Goal: Task Accomplishment & Management: Manage account settings

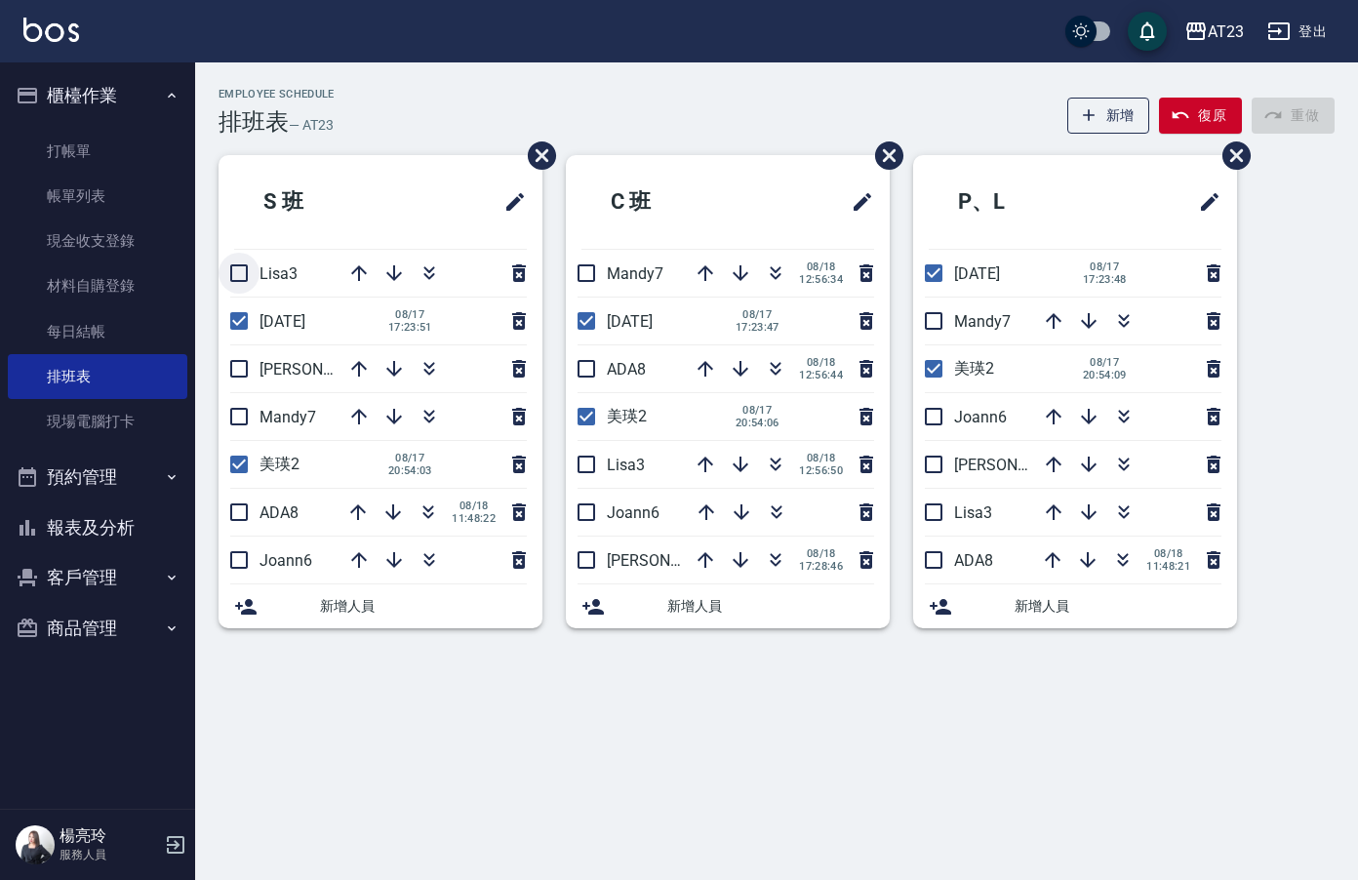
click at [235, 277] on input "checkbox" at bounding box center [239, 273] width 41 height 41
checkbox input "true"
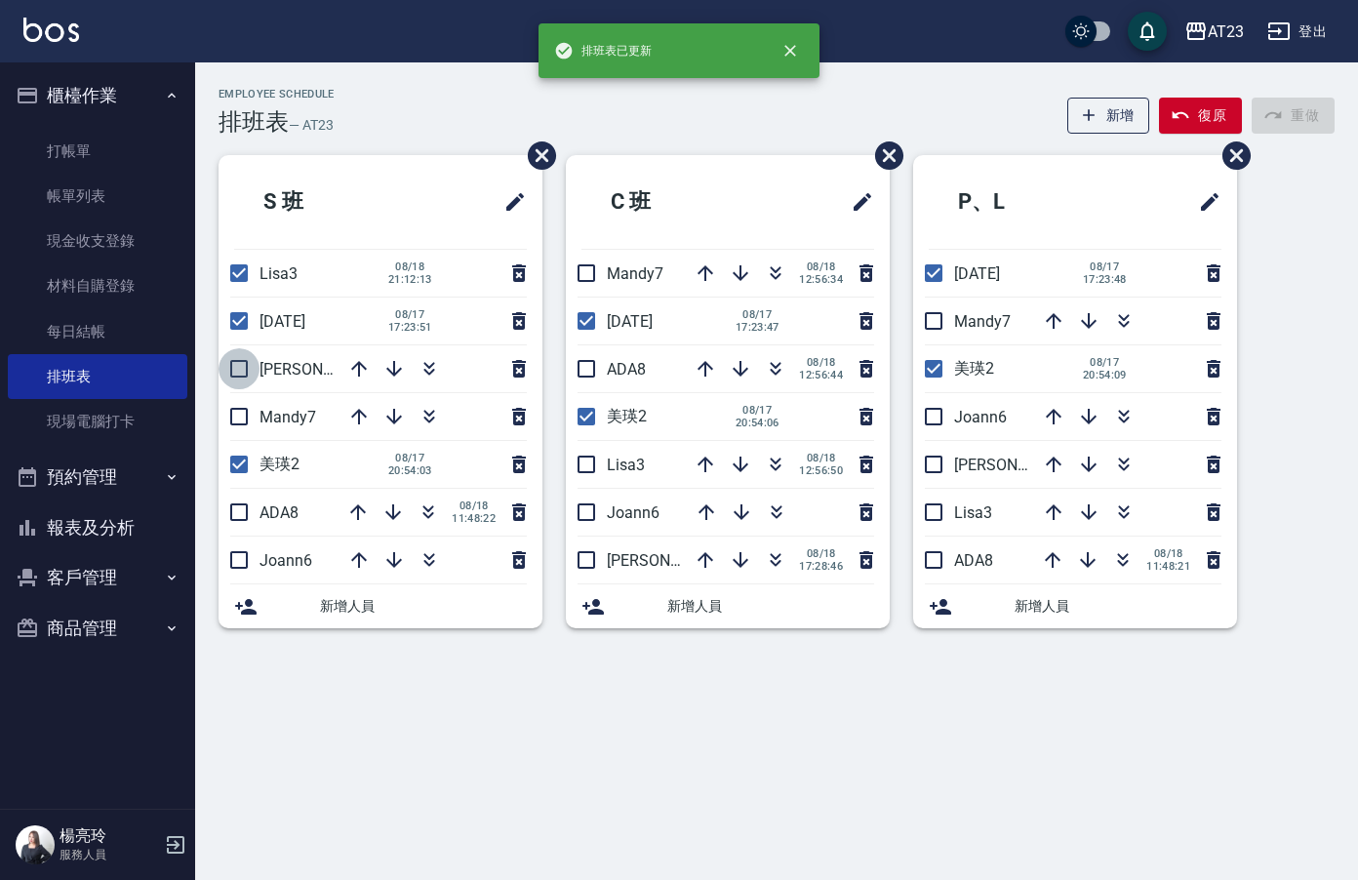
click at [240, 373] on input "checkbox" at bounding box center [239, 368] width 41 height 41
checkbox input "true"
click at [236, 425] on input "checkbox" at bounding box center [239, 416] width 41 height 41
checkbox input "true"
drag, startPoint x: 238, startPoint y: 516, endPoint x: 239, endPoint y: 553, distance: 37.1
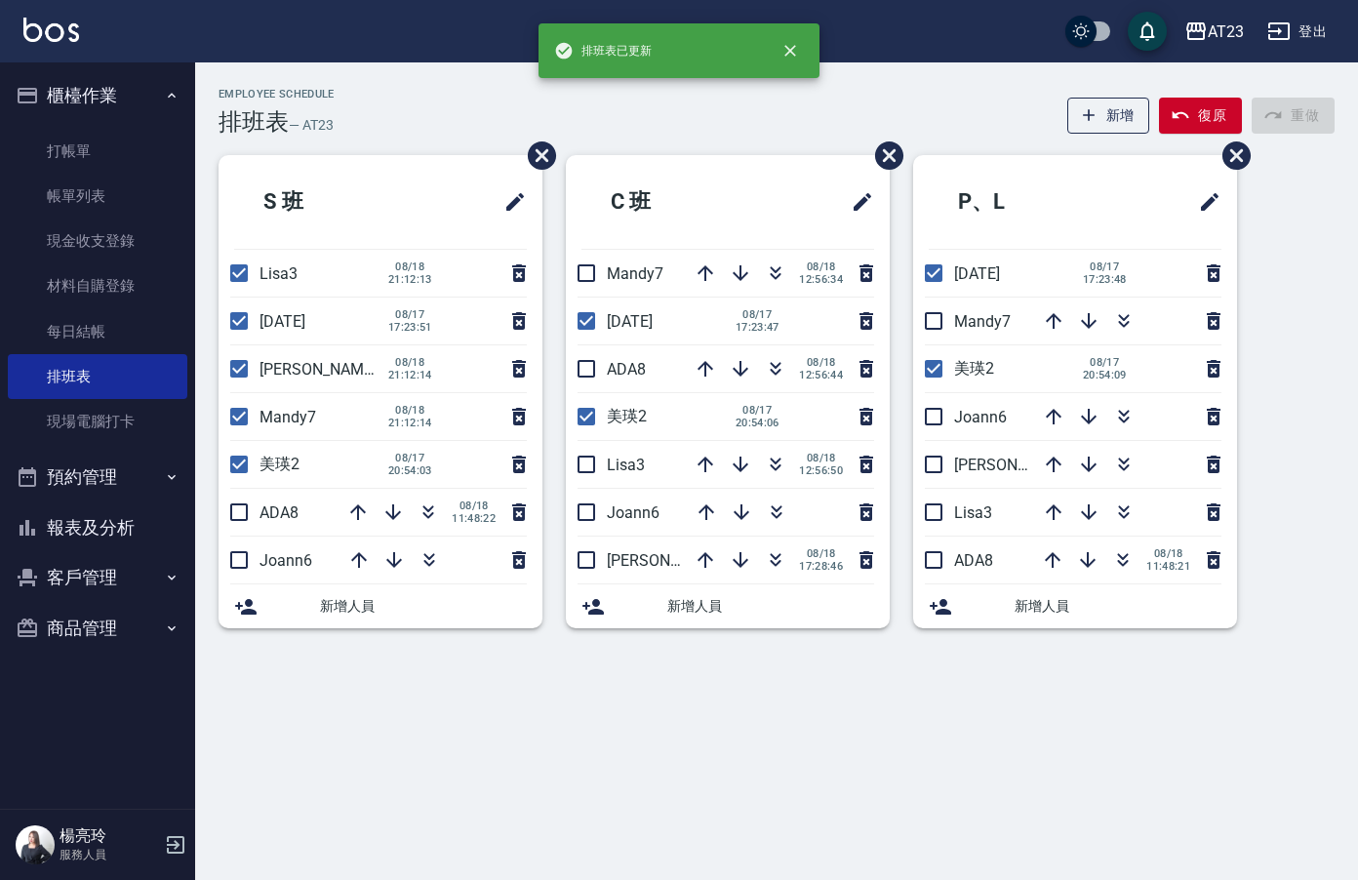
click at [238, 519] on input "checkbox" at bounding box center [239, 512] width 41 height 41
checkbox input "true"
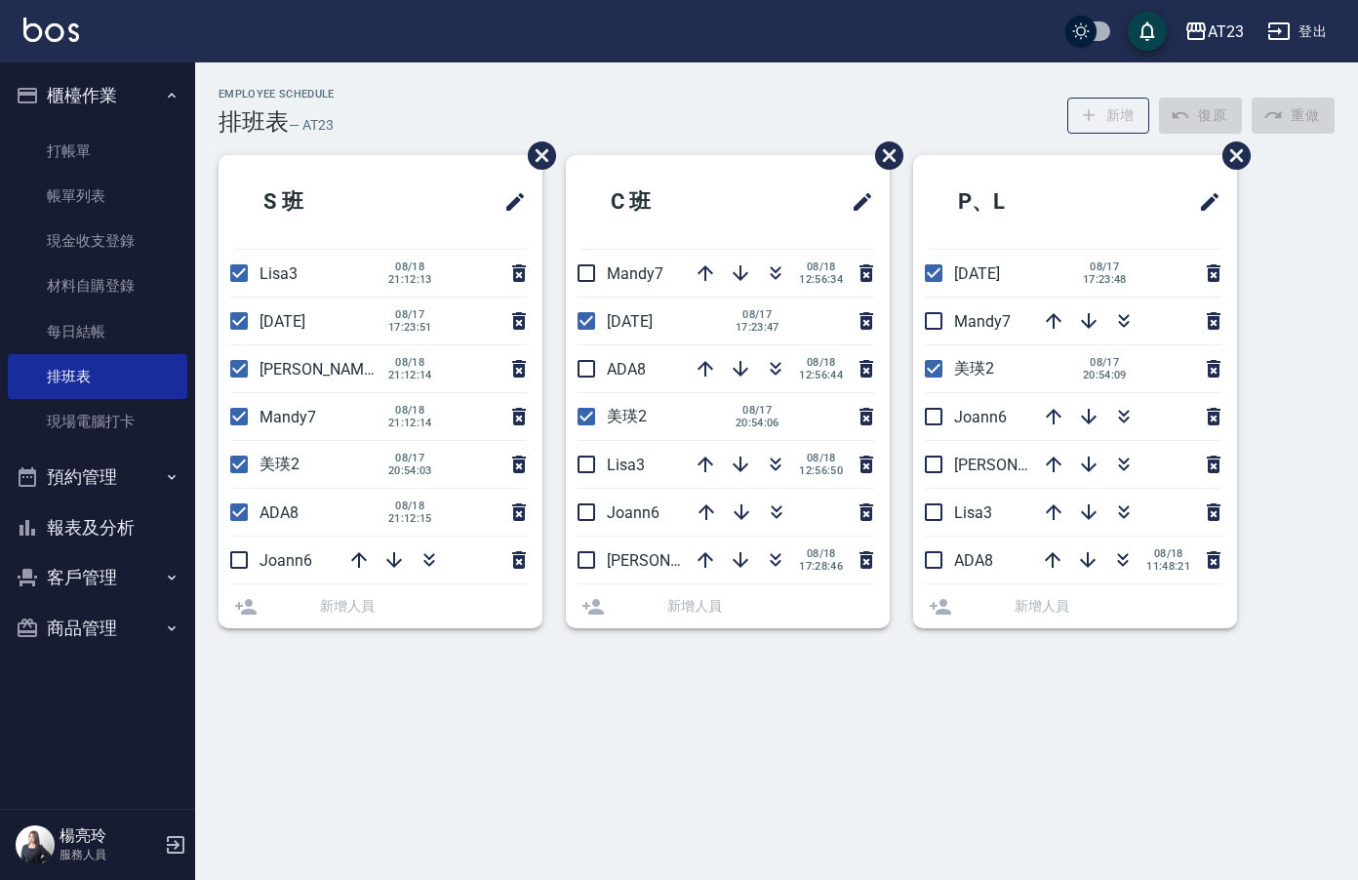
click at [235, 566] on input "checkbox" at bounding box center [239, 559] width 41 height 41
checkbox input "true"
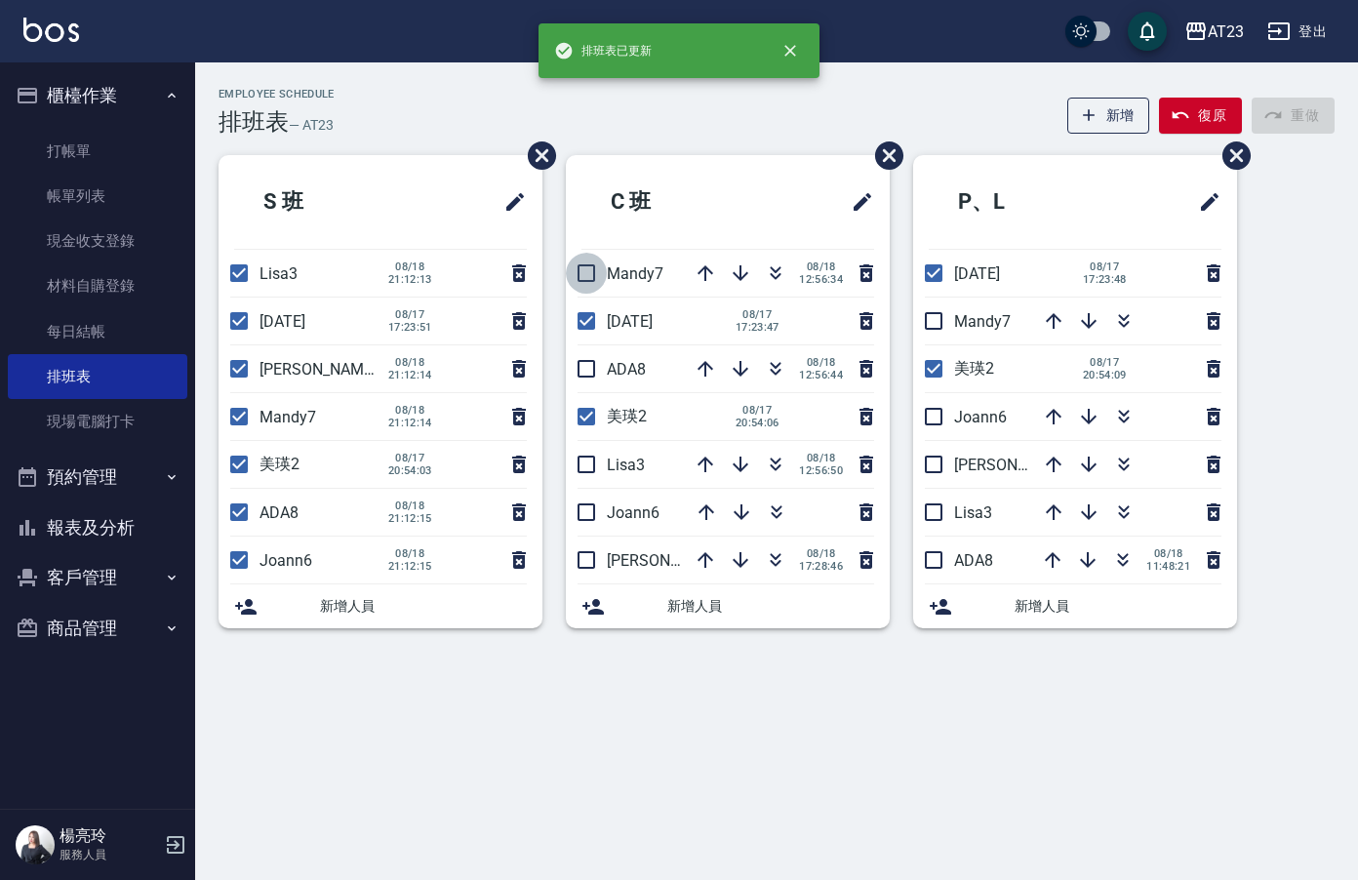
click at [576, 277] on input "checkbox" at bounding box center [586, 273] width 41 height 41
checkbox input "true"
click at [588, 378] on input "checkbox" at bounding box center [586, 368] width 41 height 41
checkbox input "true"
click at [583, 473] on input "checkbox" at bounding box center [586, 464] width 41 height 41
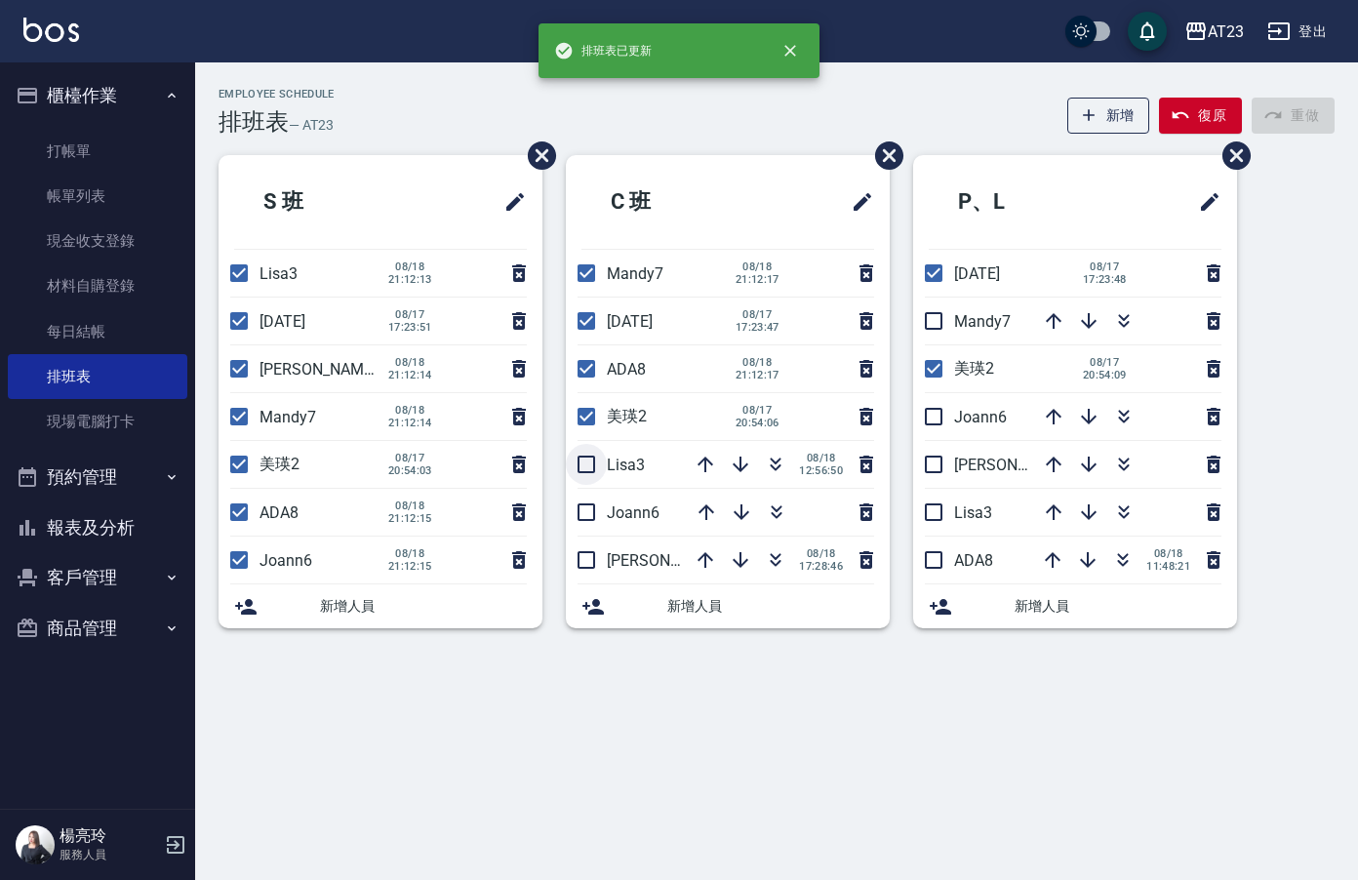
checkbox input "true"
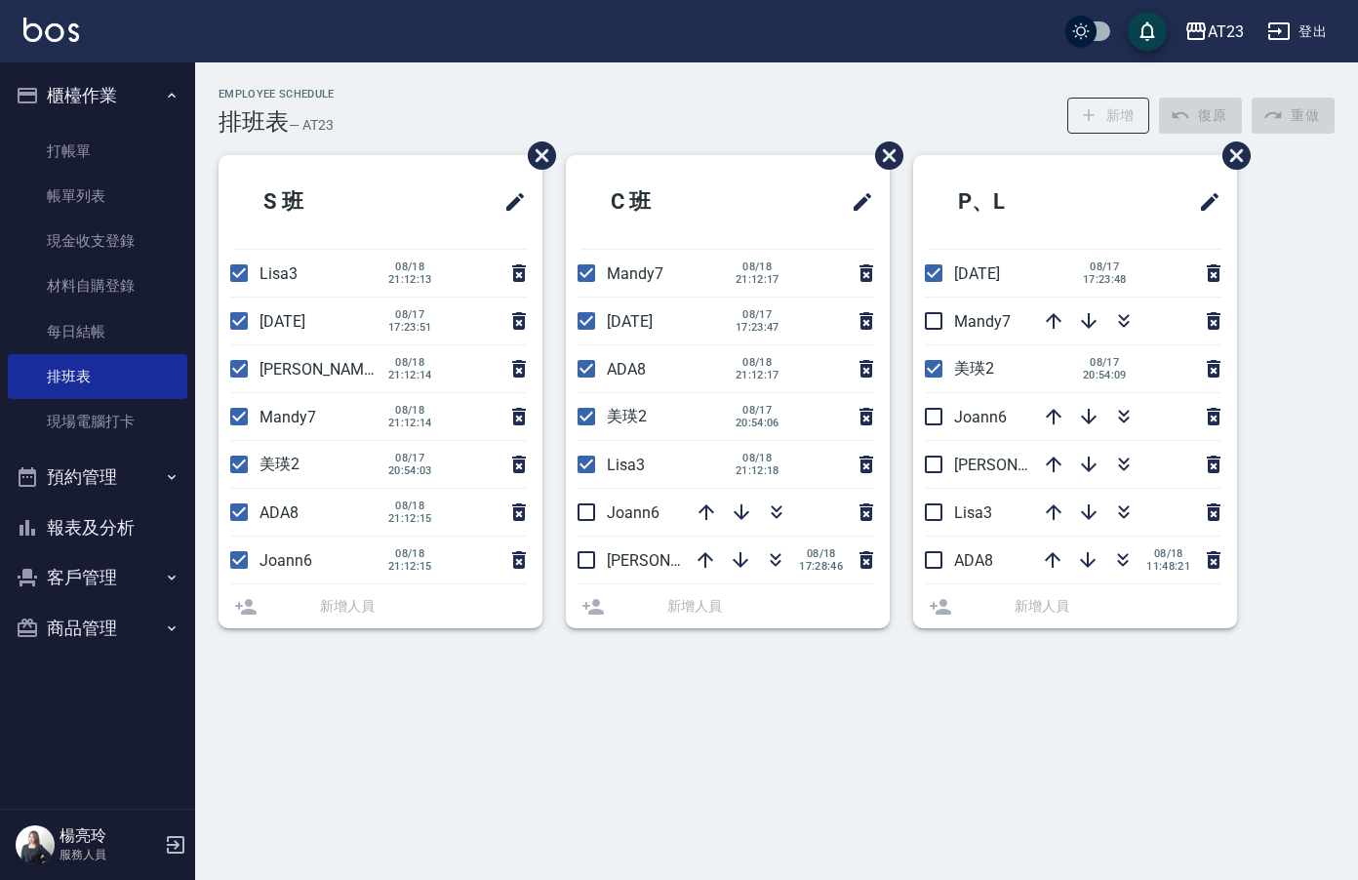
click at [589, 514] on input "checkbox" at bounding box center [586, 512] width 41 height 41
checkbox input "true"
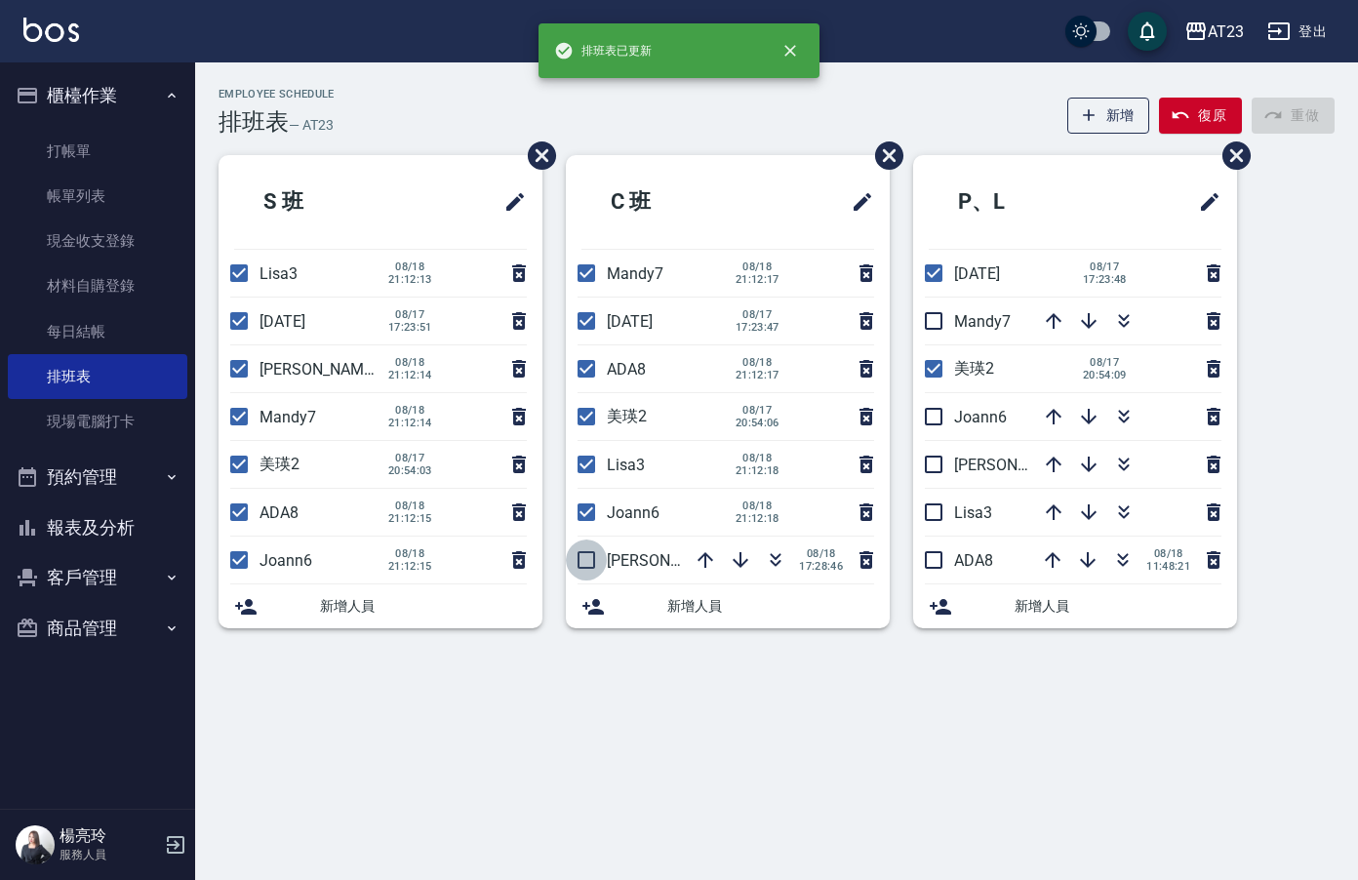
drag, startPoint x: 576, startPoint y: 551, endPoint x: 589, endPoint y: 554, distance: 14.0
click at [582, 555] on input "checkbox" at bounding box center [586, 559] width 41 height 41
checkbox input "true"
drag, startPoint x: 921, startPoint y: 559, endPoint x: 933, endPoint y: 560, distance: 11.7
click at [922, 559] on input "checkbox" at bounding box center [933, 559] width 41 height 41
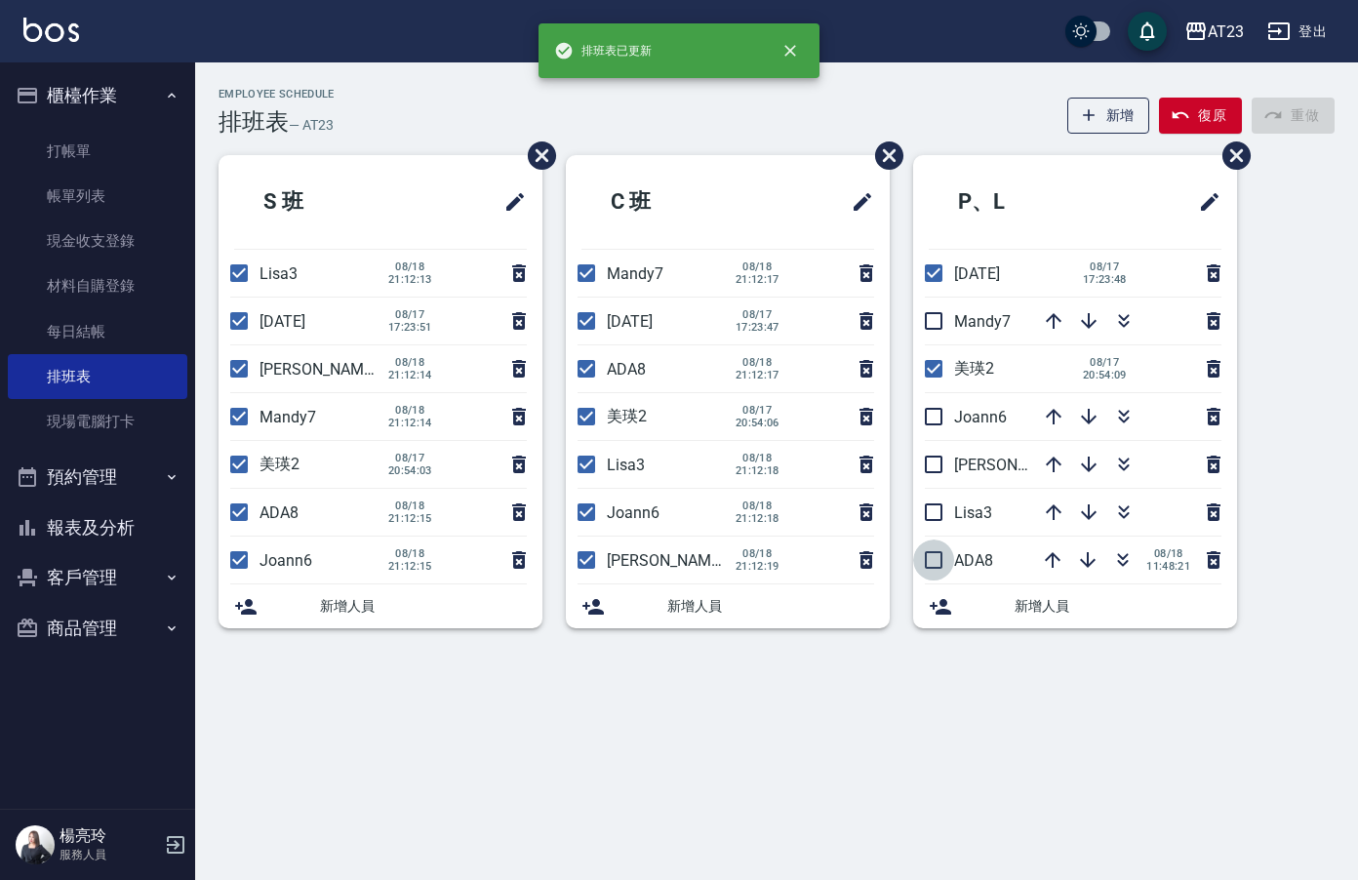
checkbox input "true"
click at [937, 521] on input "checkbox" at bounding box center [933, 512] width 41 height 41
checkbox input "true"
click at [948, 466] on input "checkbox" at bounding box center [933, 464] width 41 height 41
checkbox input "true"
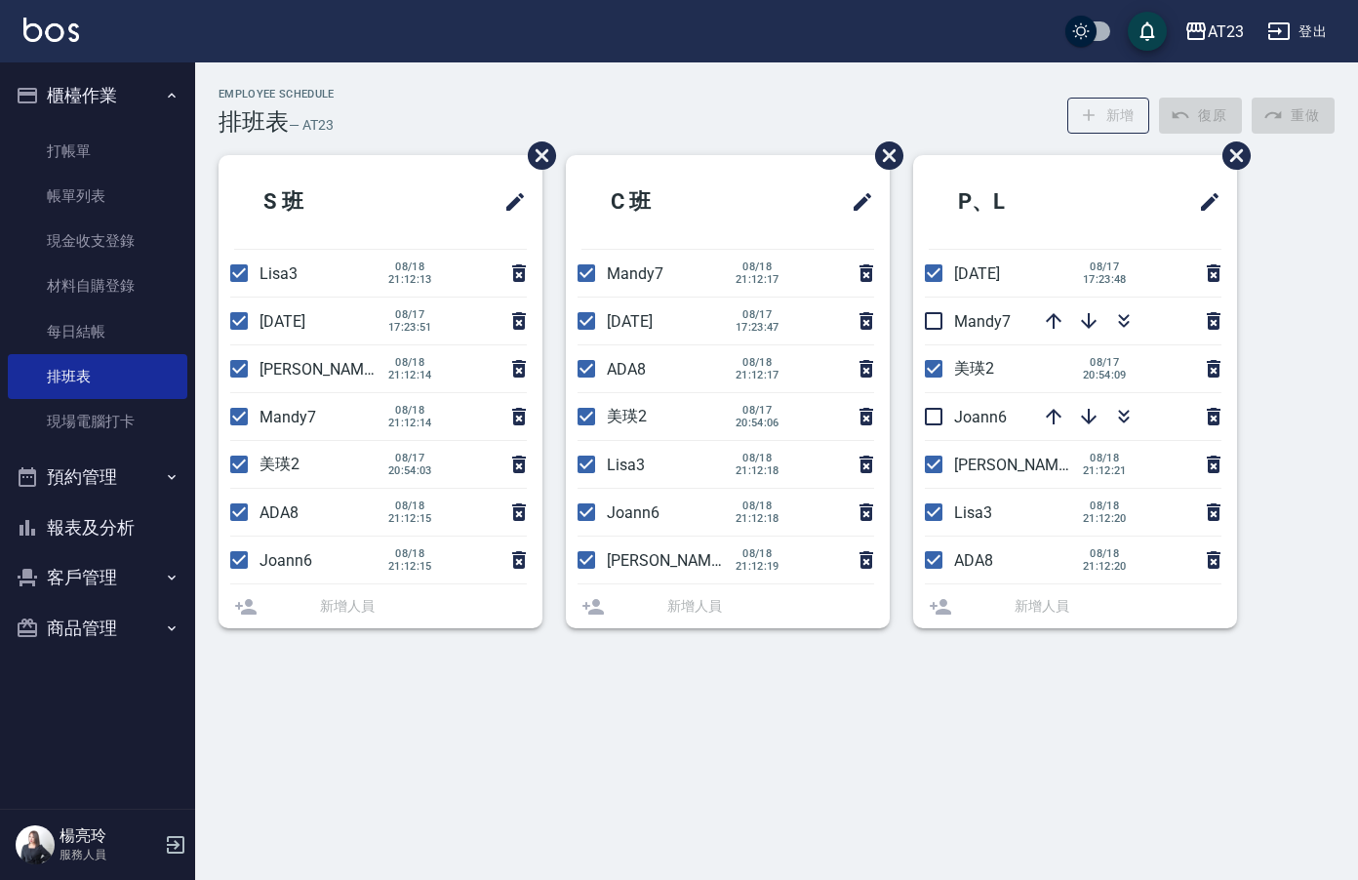
click at [945, 426] on input "checkbox" at bounding box center [933, 416] width 41 height 41
checkbox input "true"
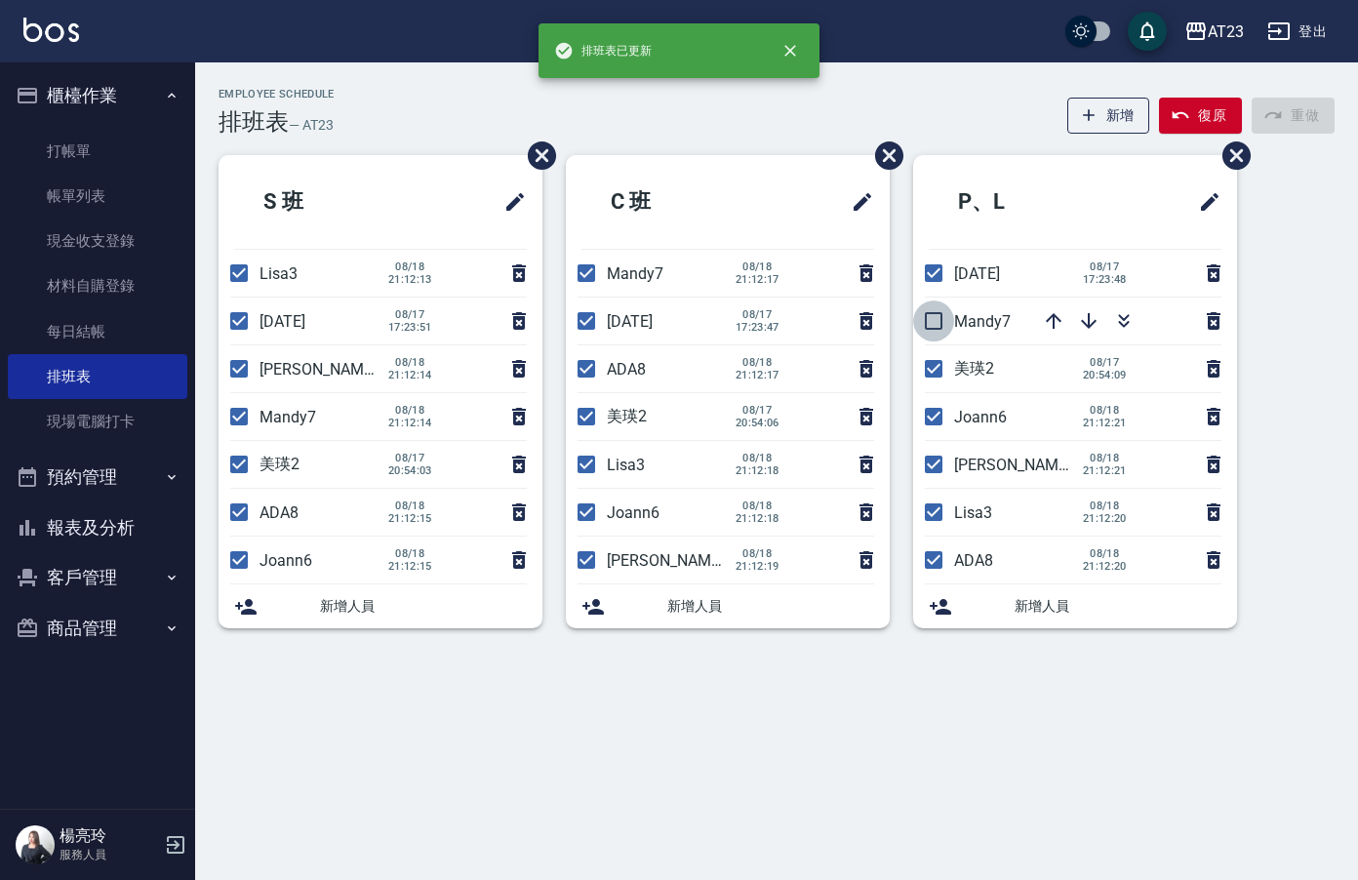
drag, startPoint x: 935, startPoint y: 333, endPoint x: 1274, endPoint y: 366, distance: 340.1
click at [939, 332] on input "checkbox" at bounding box center [933, 320] width 41 height 41
checkbox input "true"
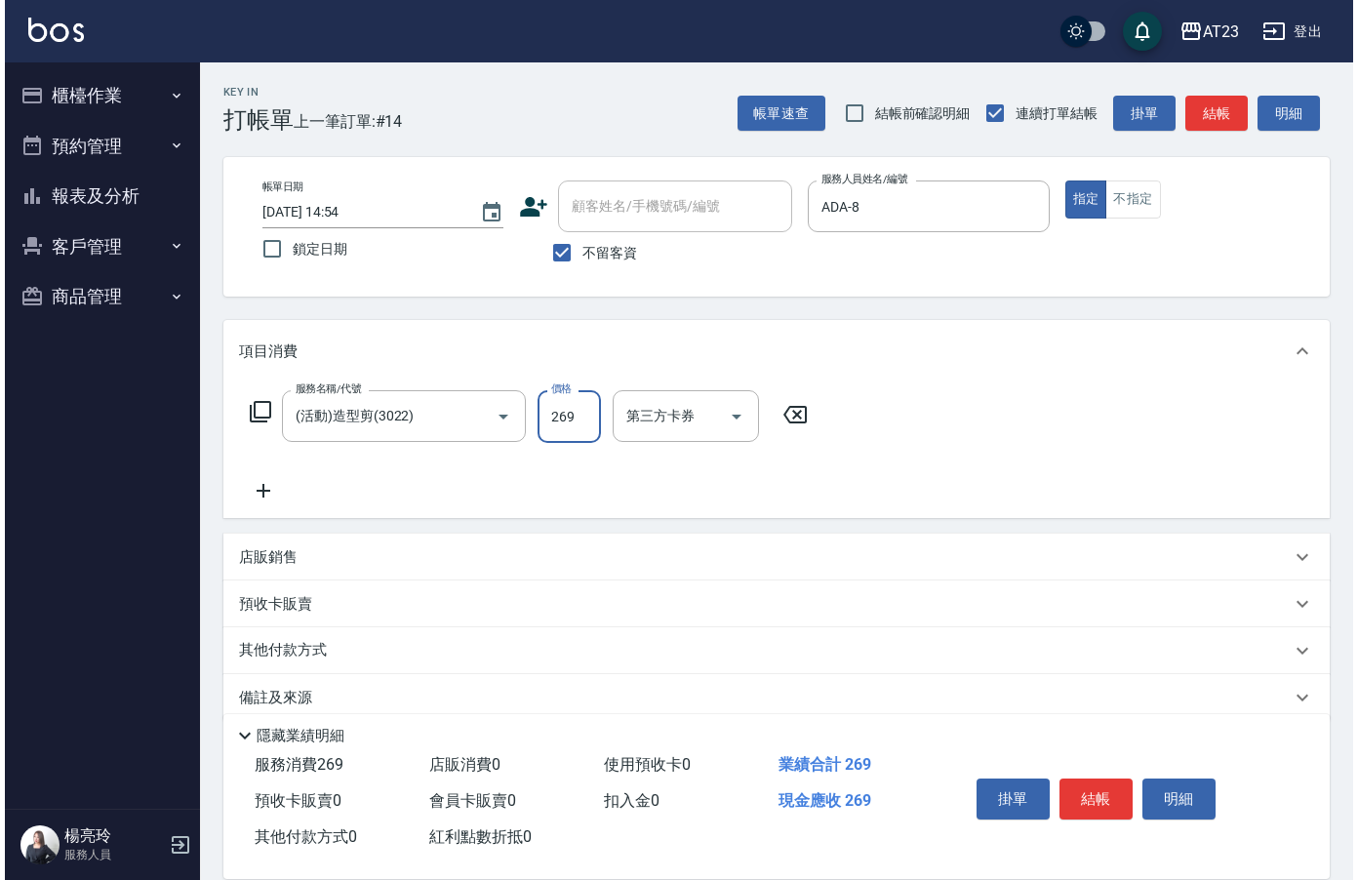
scroll to position [27, 0]
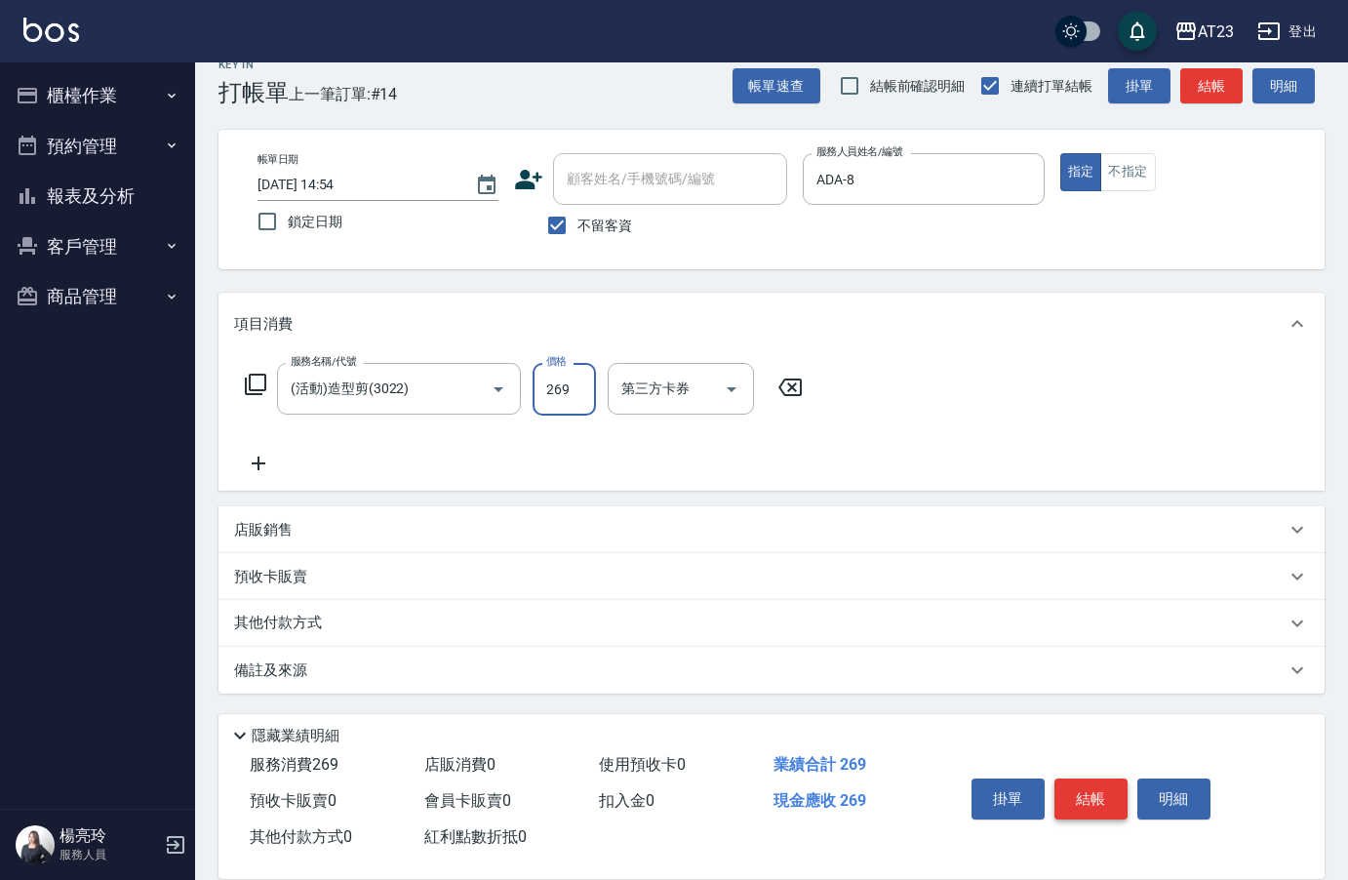
click at [1066, 782] on button "結帳" at bounding box center [1090, 798] width 73 height 41
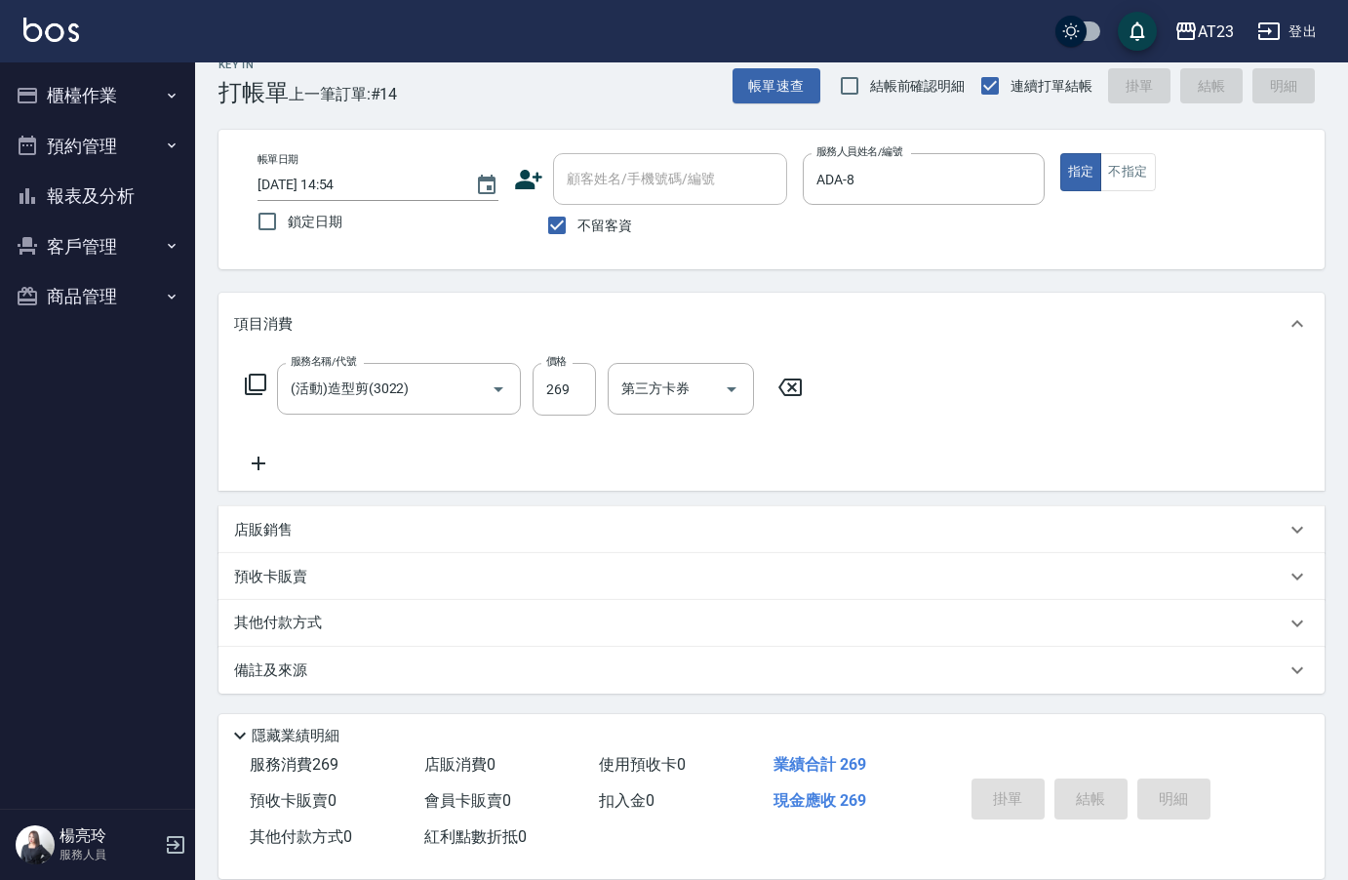
type input "[DATE] 20:49"
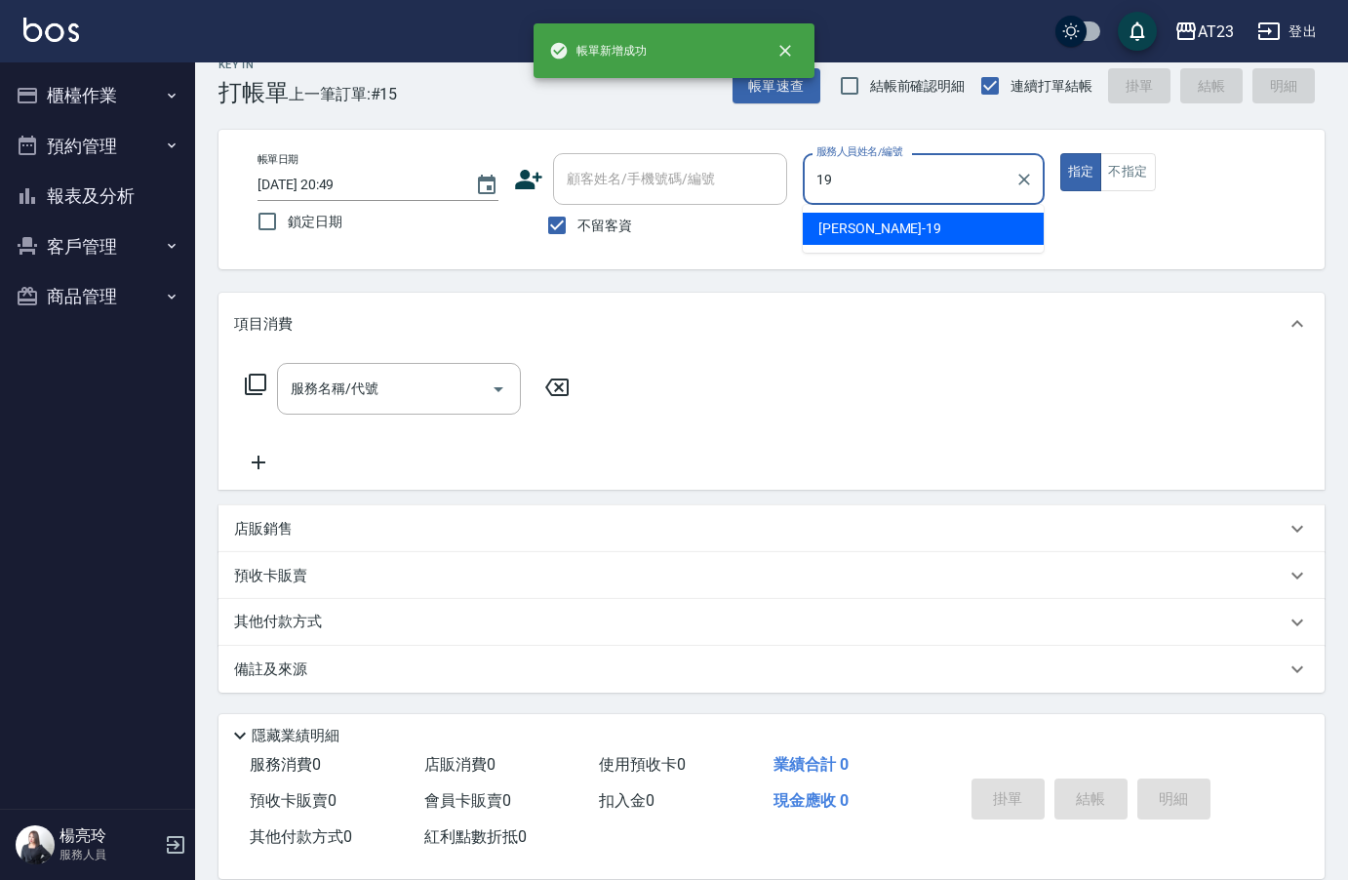
type input "[PERSON_NAME]-19"
type button "true"
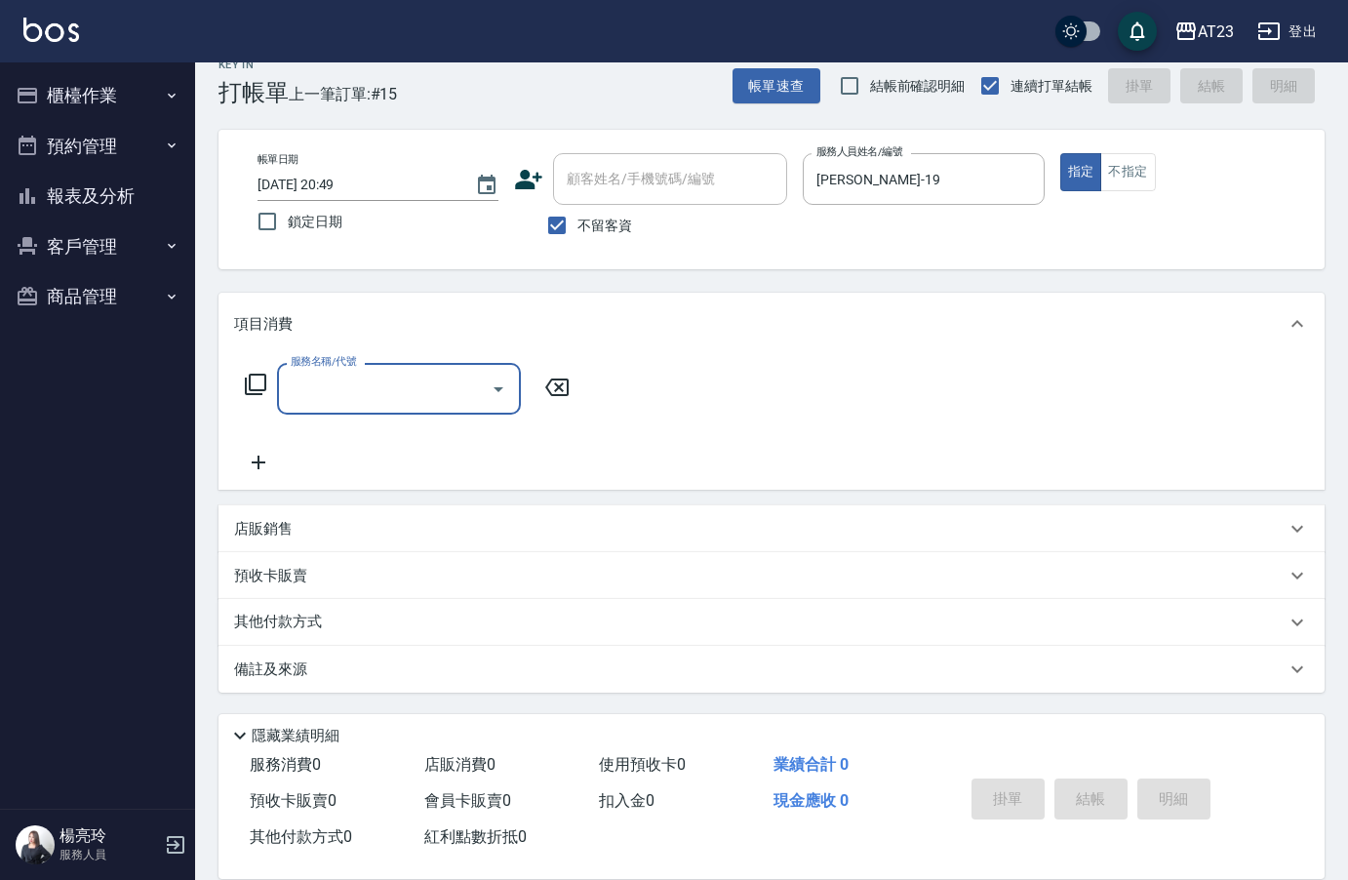
click at [254, 402] on div "服務名稱/代號 服務名稱/代號" at bounding box center [407, 389] width 347 height 52
click at [254, 392] on icon at bounding box center [255, 384] width 23 height 23
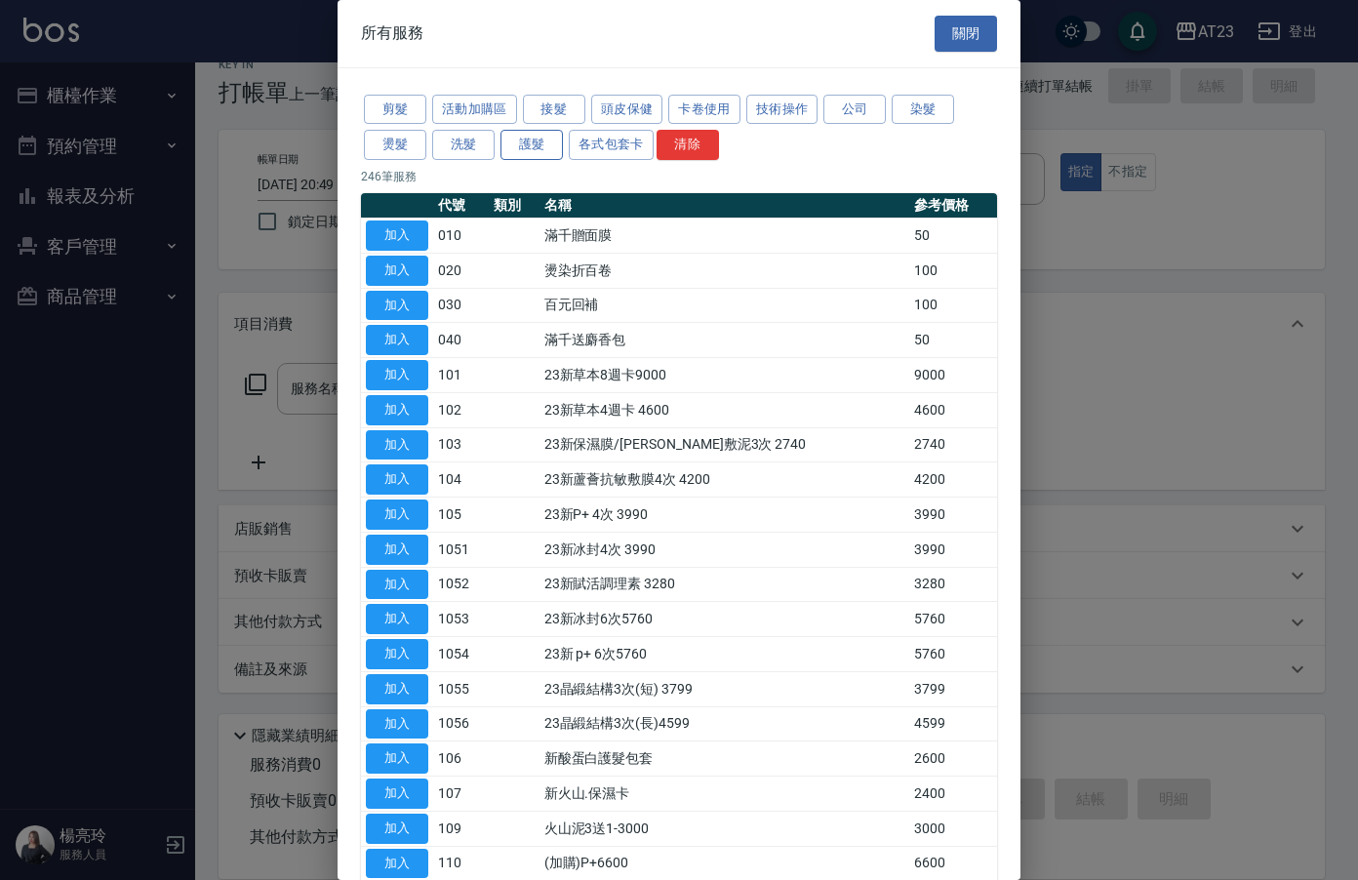
click at [530, 138] on button "護髮" at bounding box center [531, 145] width 62 height 30
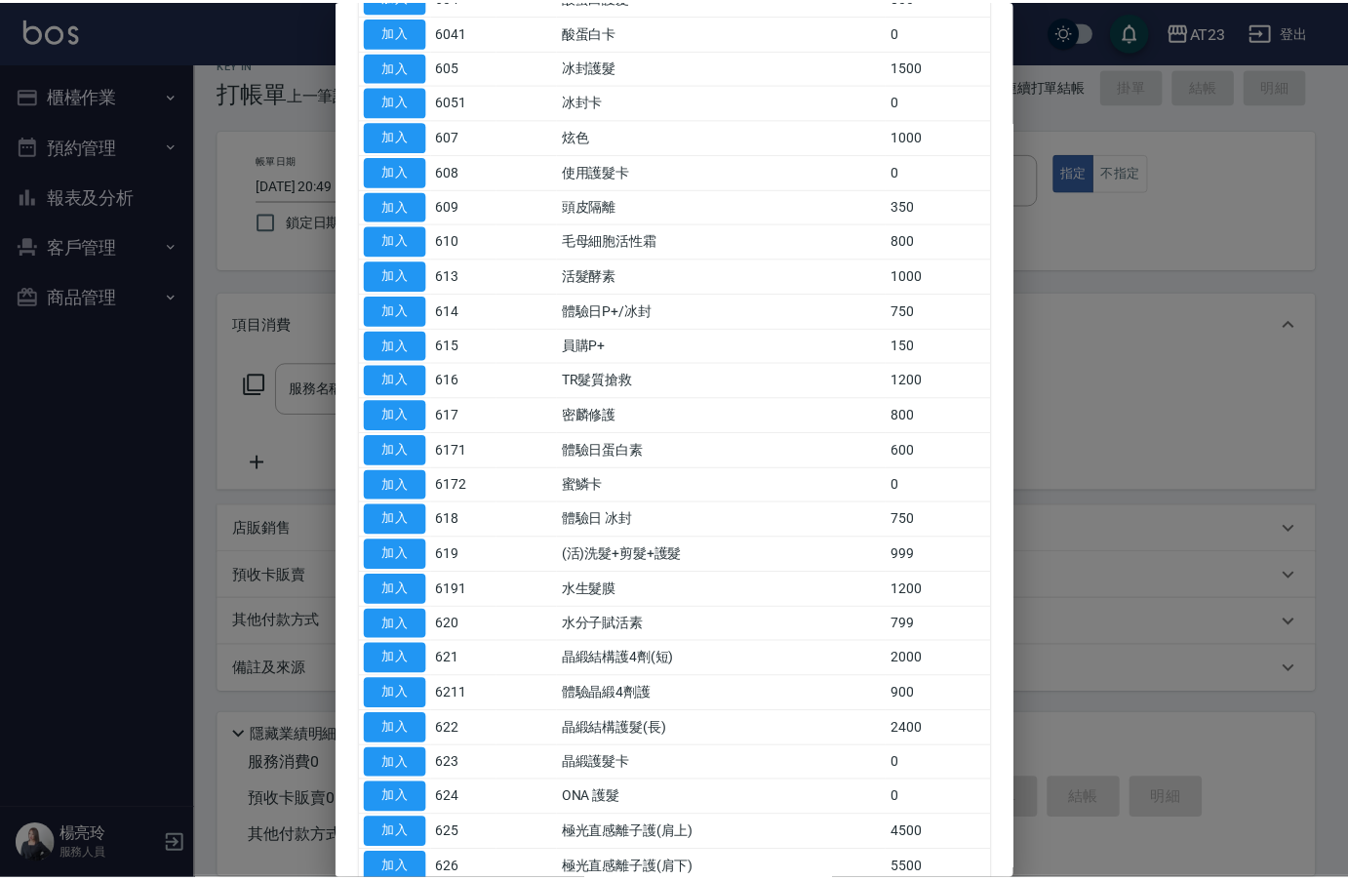
scroll to position [488, 0]
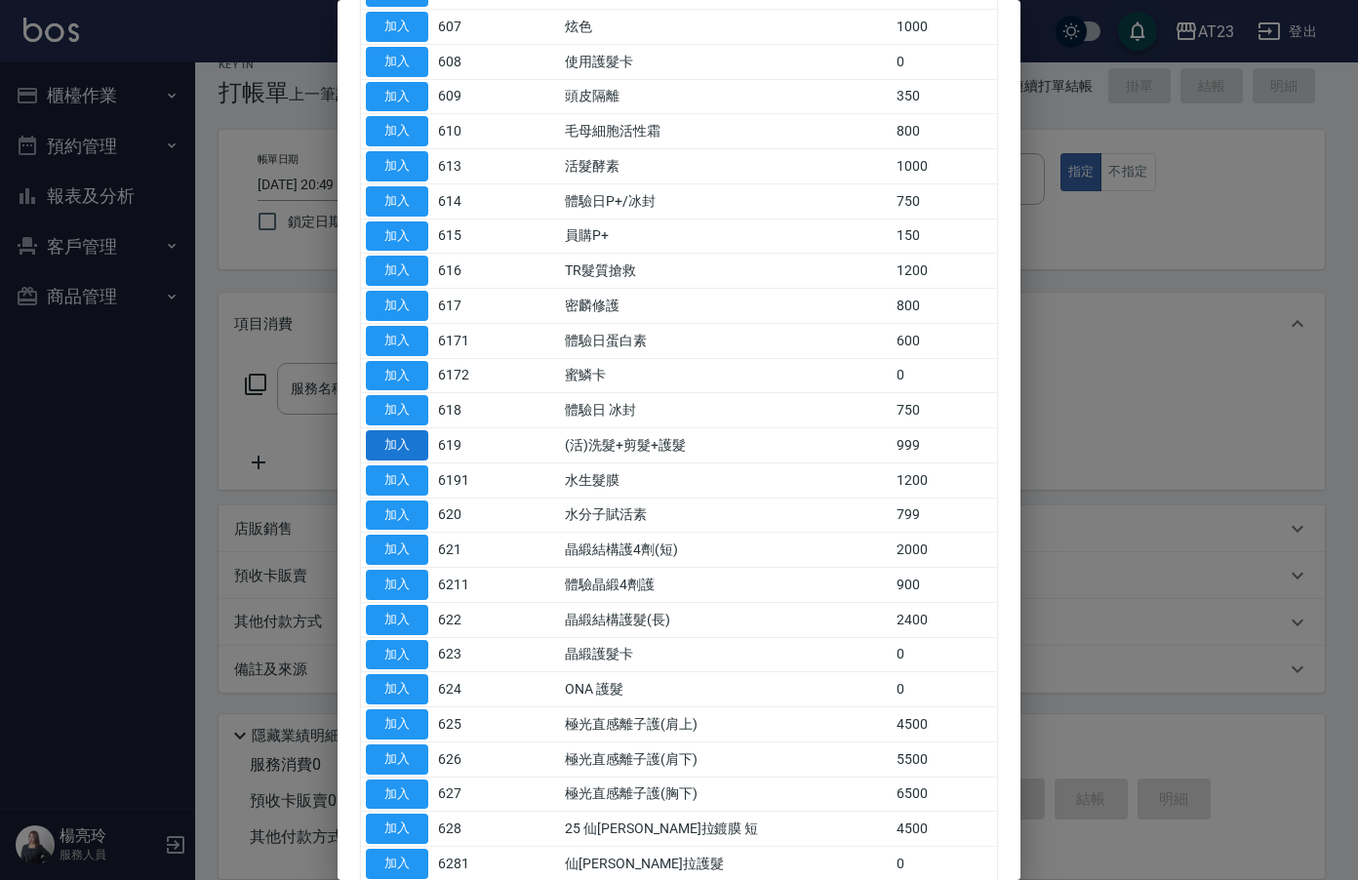
click at [415, 454] on button "加入" at bounding box center [397, 445] width 62 height 30
type input "(活)洗髮+剪髮+護髮(619)"
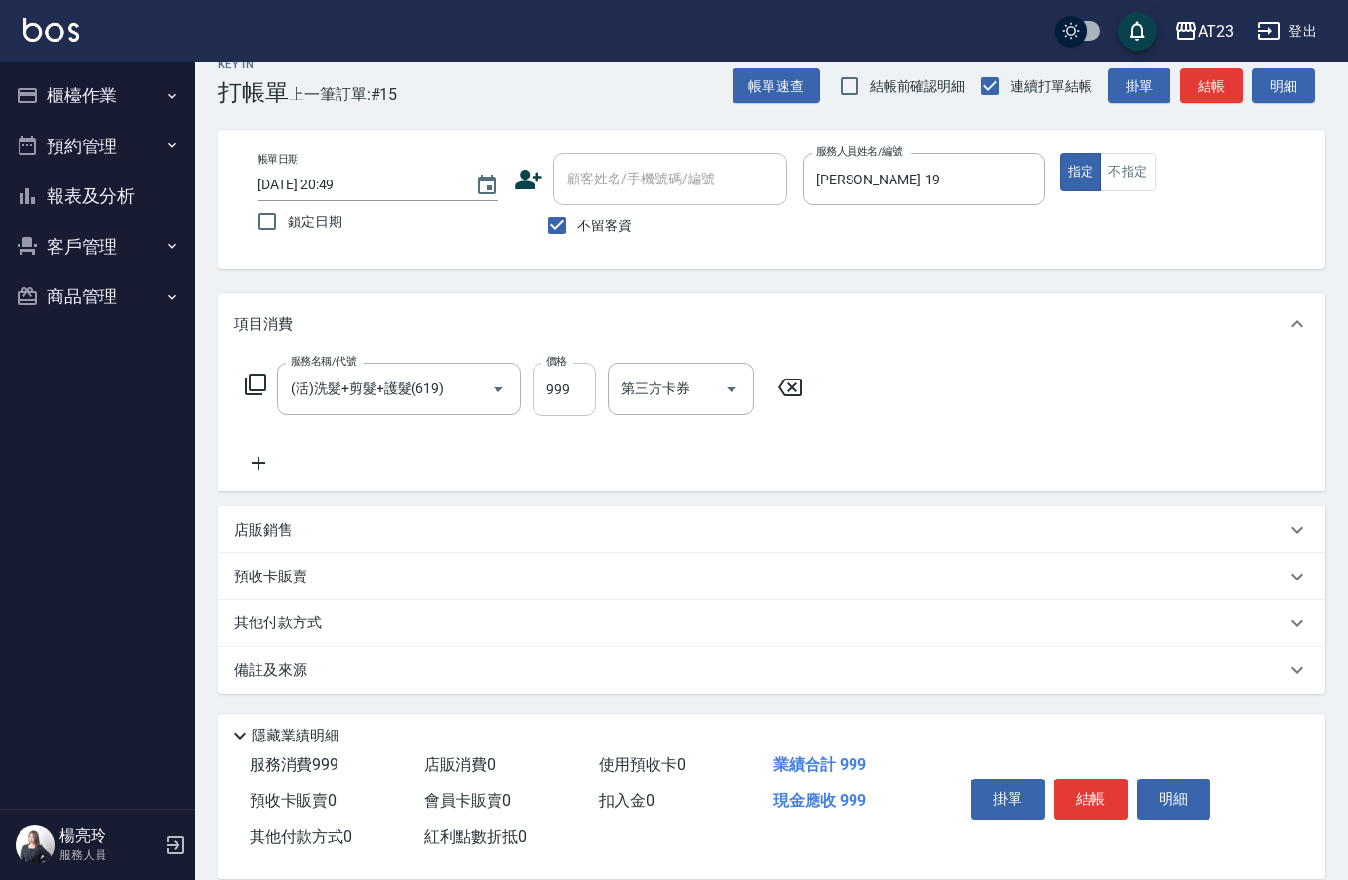
click at [567, 398] on input "999" at bounding box center [564, 389] width 63 height 53
type input "1000"
click at [1081, 781] on button "結帳" at bounding box center [1090, 798] width 73 height 41
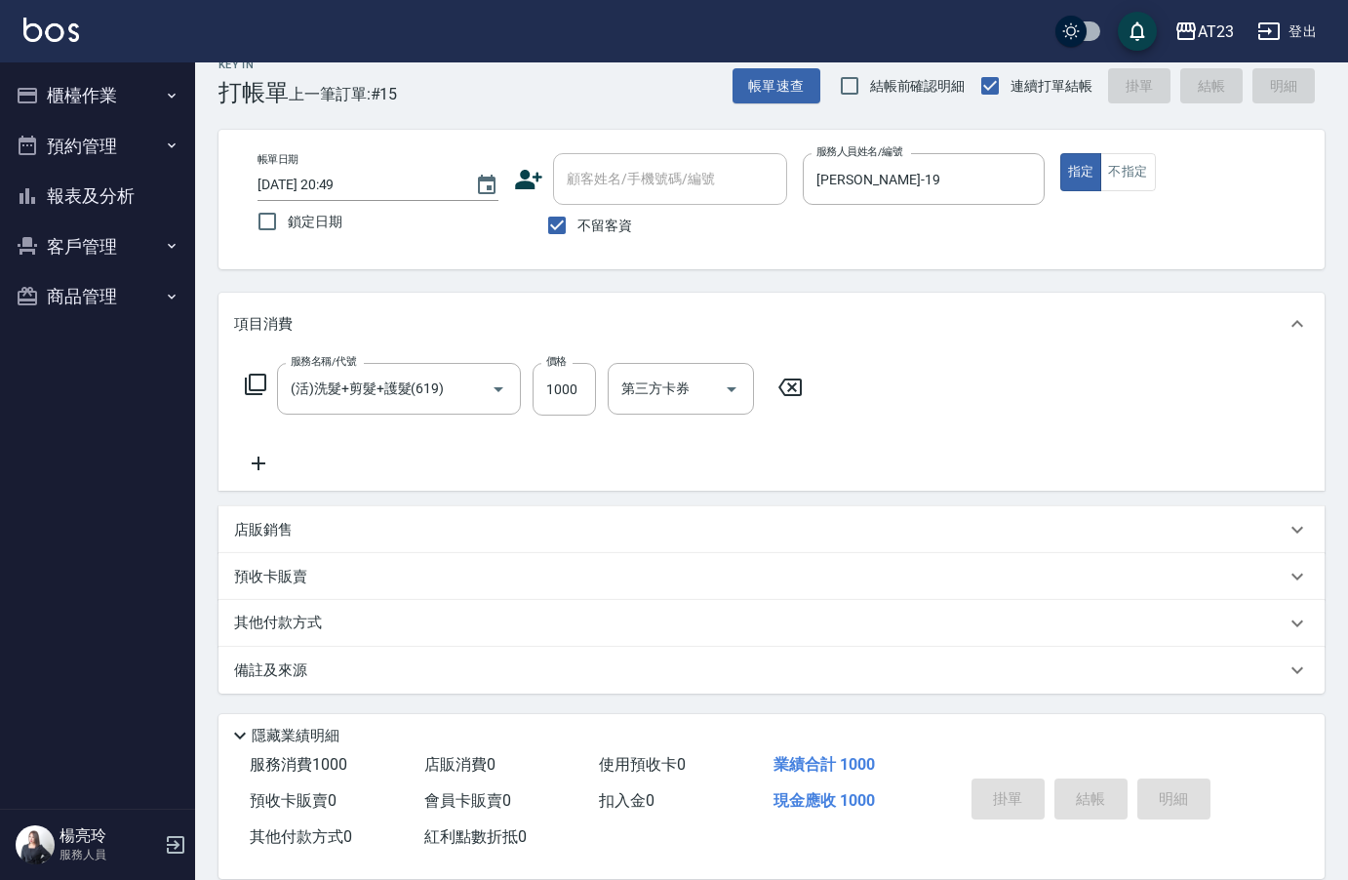
type input "[DATE] 20:50"
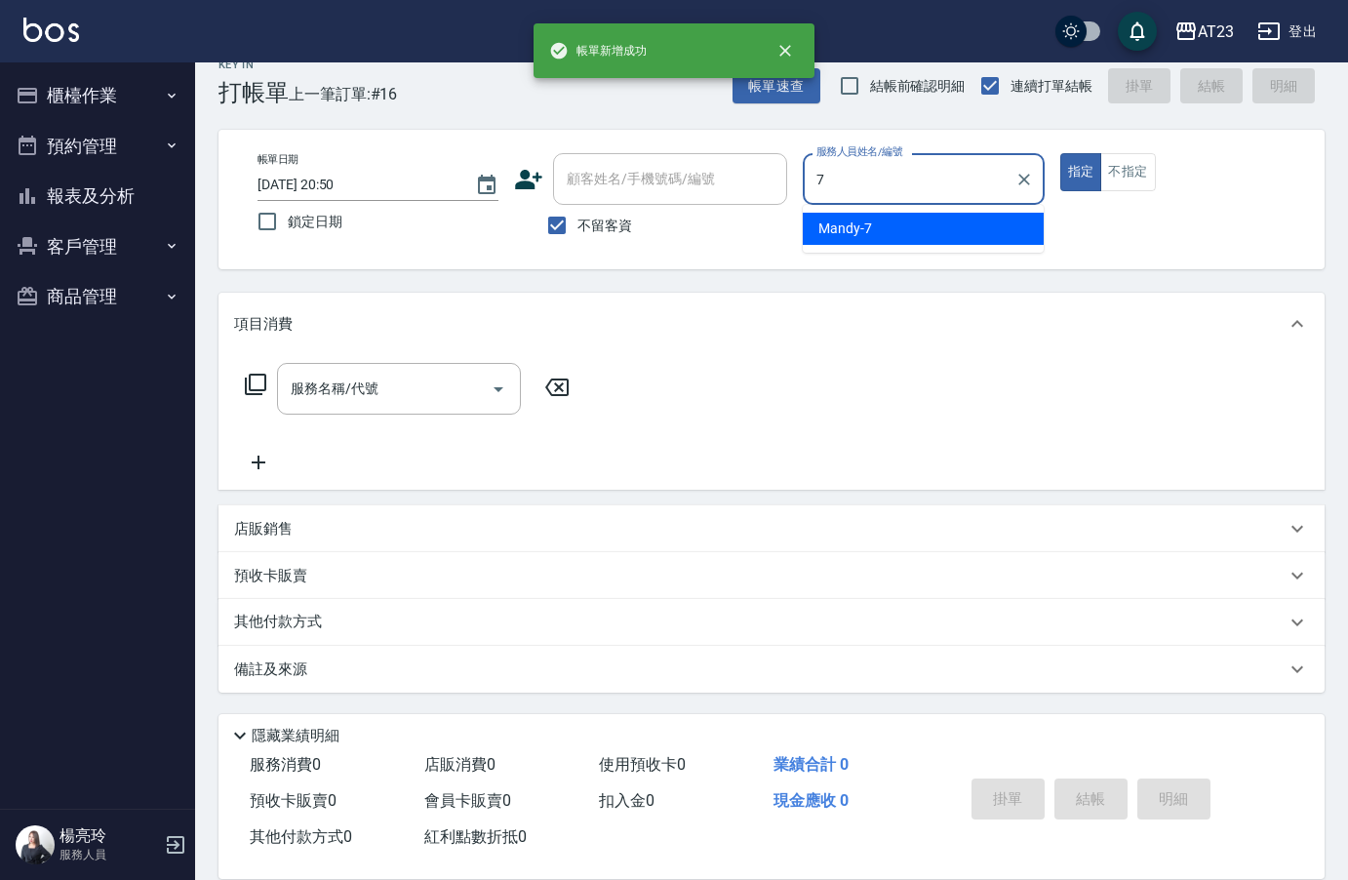
type input "Mandy-7"
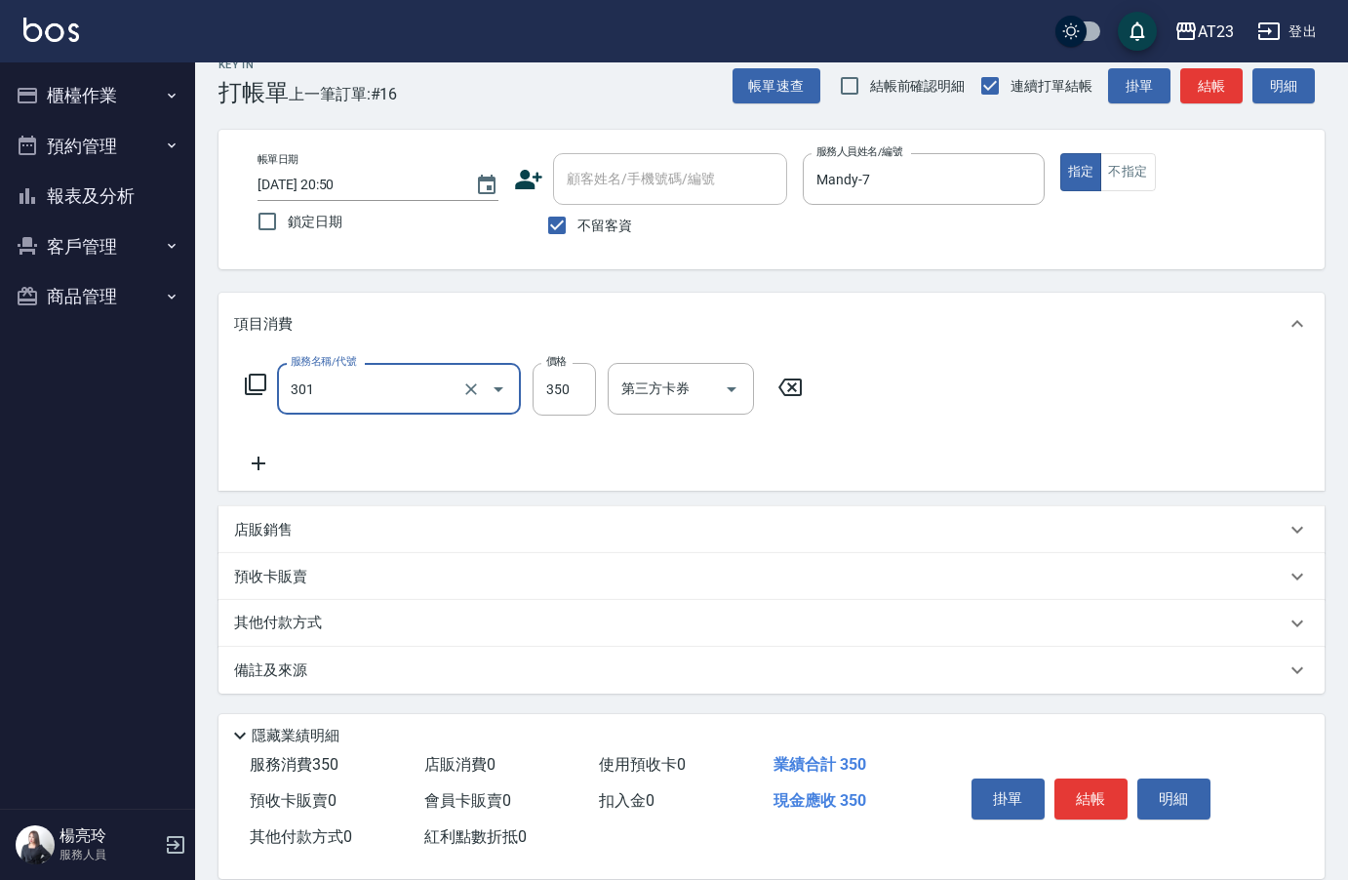
type input "造型剪髮(301)"
click at [1092, 800] on button "結帳" at bounding box center [1090, 798] width 73 height 41
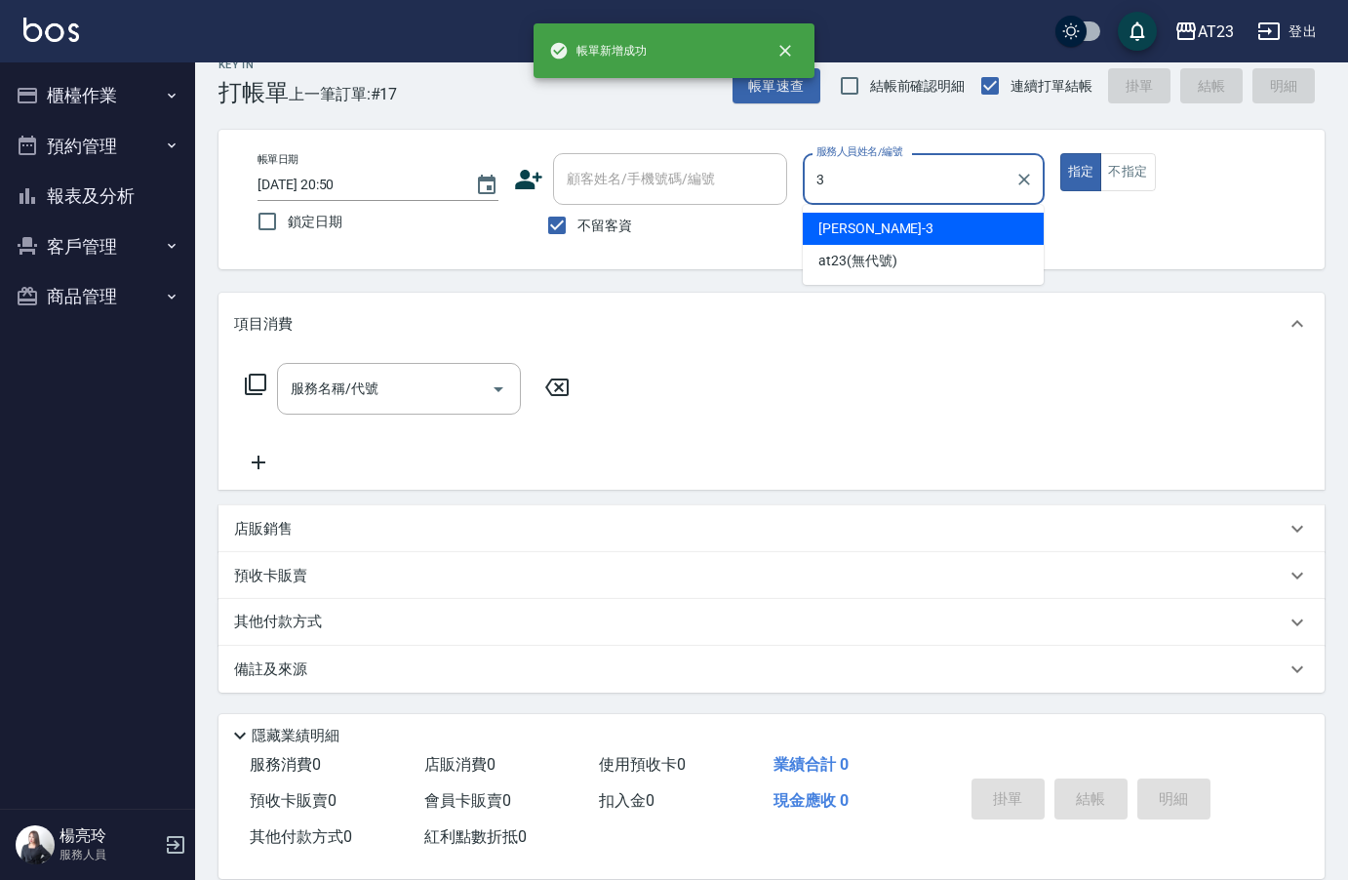
type input "[PERSON_NAME]-3"
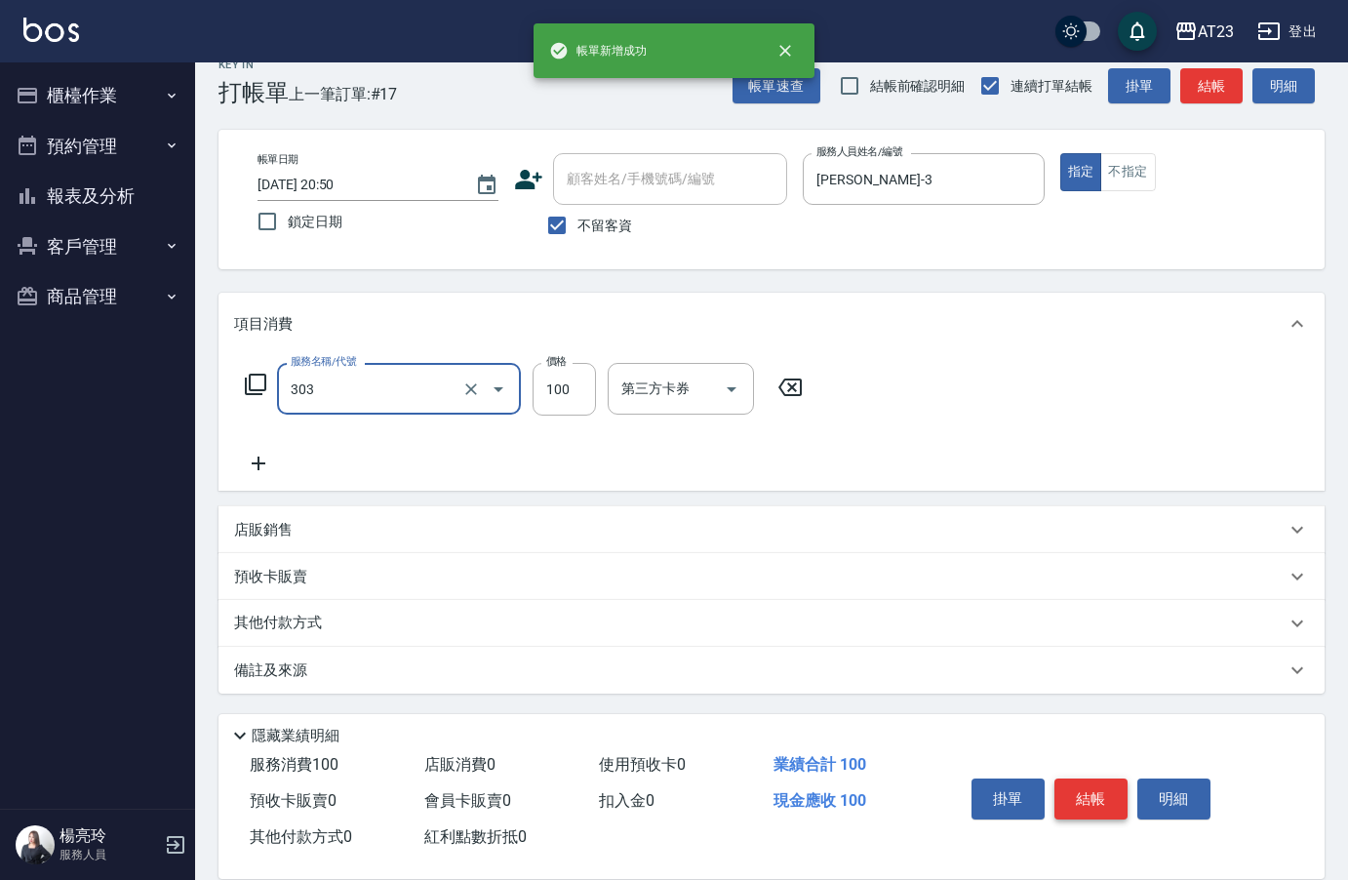
type input "剪瀏海(303)"
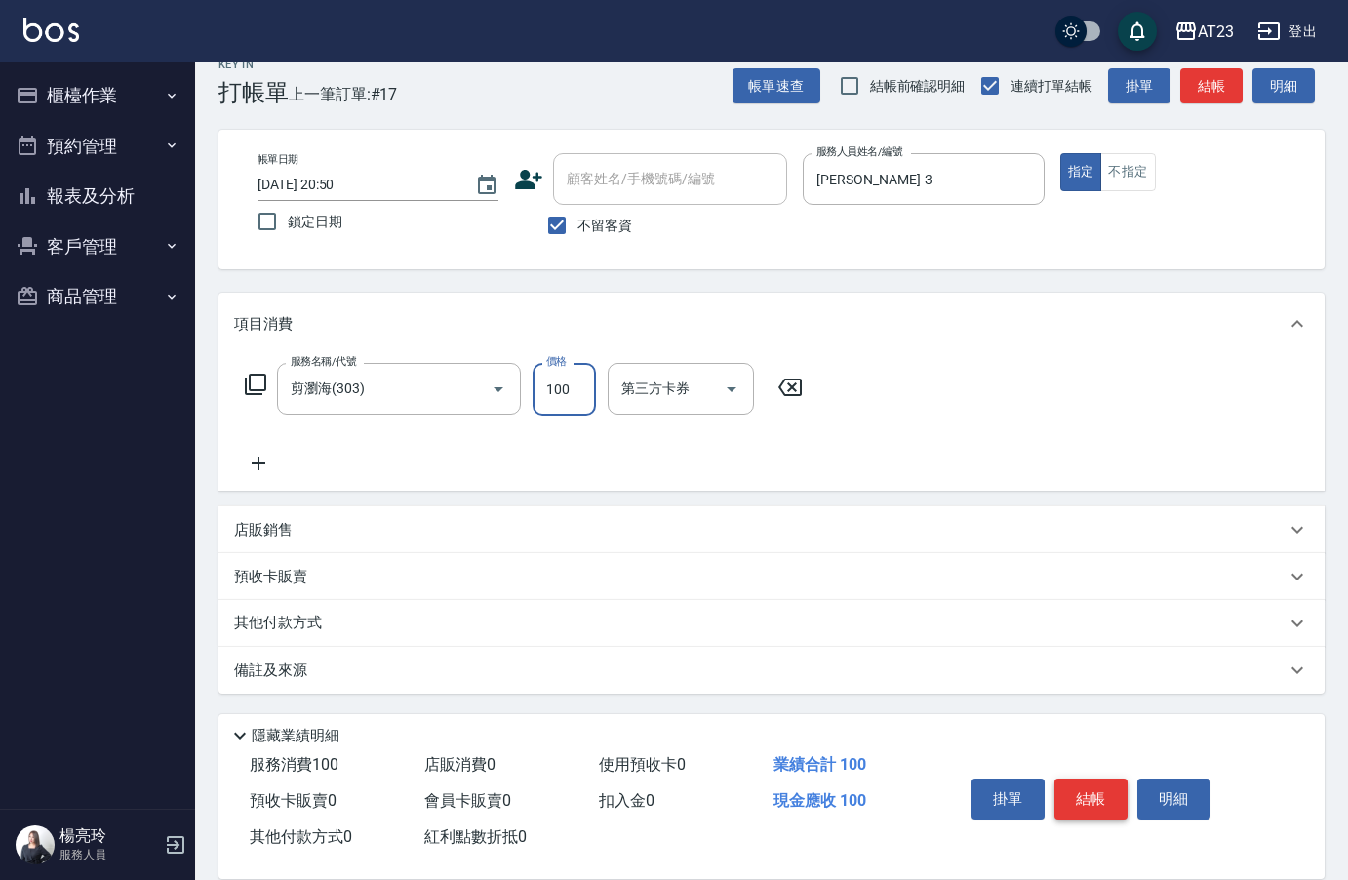
click at [1095, 785] on button "結帳" at bounding box center [1090, 798] width 73 height 41
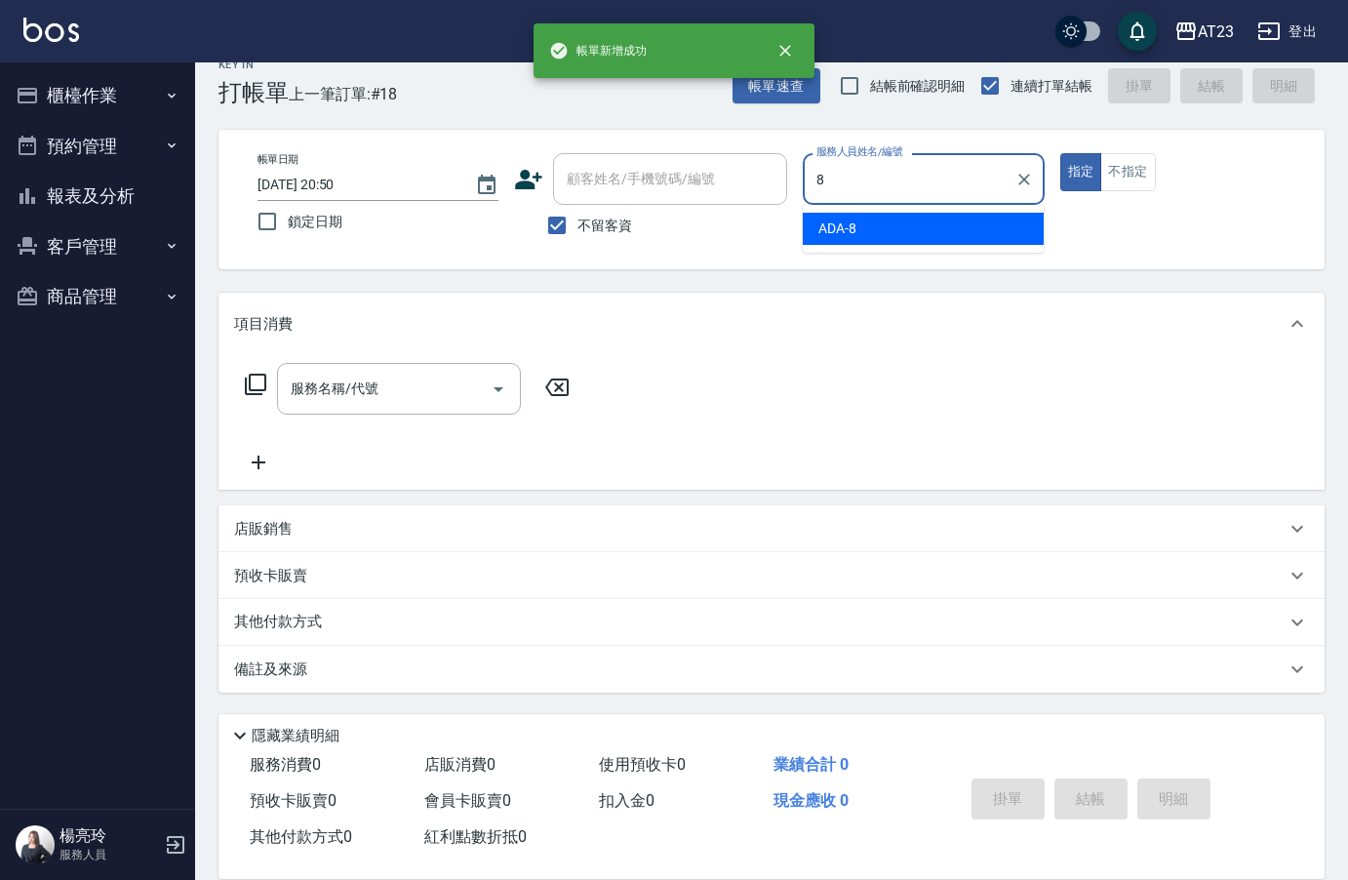
type input "ADA-8"
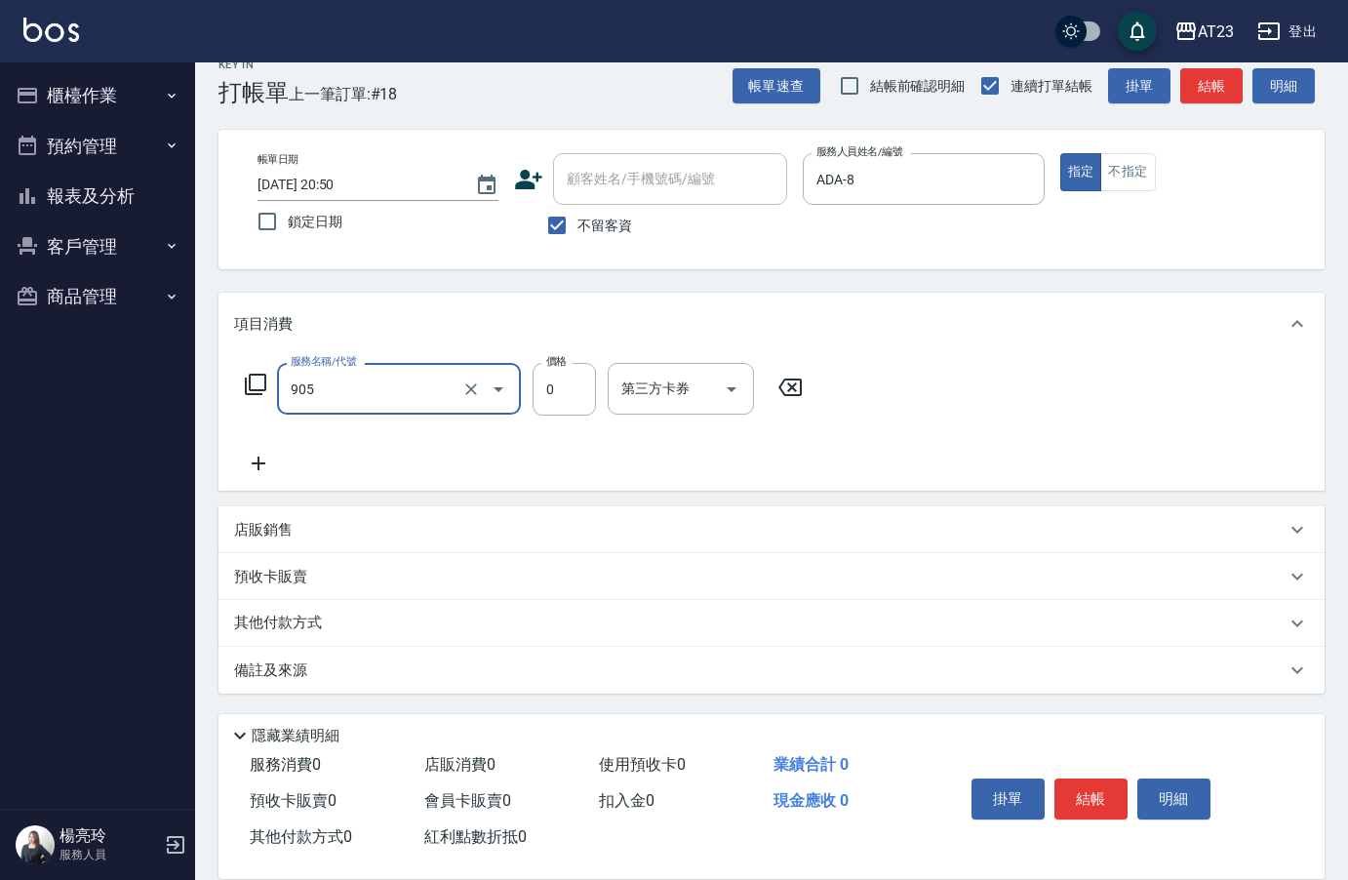
type input "頭皮卡使用(905)"
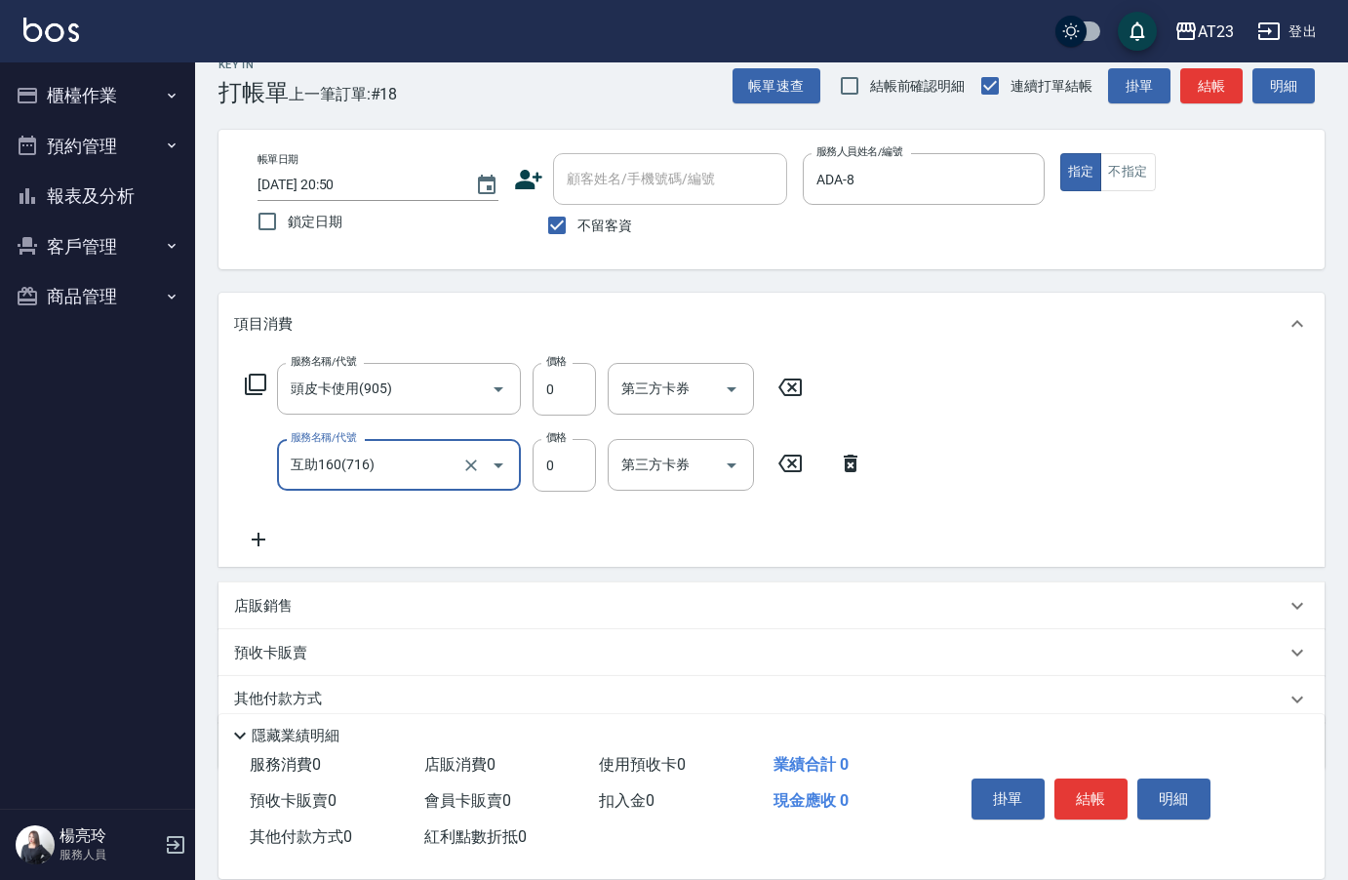
type input "互助160(716)"
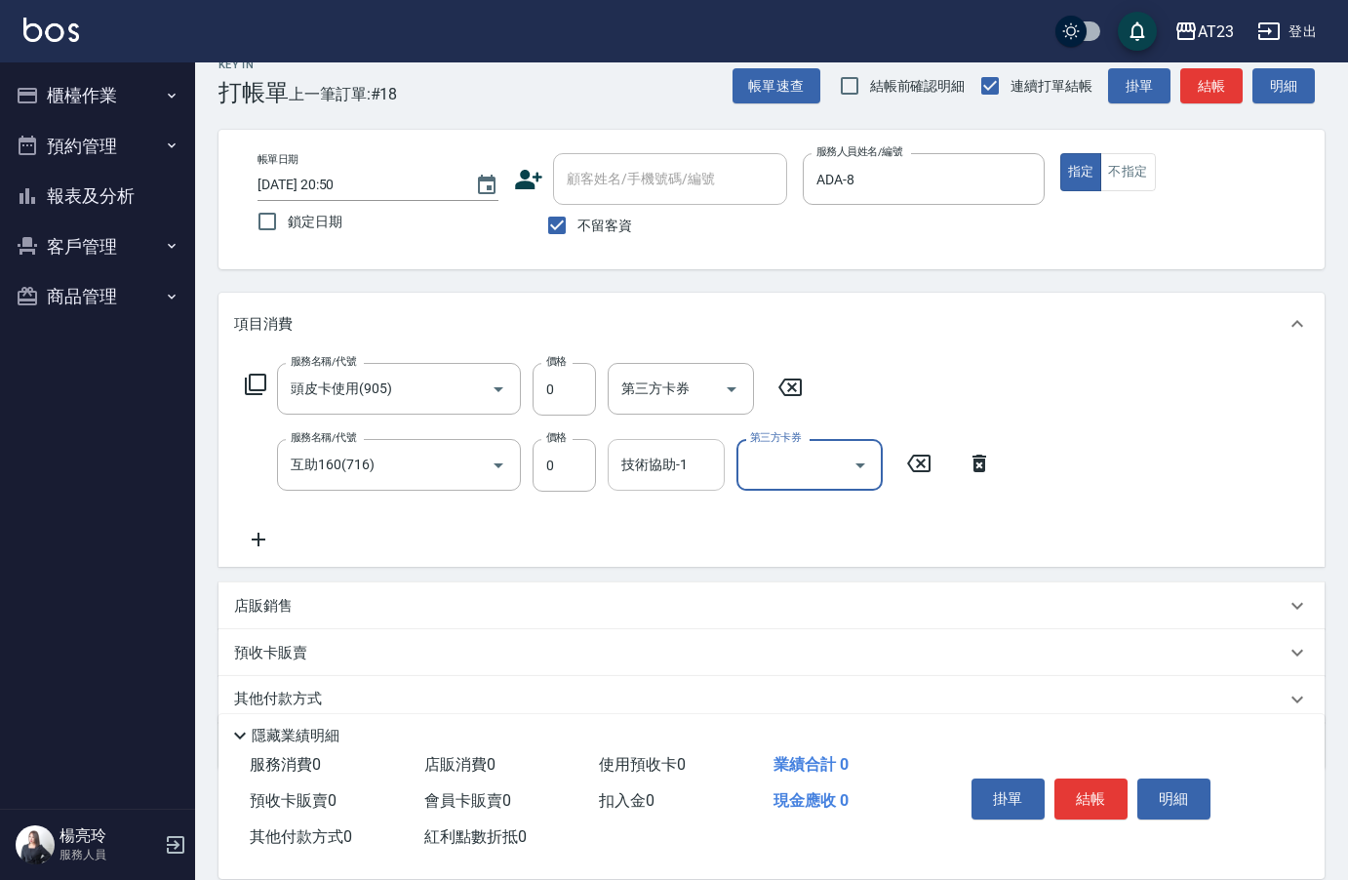
click at [691, 485] on div "技術協助-1" at bounding box center [666, 465] width 117 height 52
type input "Penny-30"
click at [1092, 784] on button "結帳" at bounding box center [1090, 798] width 73 height 41
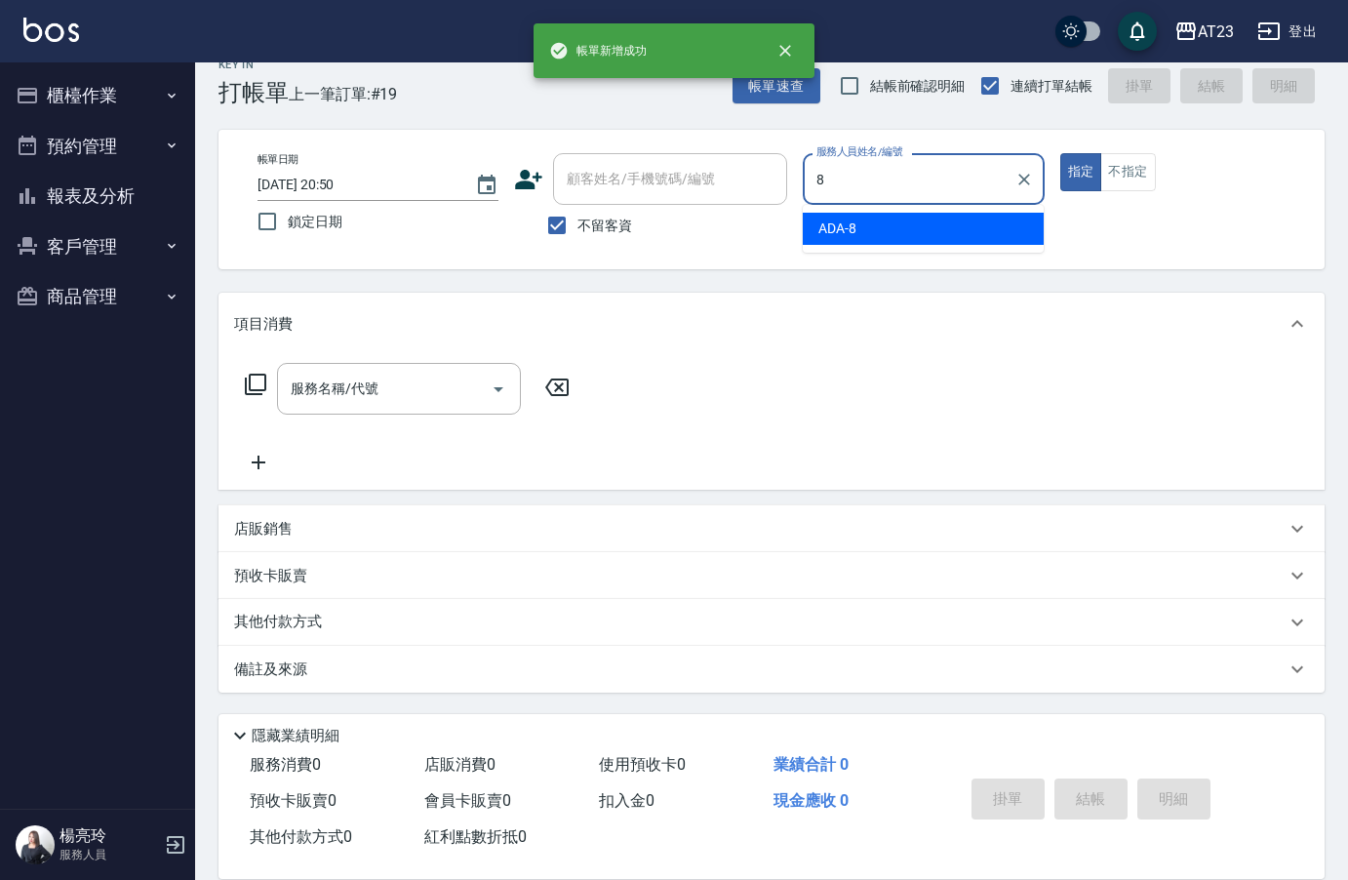
type input "ADA-8"
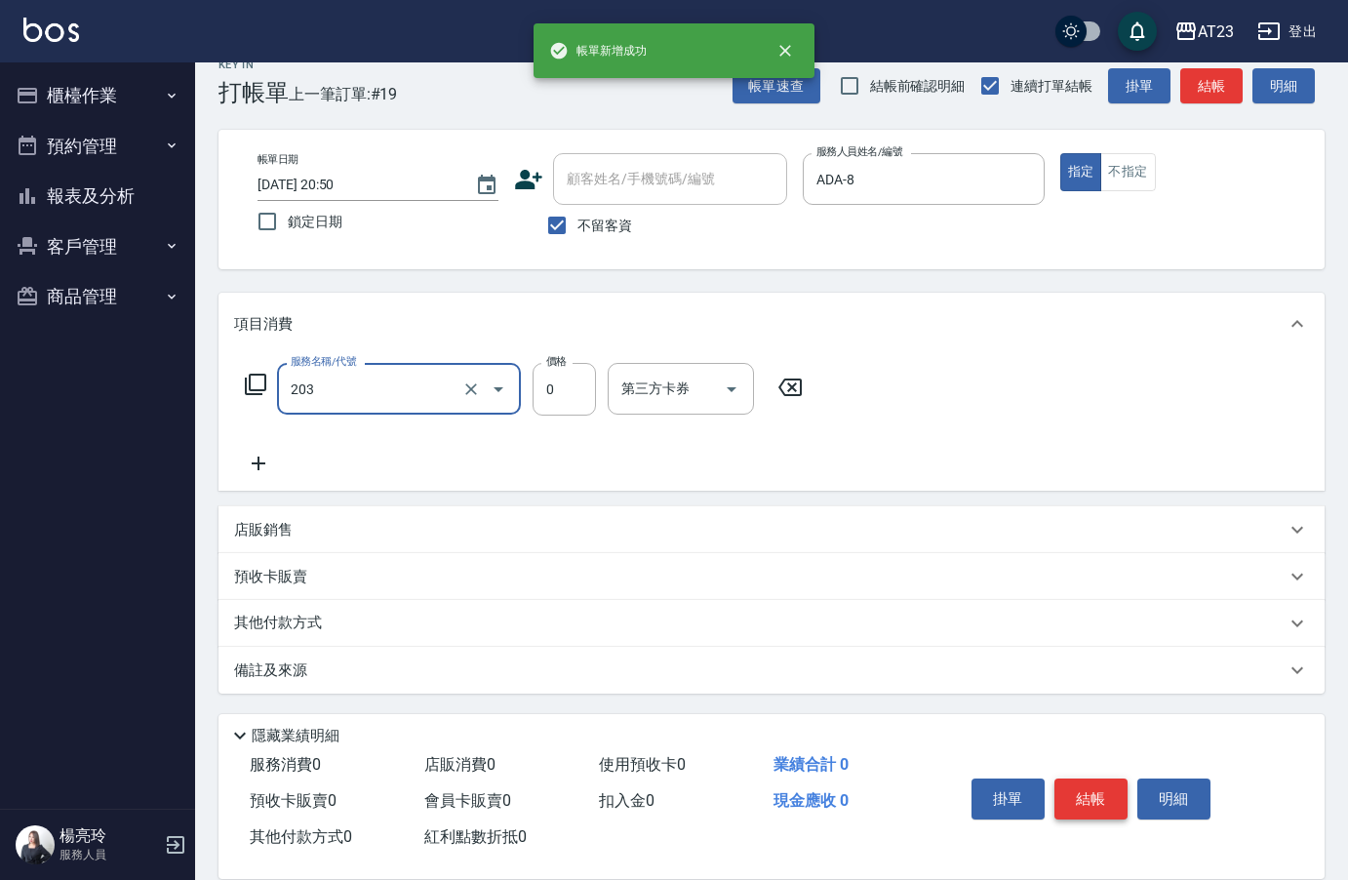
type input "使用洗髮卡(203)"
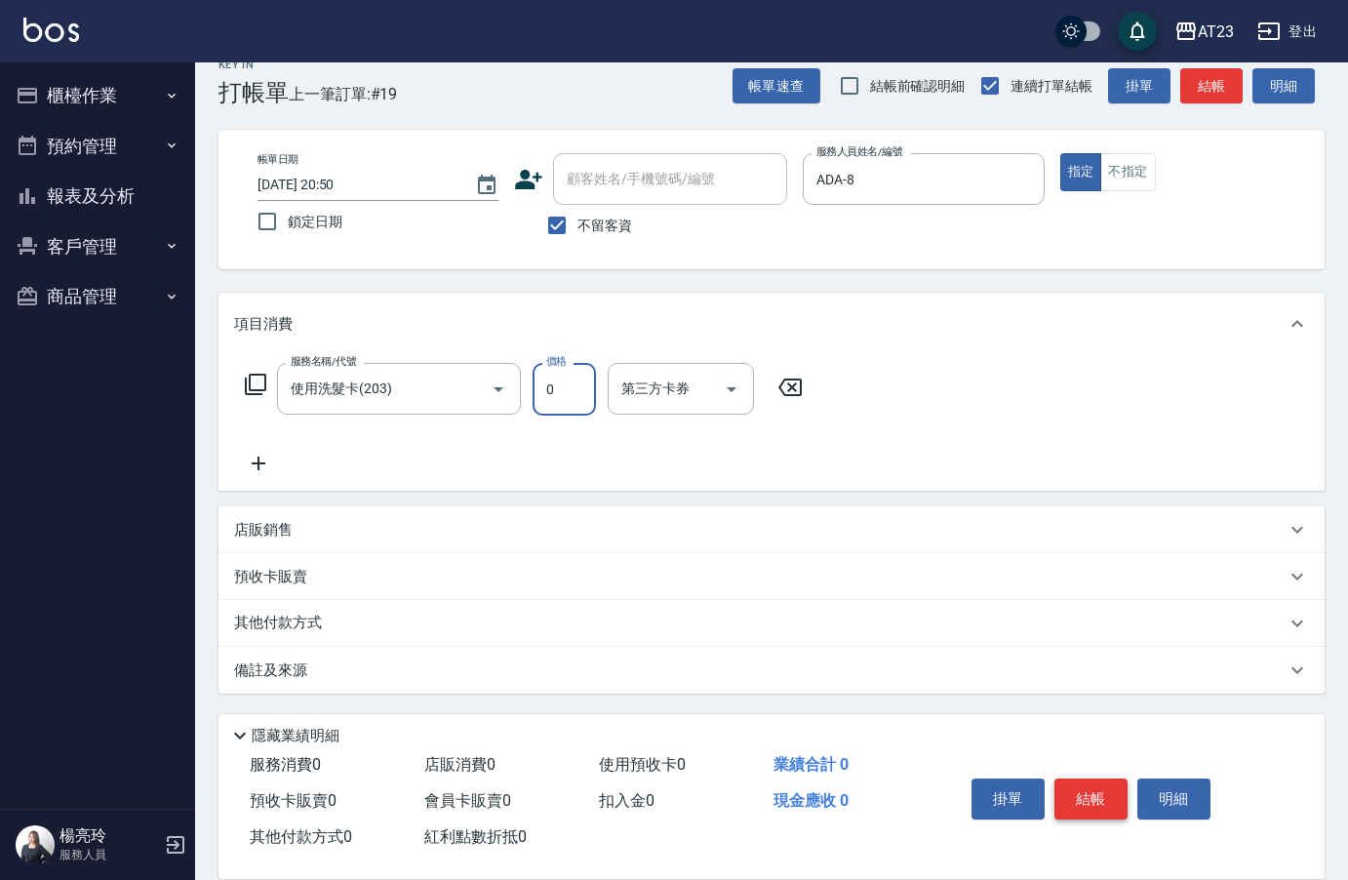
click at [1103, 795] on button "結帳" at bounding box center [1090, 798] width 73 height 41
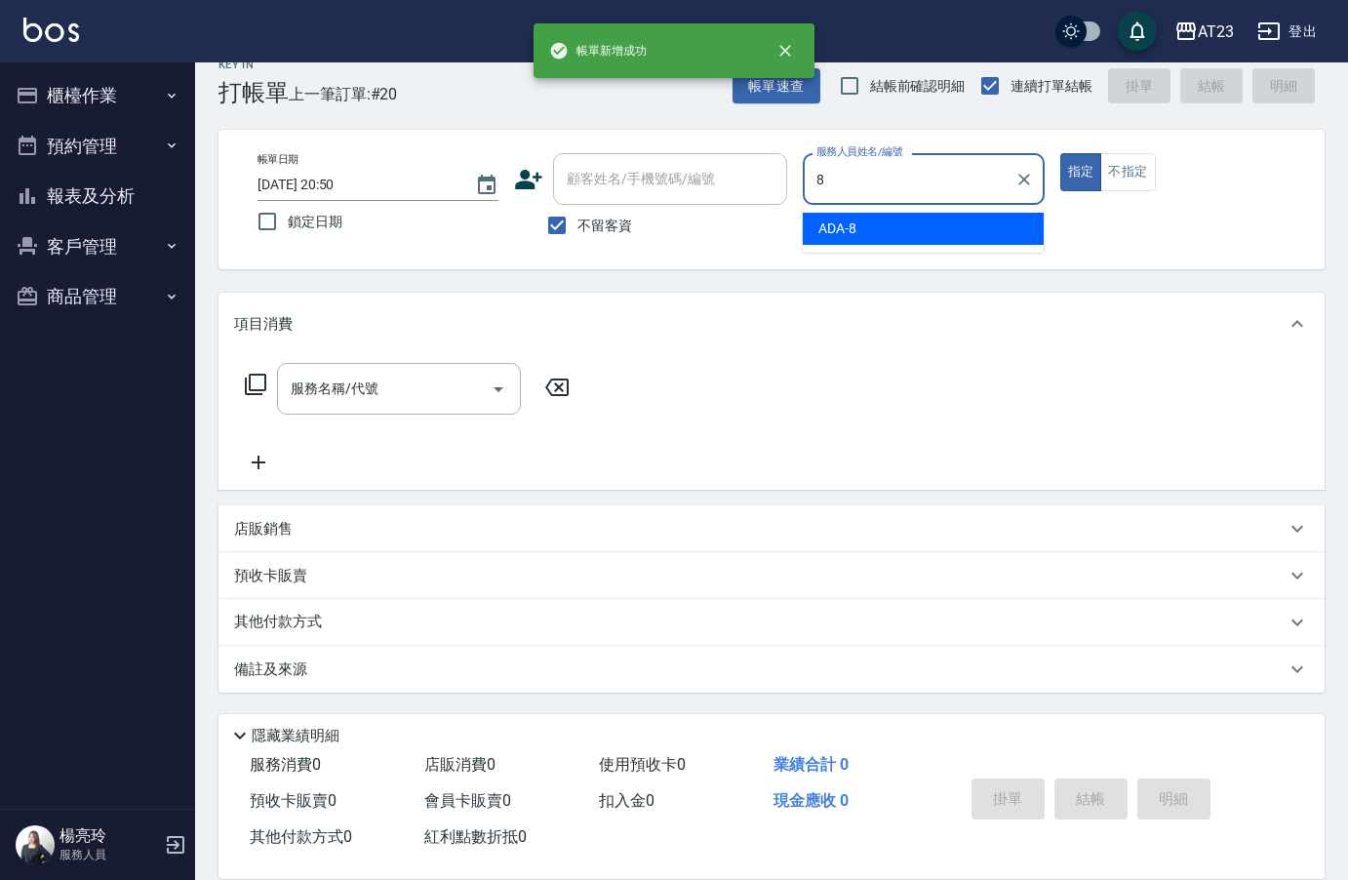
type input "ADA-8"
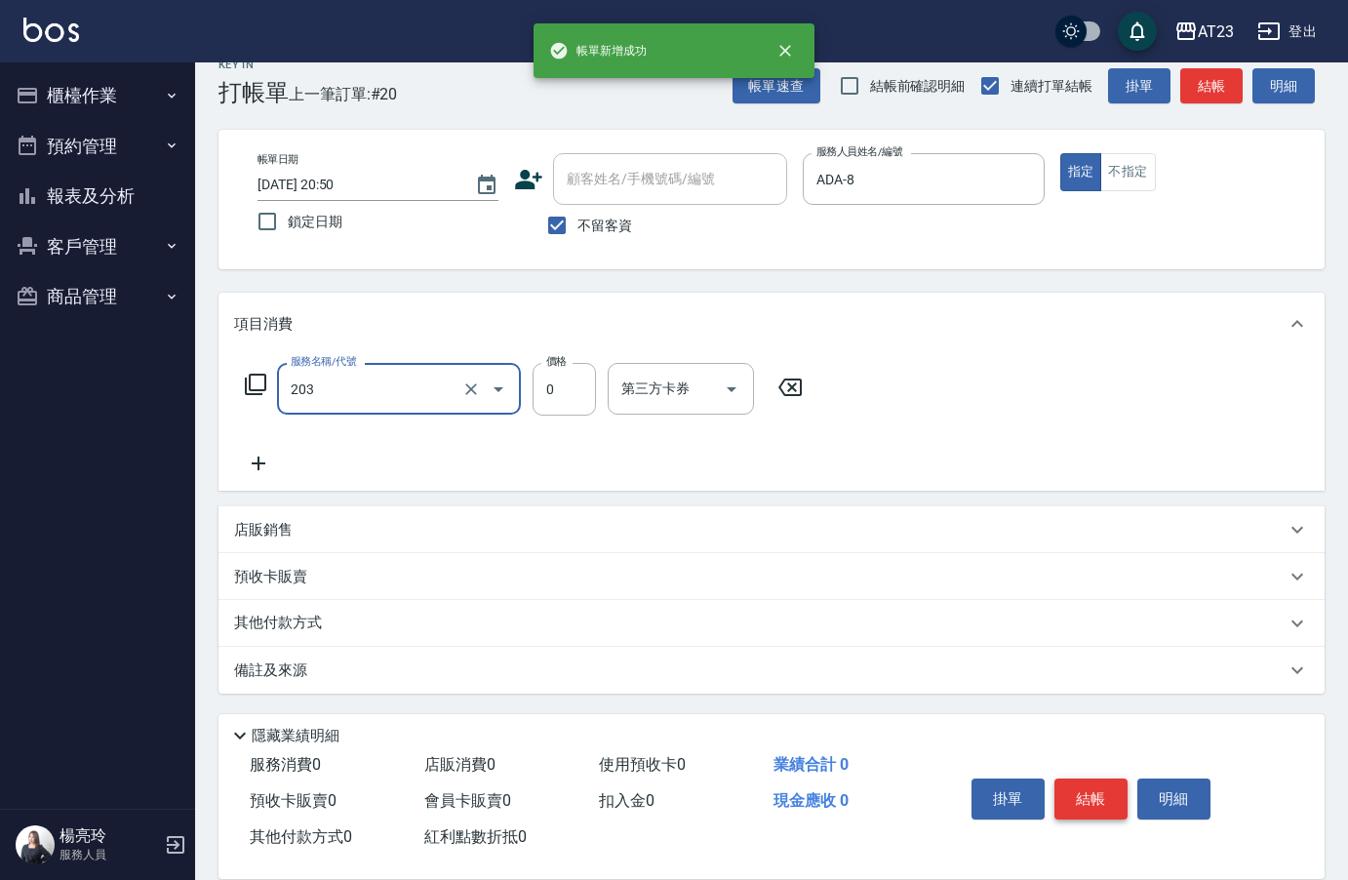
type input "使用洗髮卡(203)"
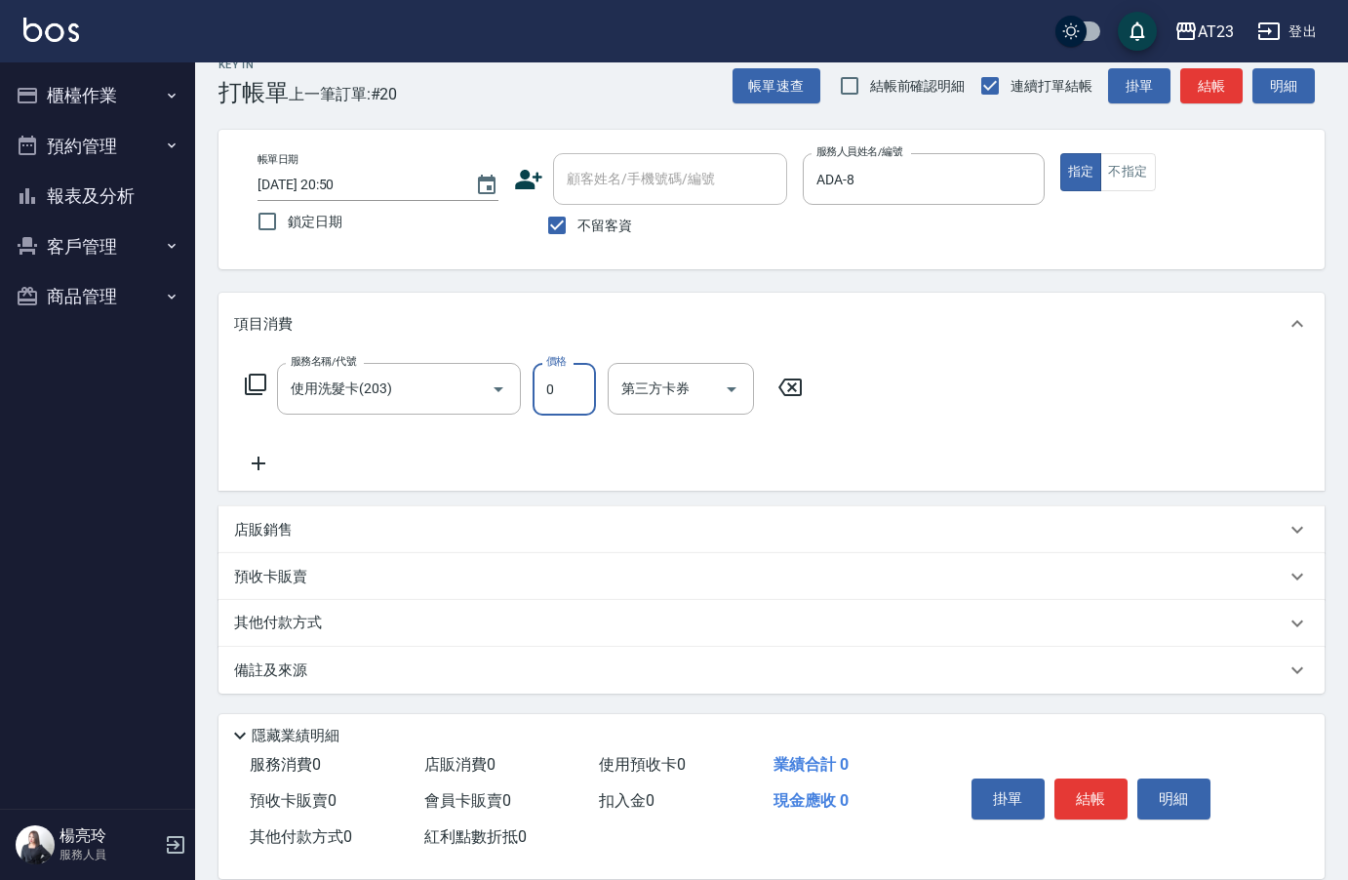
click at [1101, 786] on button "結帳" at bounding box center [1090, 798] width 73 height 41
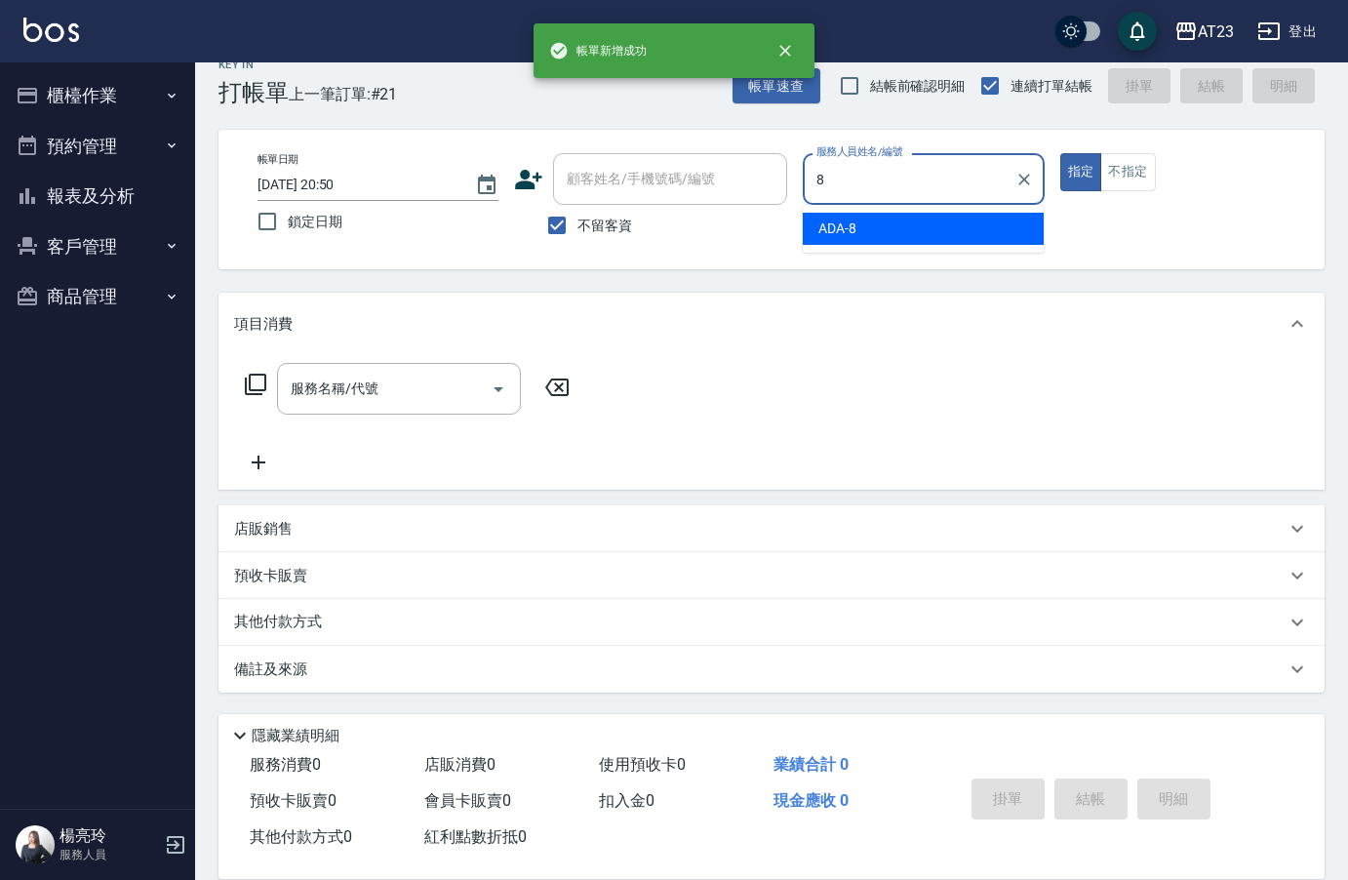
type input "ADA-8"
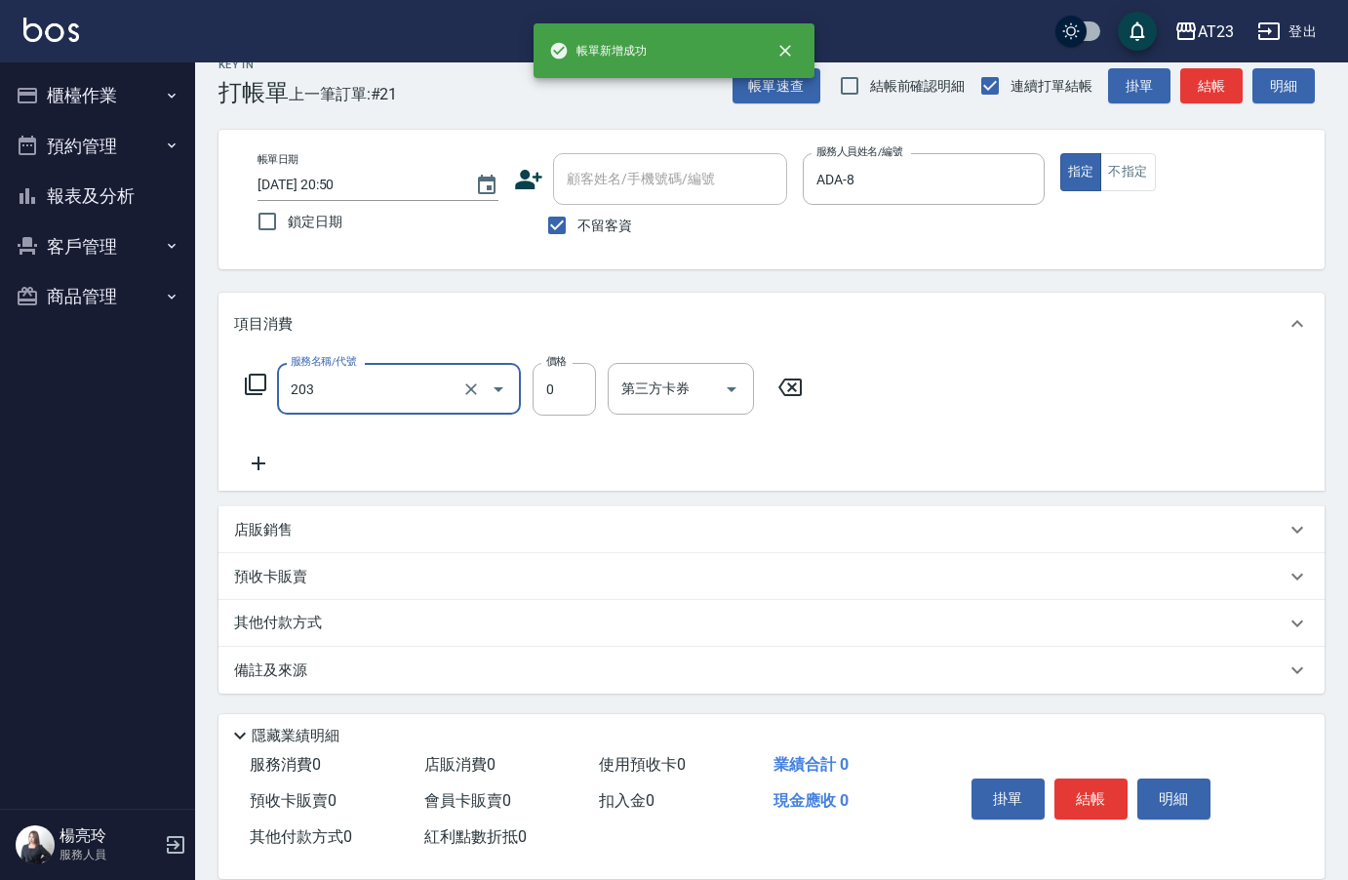
type input "使用洗髮卡(203)"
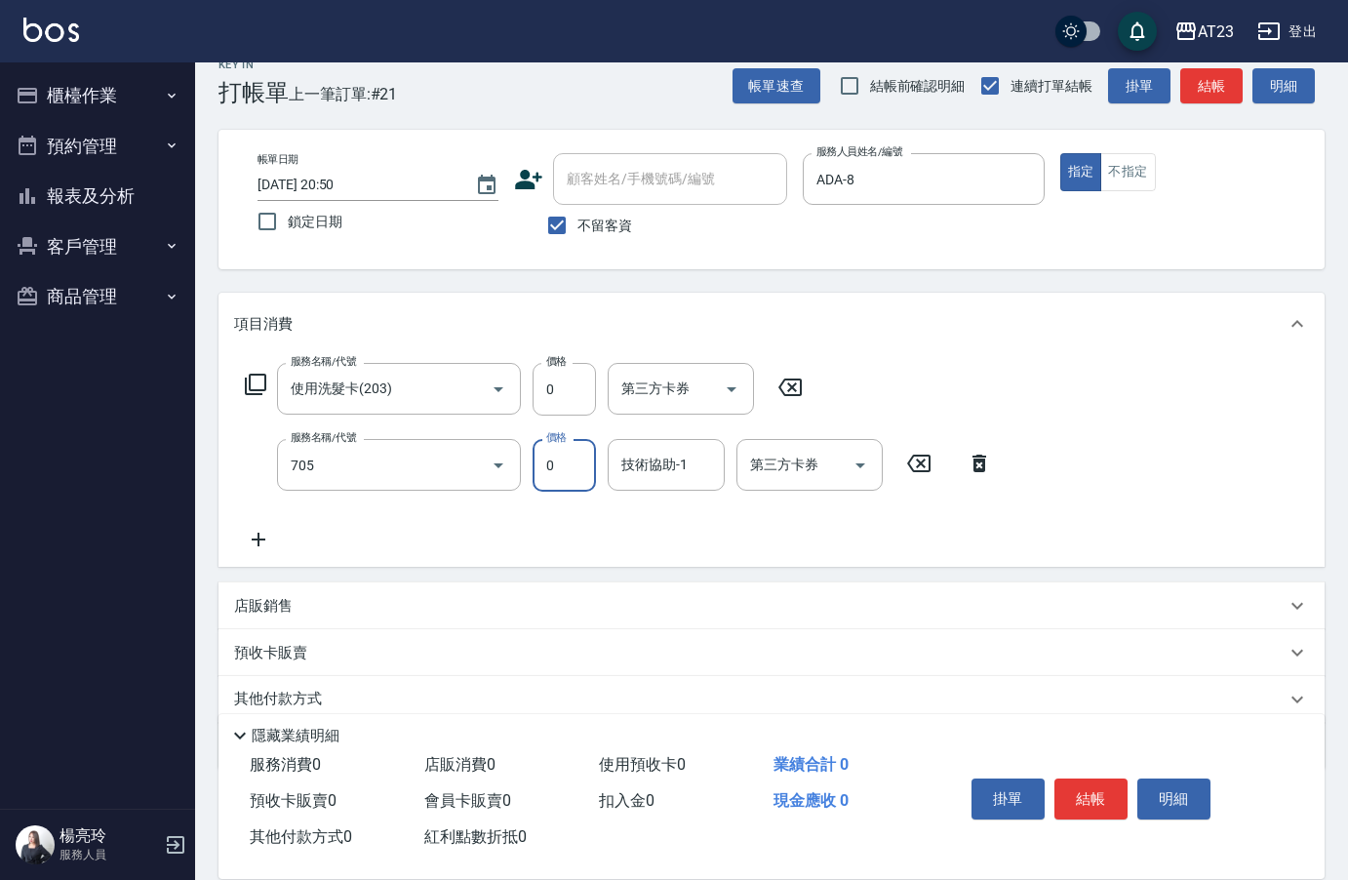
type input "互助50(705)"
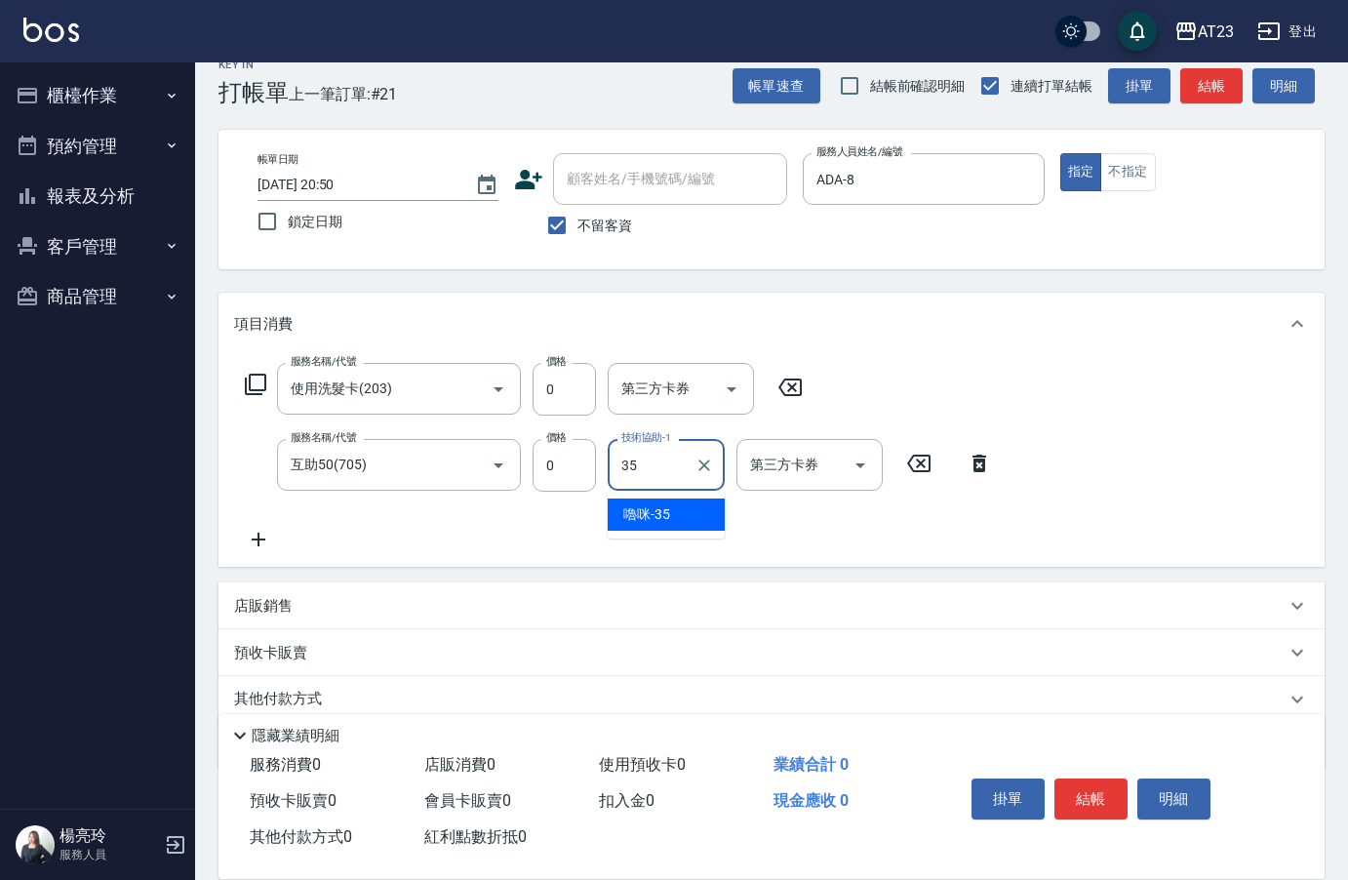
type input "嚕咪-35"
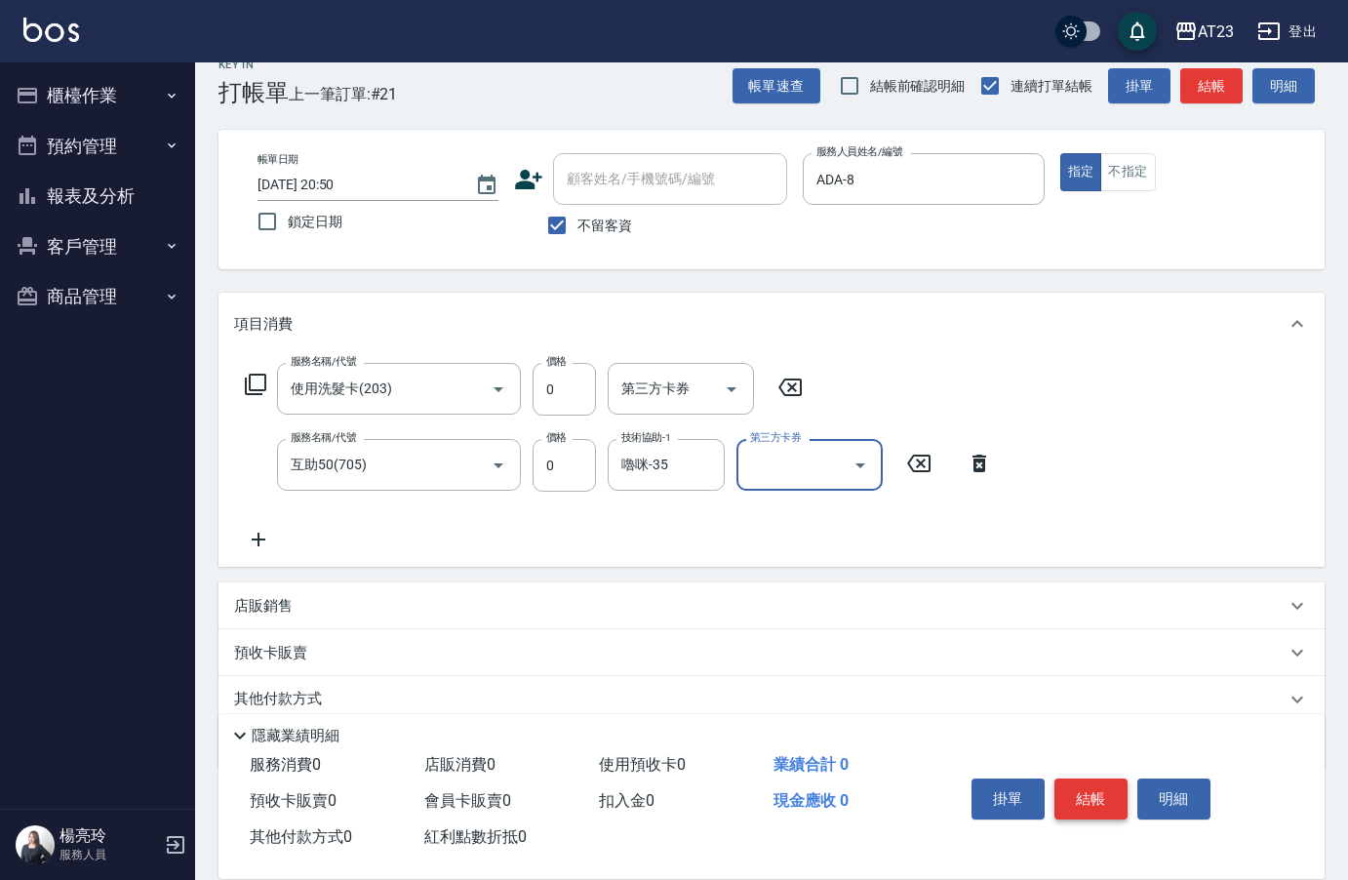
click at [1098, 789] on button "結帳" at bounding box center [1090, 798] width 73 height 41
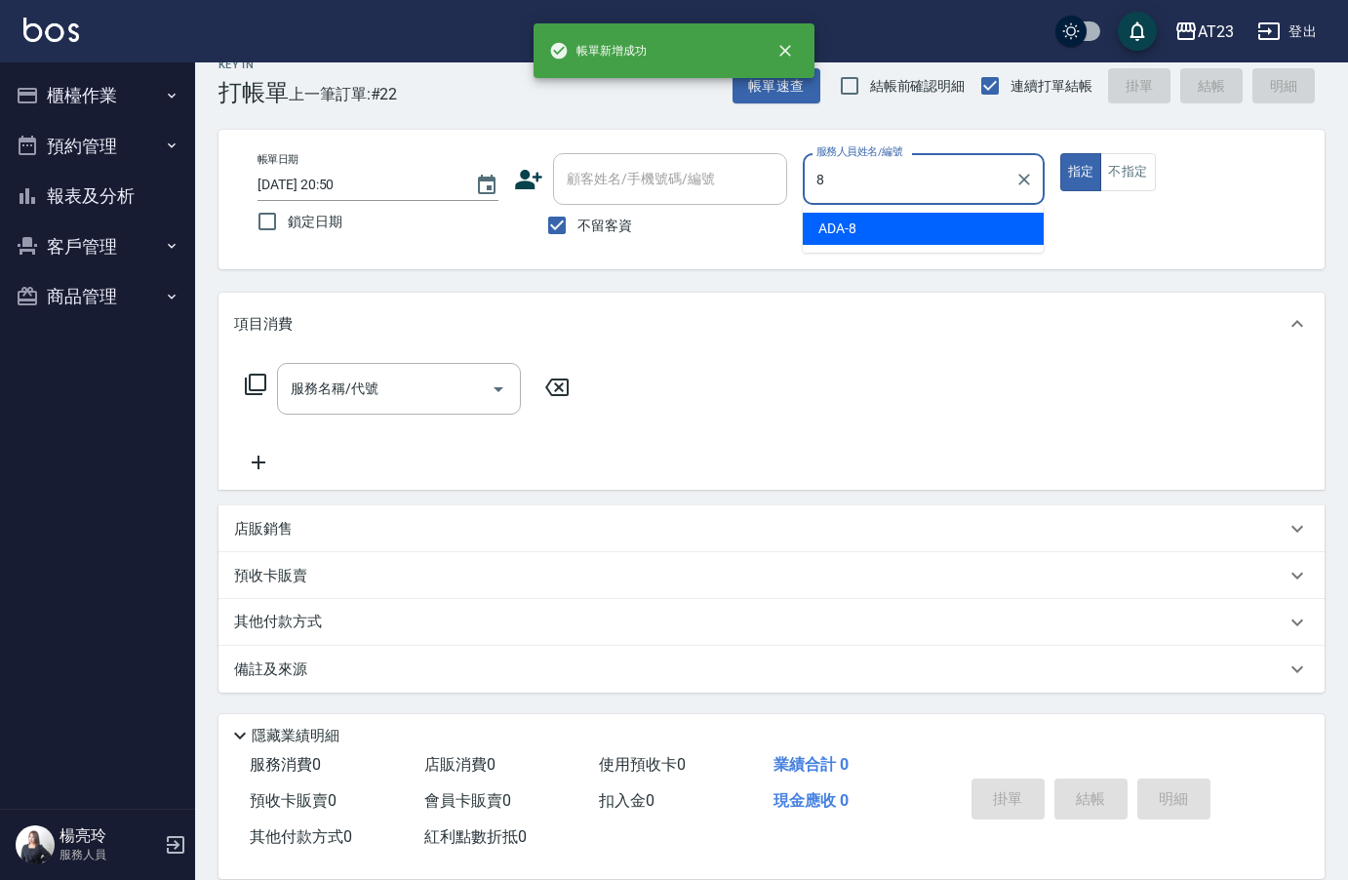
type input "ADA-8"
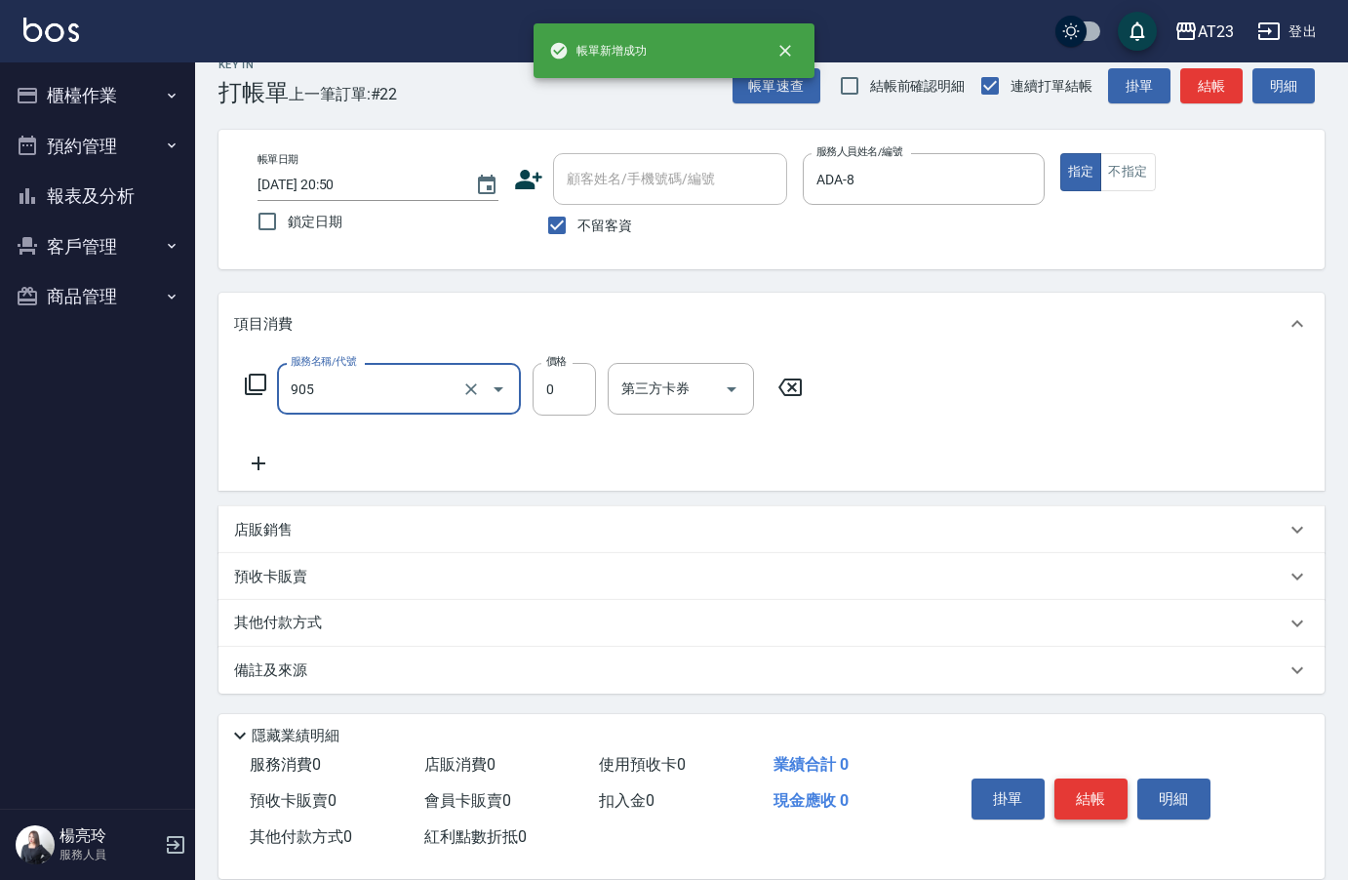
type input "頭皮卡使用(905)"
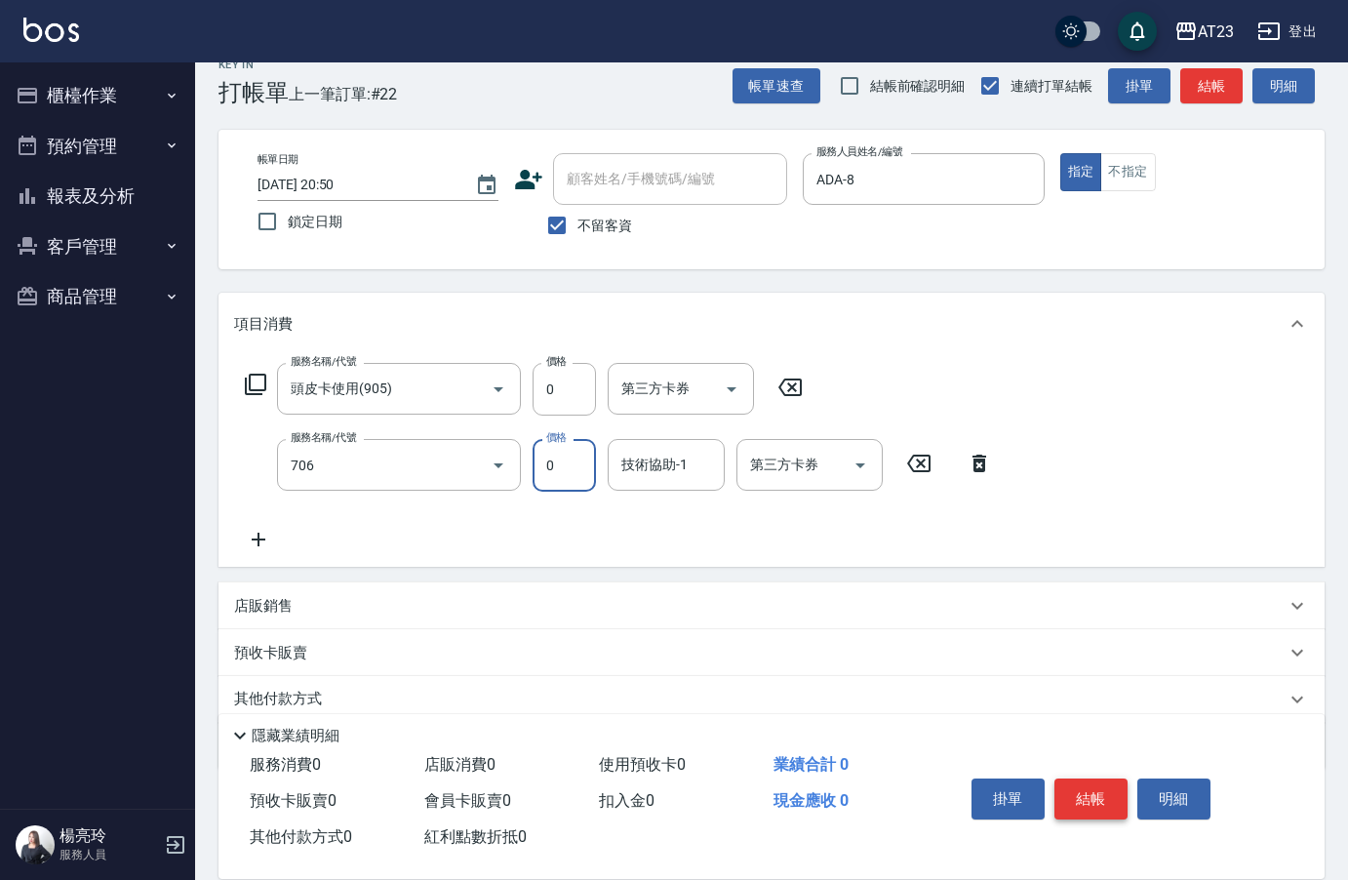
type input "互助60(706)"
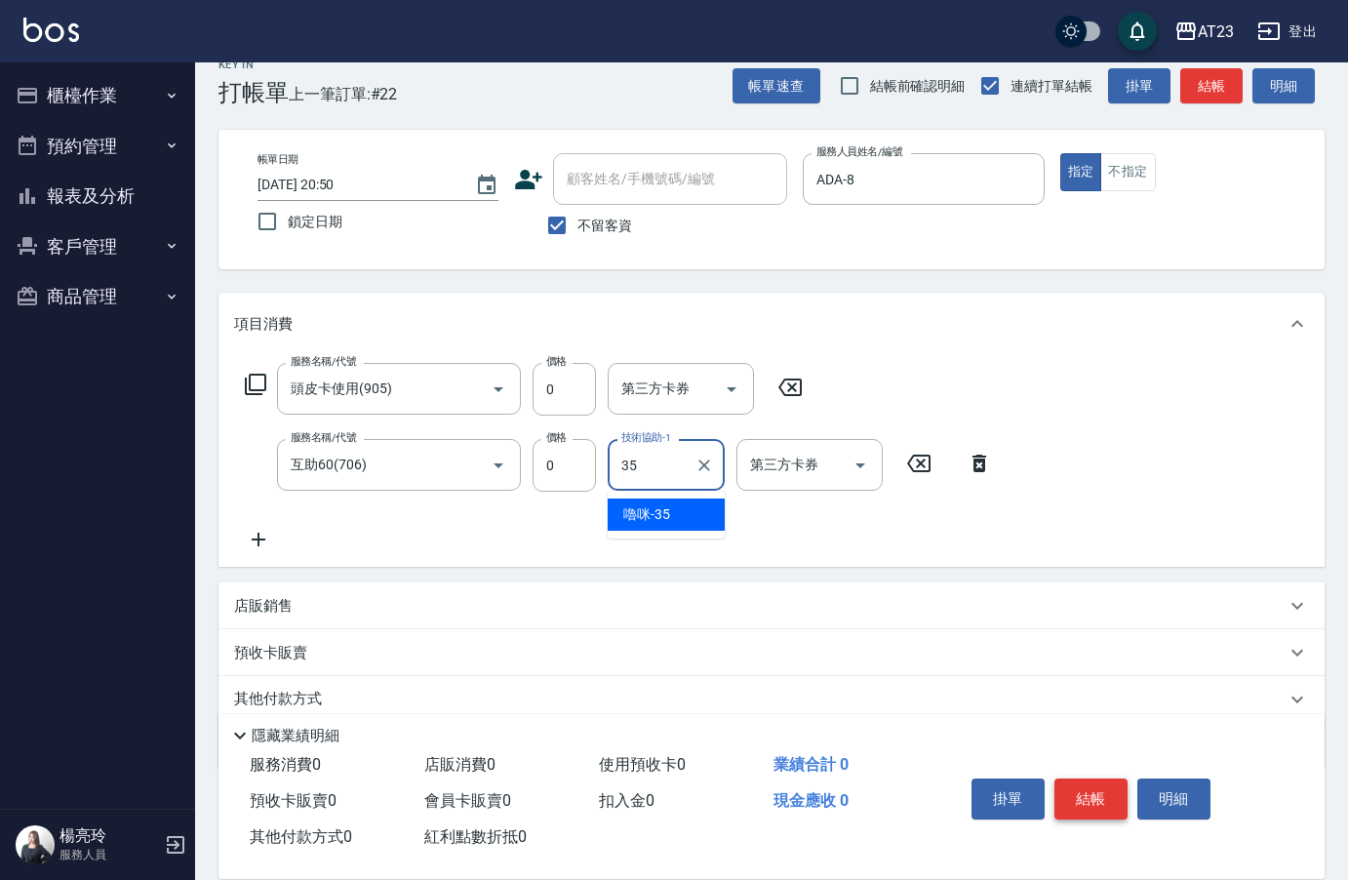
type input "嚕咪-35"
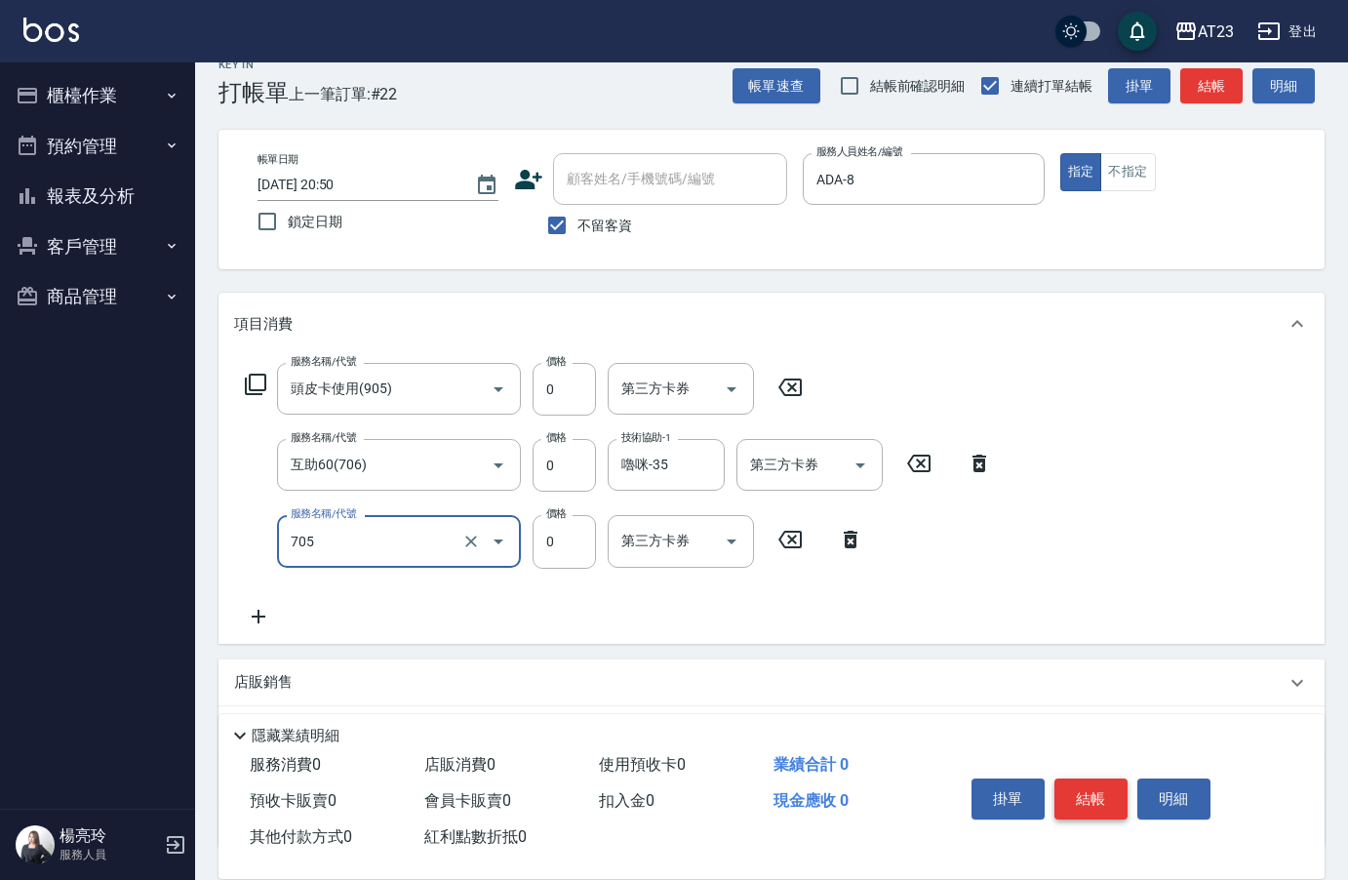
type input "互助50(705)"
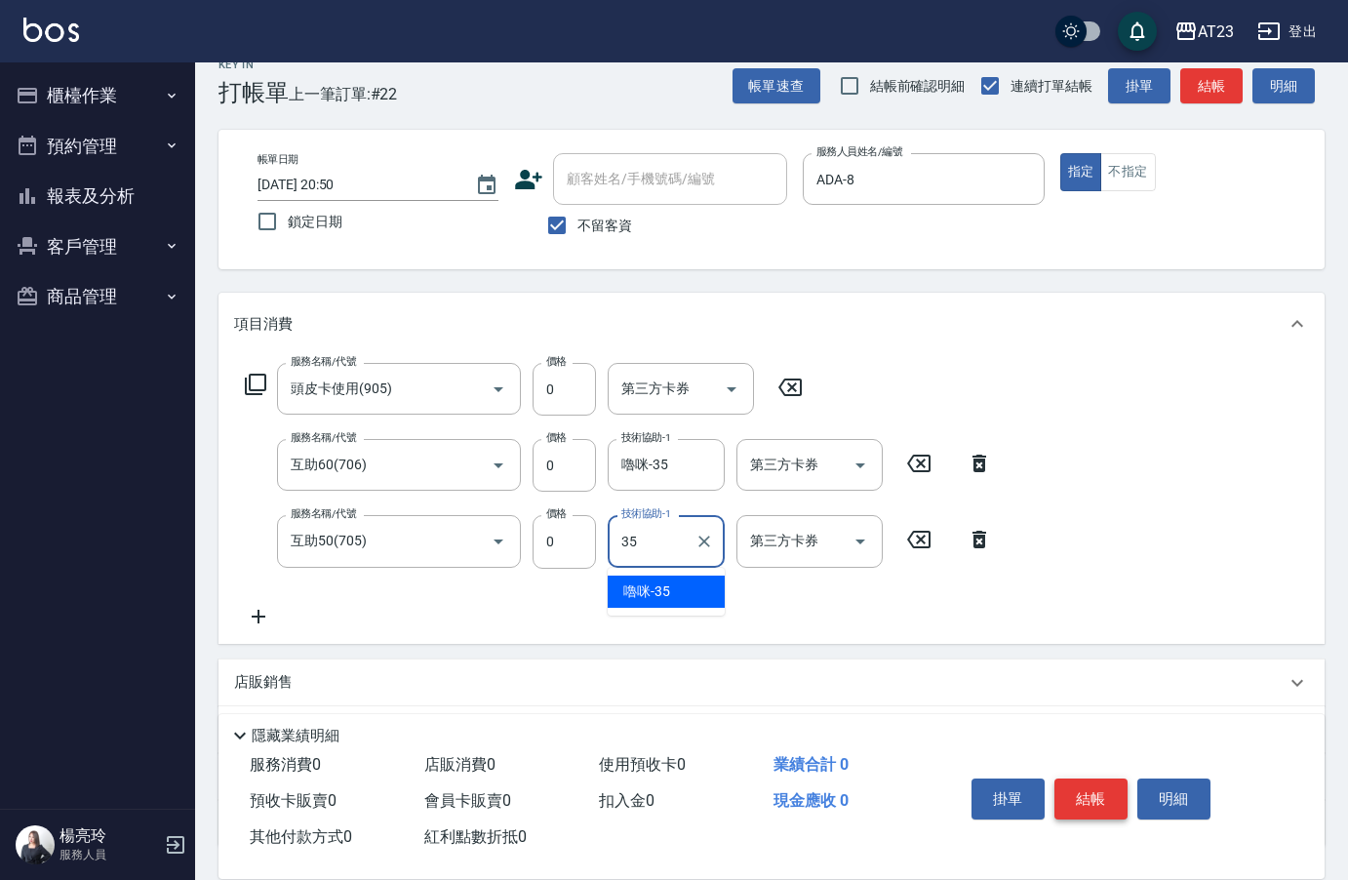
type input "嚕咪-35"
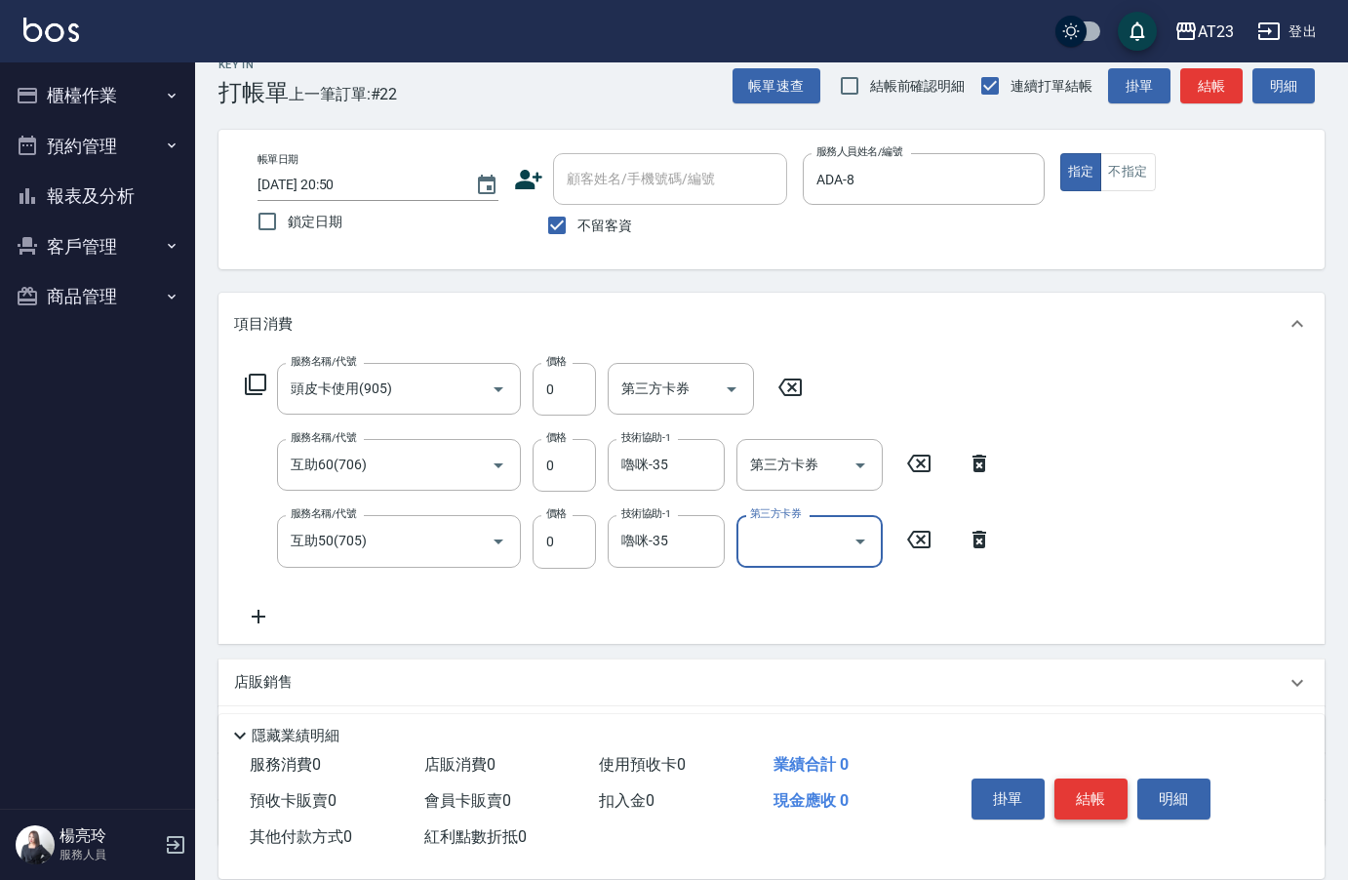
click at [1081, 782] on button "結帳" at bounding box center [1090, 798] width 73 height 41
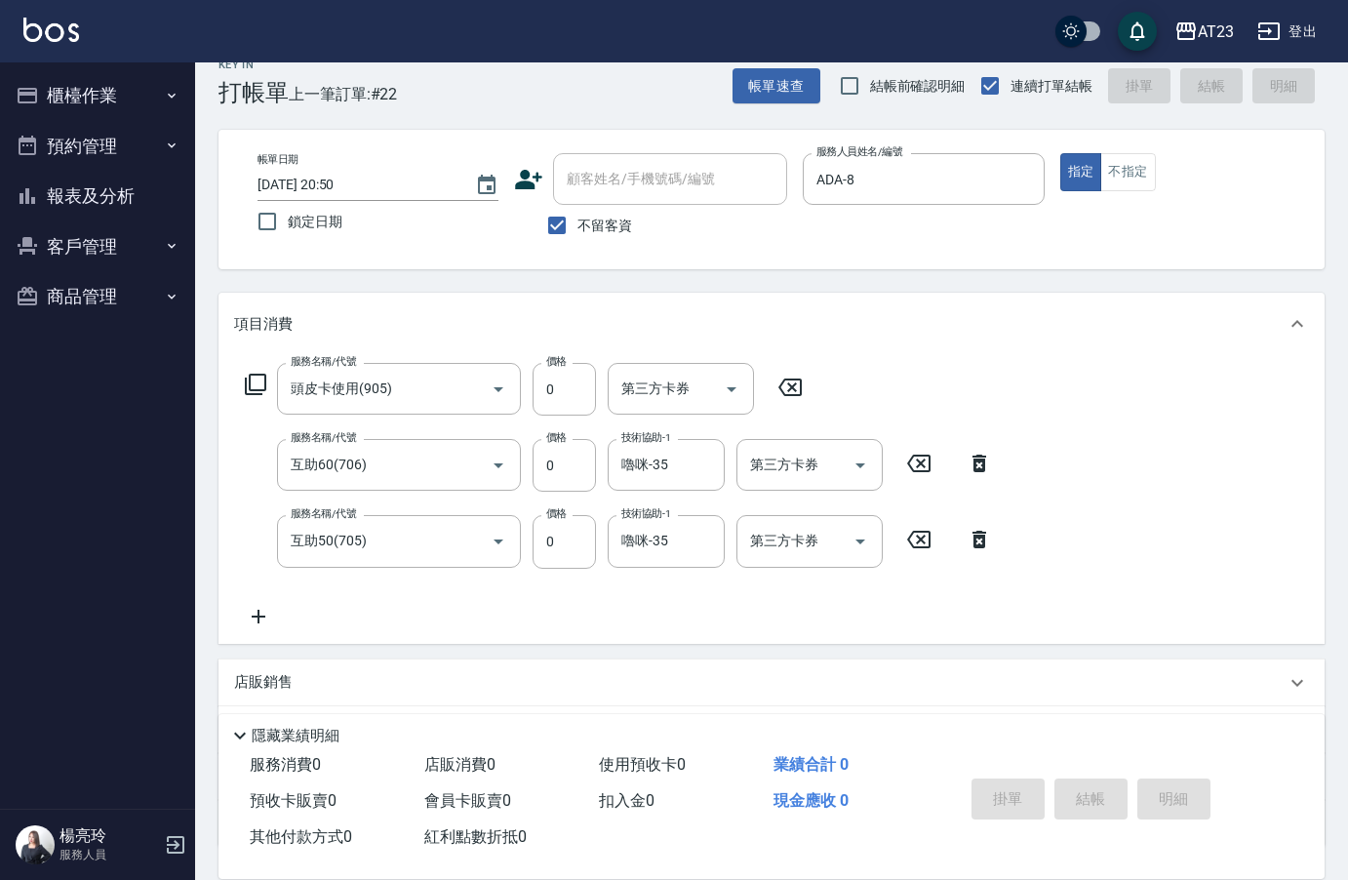
type input "[DATE] 20:51"
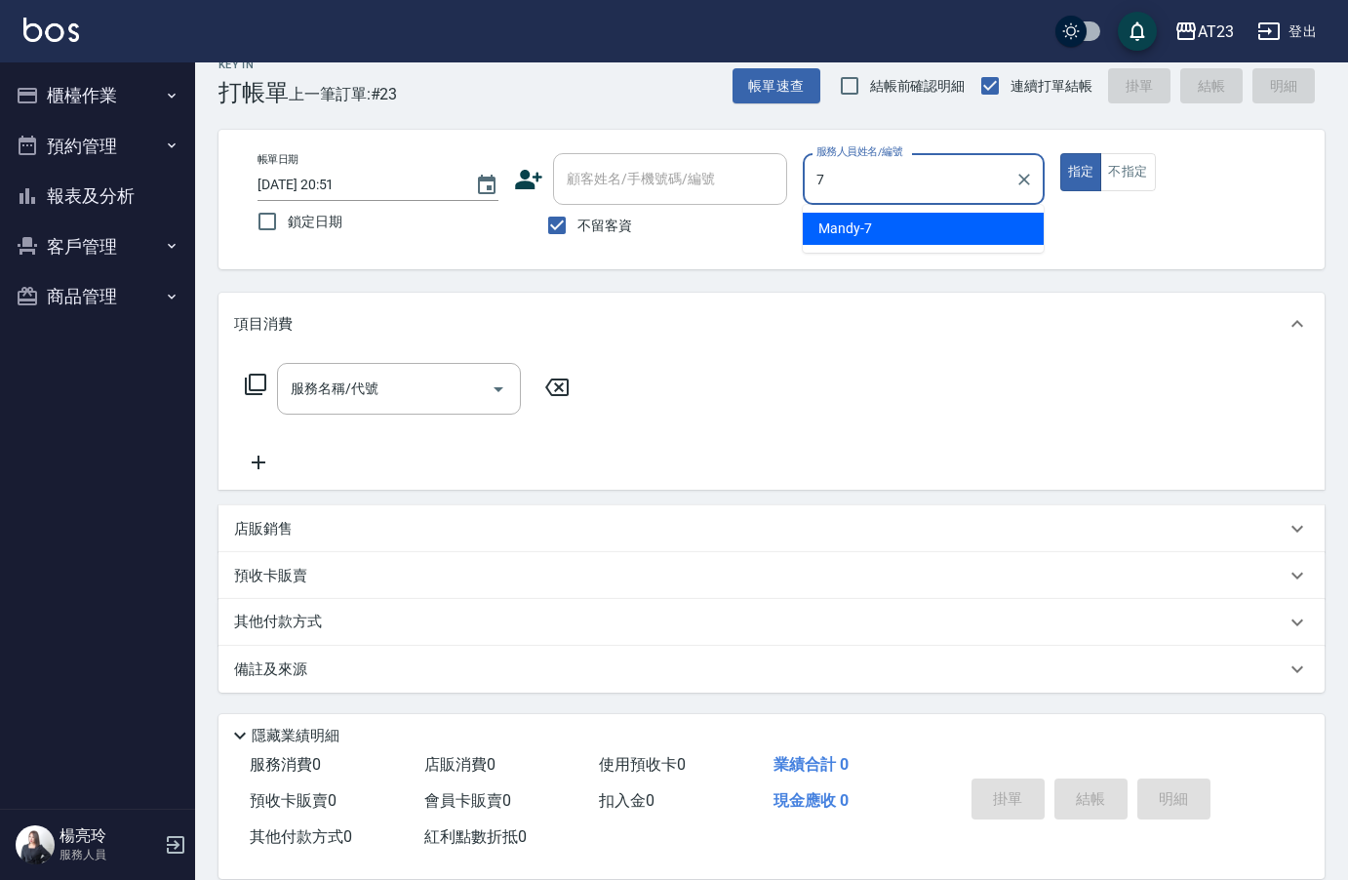
type input "Mandy-7"
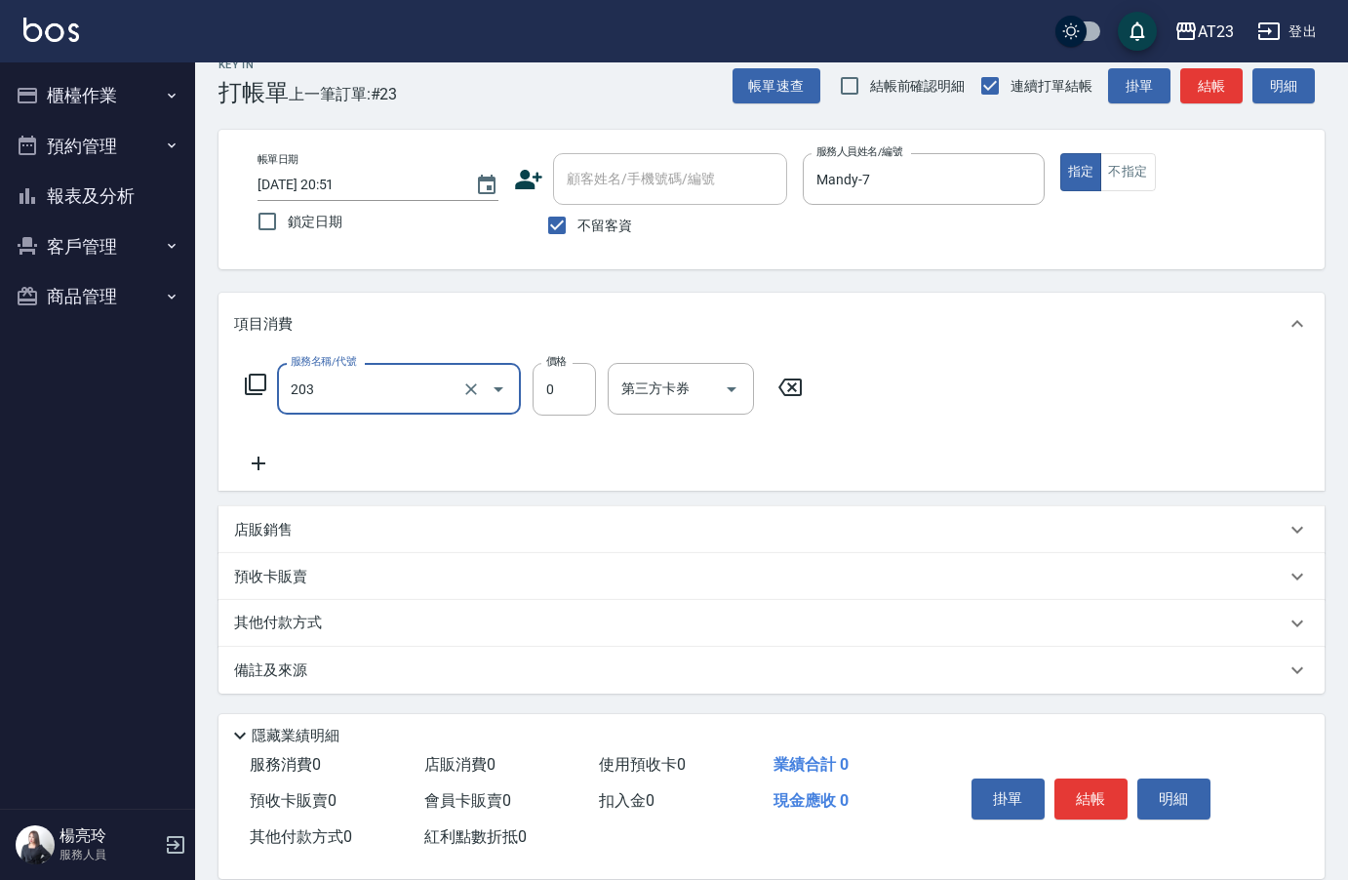
type input "使用洗髮卡(203)"
click at [280, 523] on p "店販銷售" at bounding box center [263, 530] width 59 height 20
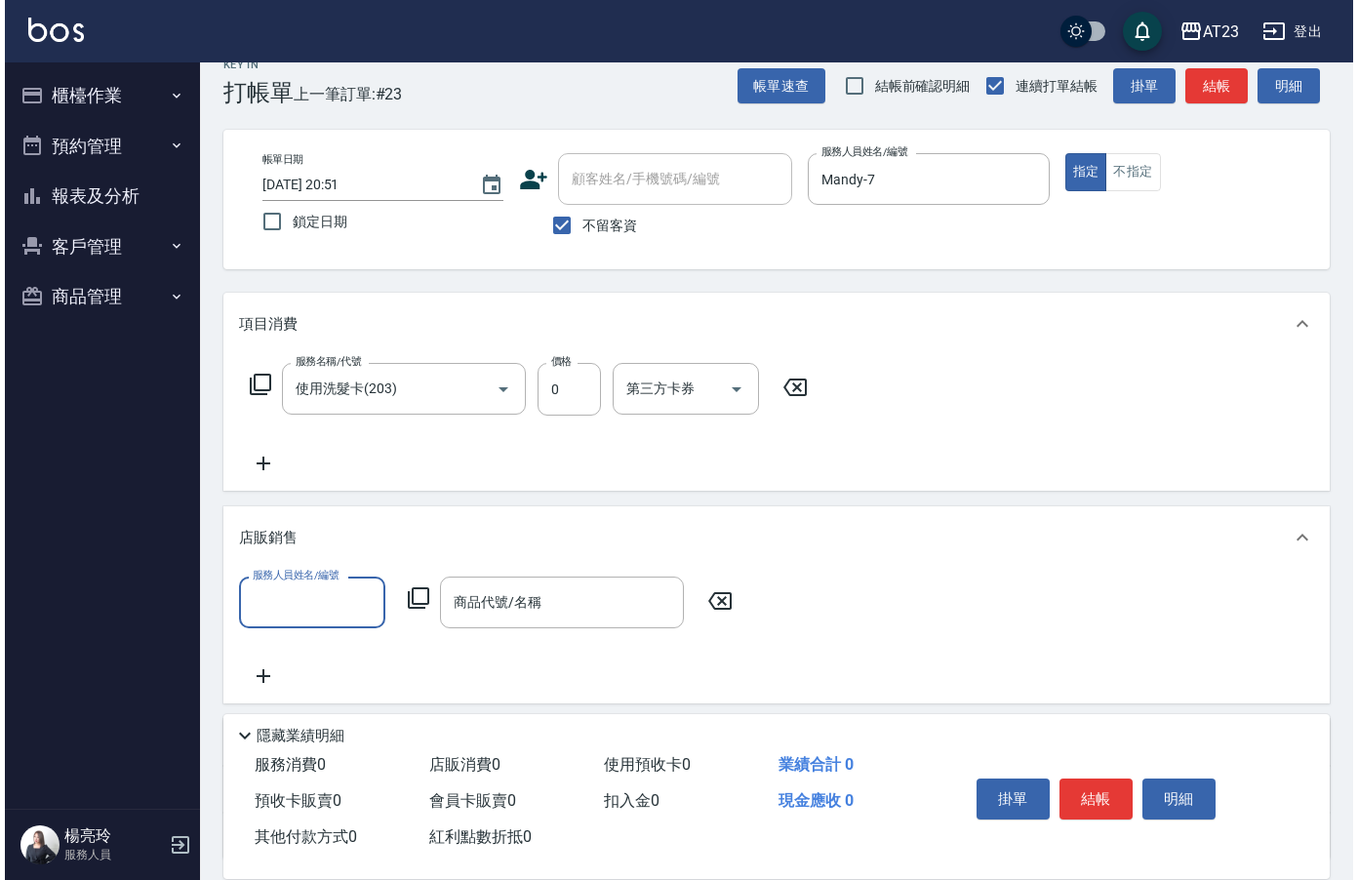
scroll to position [0, 0]
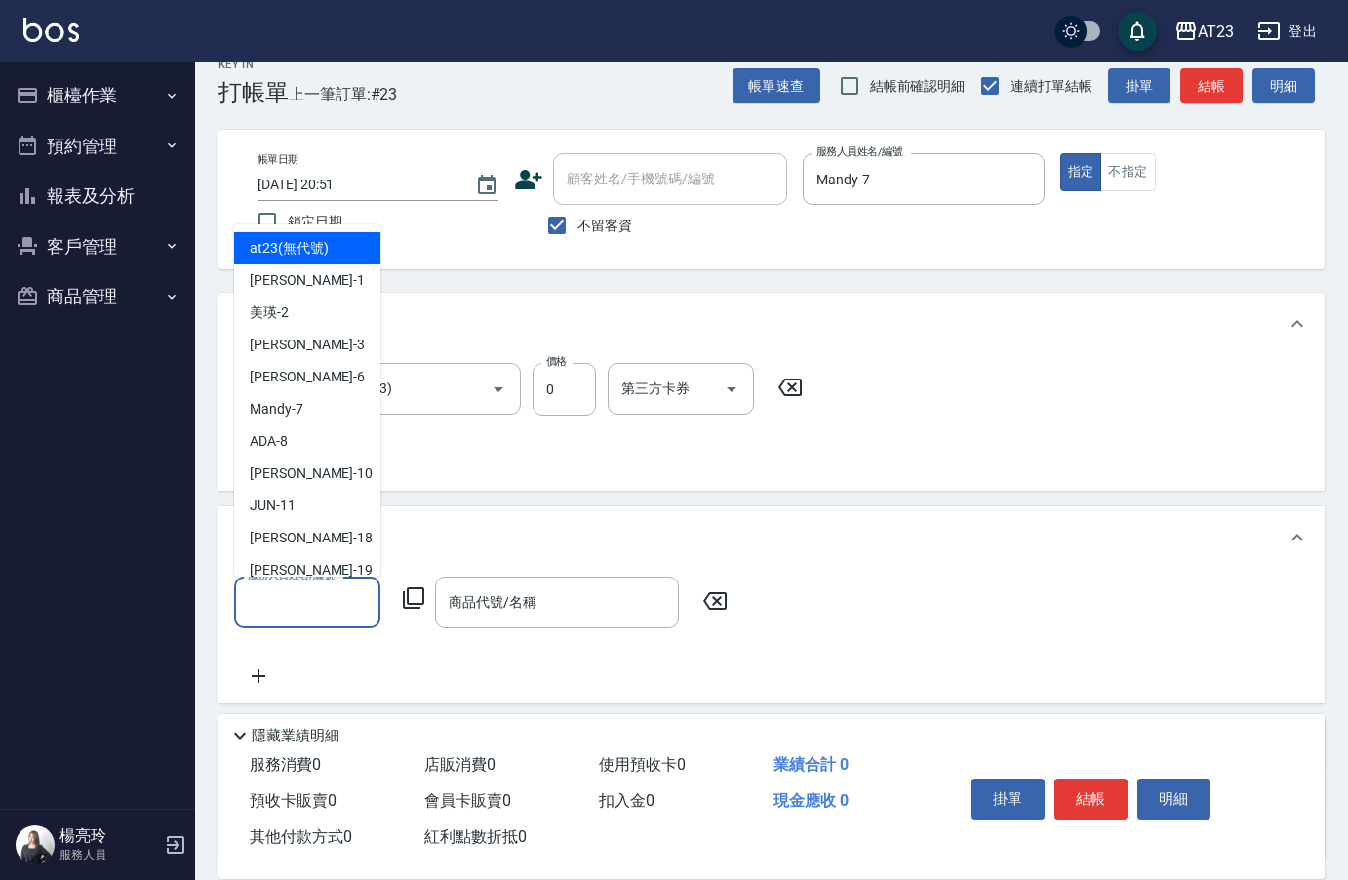
click at [328, 608] on input "服務人員姓名/編號" at bounding box center [307, 602] width 129 height 34
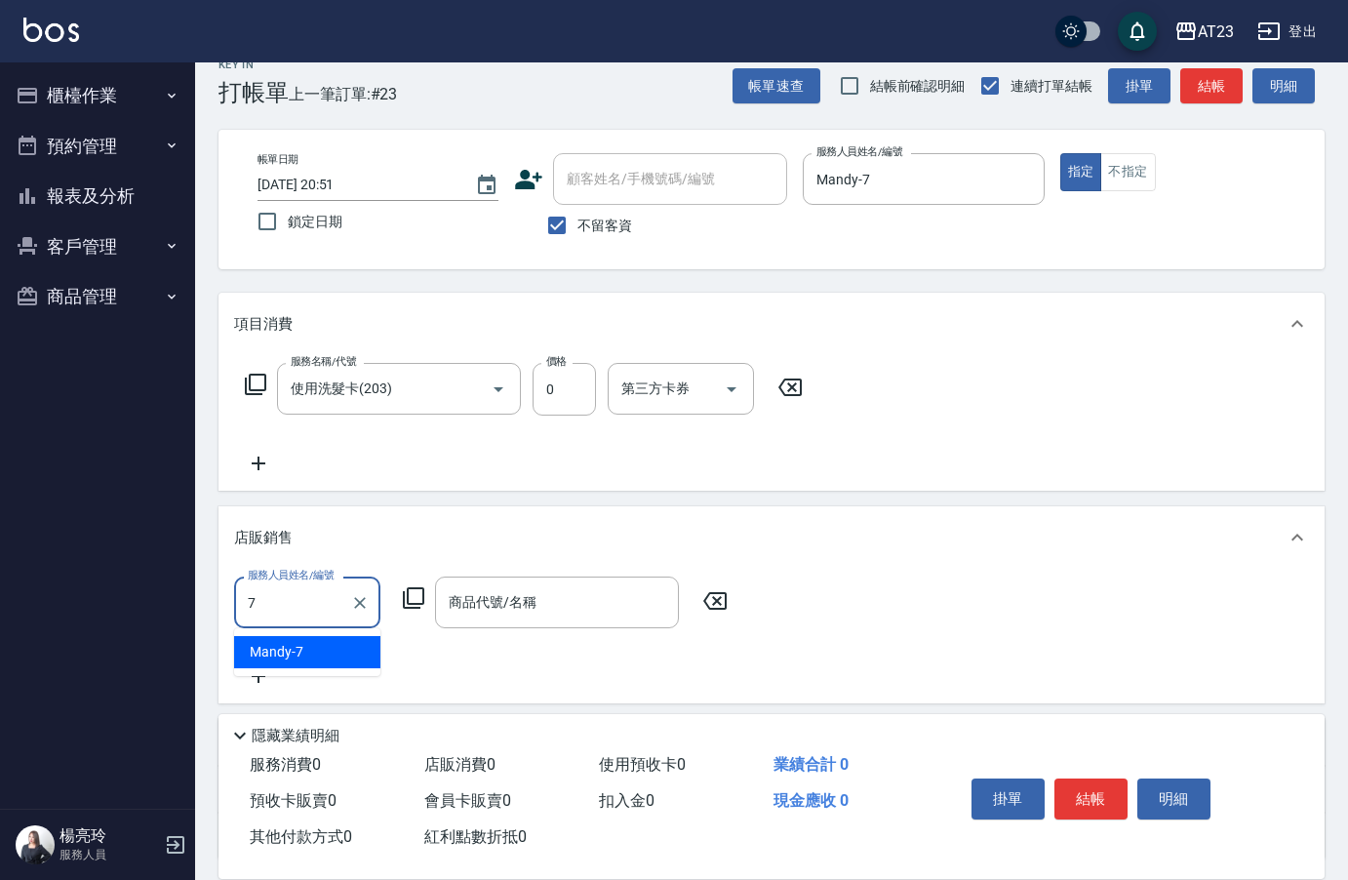
type input "Mandy-7"
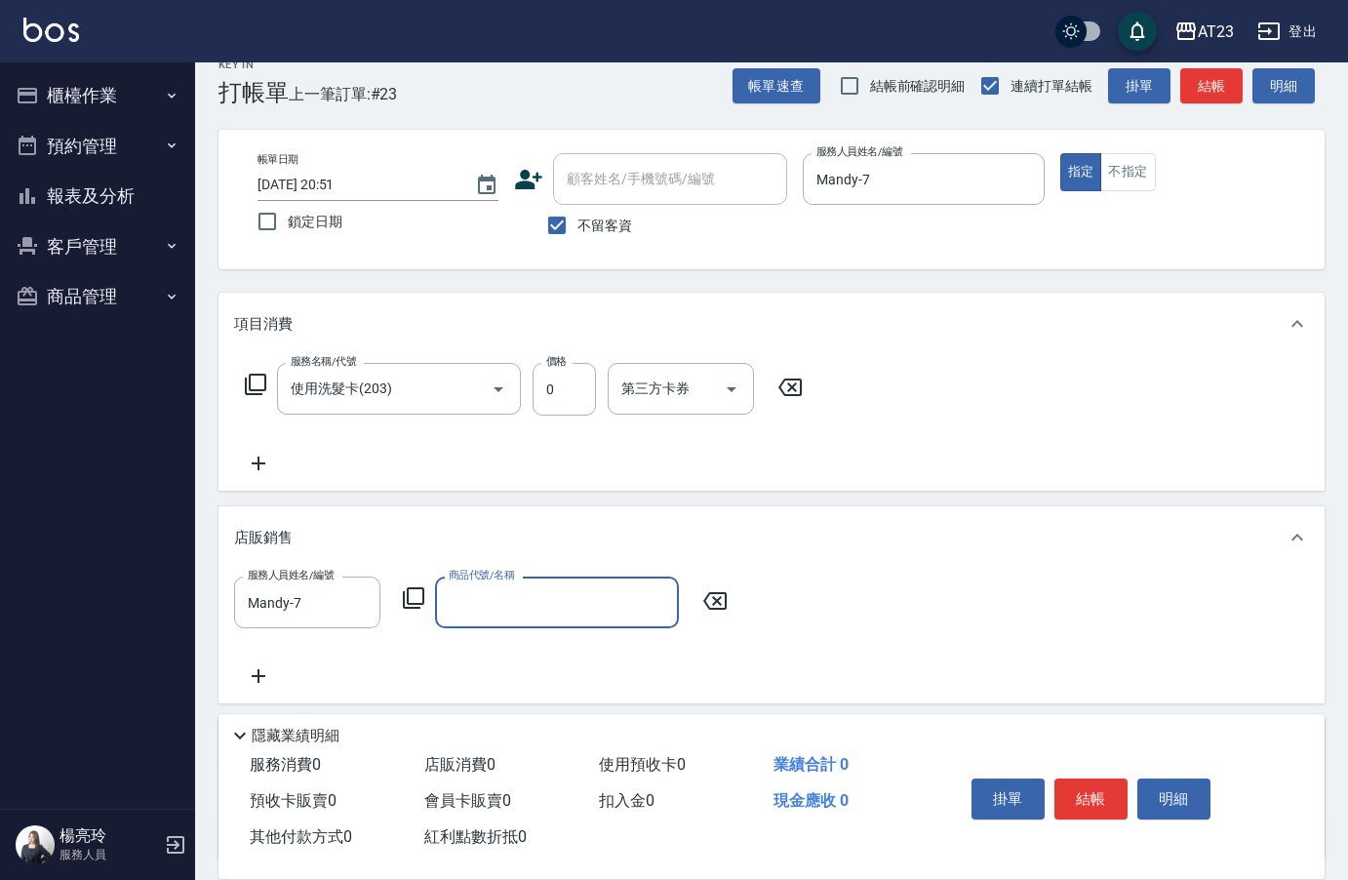
click at [416, 600] on icon at bounding box center [413, 597] width 23 height 23
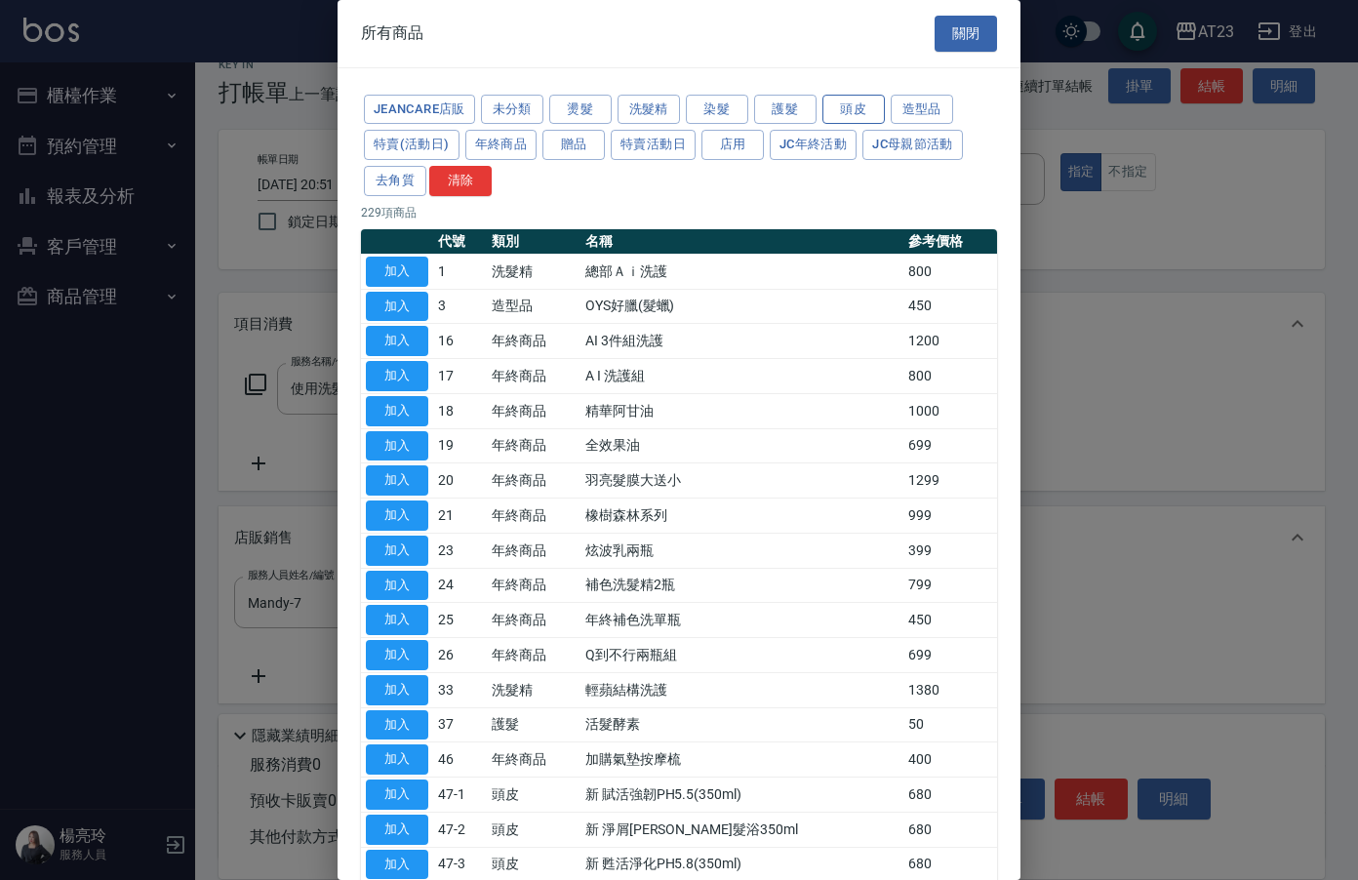
click at [857, 108] on button "頭皮" at bounding box center [853, 110] width 62 height 30
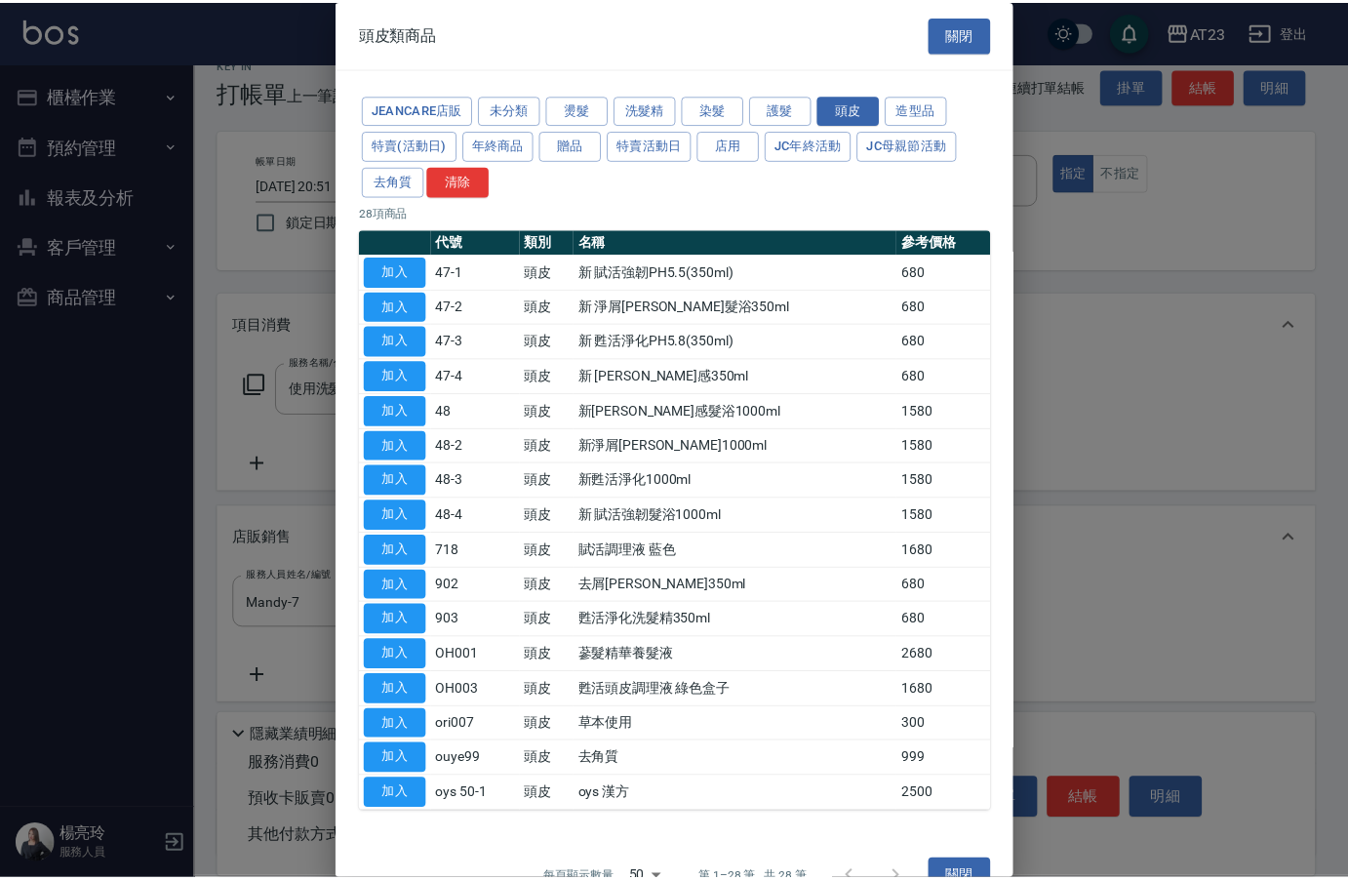
scroll to position [40, 0]
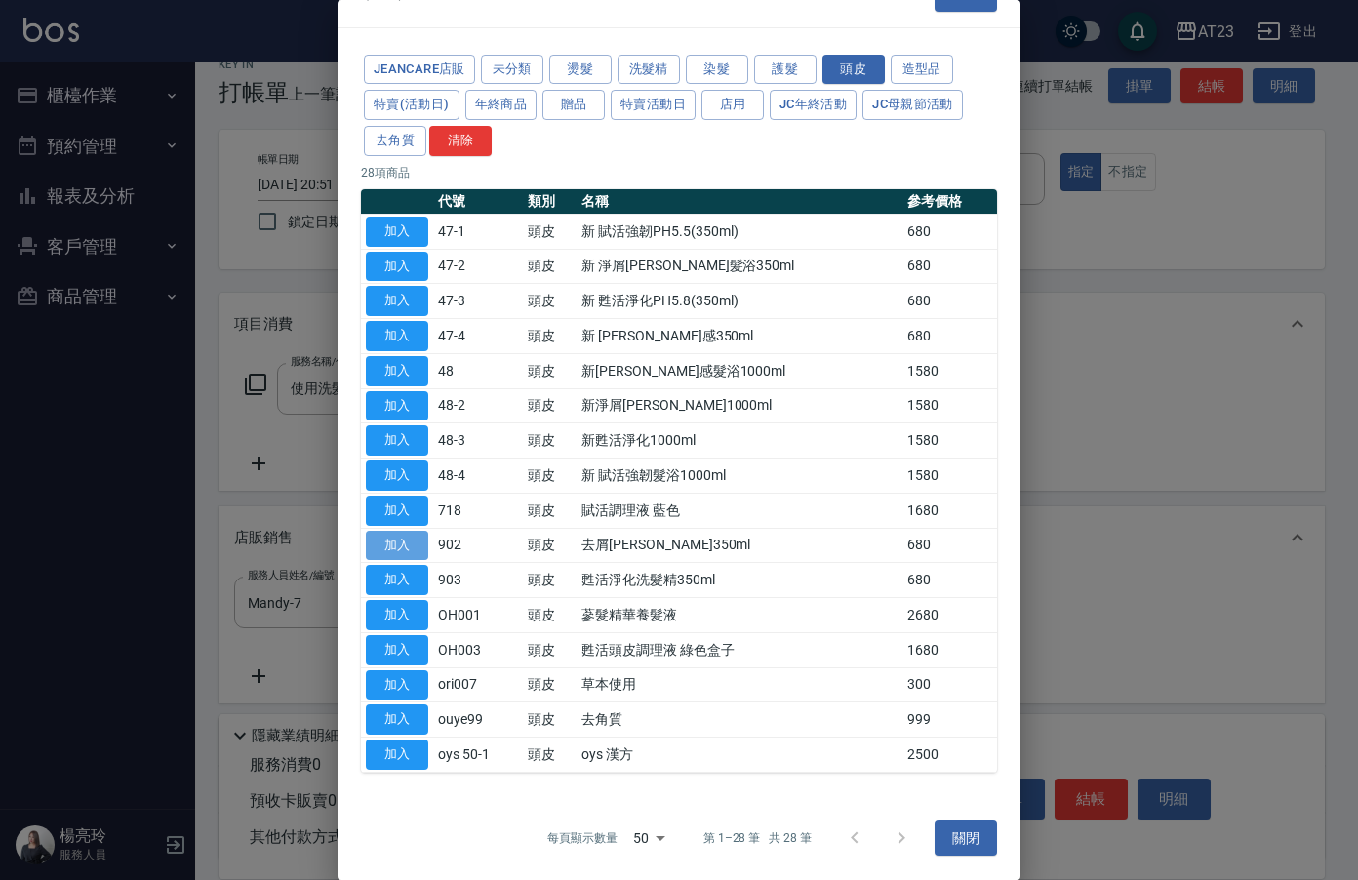
click at [395, 547] on button "加入" at bounding box center [397, 546] width 62 height 30
type input "去屑[PERSON_NAME]350ml"
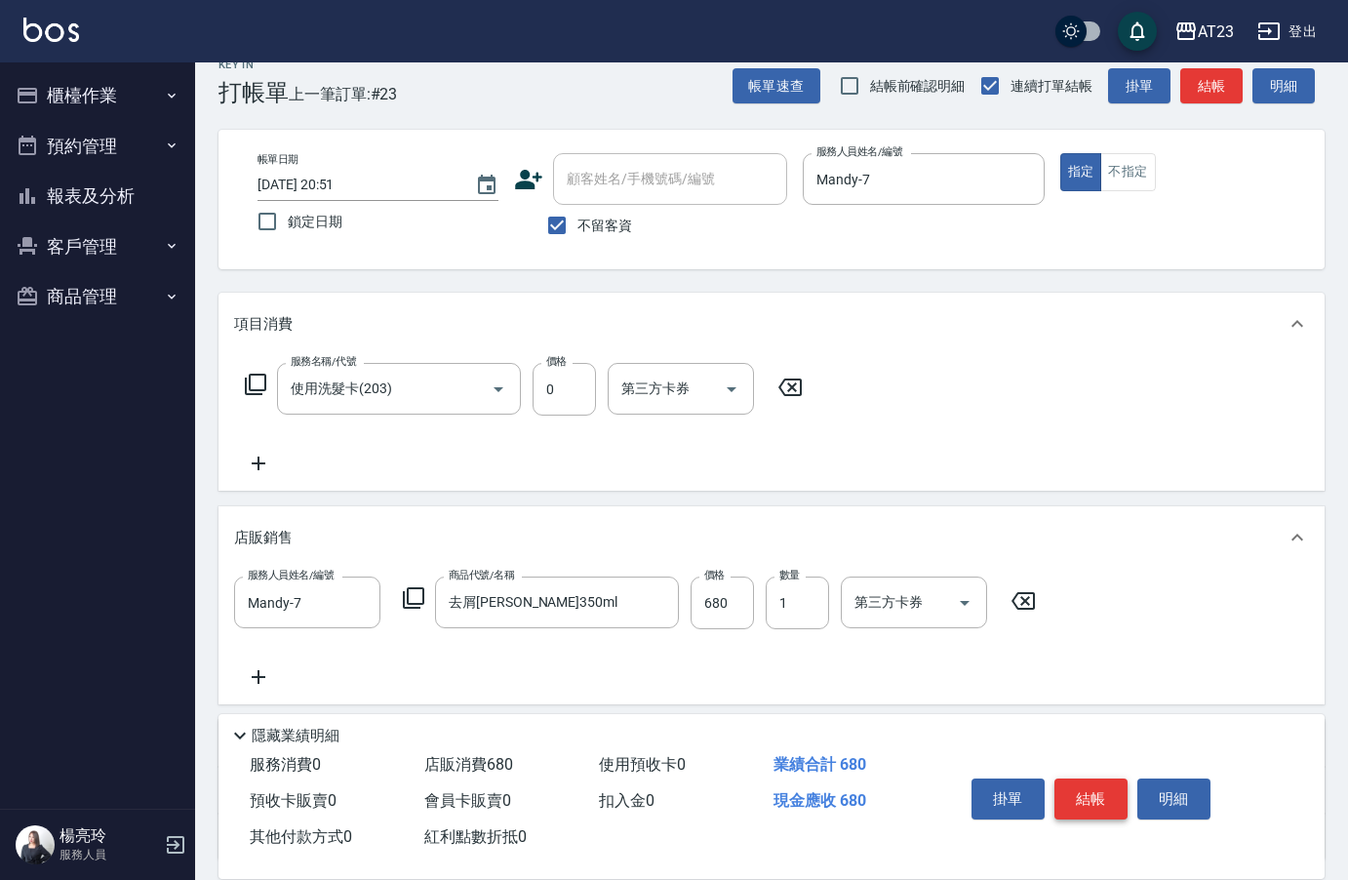
click at [1108, 797] on button "結帳" at bounding box center [1090, 798] width 73 height 41
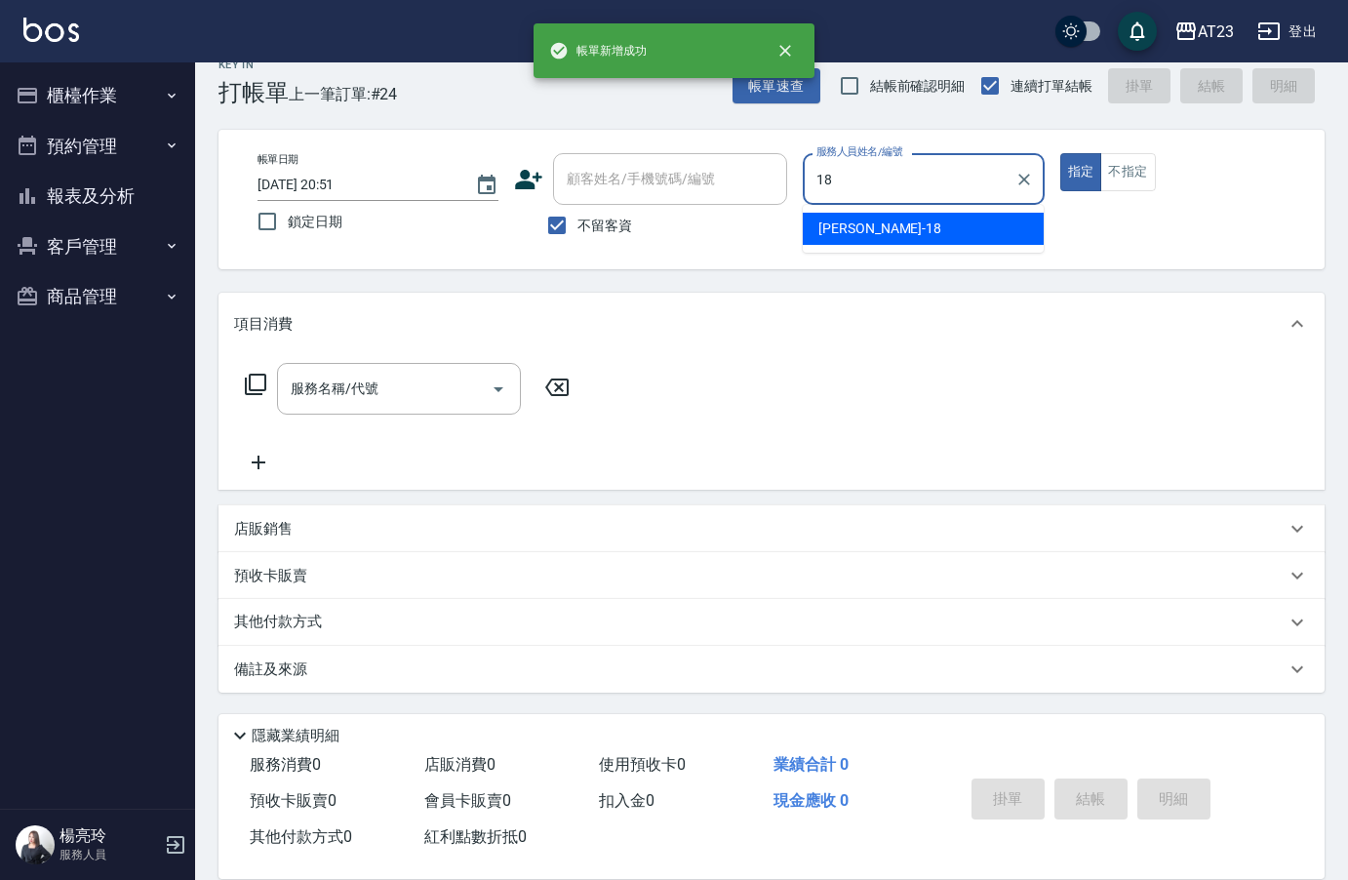
type input "[PERSON_NAME]-18"
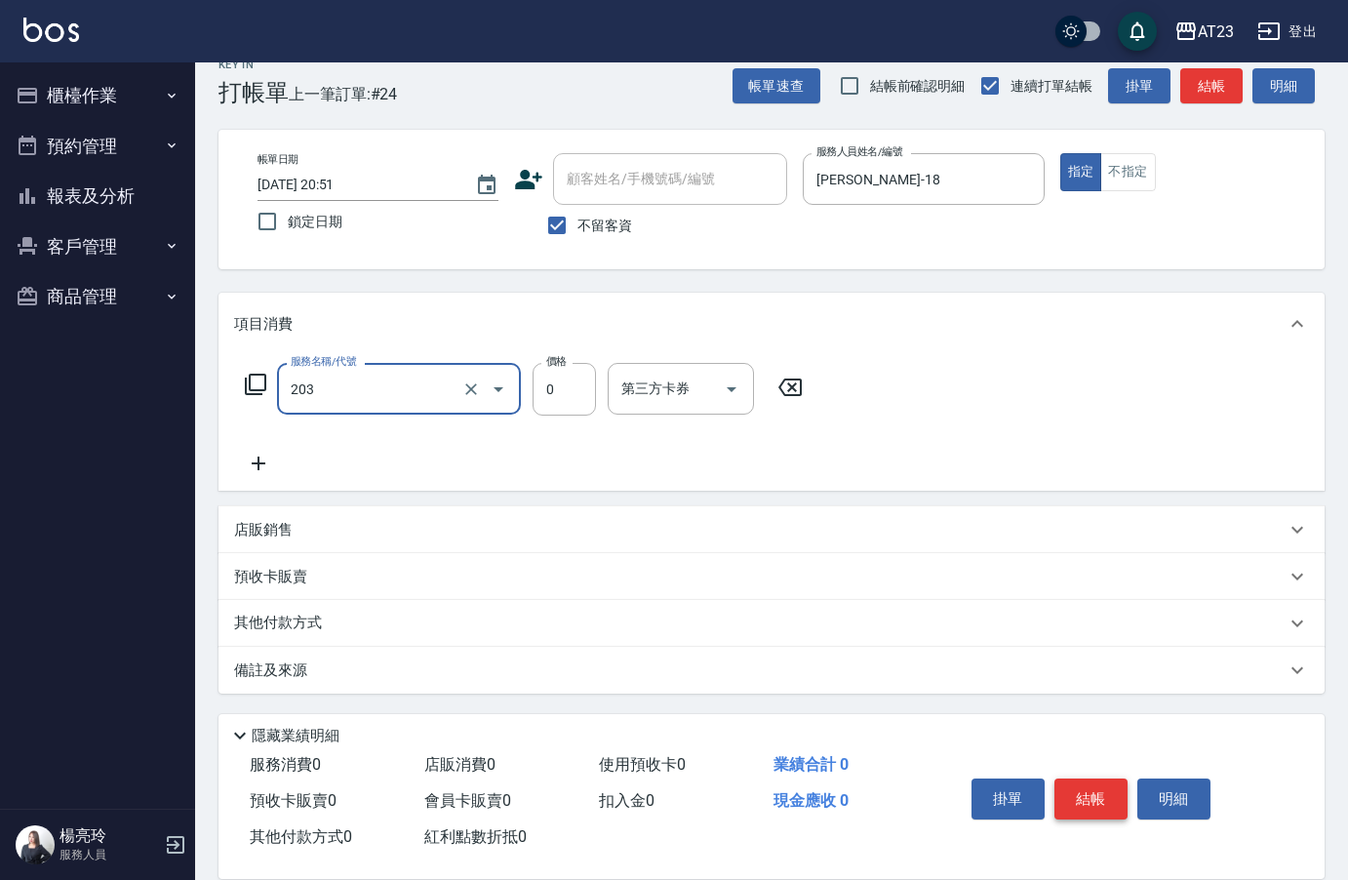
type input "使用洗髮卡(203)"
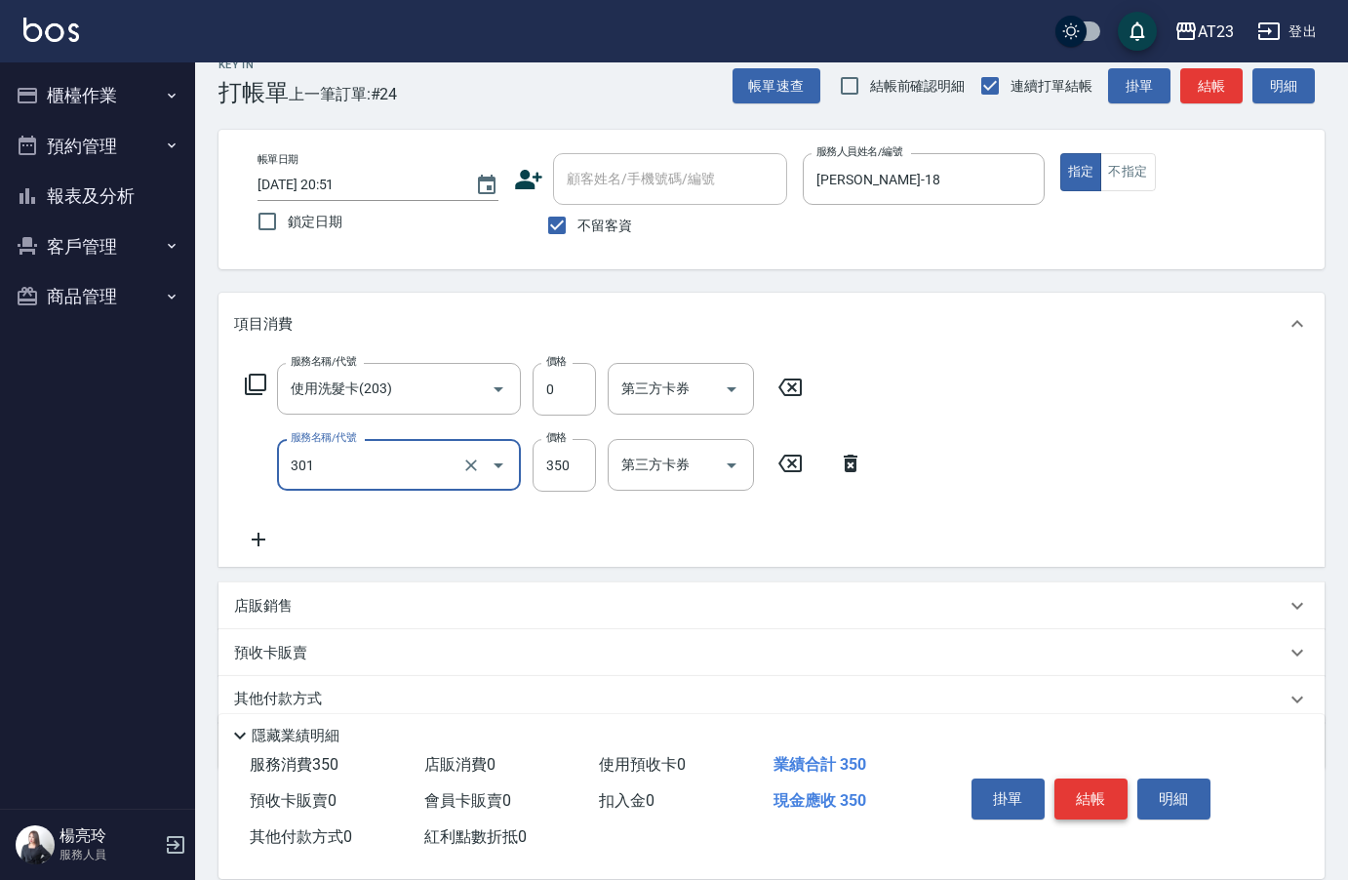
type input "造型剪髮(301)"
type input "550"
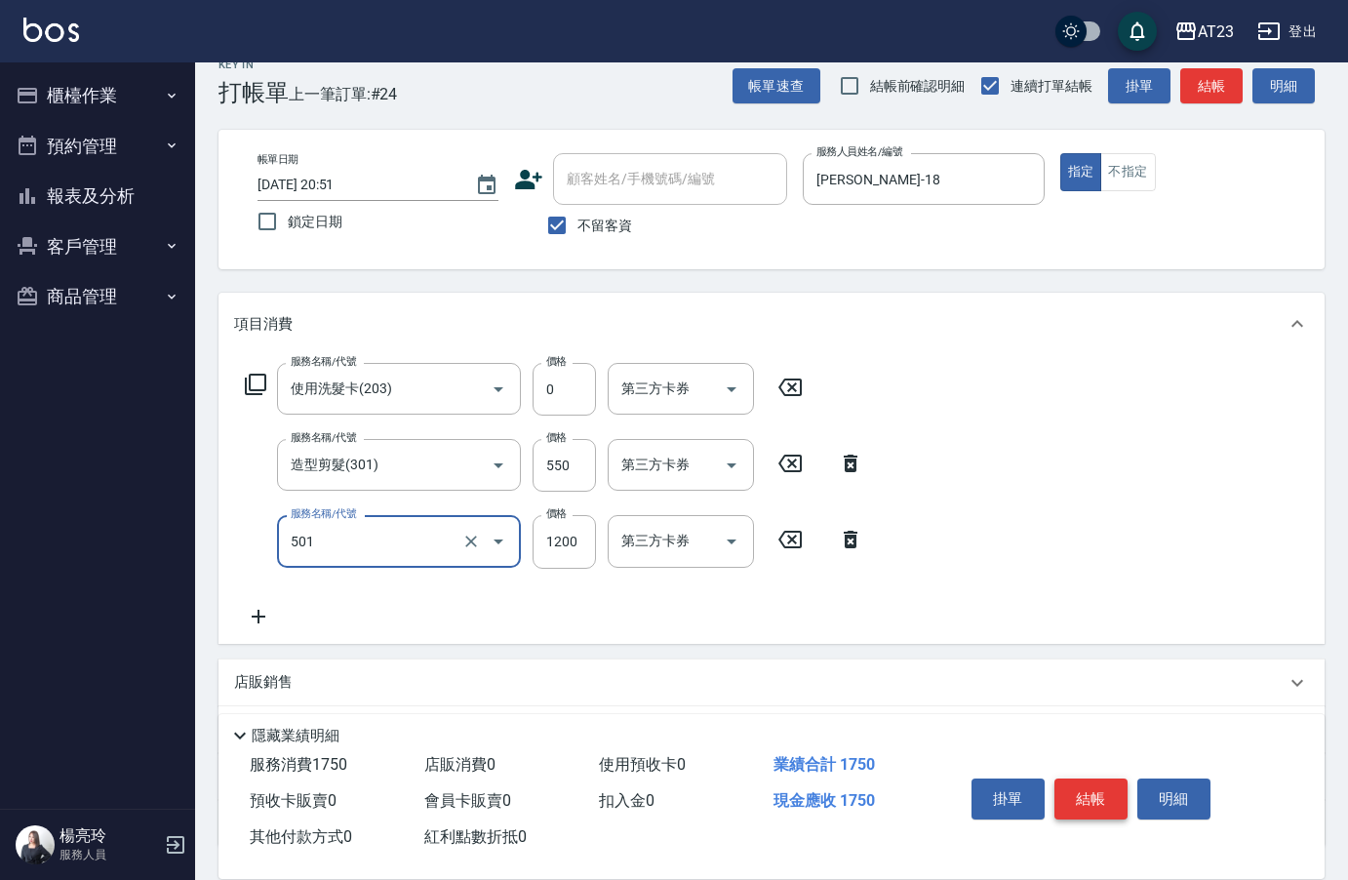
type input "染髮(501)"
type input "1500"
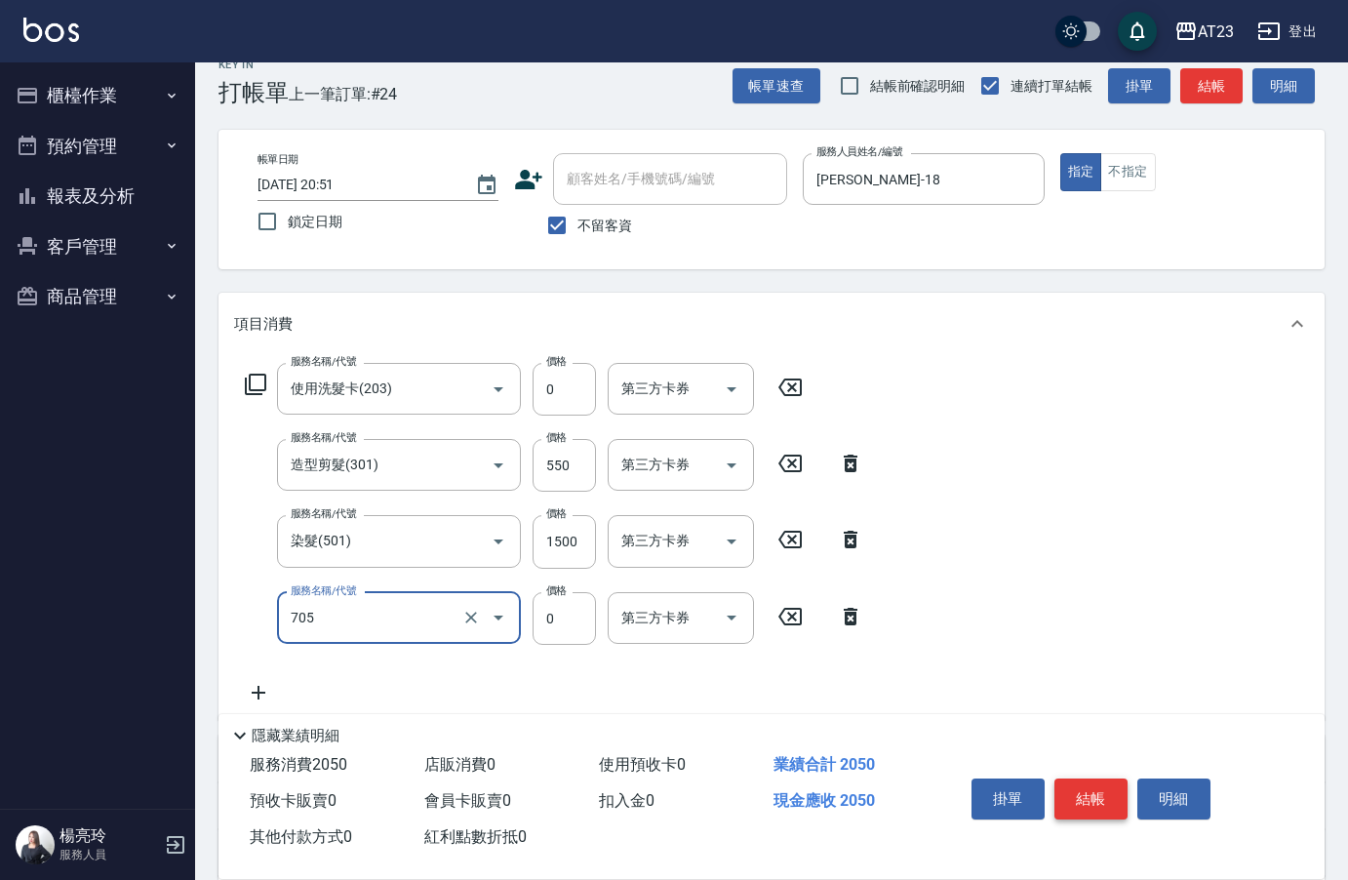
type input "互助50(705)"
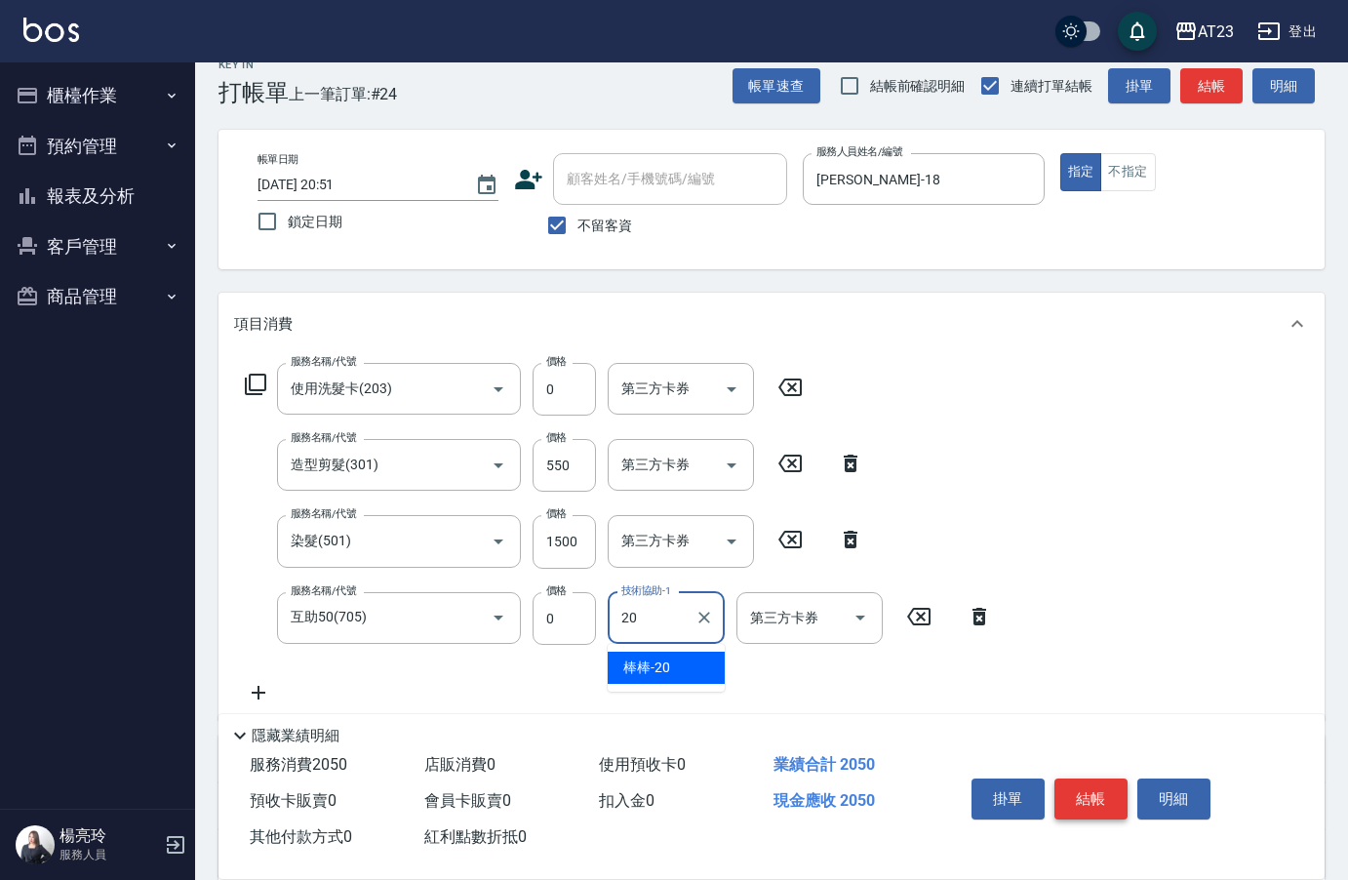
type input "棒棒-20"
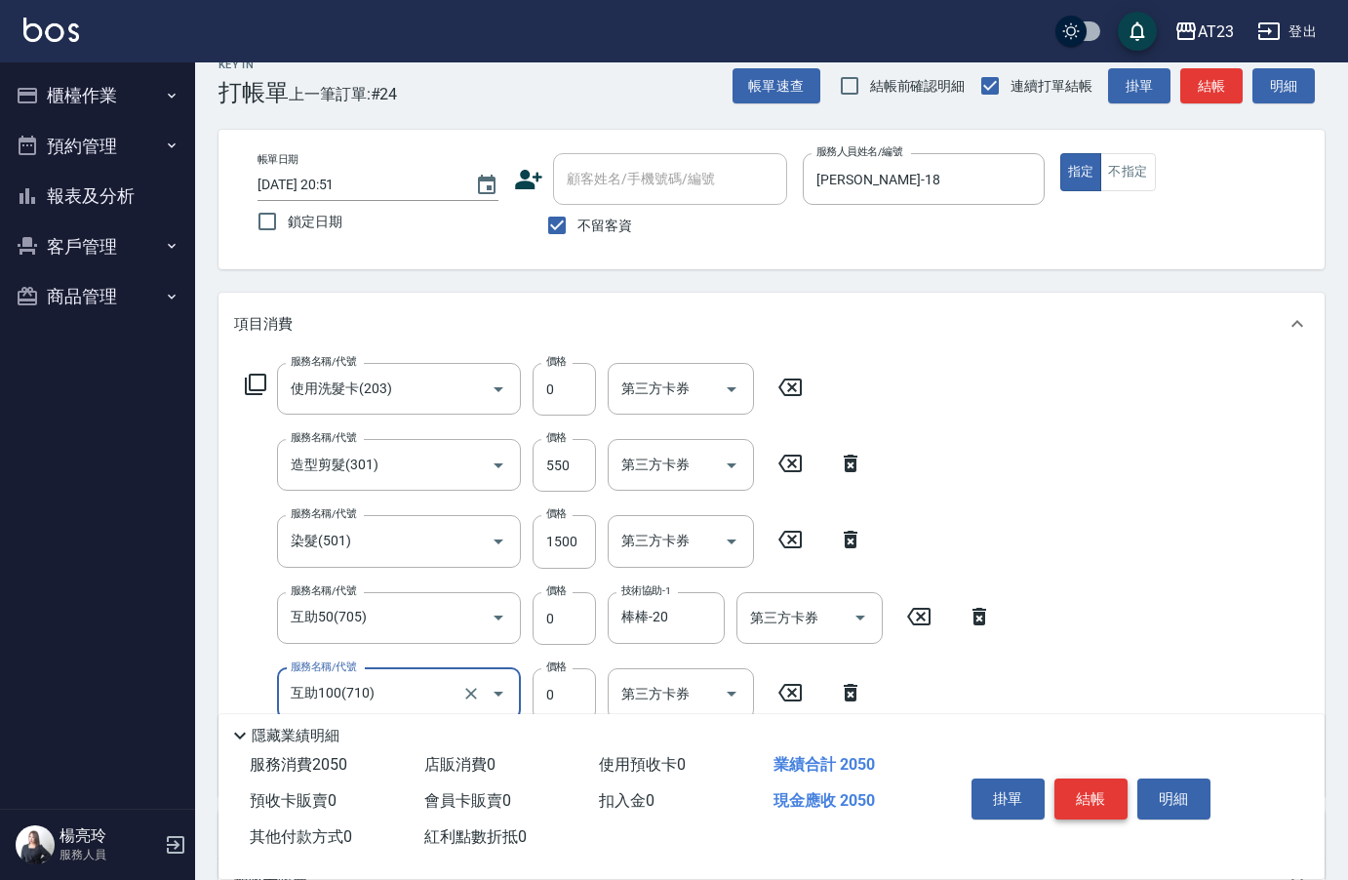
type input "互助100(710)"
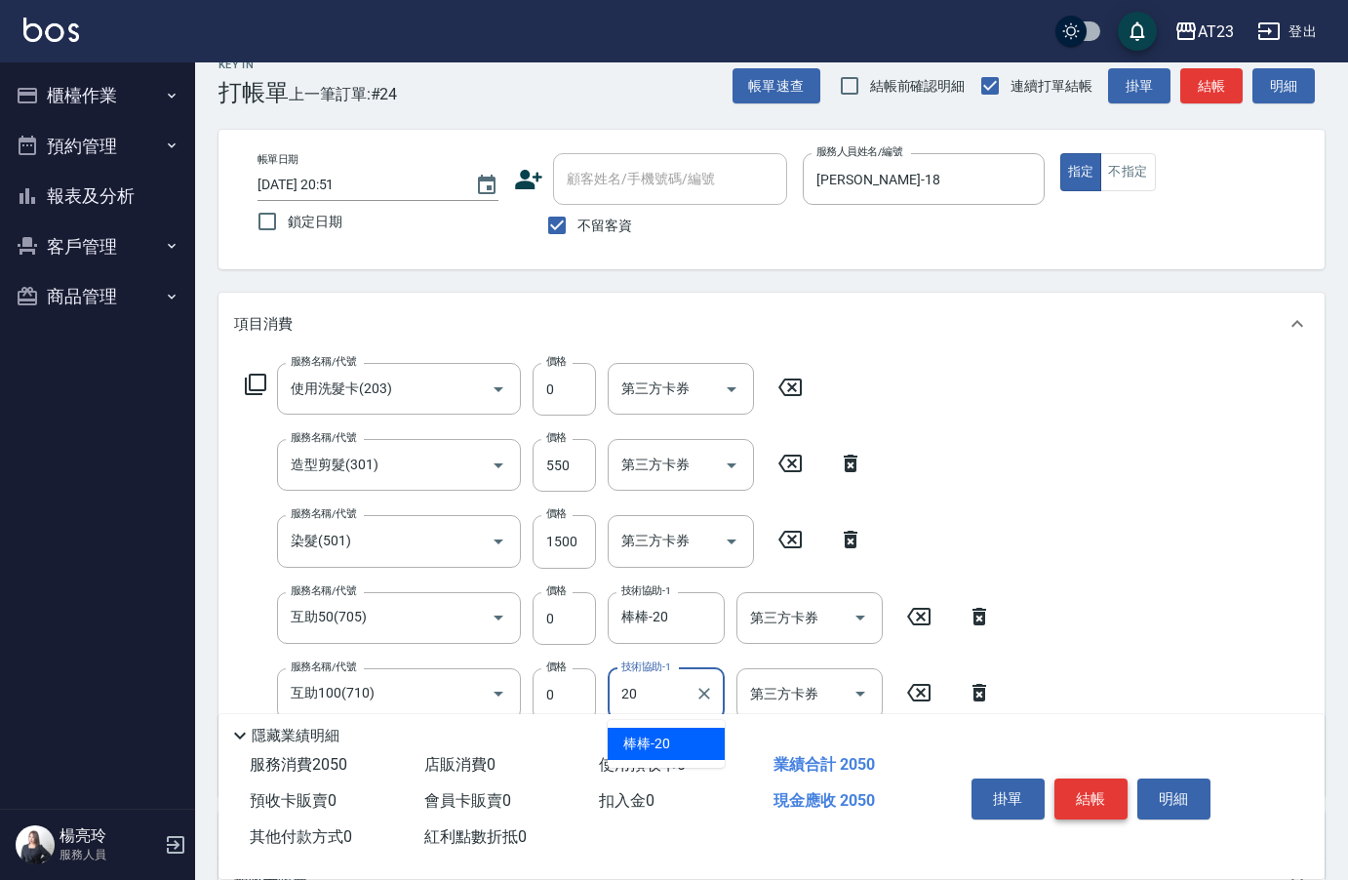
type input "棒棒-20"
click at [1093, 793] on button "結帳" at bounding box center [1090, 798] width 73 height 41
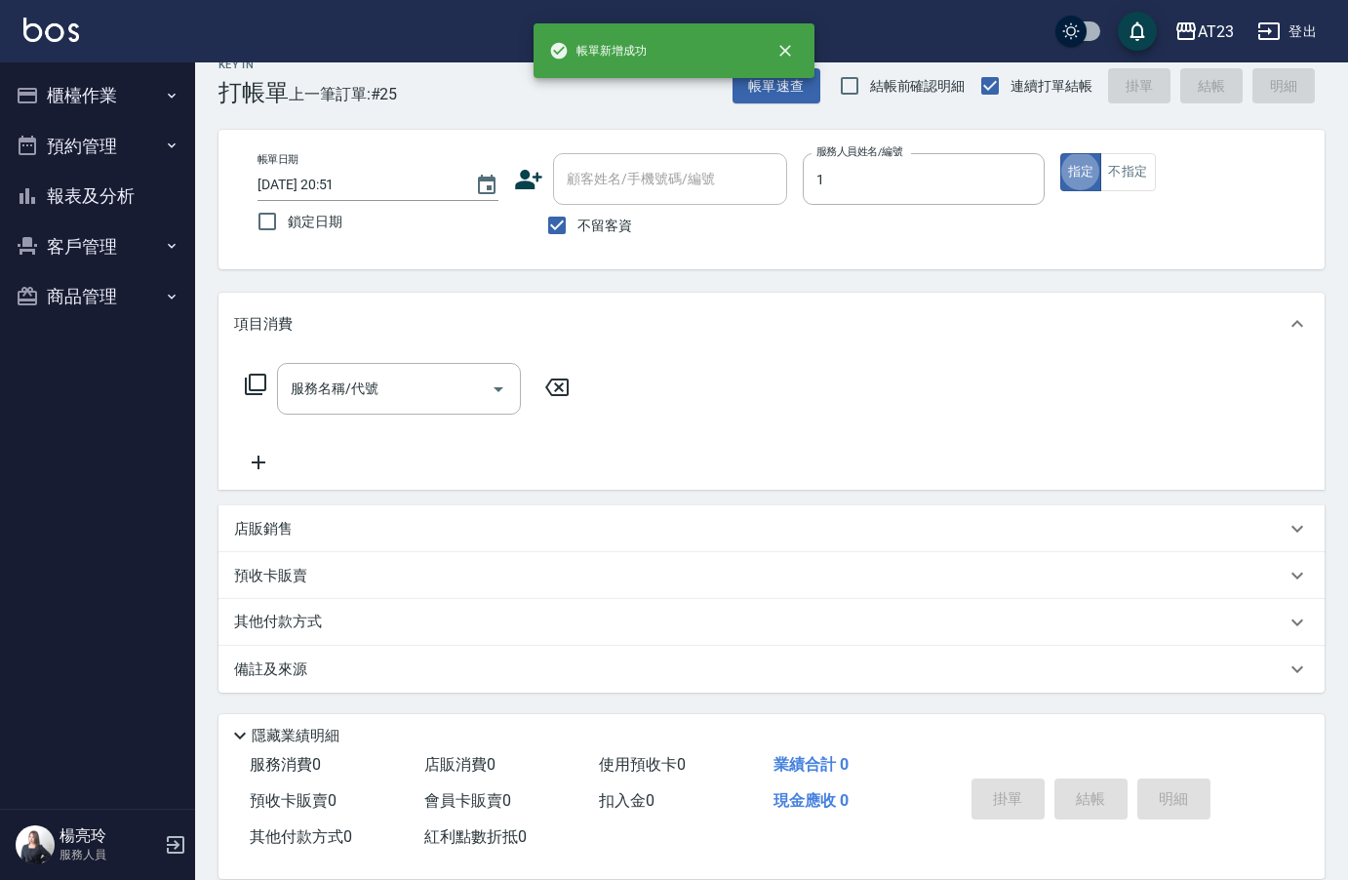
type input "[PERSON_NAME]-1"
click at [262, 524] on p "店販銷售" at bounding box center [263, 529] width 59 height 20
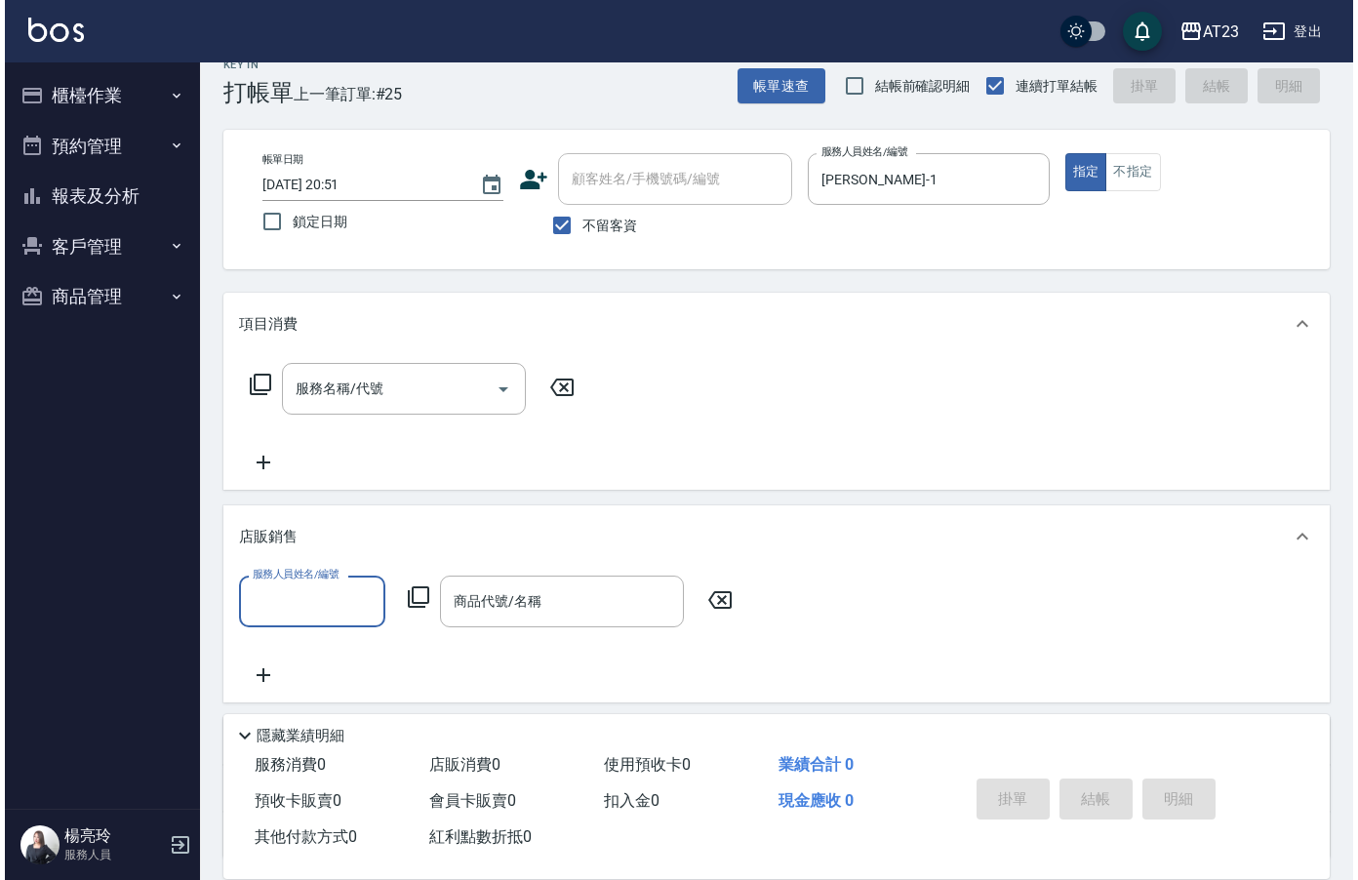
scroll to position [0, 0]
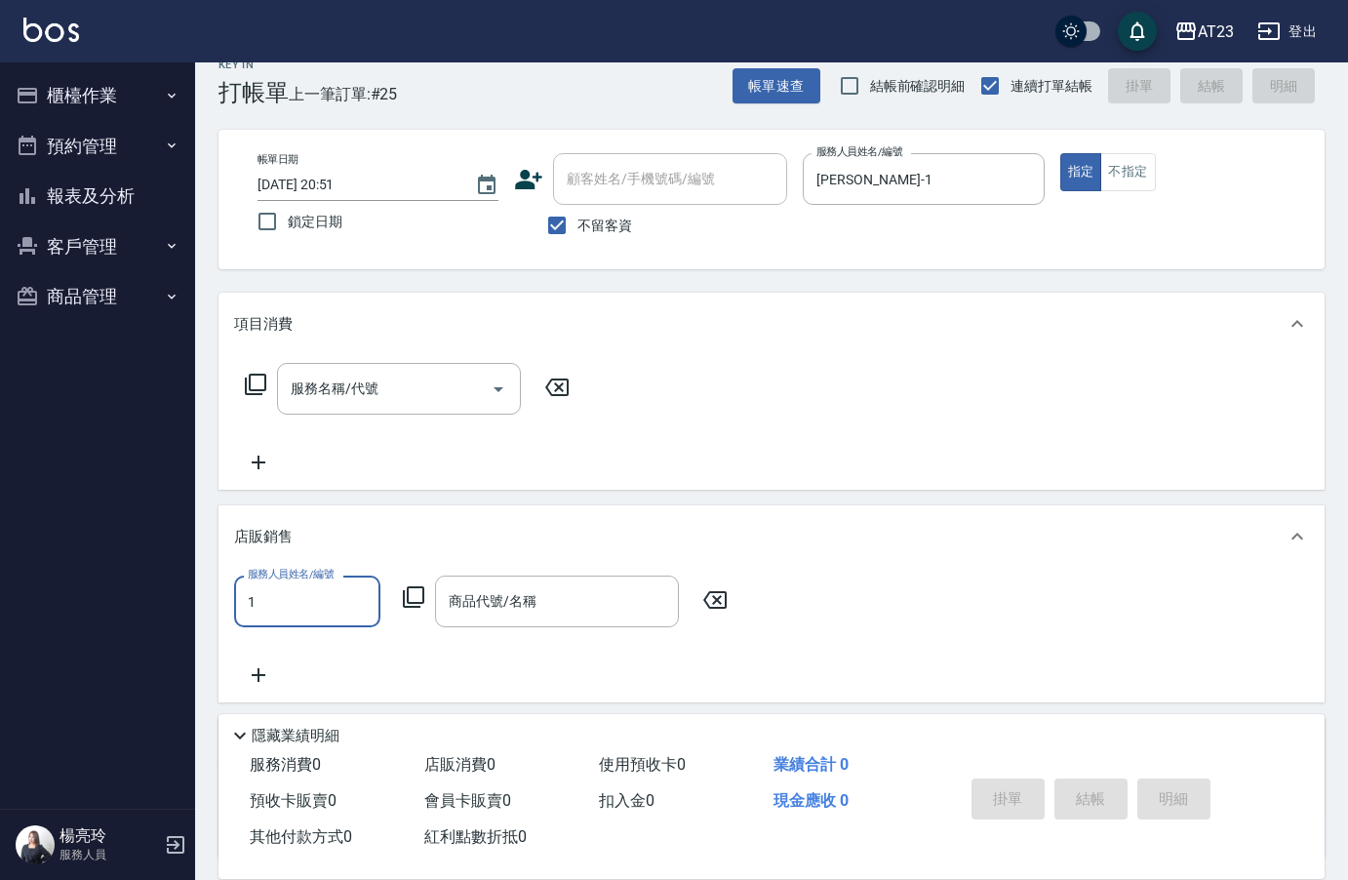
type input "[PERSON_NAME]-1"
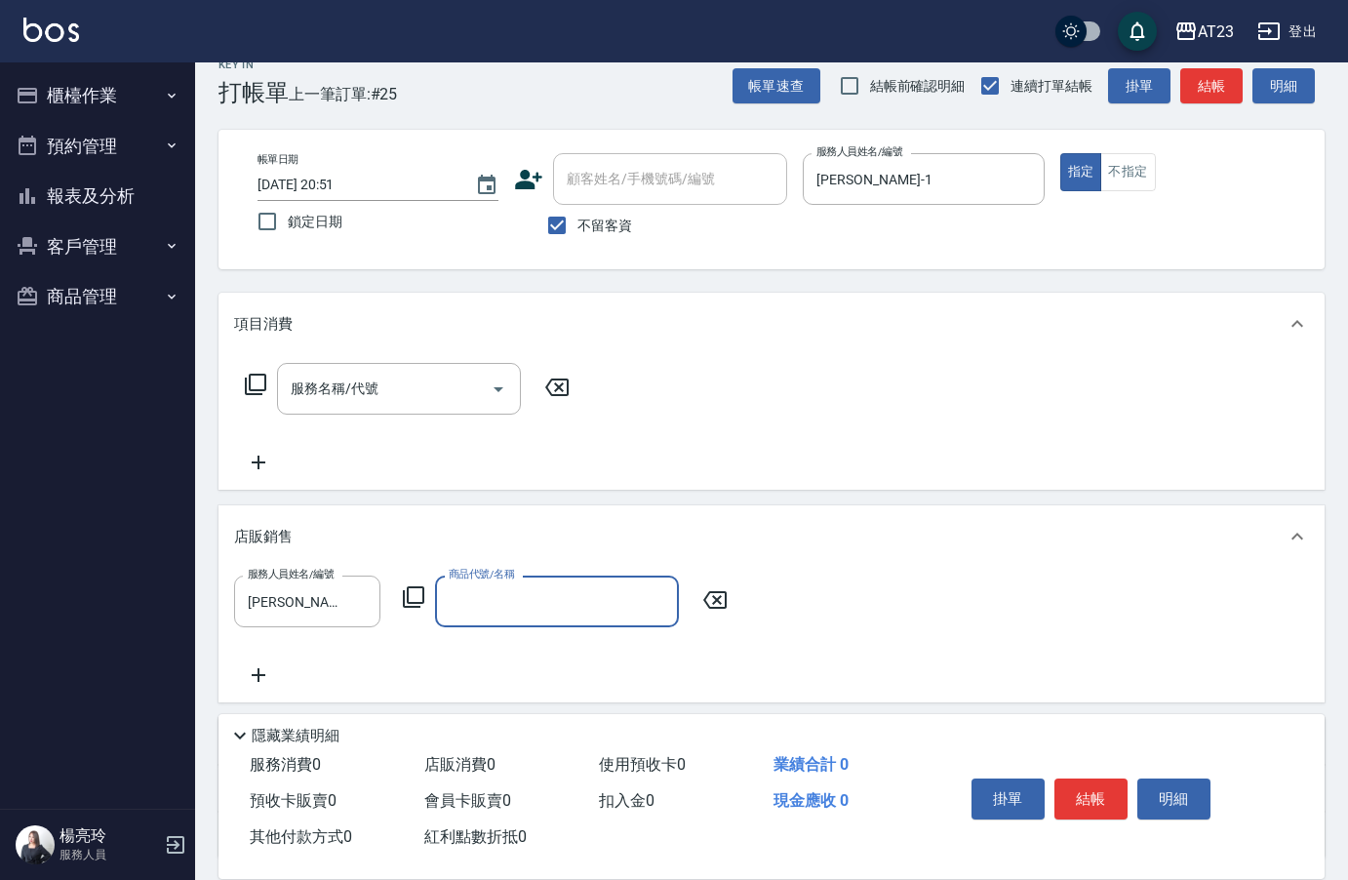
click at [402, 595] on div "服務人員姓名/編號 [PERSON_NAME]-1 服務人員姓名/編號 商品代號/名稱 商品代號/名稱" at bounding box center [486, 602] width 505 height 52
click at [406, 595] on icon at bounding box center [413, 596] width 23 height 23
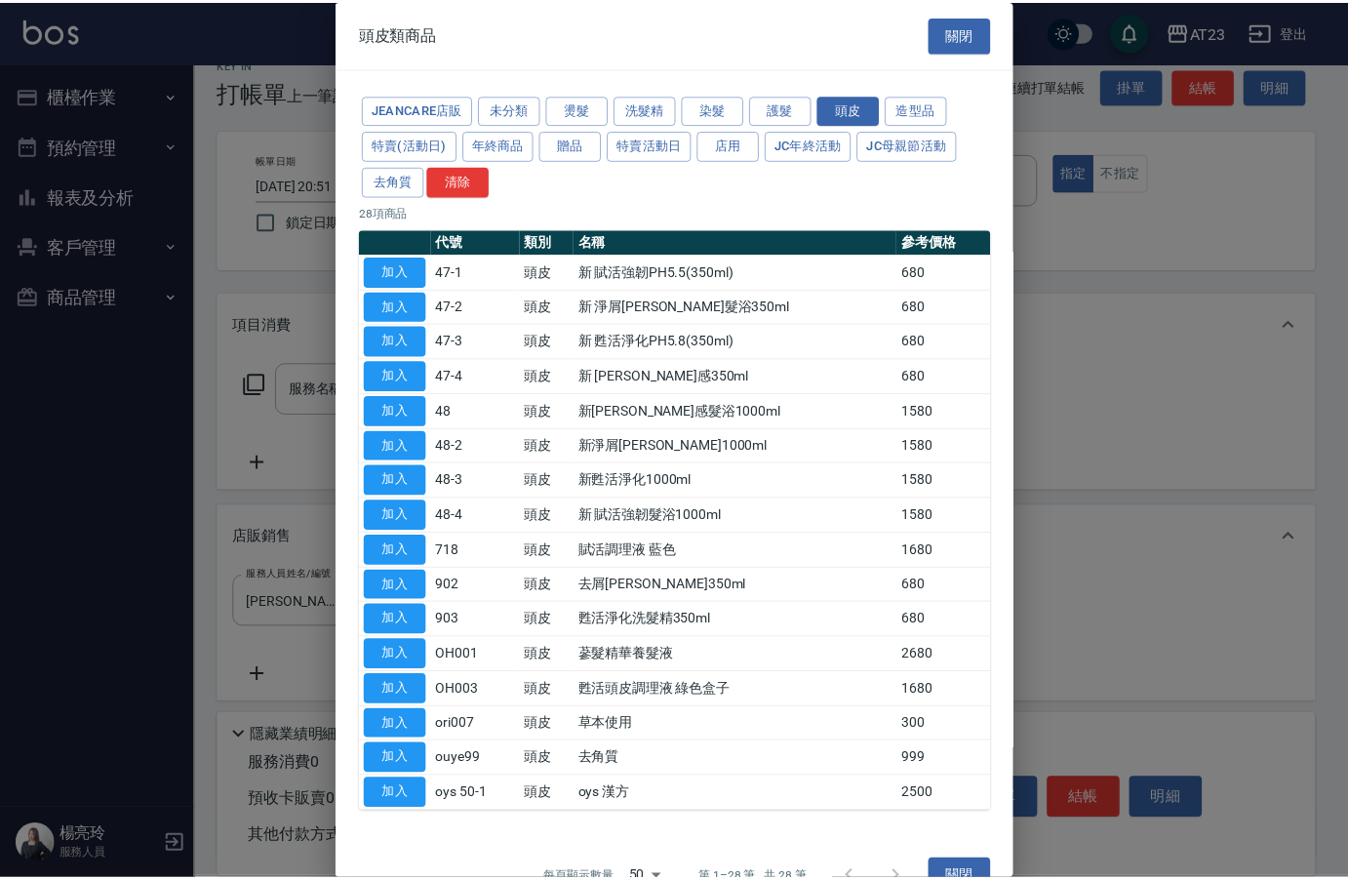
scroll to position [40, 0]
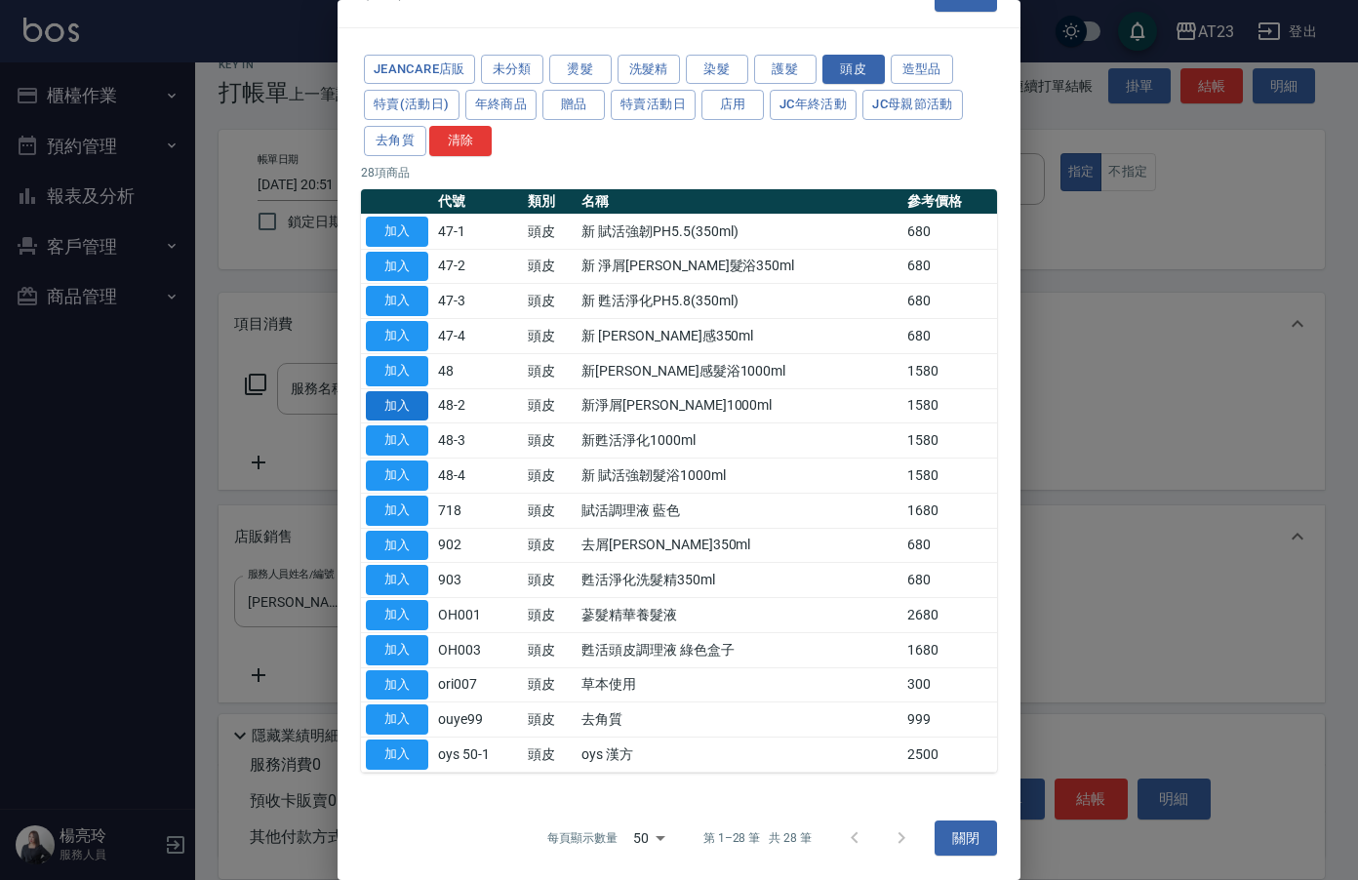
click at [424, 404] on button "加入" at bounding box center [397, 406] width 62 height 30
type input "新淨屑[PERSON_NAME]1000ml"
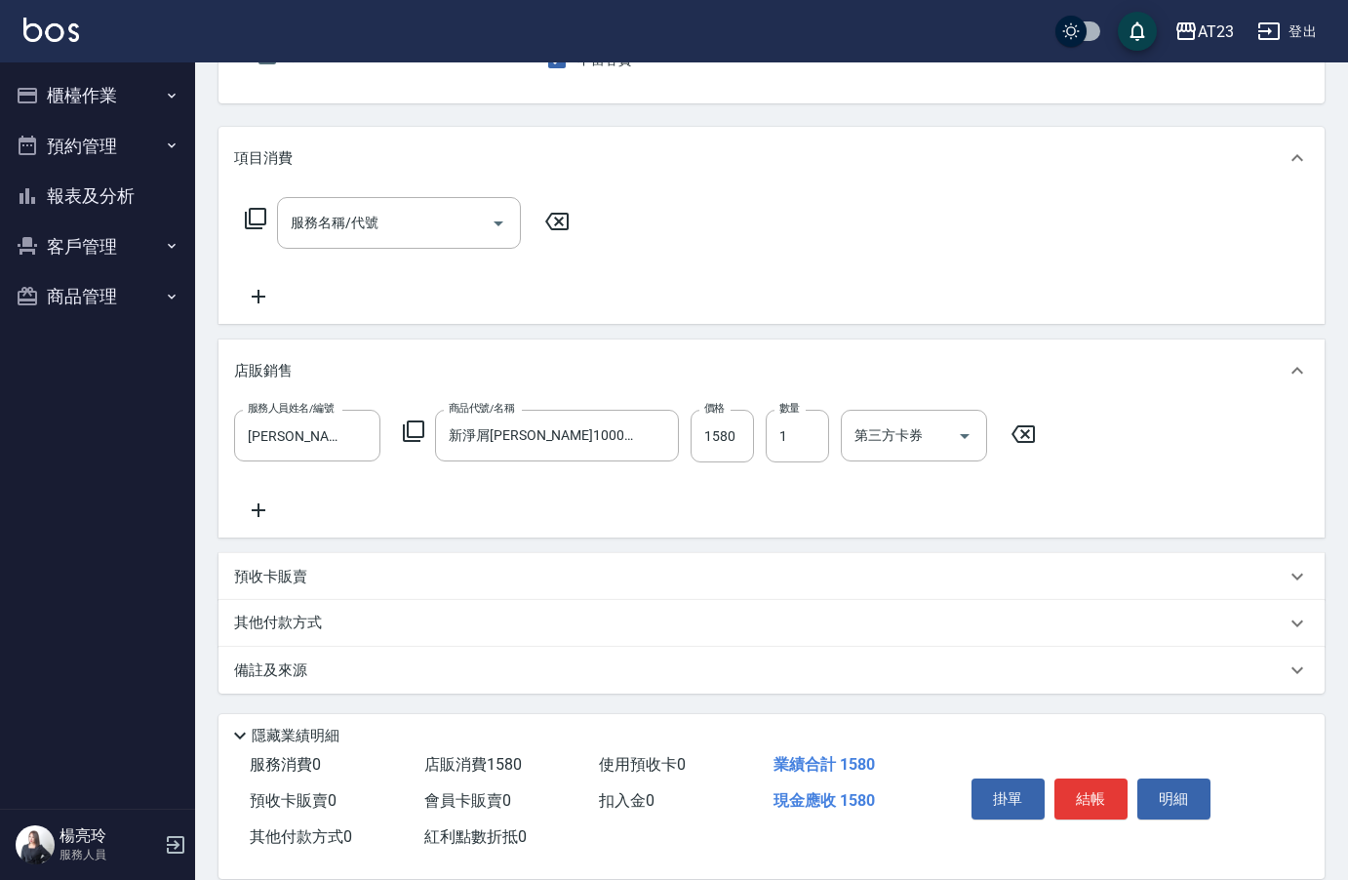
scroll to position [194, 0]
click at [285, 624] on p "其他付款方式" at bounding box center [283, 622] width 98 height 21
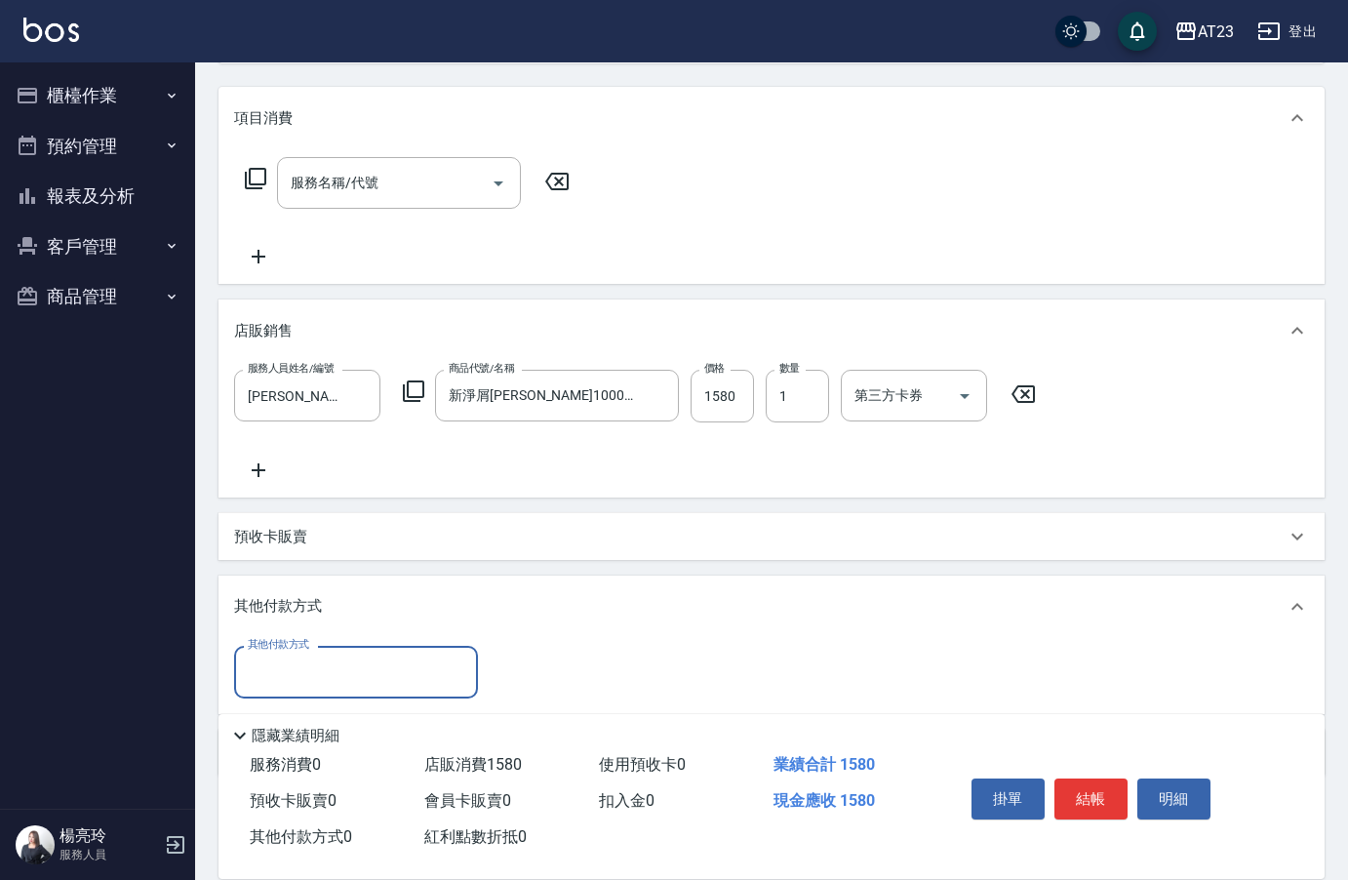
scroll to position [313, 0]
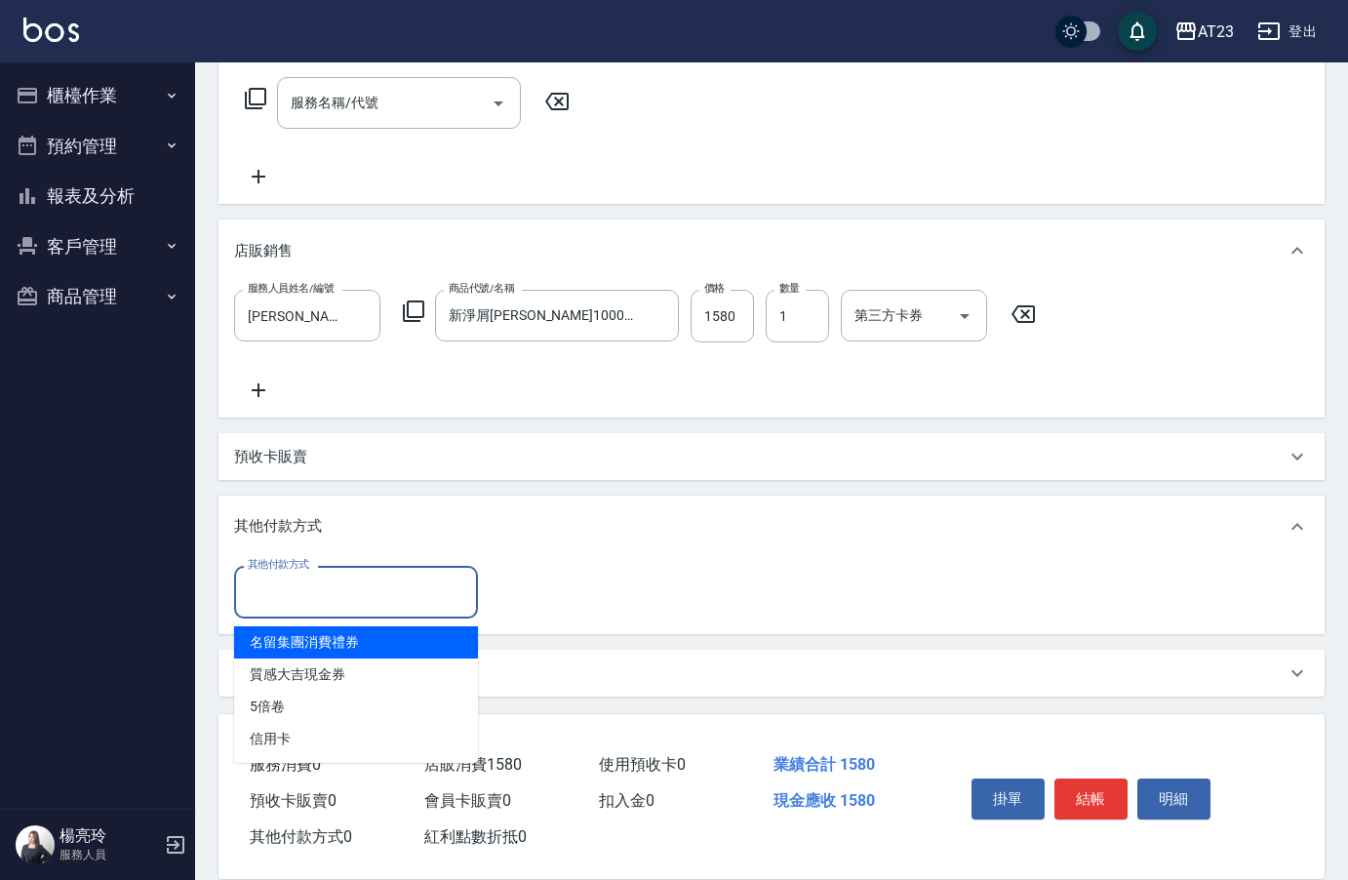
click at [295, 607] on input "其他付款方式" at bounding box center [356, 592] width 226 height 34
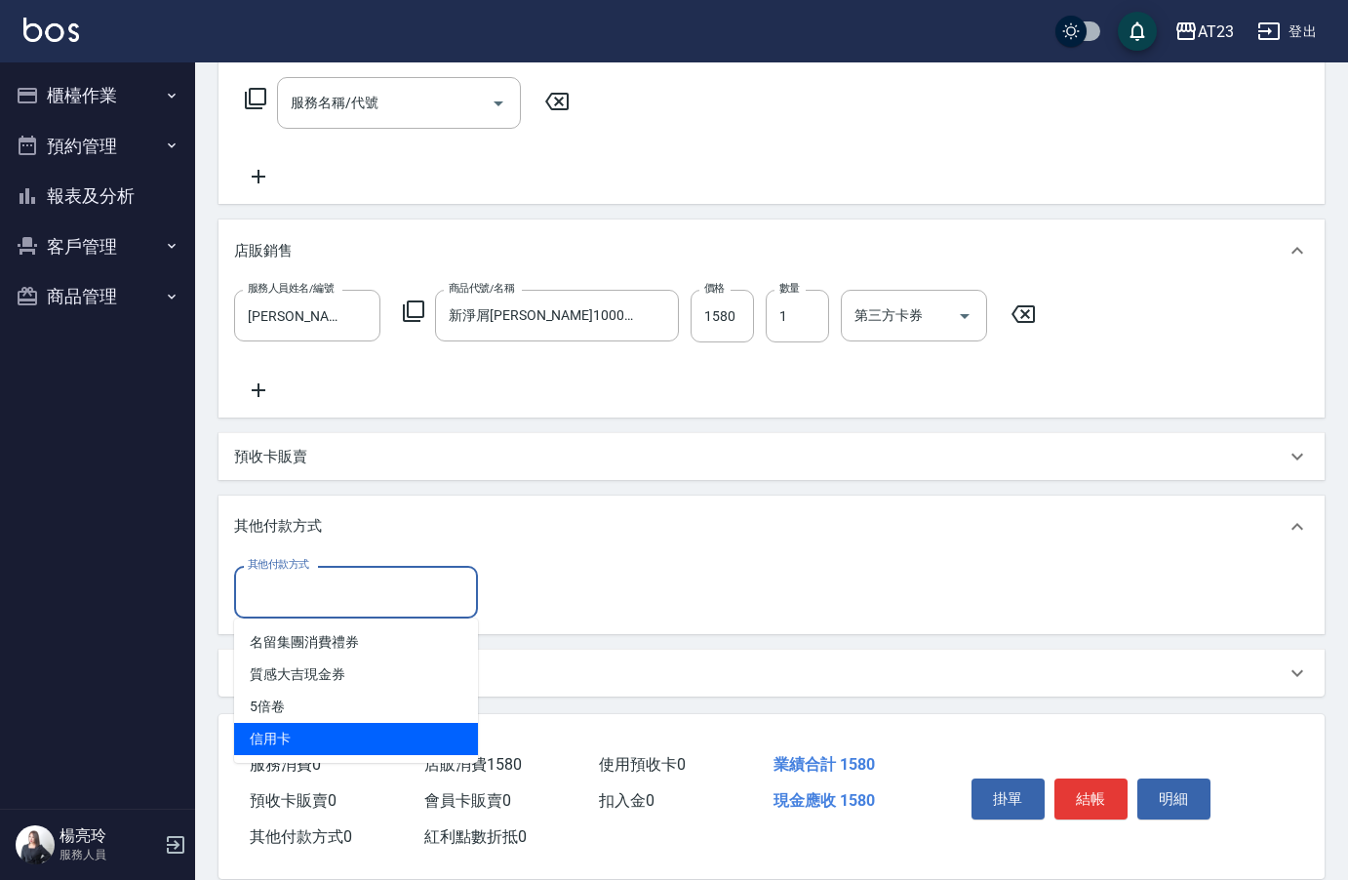
click at [308, 735] on span "信用卡" at bounding box center [356, 739] width 244 height 32
type input "信用卡"
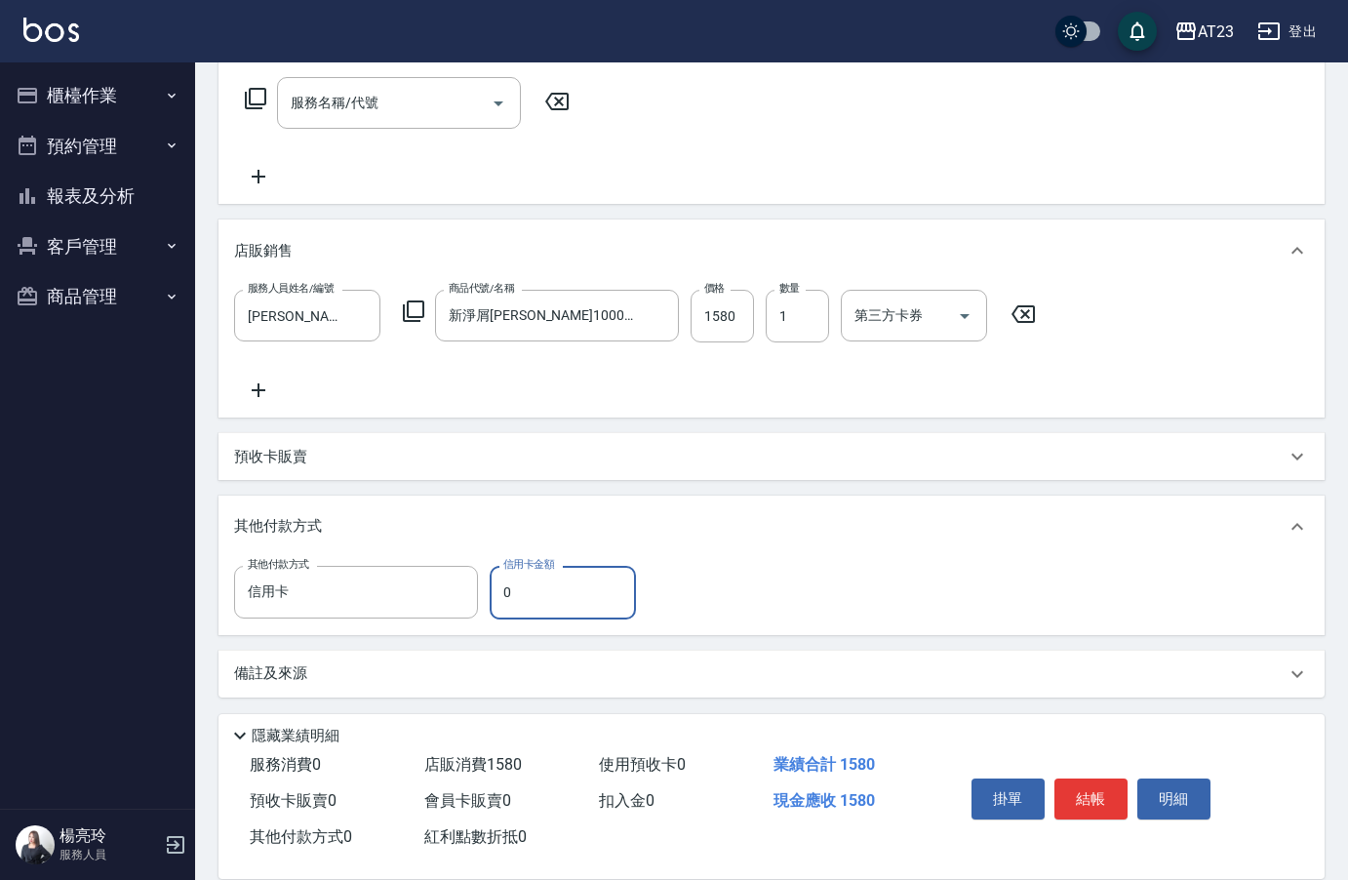
drag, startPoint x: 542, startPoint y: 605, endPoint x: 496, endPoint y: 602, distance: 46.9
click at [522, 605] on input "0" at bounding box center [563, 592] width 146 height 53
drag, startPoint x: 552, startPoint y: 604, endPoint x: 481, endPoint y: 593, distance: 72.0
click at [481, 593] on div "其他付款方式 信用卡 其他付款方式 信用卡金額 0 信用卡金額" at bounding box center [441, 592] width 414 height 53
type input "1580"
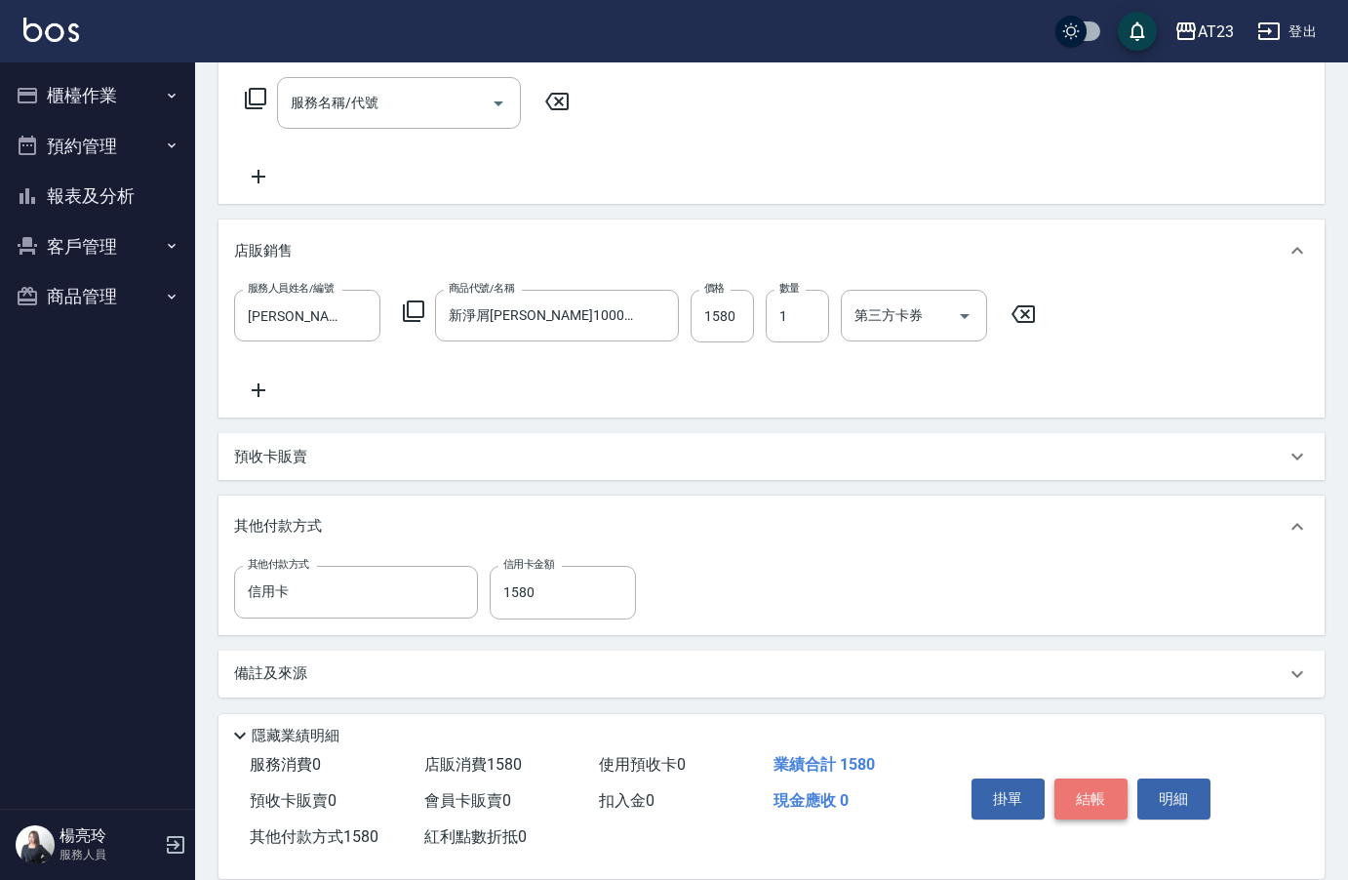
click at [1087, 781] on button "結帳" at bounding box center [1090, 798] width 73 height 41
type input "[DATE] 20:52"
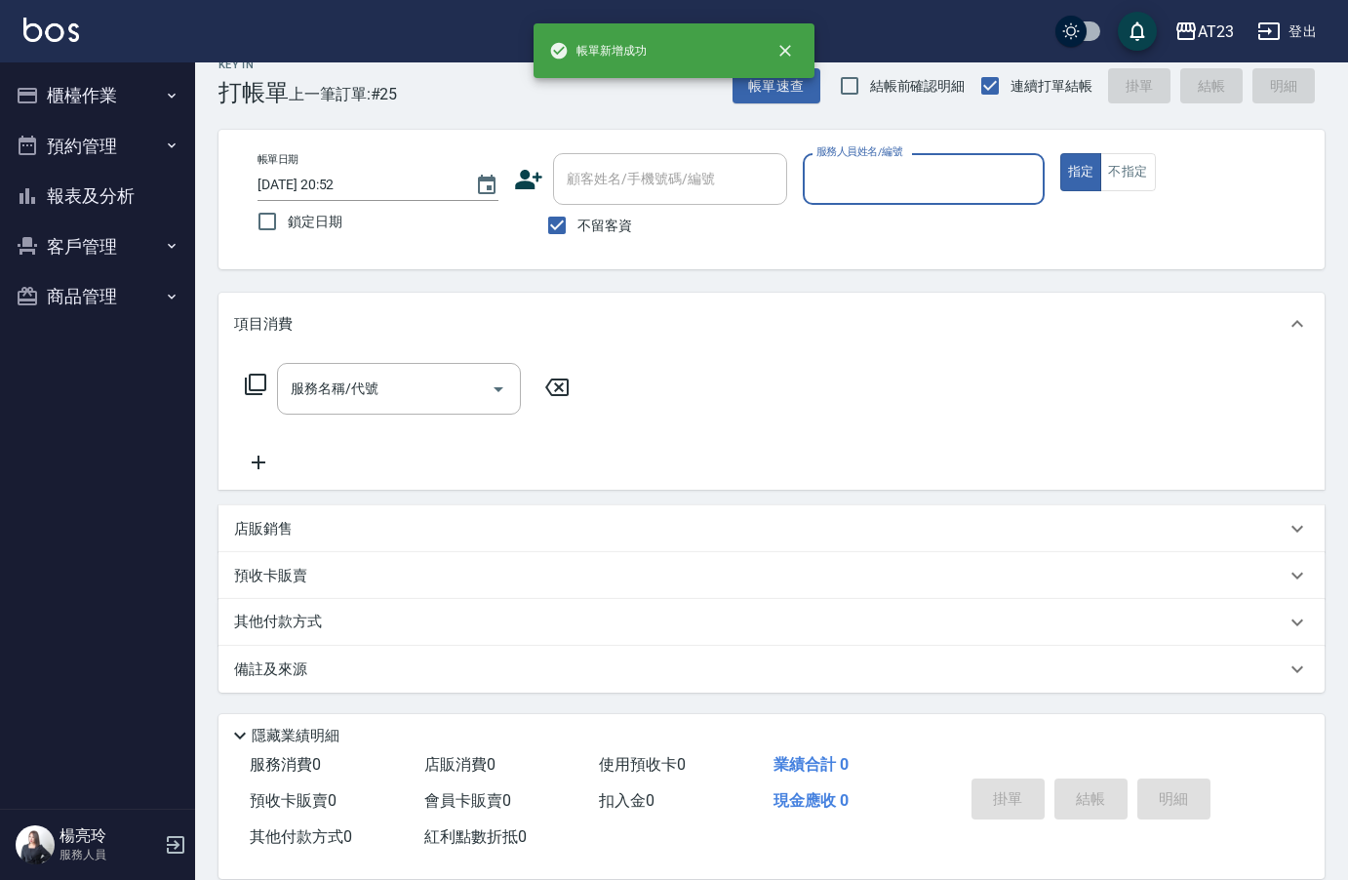
scroll to position [0, 0]
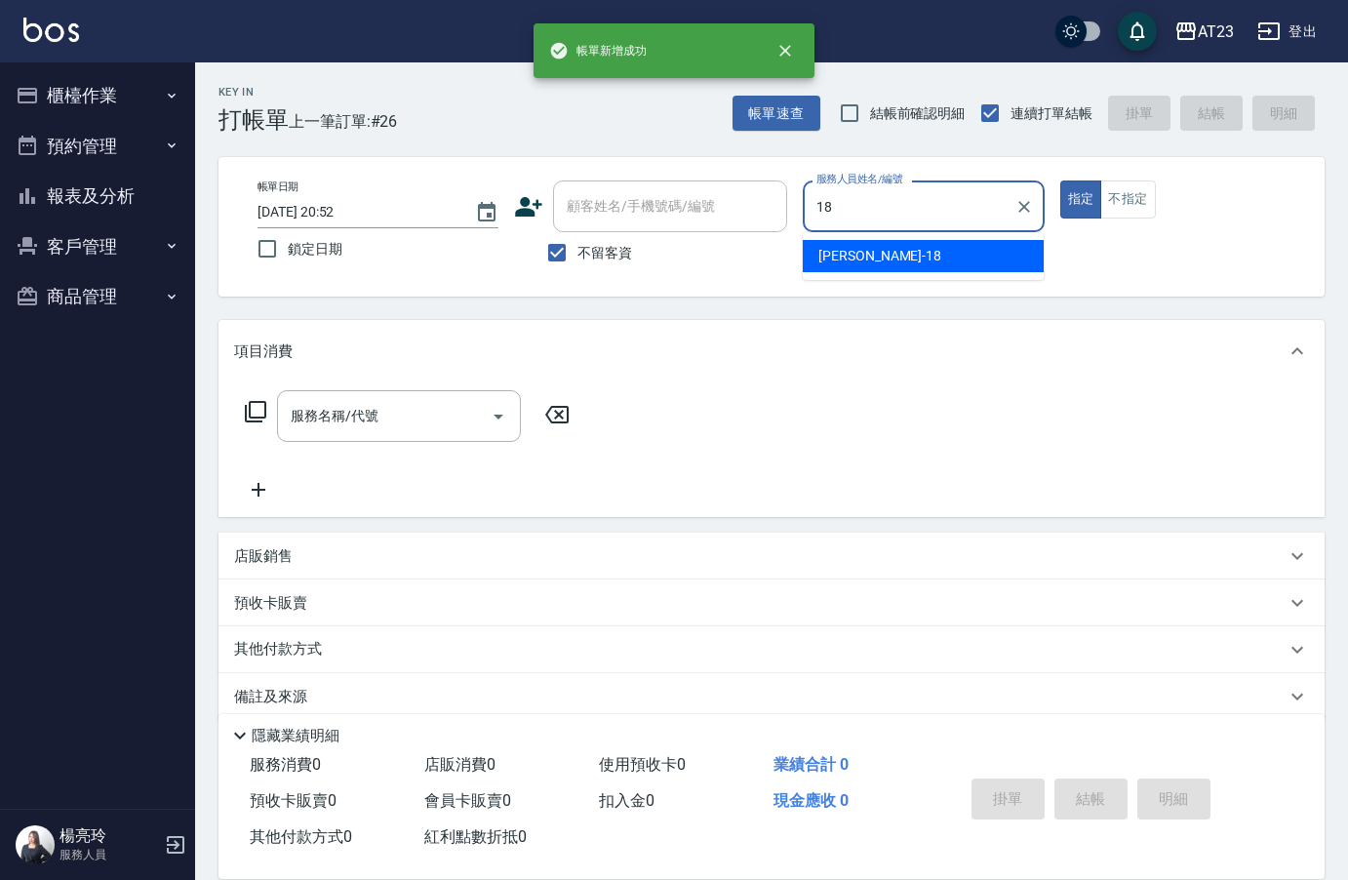
type input "[PERSON_NAME]-18"
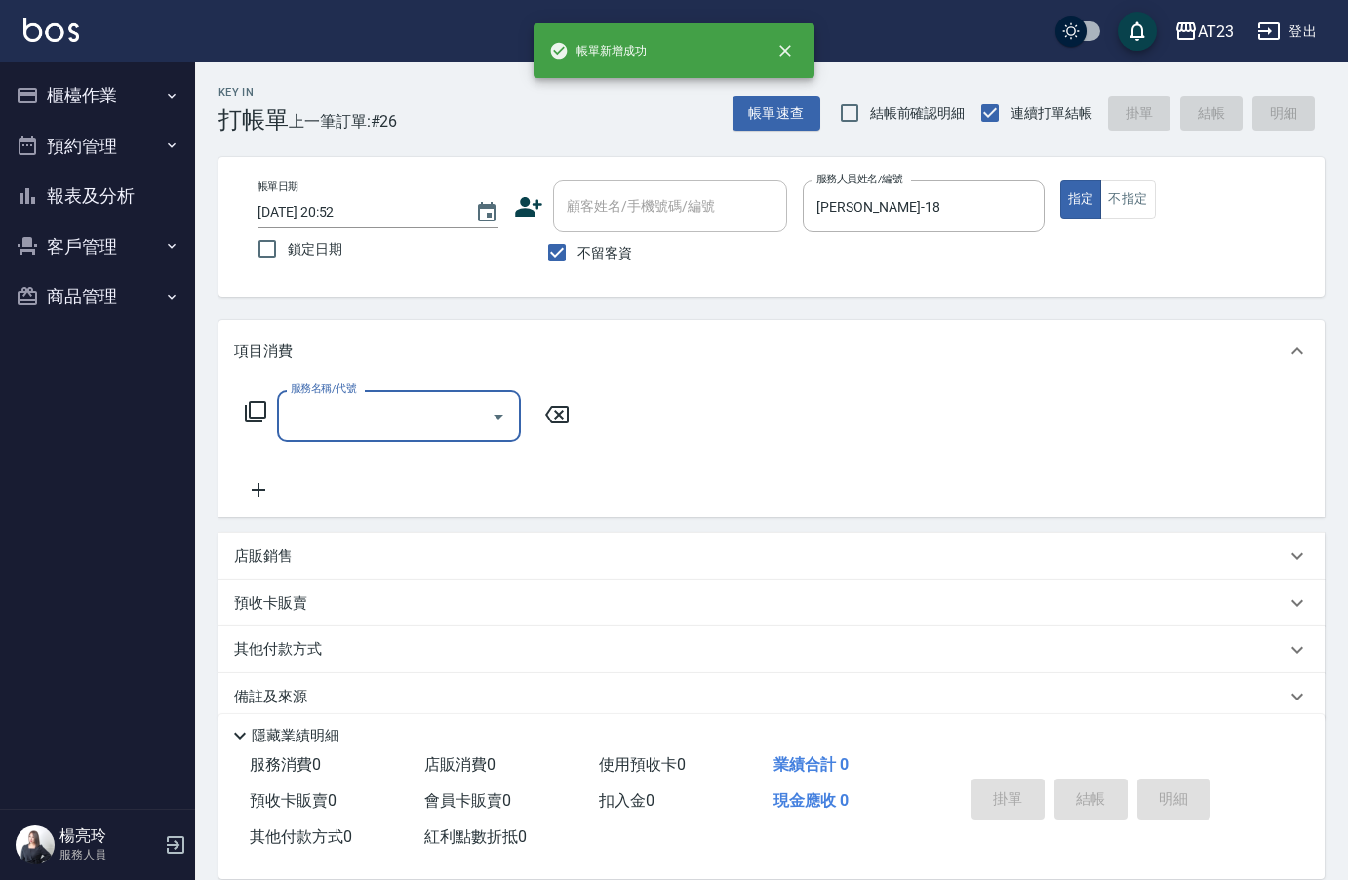
type input "2"
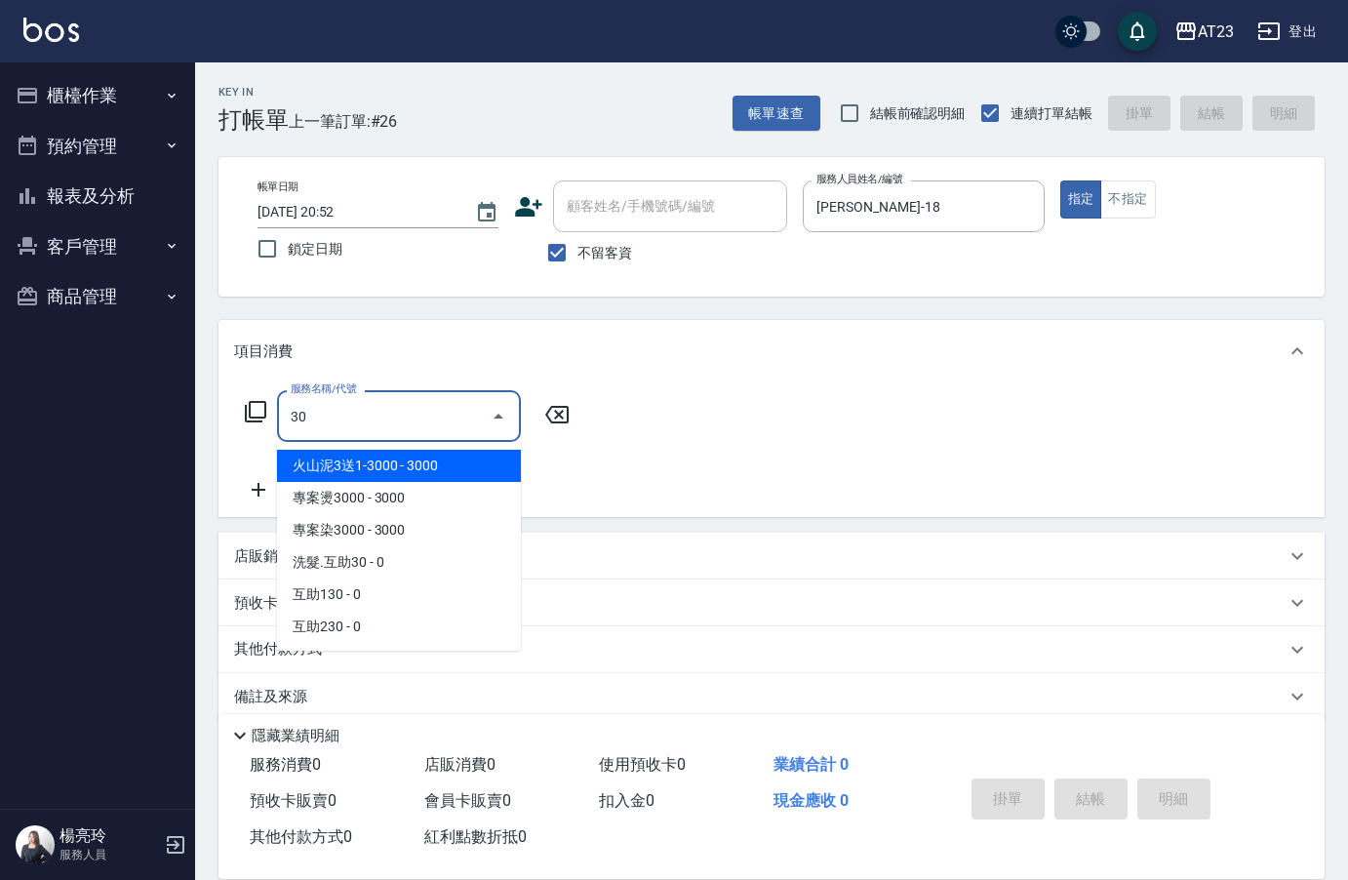
type input "301"
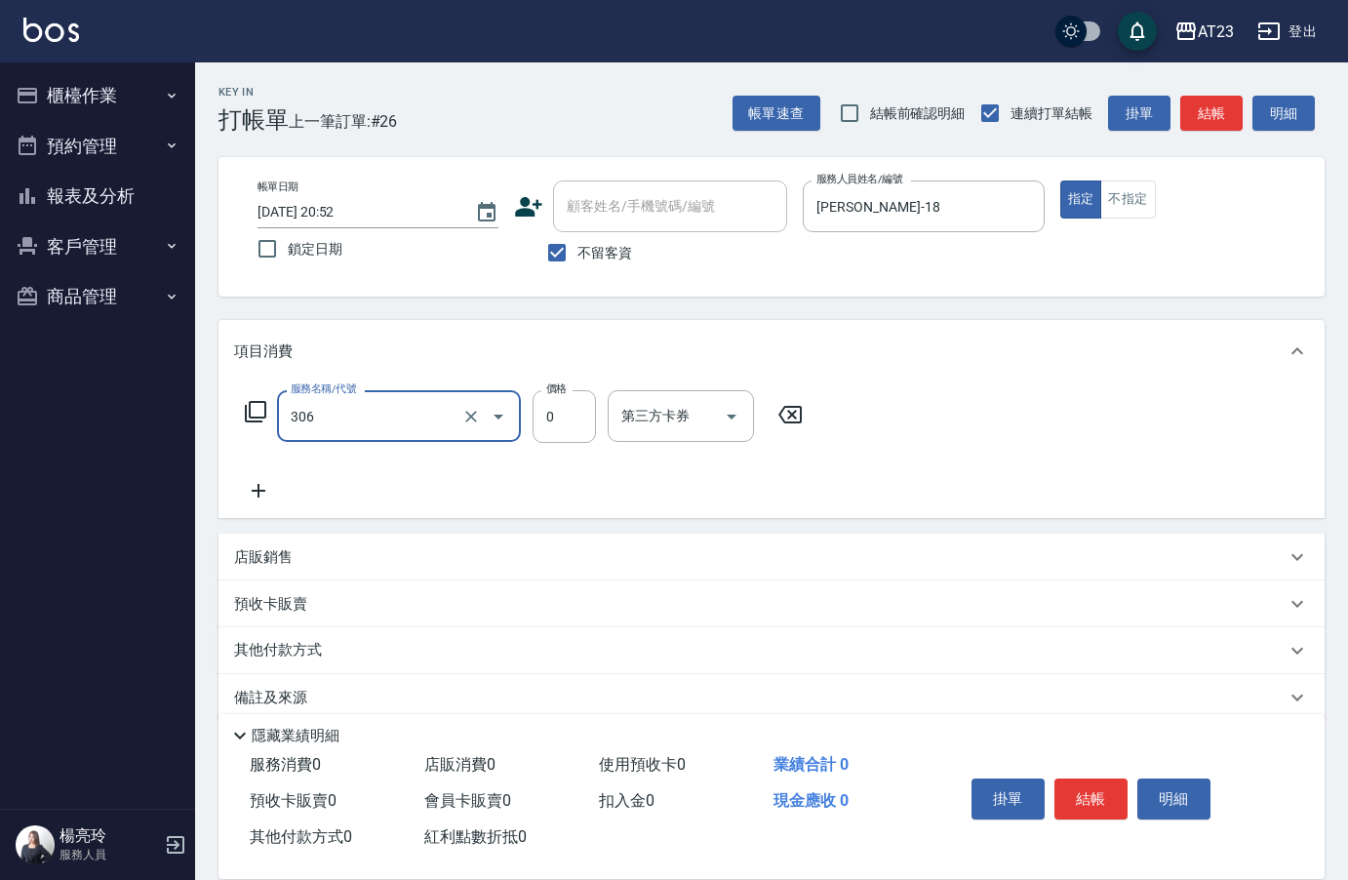
type input "剪髮卡(306)"
click at [278, 560] on p "店販銷售" at bounding box center [263, 557] width 59 height 20
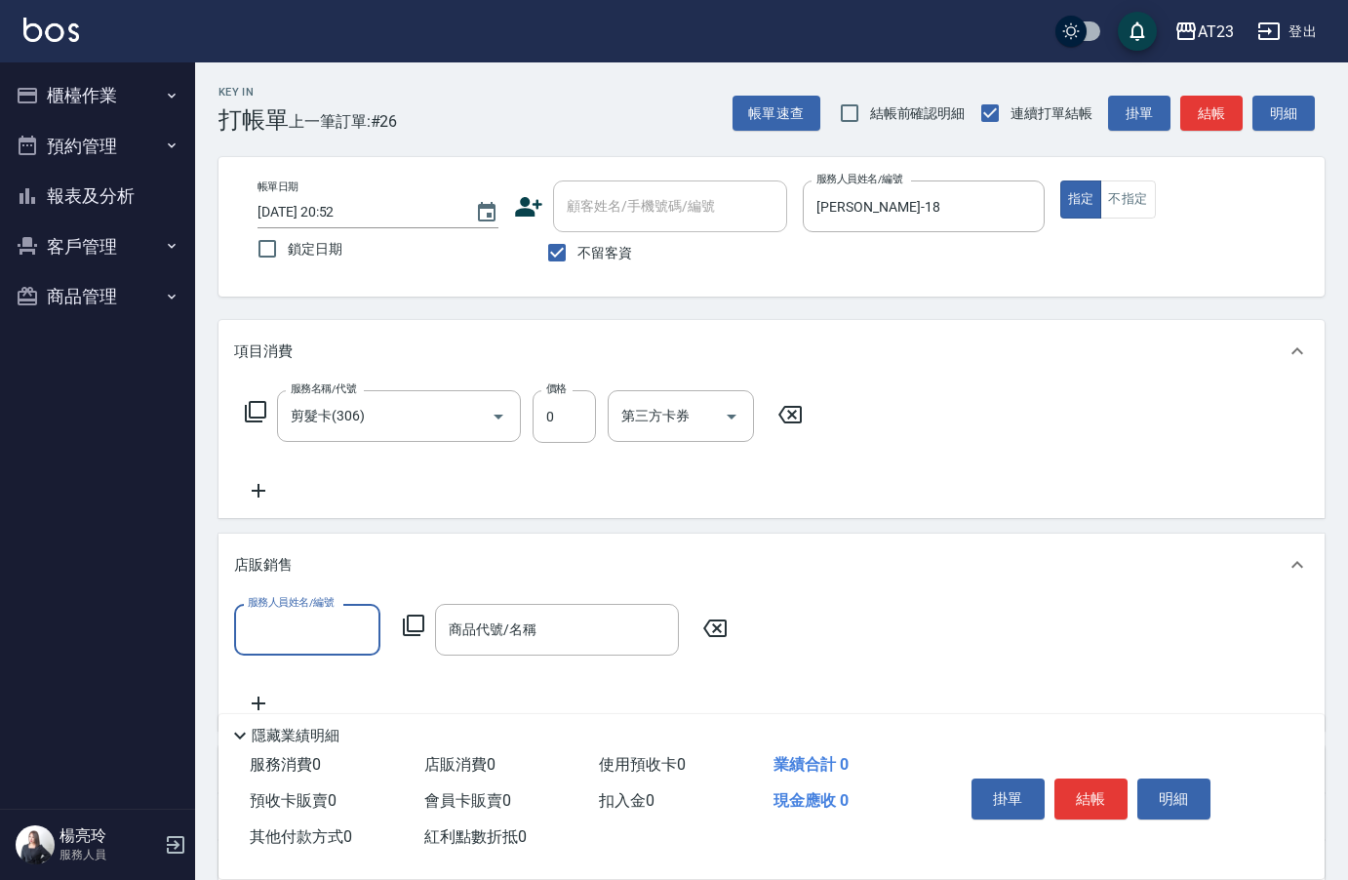
drag, startPoint x: 342, startPoint y: 636, endPoint x: 305, endPoint y: 615, distance: 42.8
click at [342, 635] on input "服務人員姓名/編號" at bounding box center [307, 630] width 129 height 34
type input "[PERSON_NAME]-18"
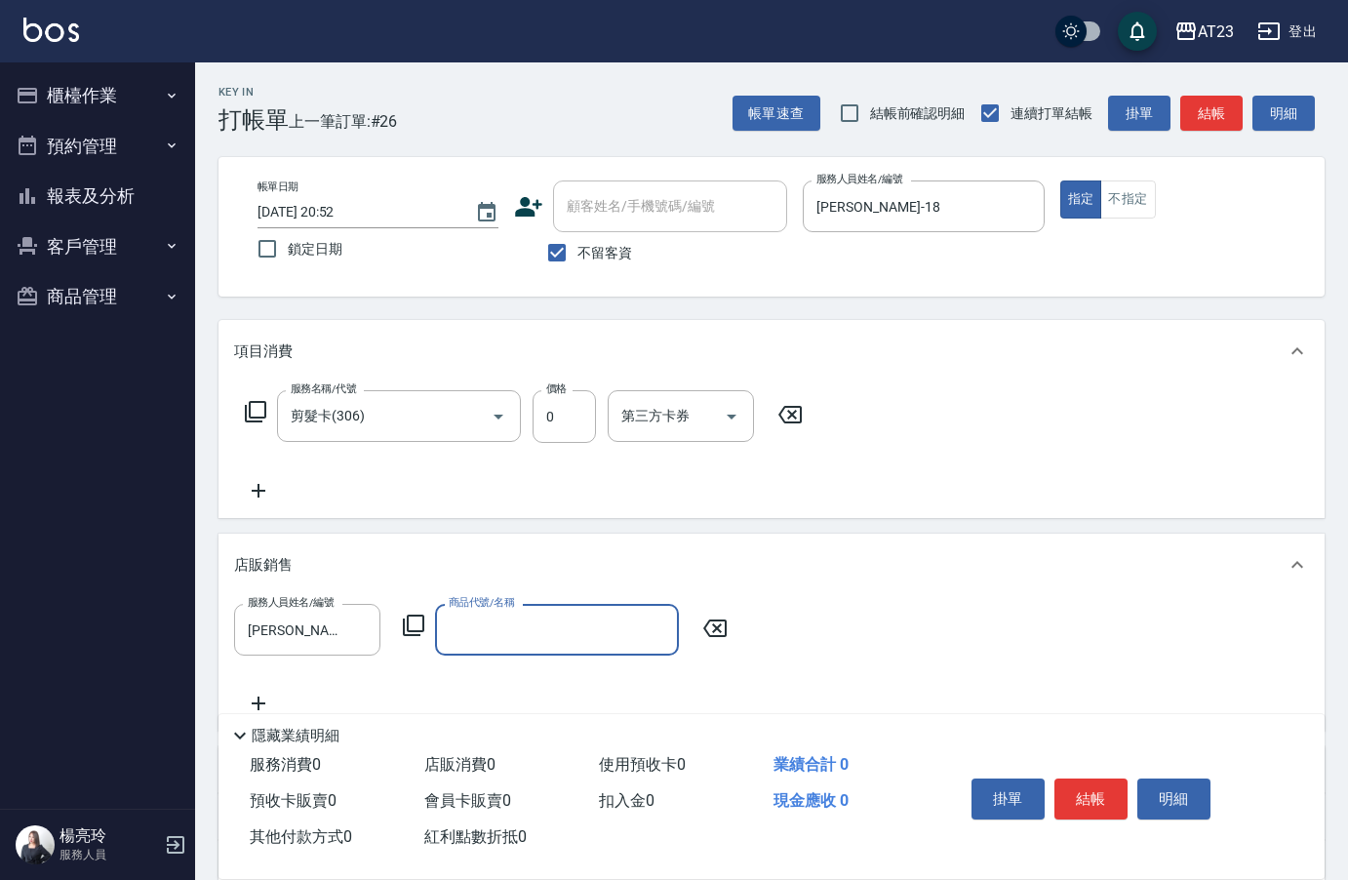
click at [414, 638] on div "服務人員姓名/編號 [PERSON_NAME]-18 服務人員姓名/編號 商品代號/名稱 商品代號/名稱" at bounding box center [486, 630] width 505 height 52
click at [415, 627] on icon at bounding box center [413, 625] width 23 height 23
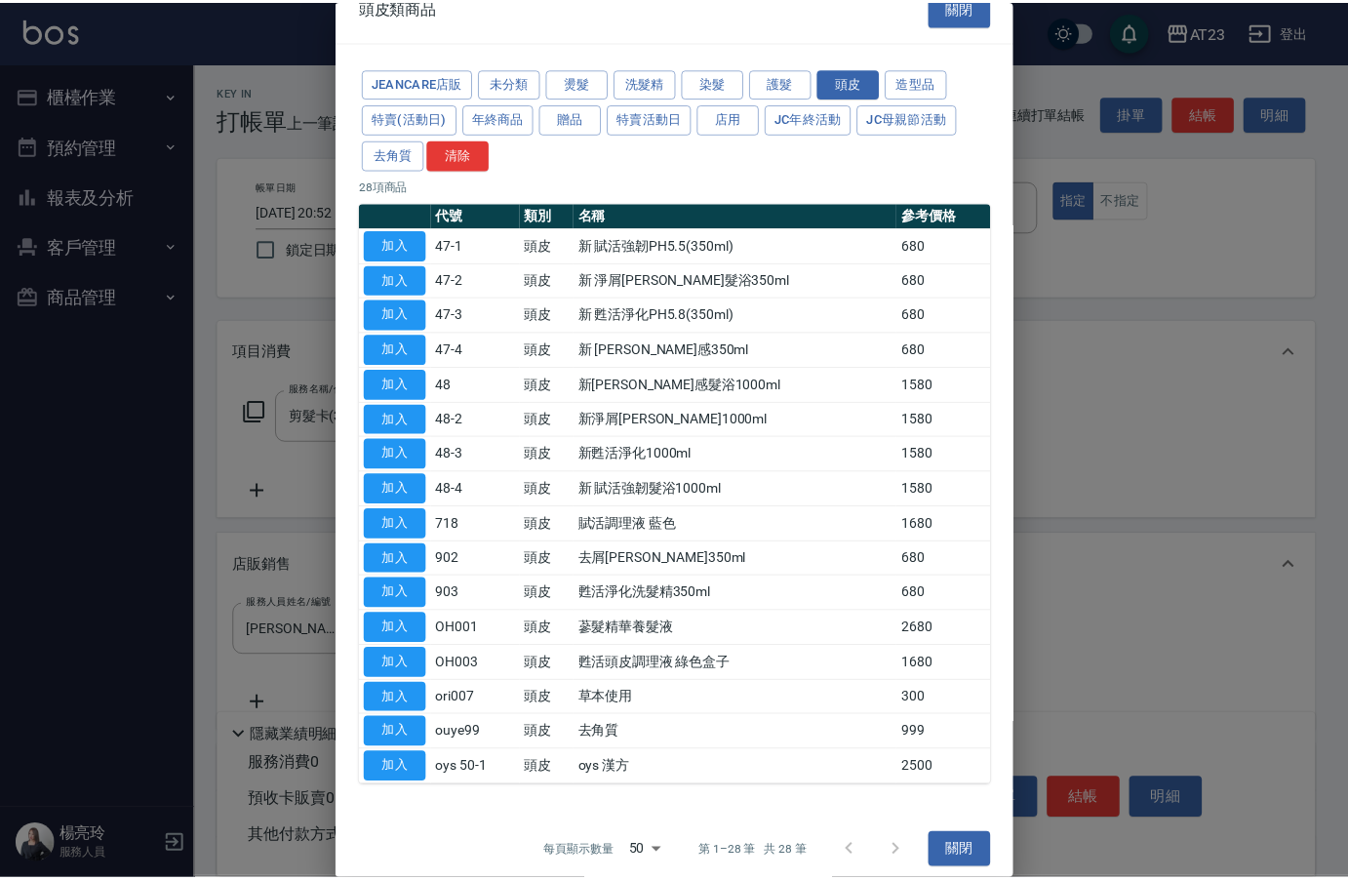
scroll to position [40, 0]
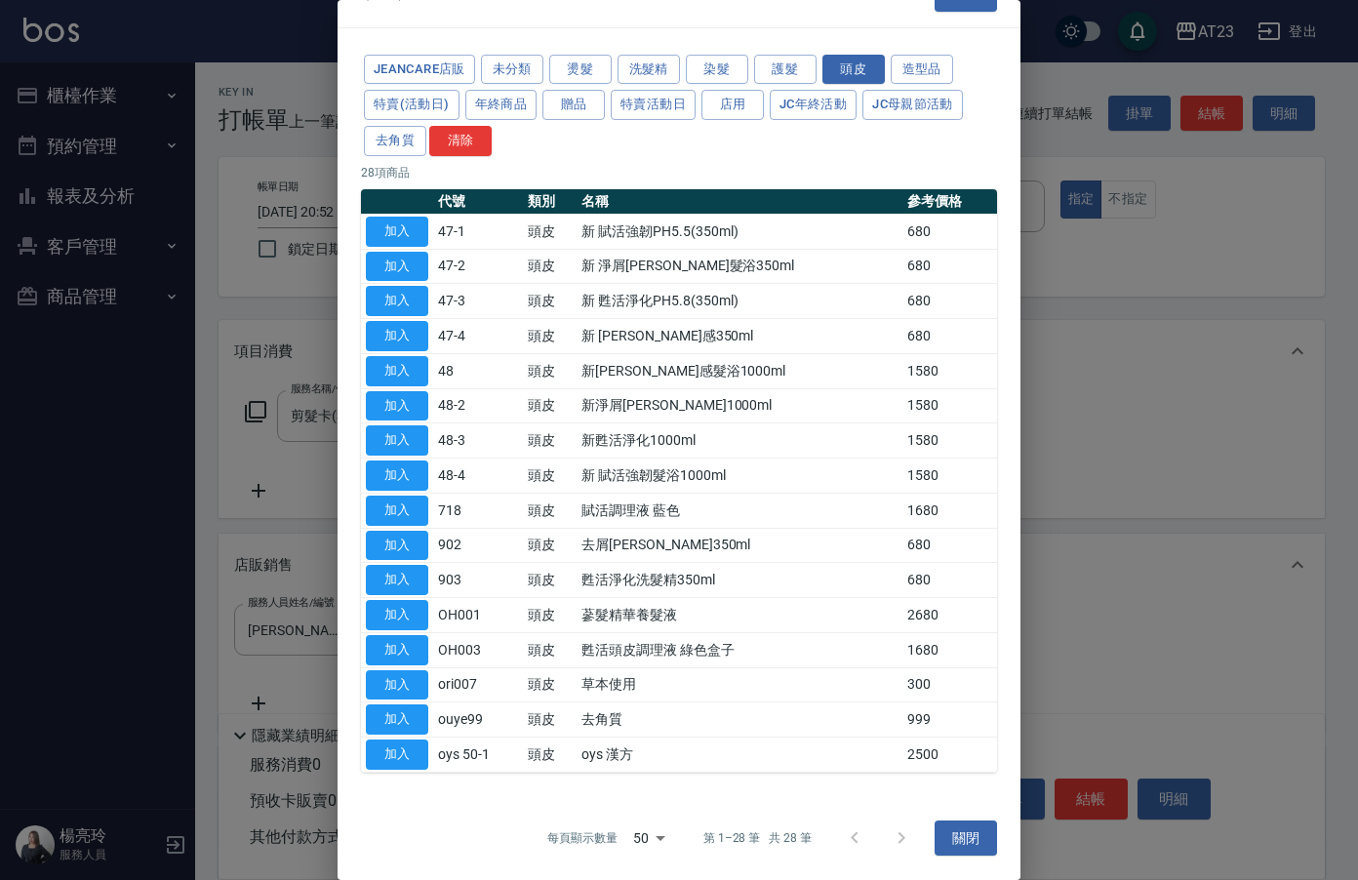
click at [410, 760] on button "加入" at bounding box center [397, 754] width 62 height 30
type input "oys 漢方"
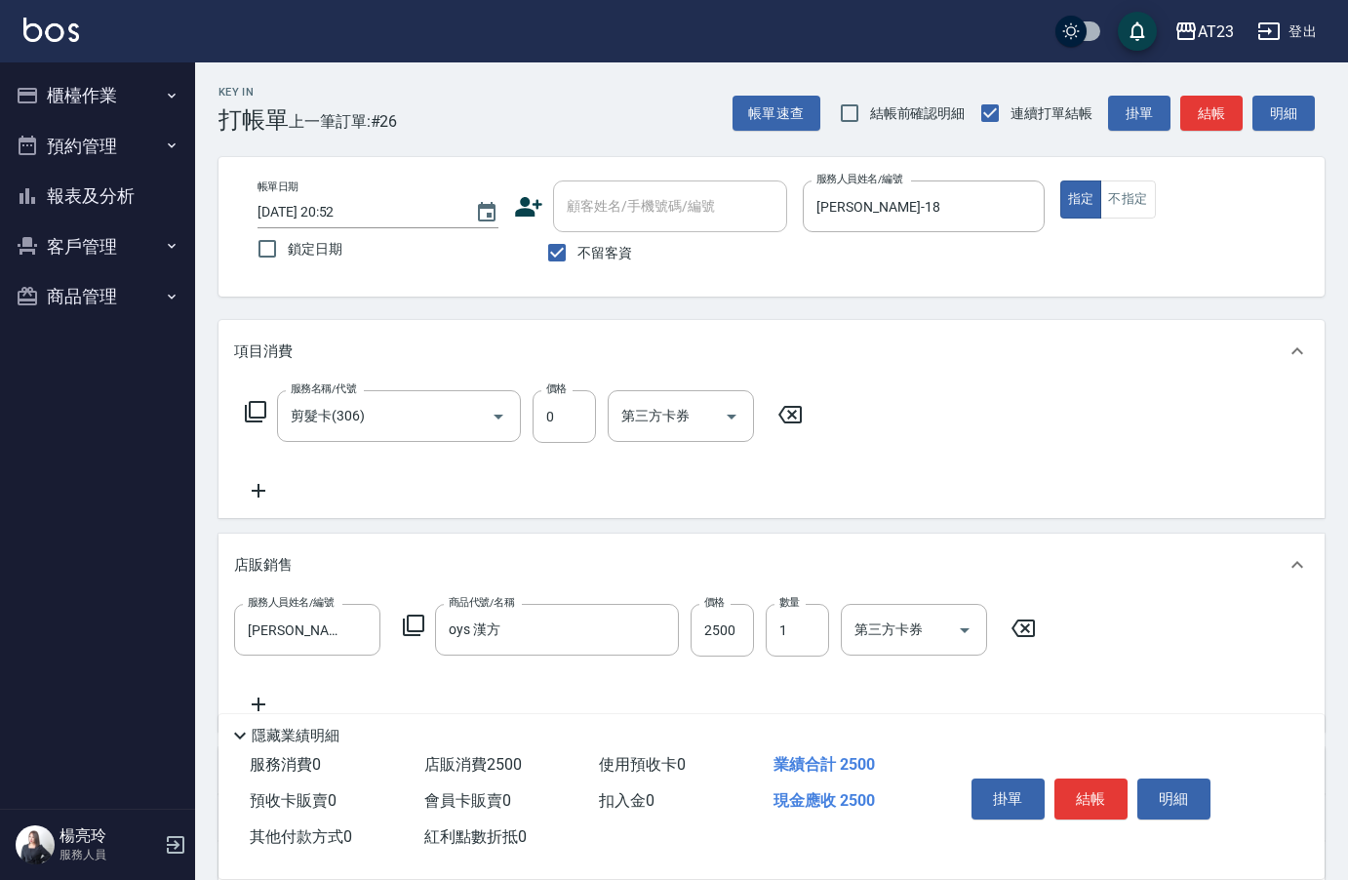
click at [1103, 787] on button "結帳" at bounding box center [1090, 798] width 73 height 41
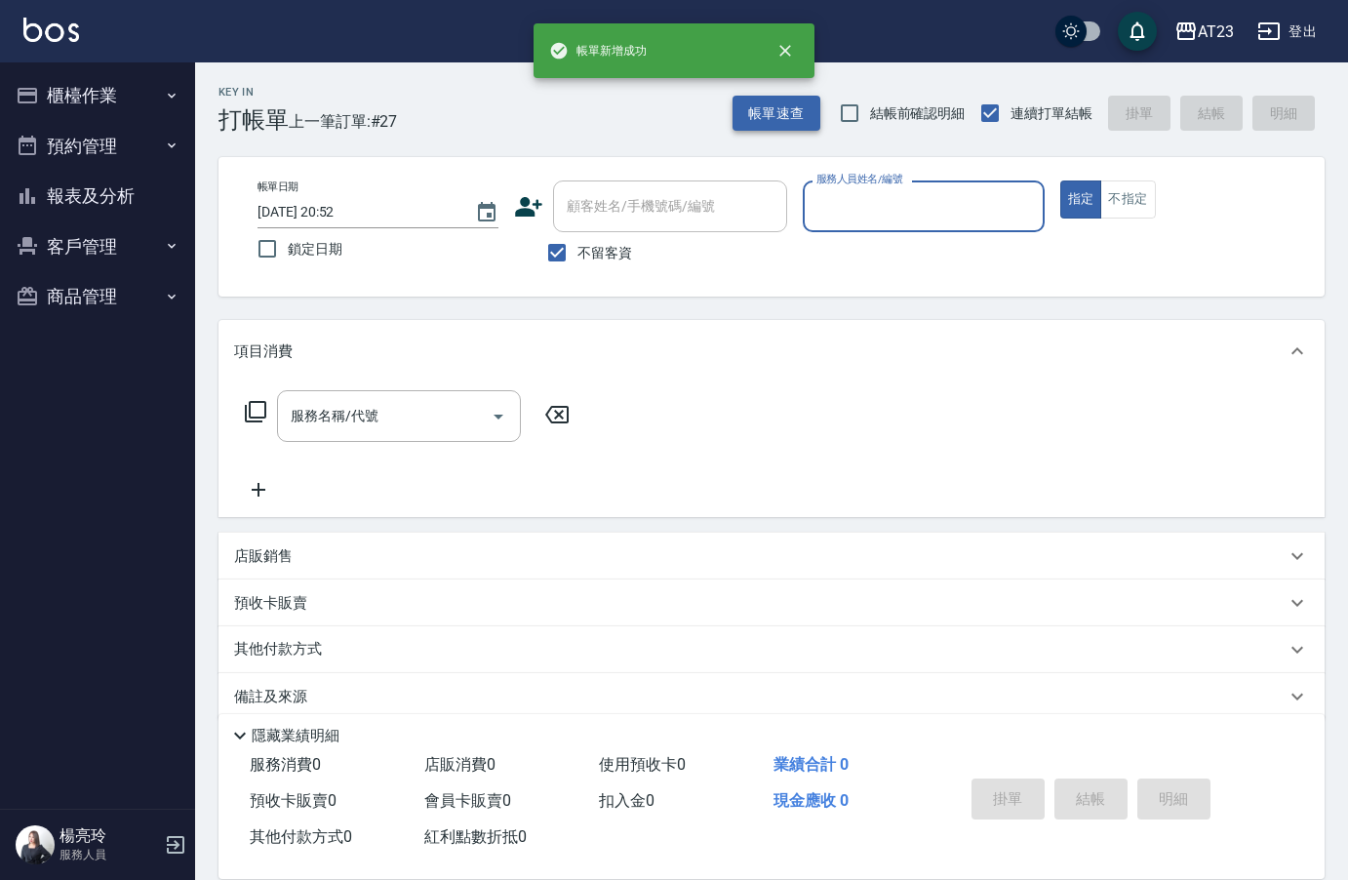
click at [775, 125] on button "帳單速查" at bounding box center [777, 114] width 88 height 36
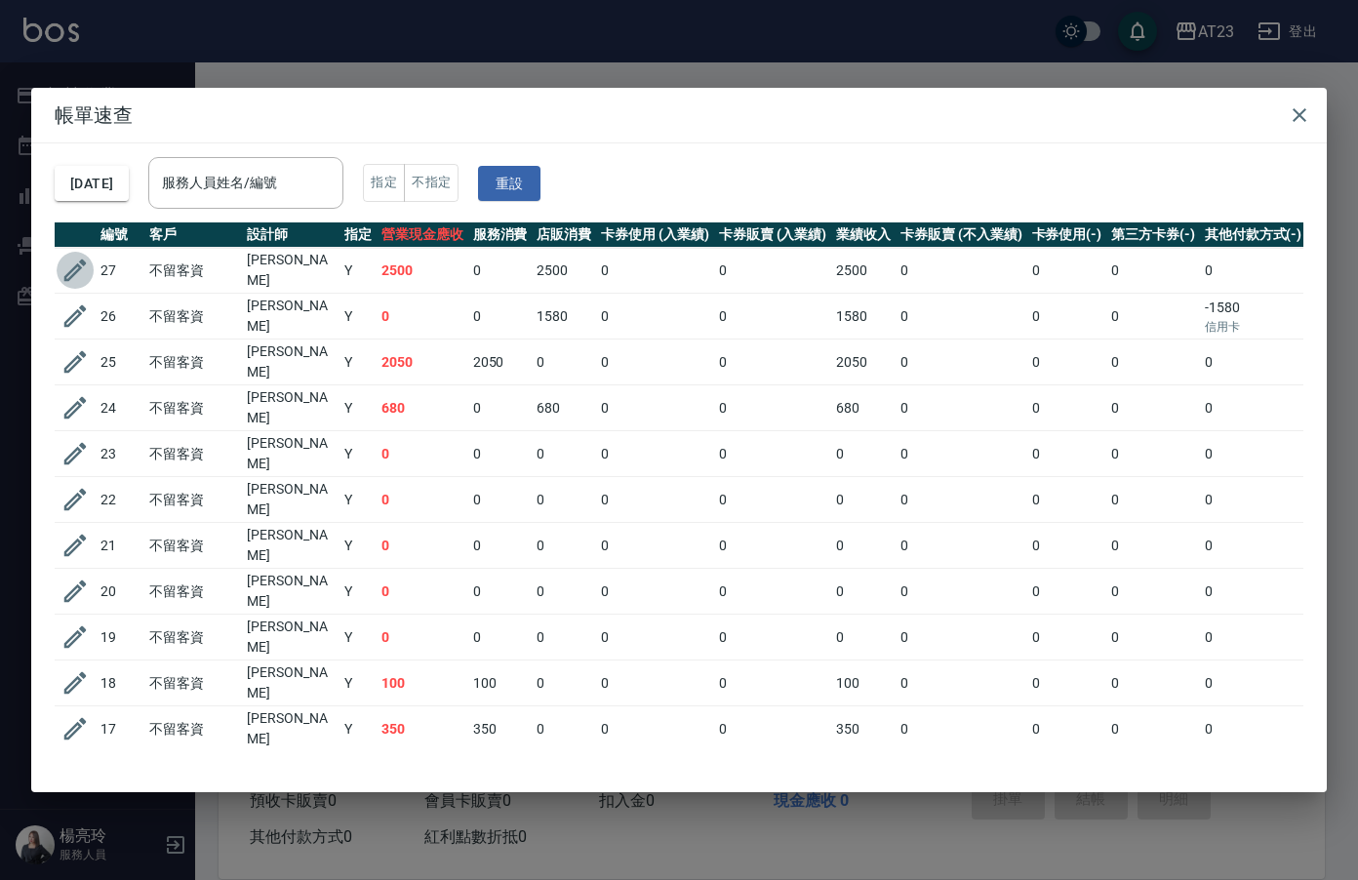
click at [64, 262] on icon "button" at bounding box center [74, 270] width 29 height 29
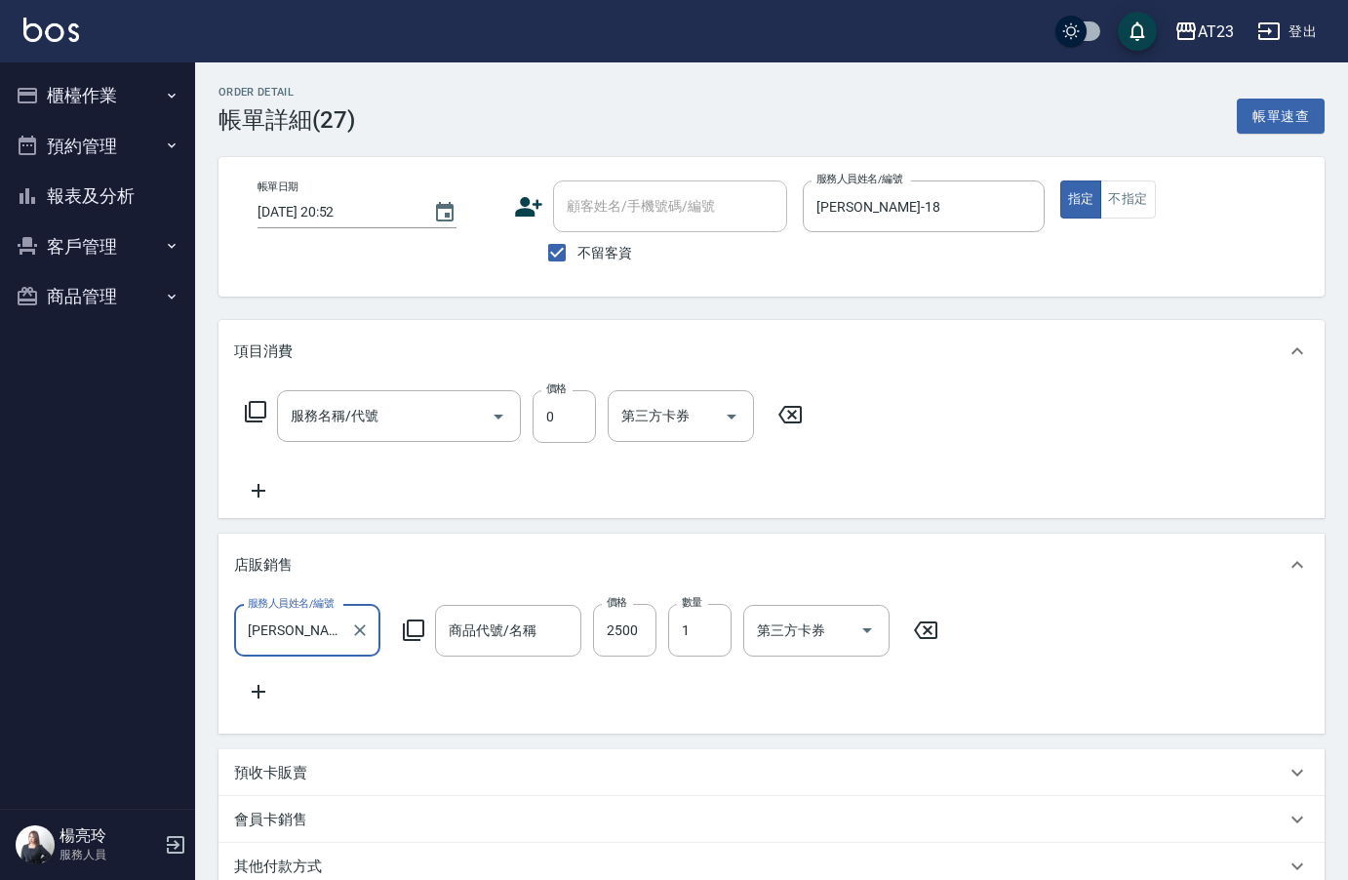
checkbox input "true"
type input "[PERSON_NAME]-18"
type input "剪髮卡(306)"
type input "oys 漢方"
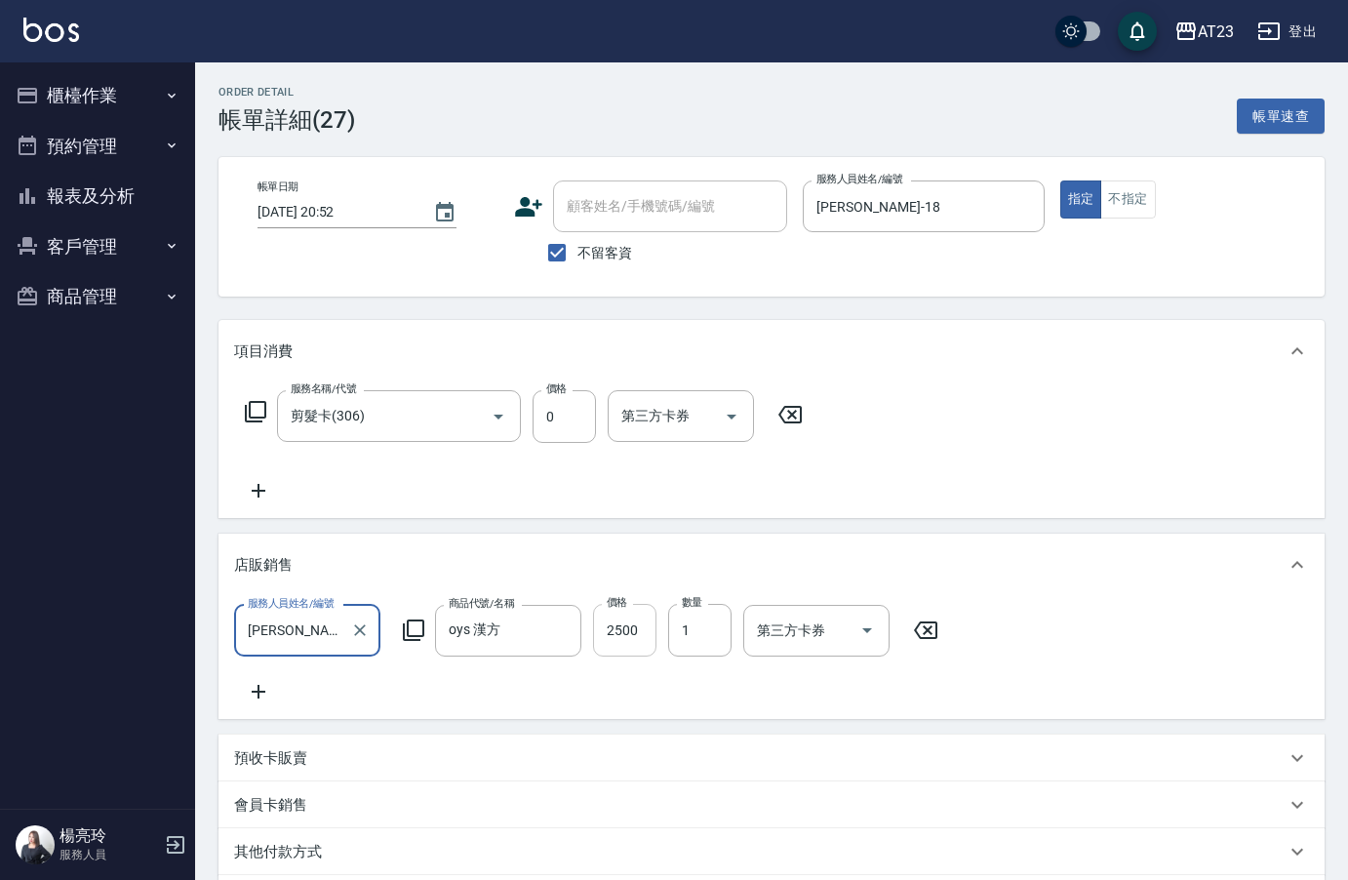
click at [641, 624] on input "2500" at bounding box center [624, 630] width 63 height 53
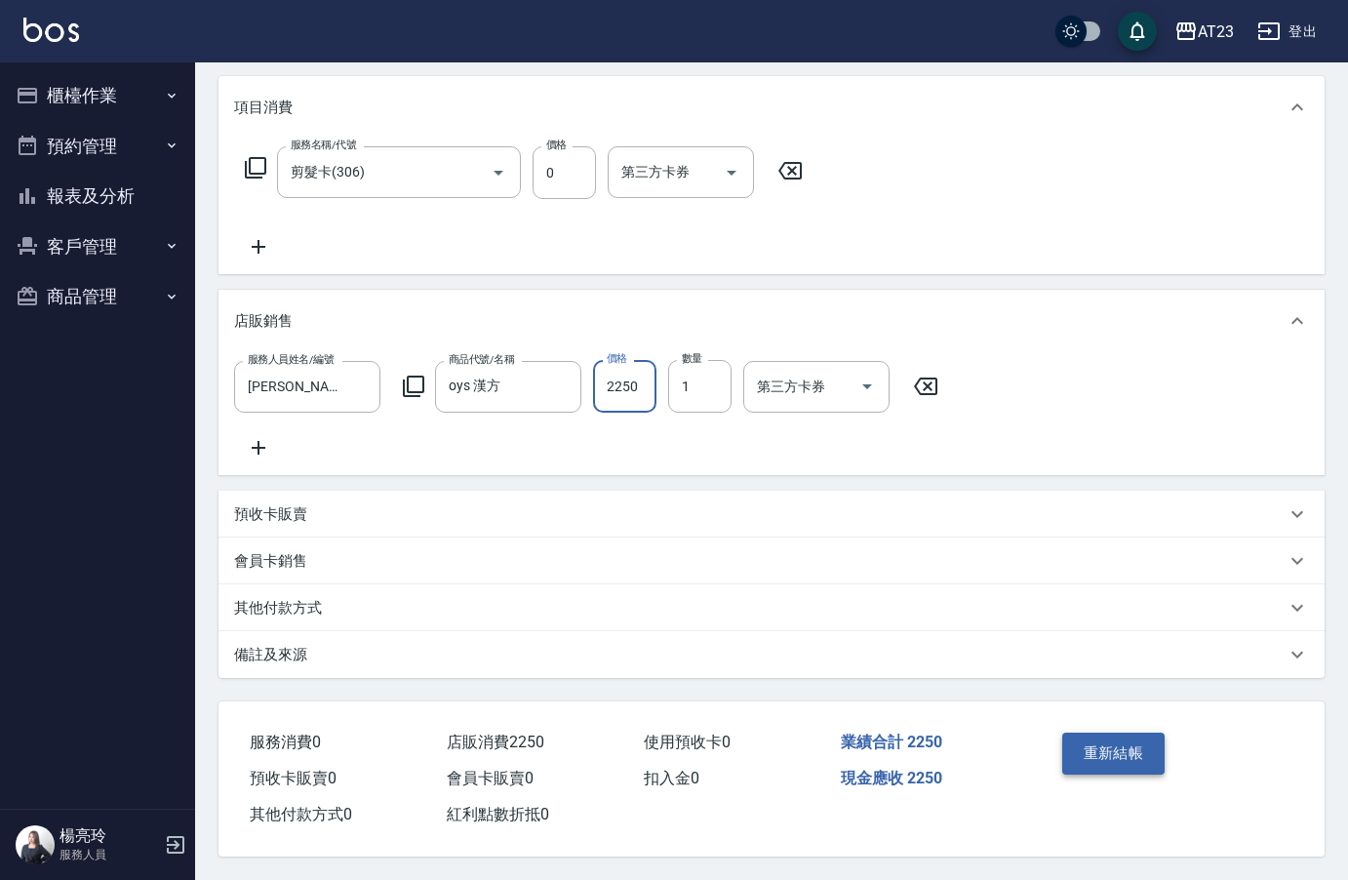
type input "2250"
click at [1141, 738] on button "重新結帳" at bounding box center [1113, 753] width 103 height 41
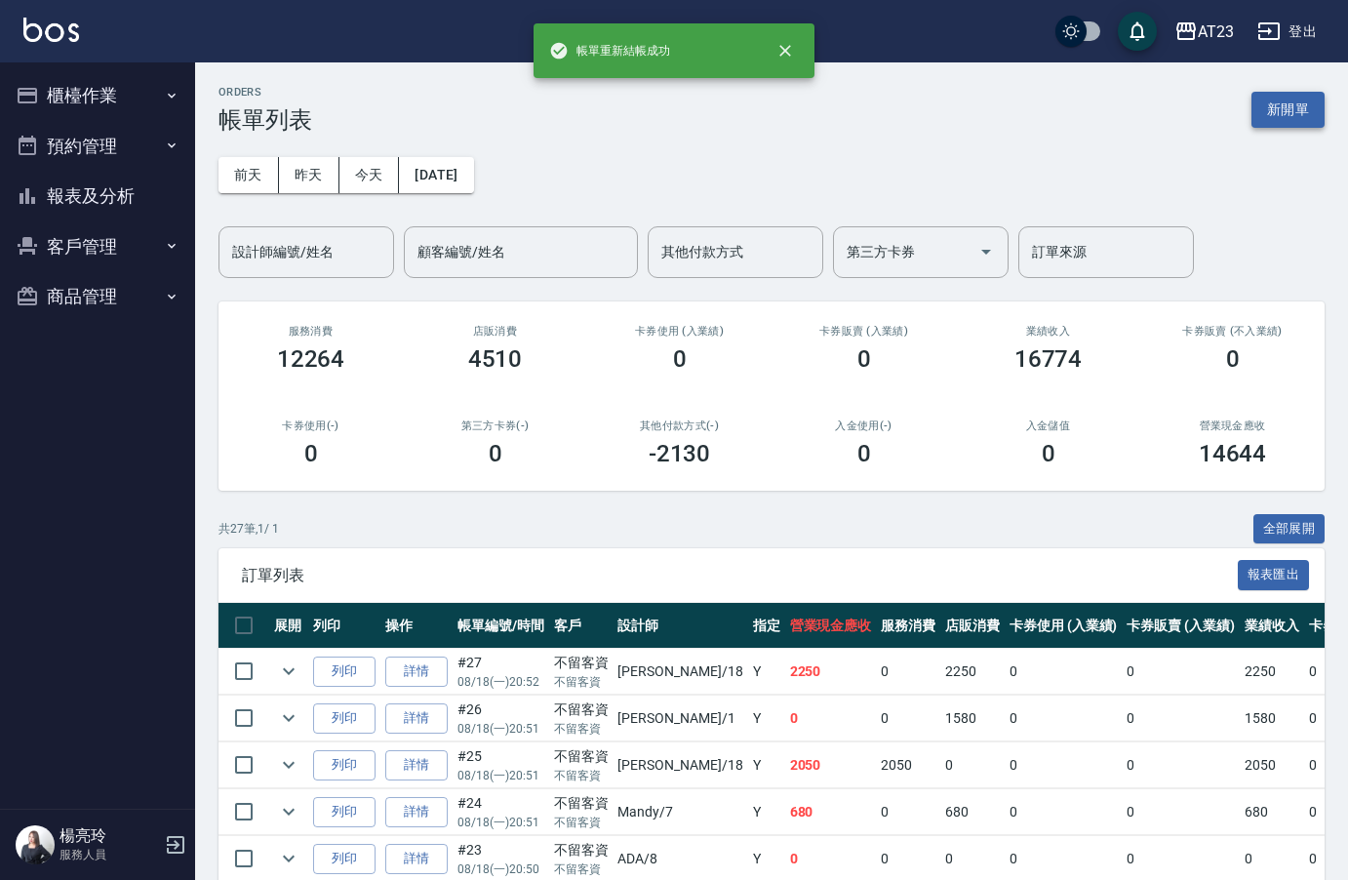
click at [1287, 110] on button "新開單" at bounding box center [1288, 110] width 73 height 36
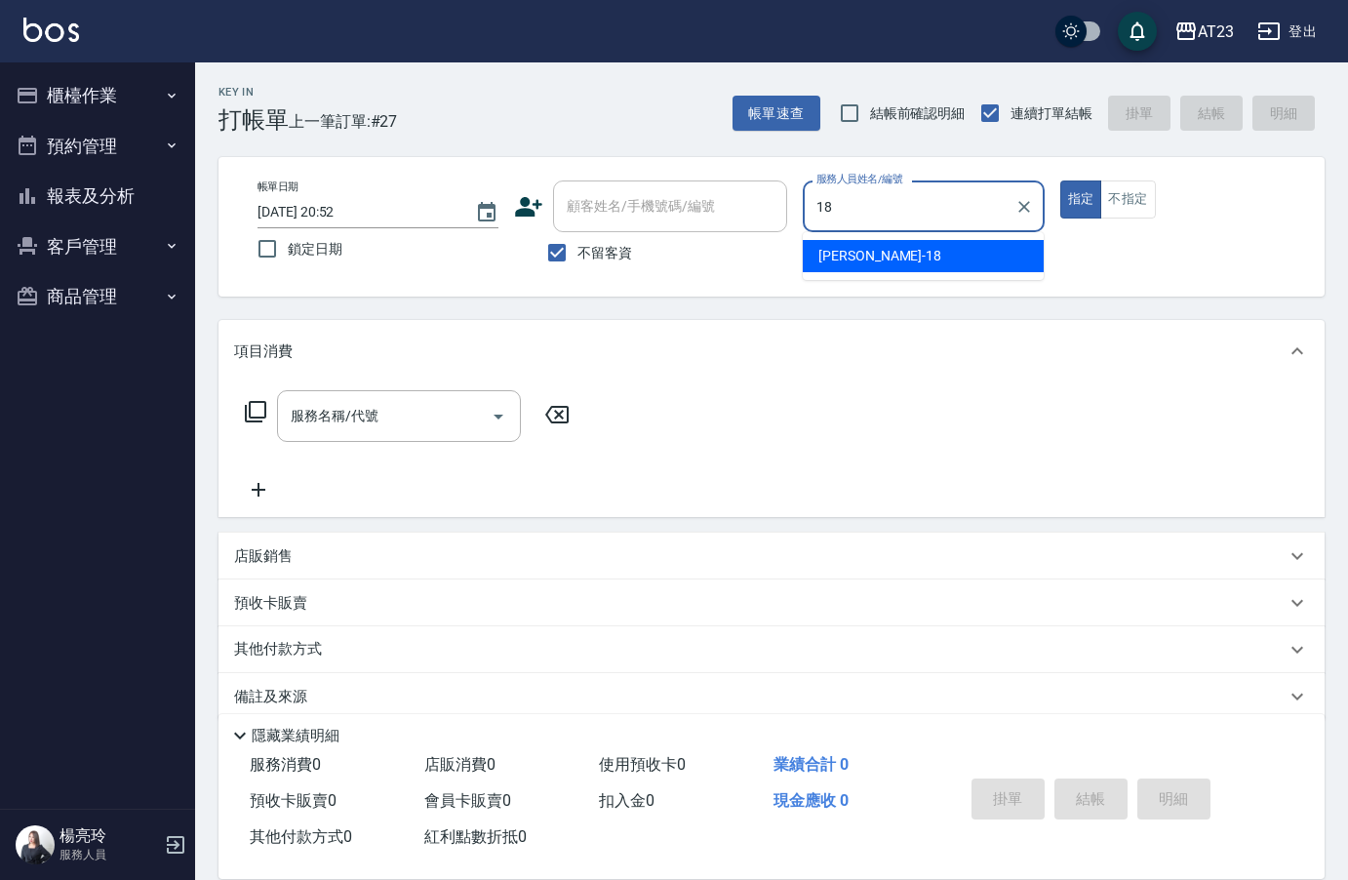
type input "[PERSON_NAME]-18"
type button "true"
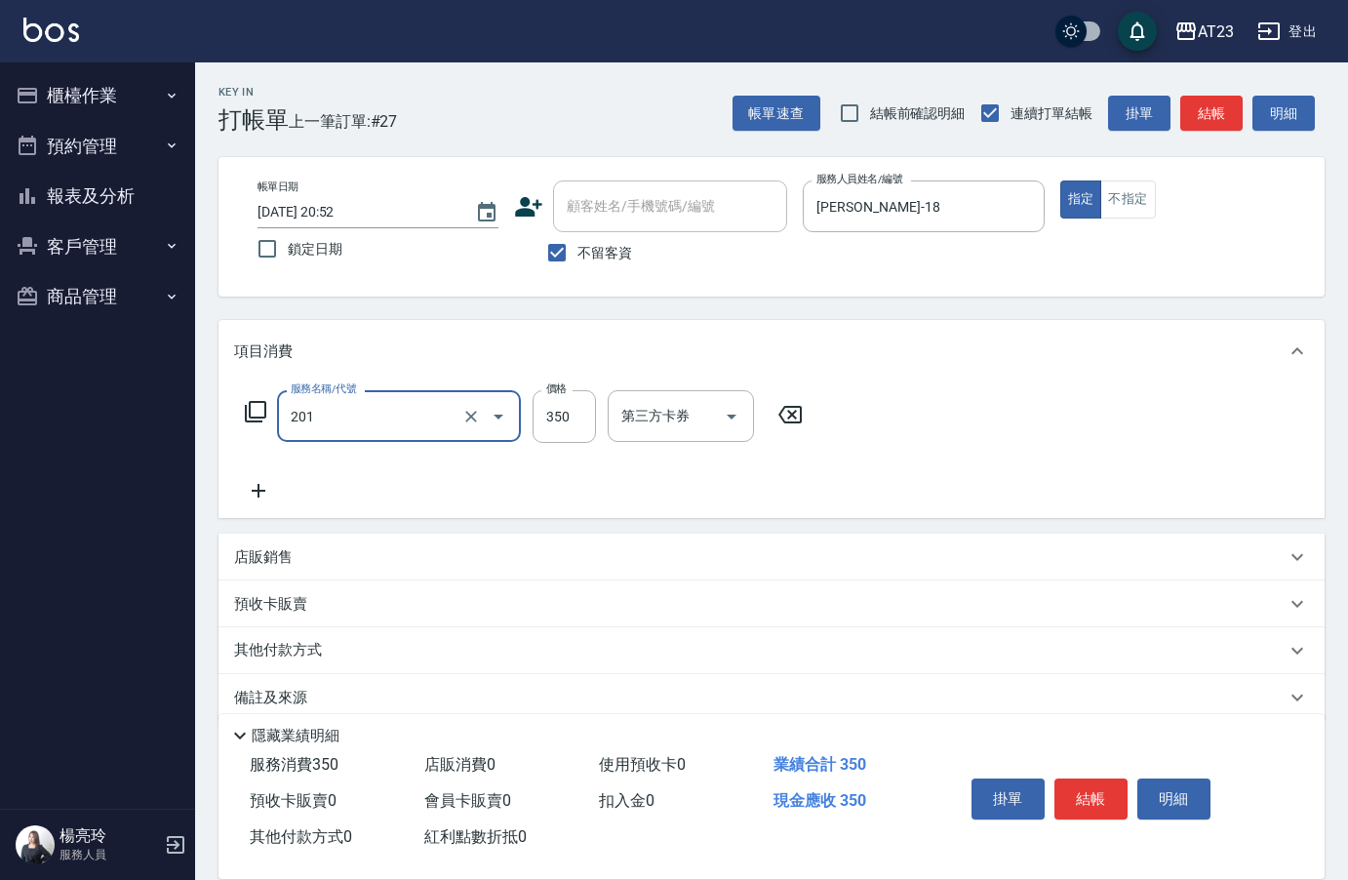
type input "一般洗髮(201)"
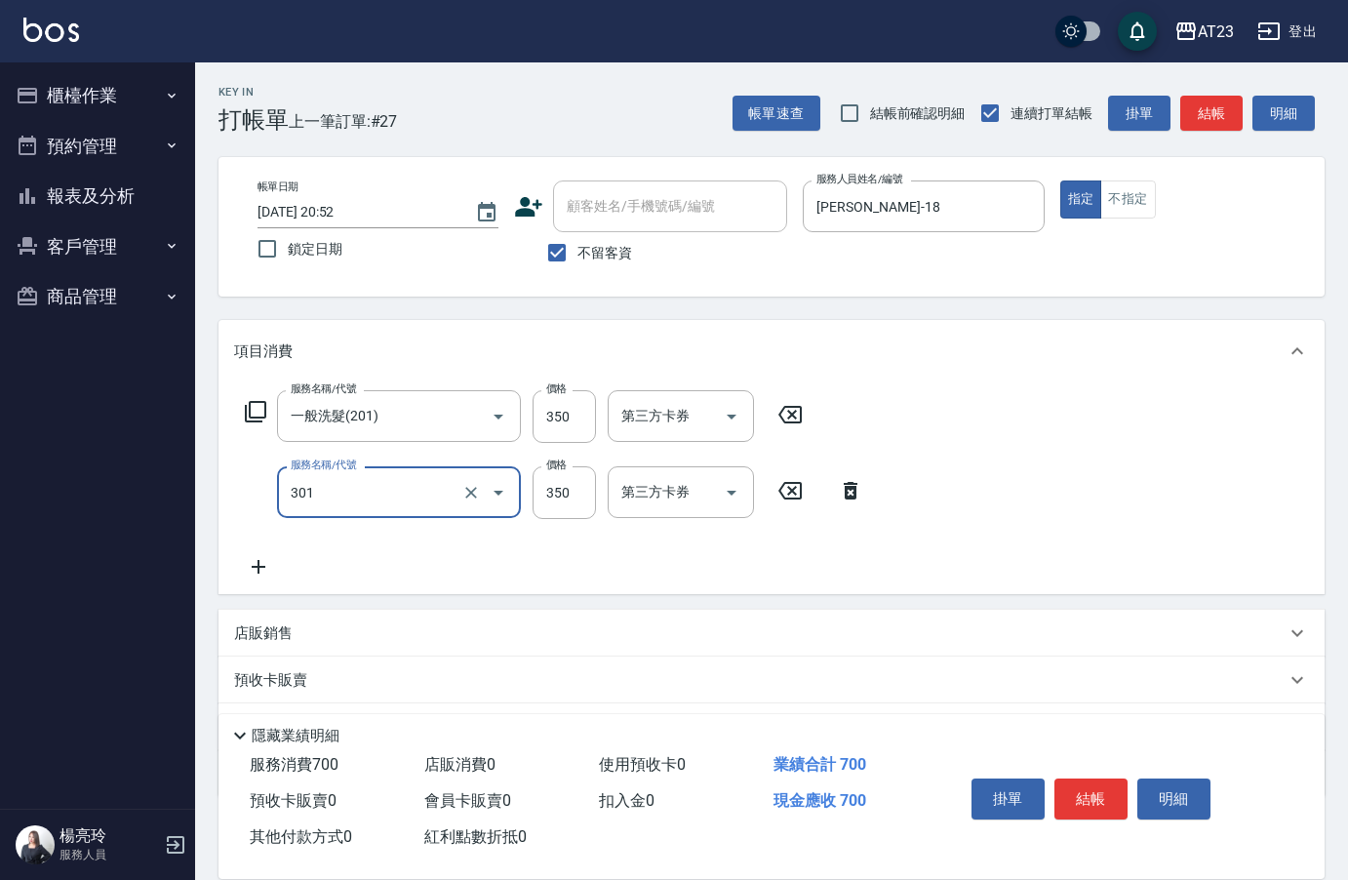
type input "造型剪髮(301)"
type input "550"
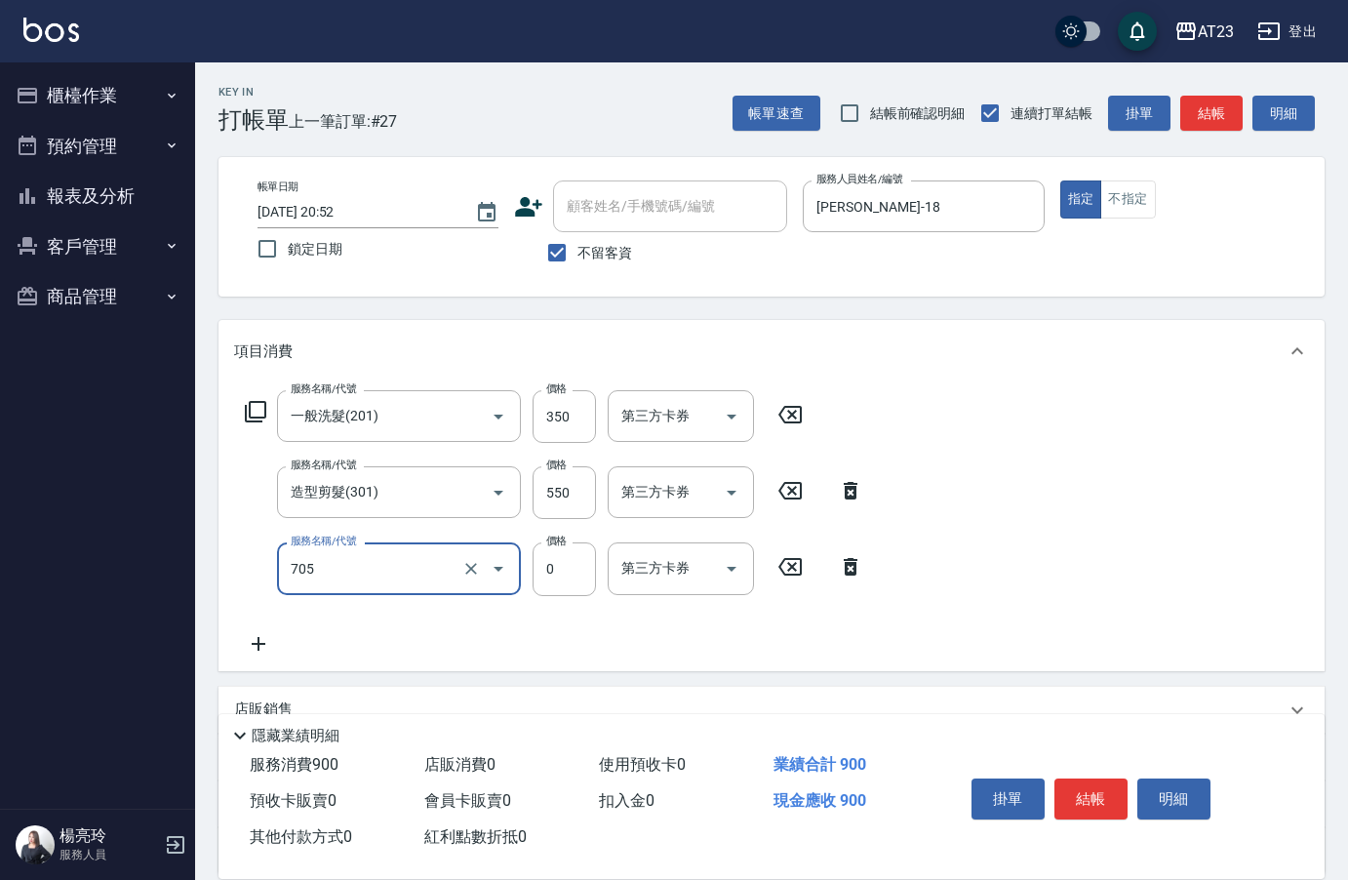
type input "互助50(705)"
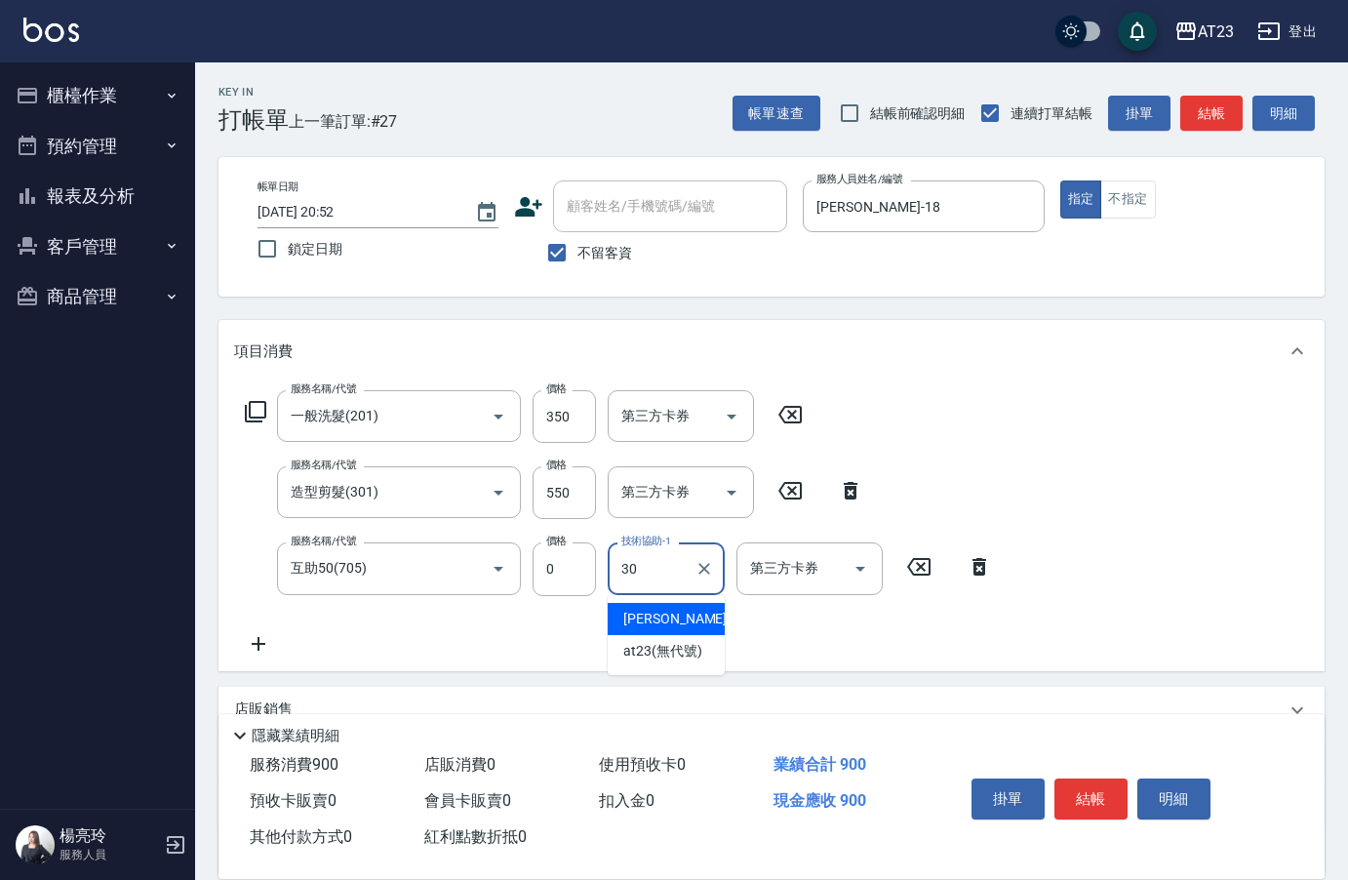
type input "Penny-30"
click at [1105, 799] on button "結帳" at bounding box center [1090, 798] width 73 height 41
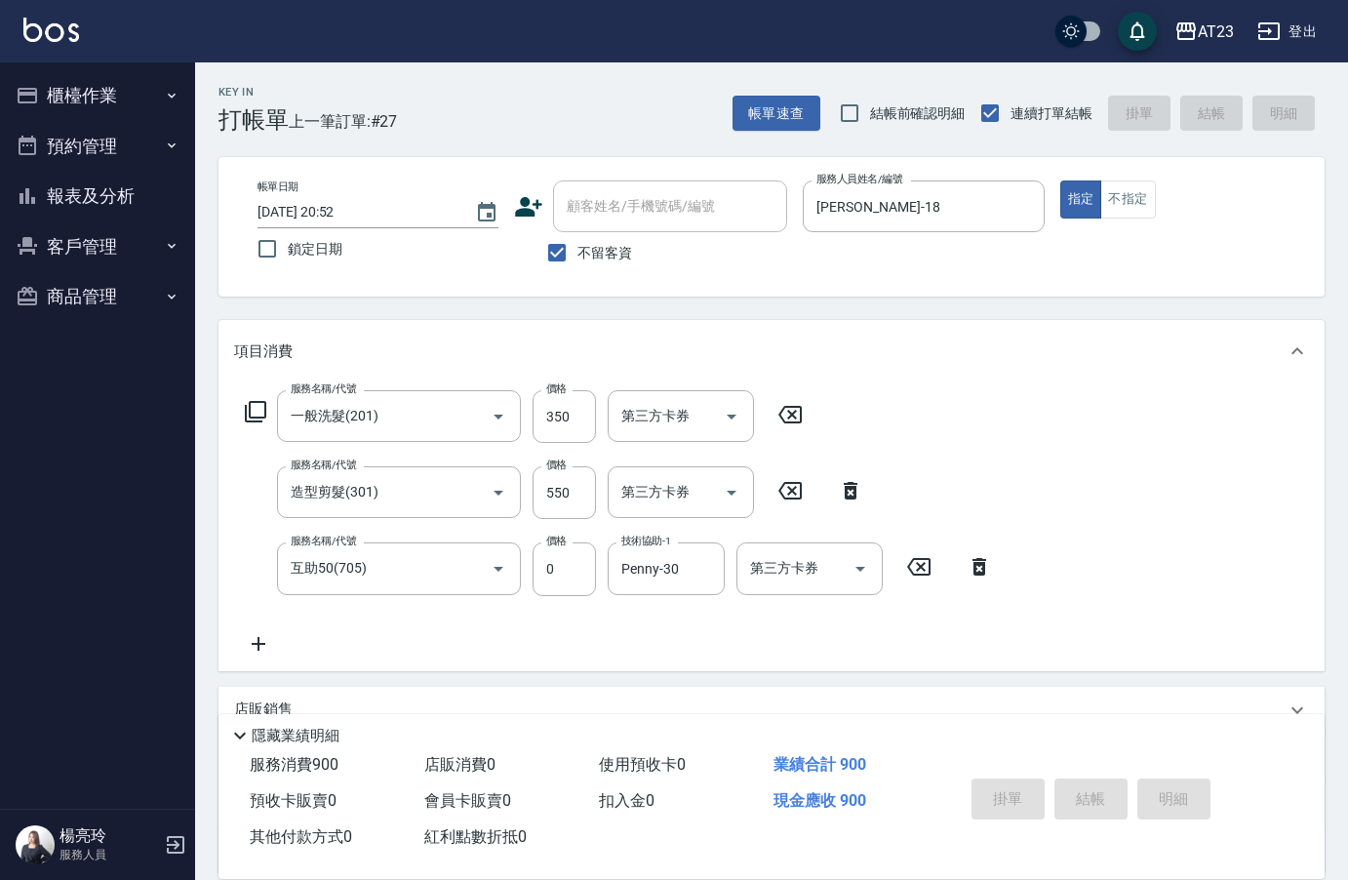
type input "[DATE] 20:53"
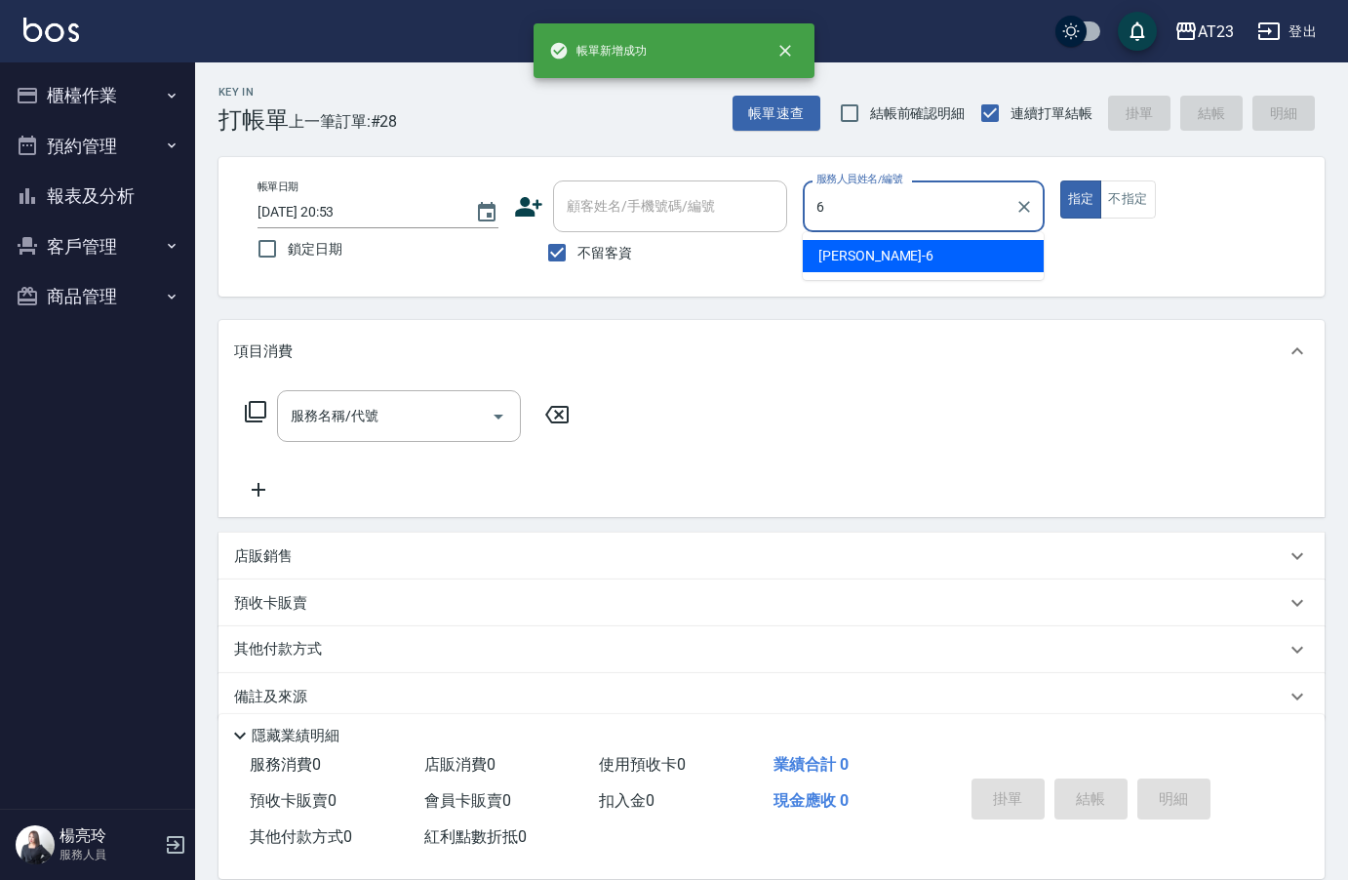
type input "Joann-6"
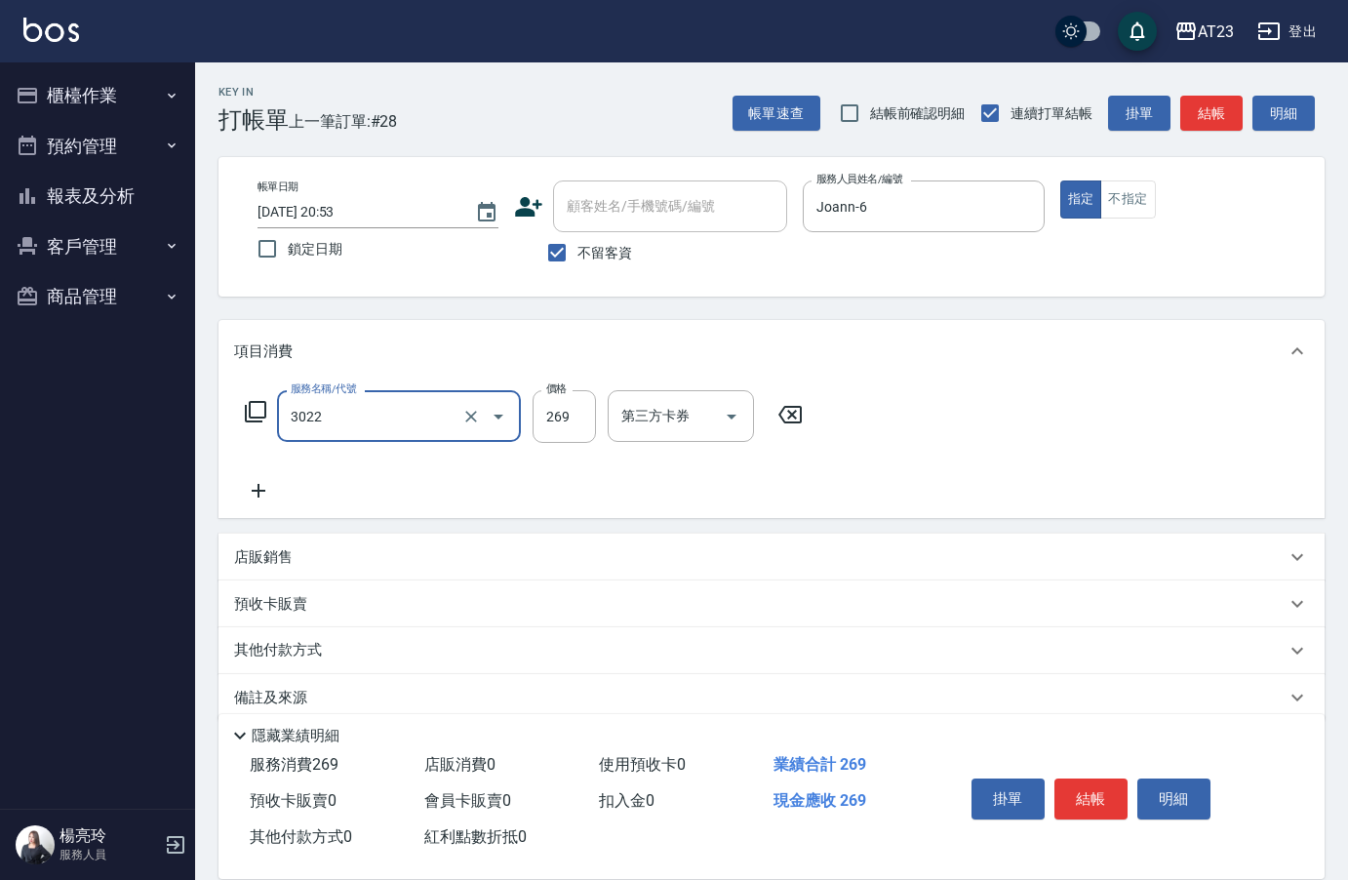
type input "(活動)造型剪(3022)"
click at [1128, 203] on button "不指定" at bounding box center [1127, 199] width 55 height 38
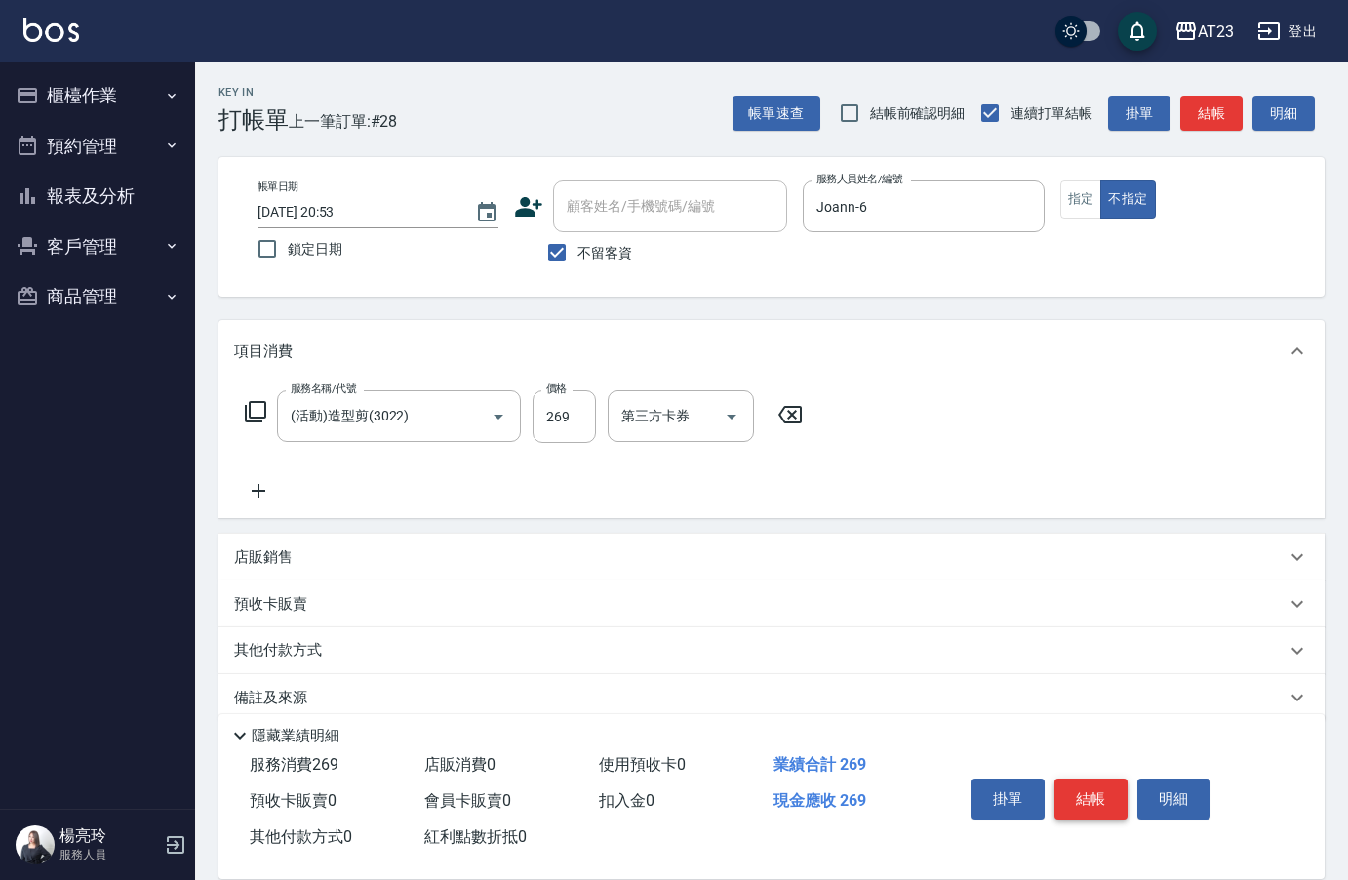
click at [1099, 789] on button "結帳" at bounding box center [1090, 798] width 73 height 41
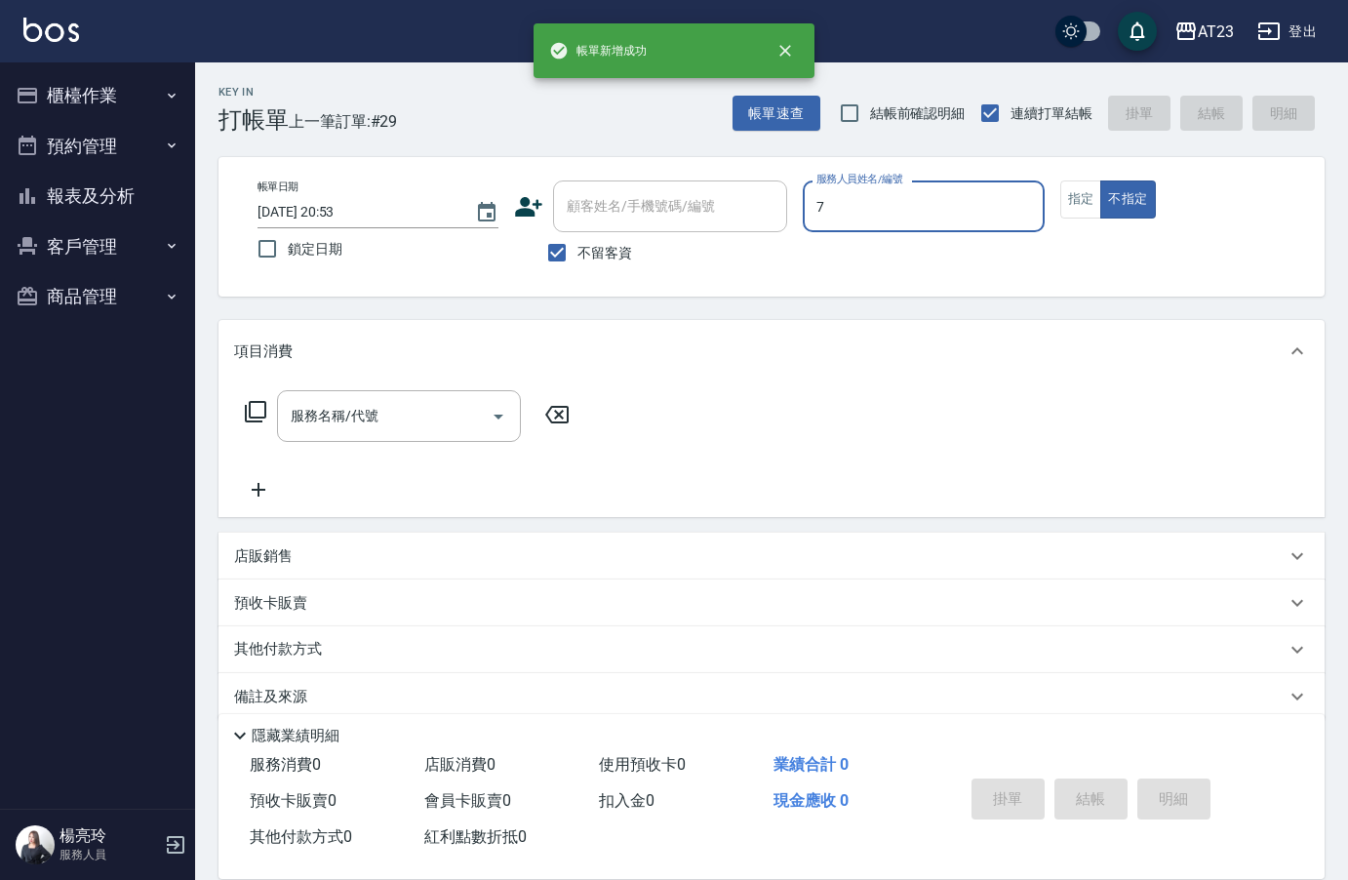
type input "Mandy-7"
type button "false"
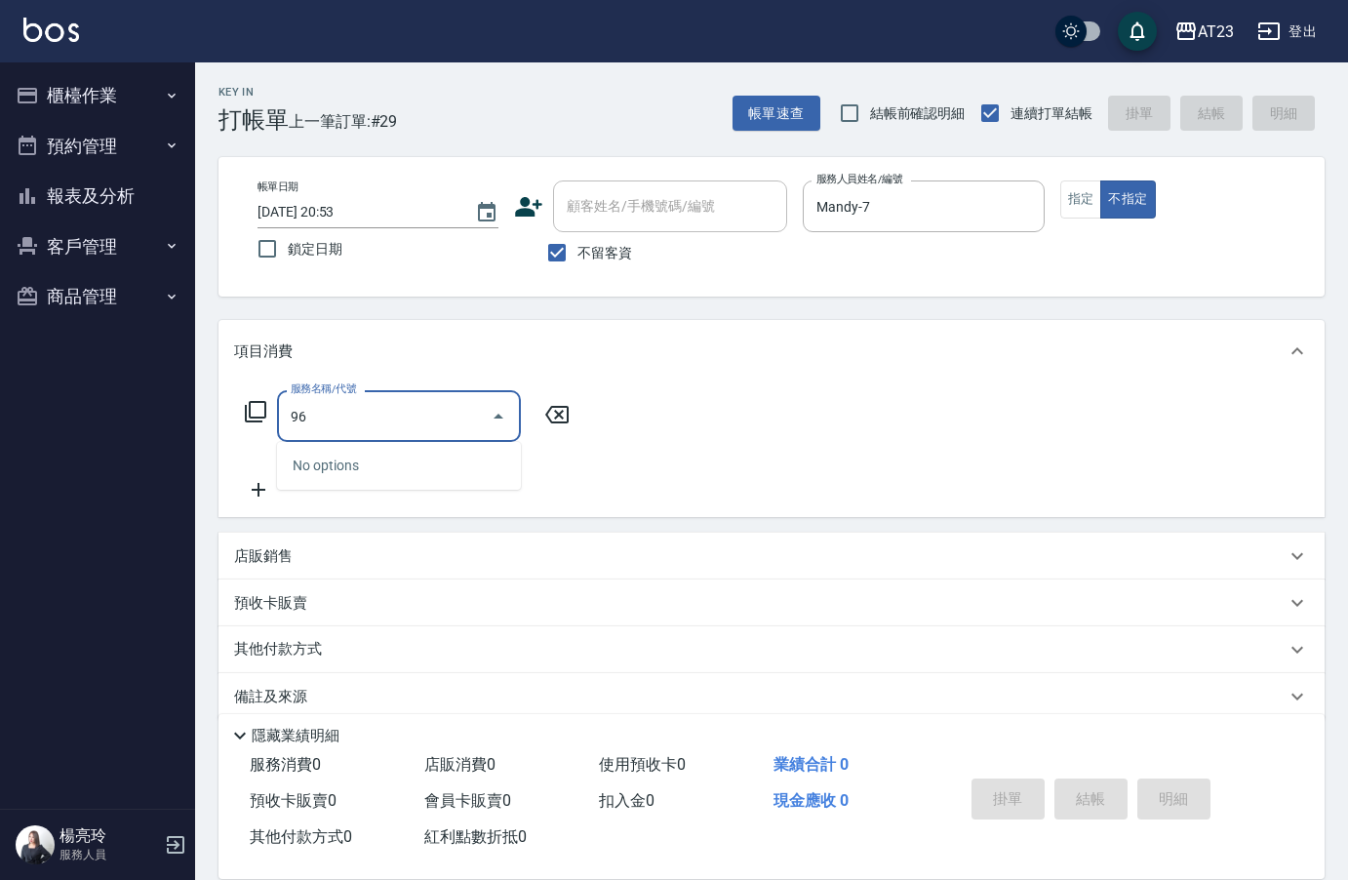
type input "9"
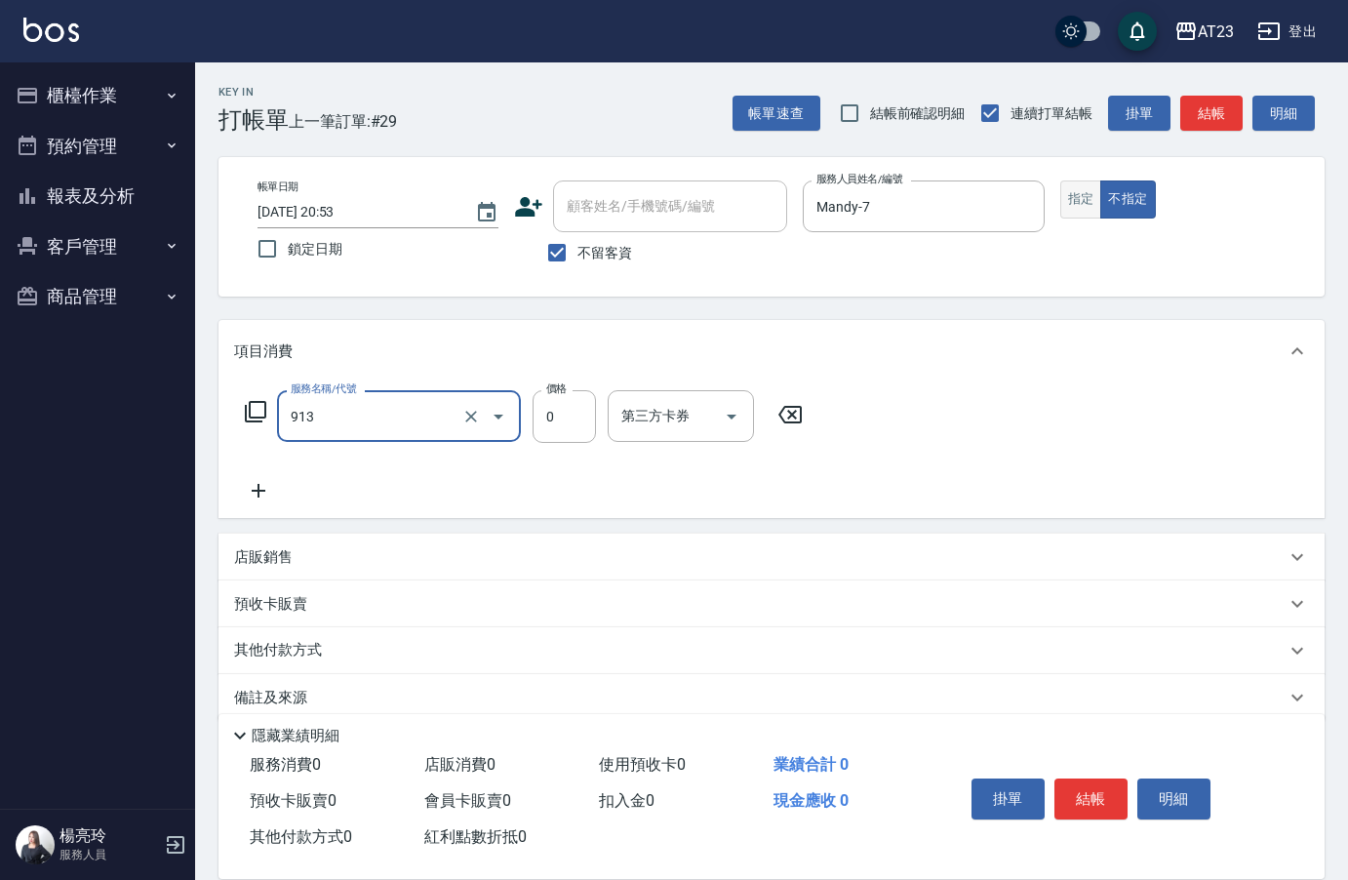
type input "蘆薈卡(913)"
drag, startPoint x: 1067, startPoint y: 215, endPoint x: 1077, endPoint y: 207, distance: 12.5
click at [1068, 215] on button "指定" at bounding box center [1081, 199] width 42 height 38
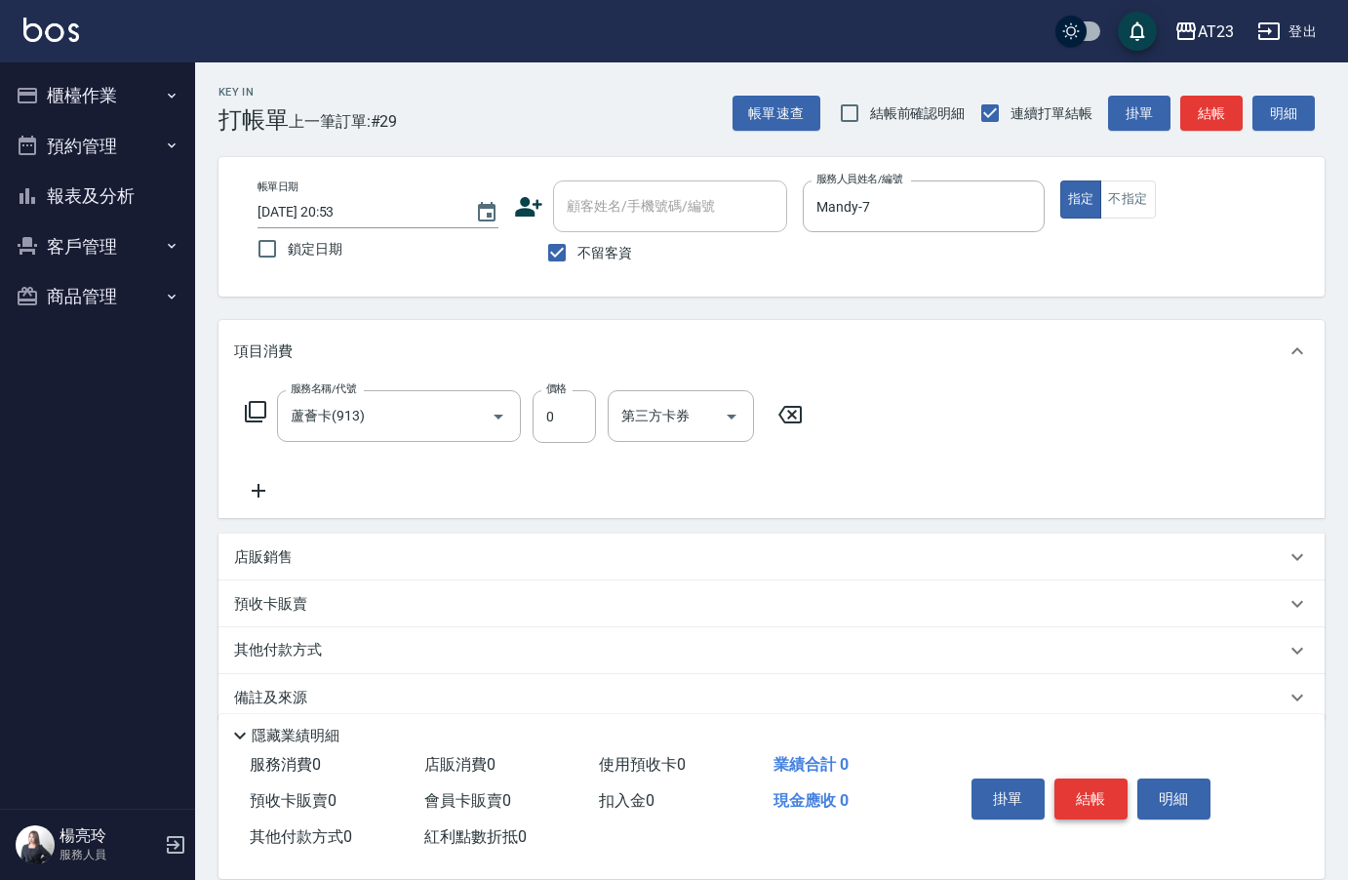
click at [1088, 778] on button "結帳" at bounding box center [1090, 798] width 73 height 41
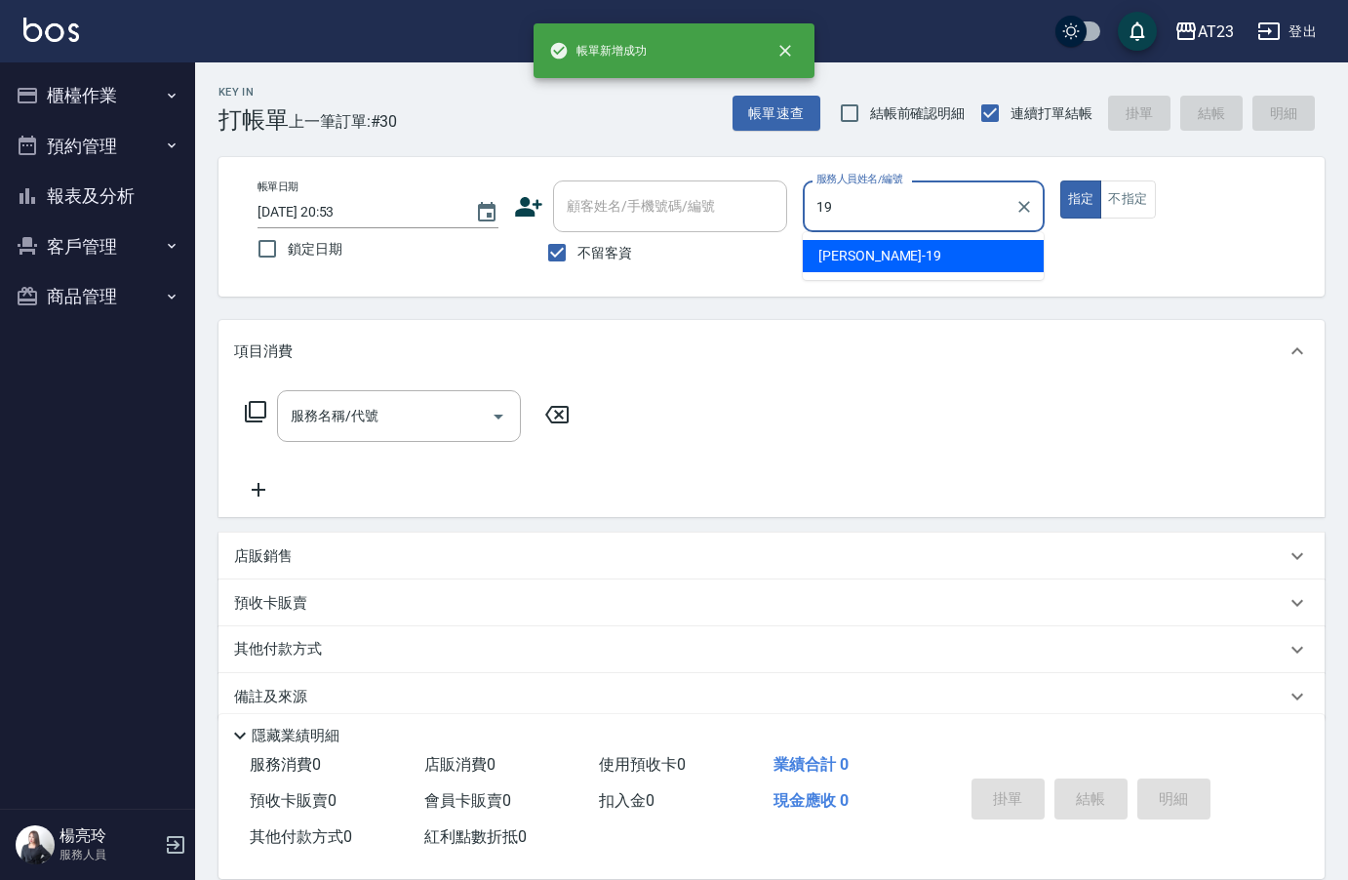
type input "[PERSON_NAME]-19"
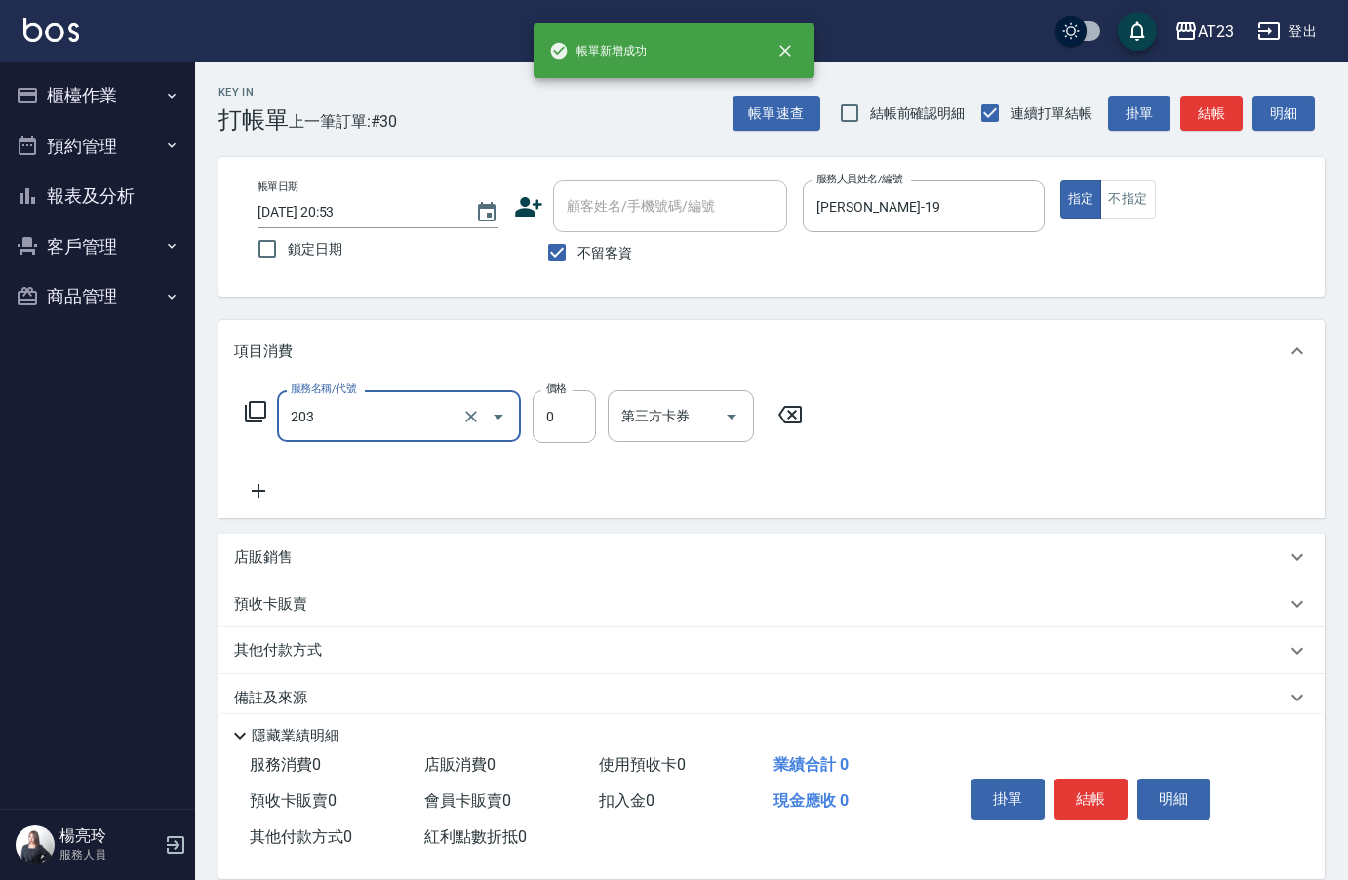
type input "使用洗髮卡(203)"
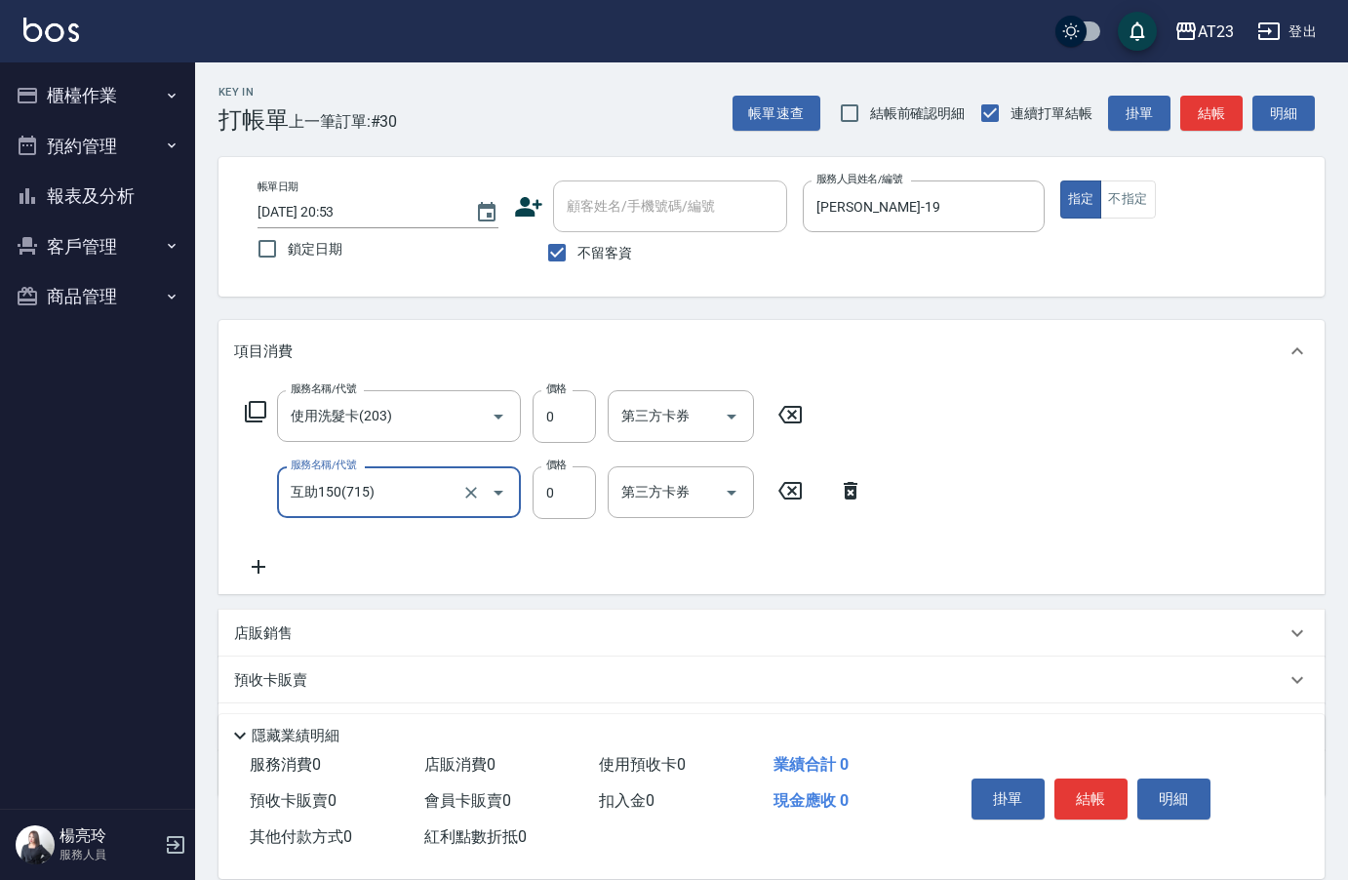
type input "互助150(715)"
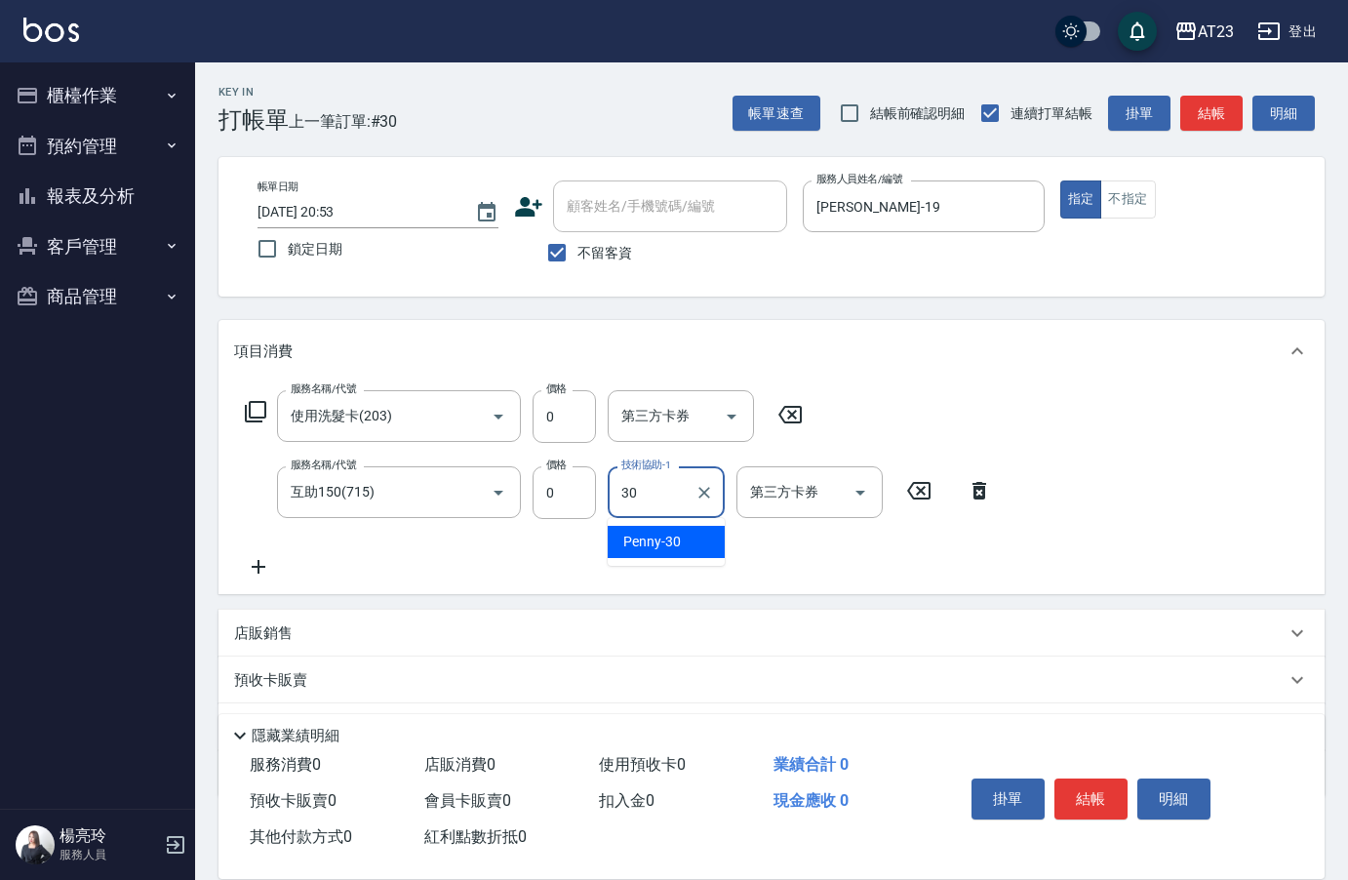
type input "Penny-30"
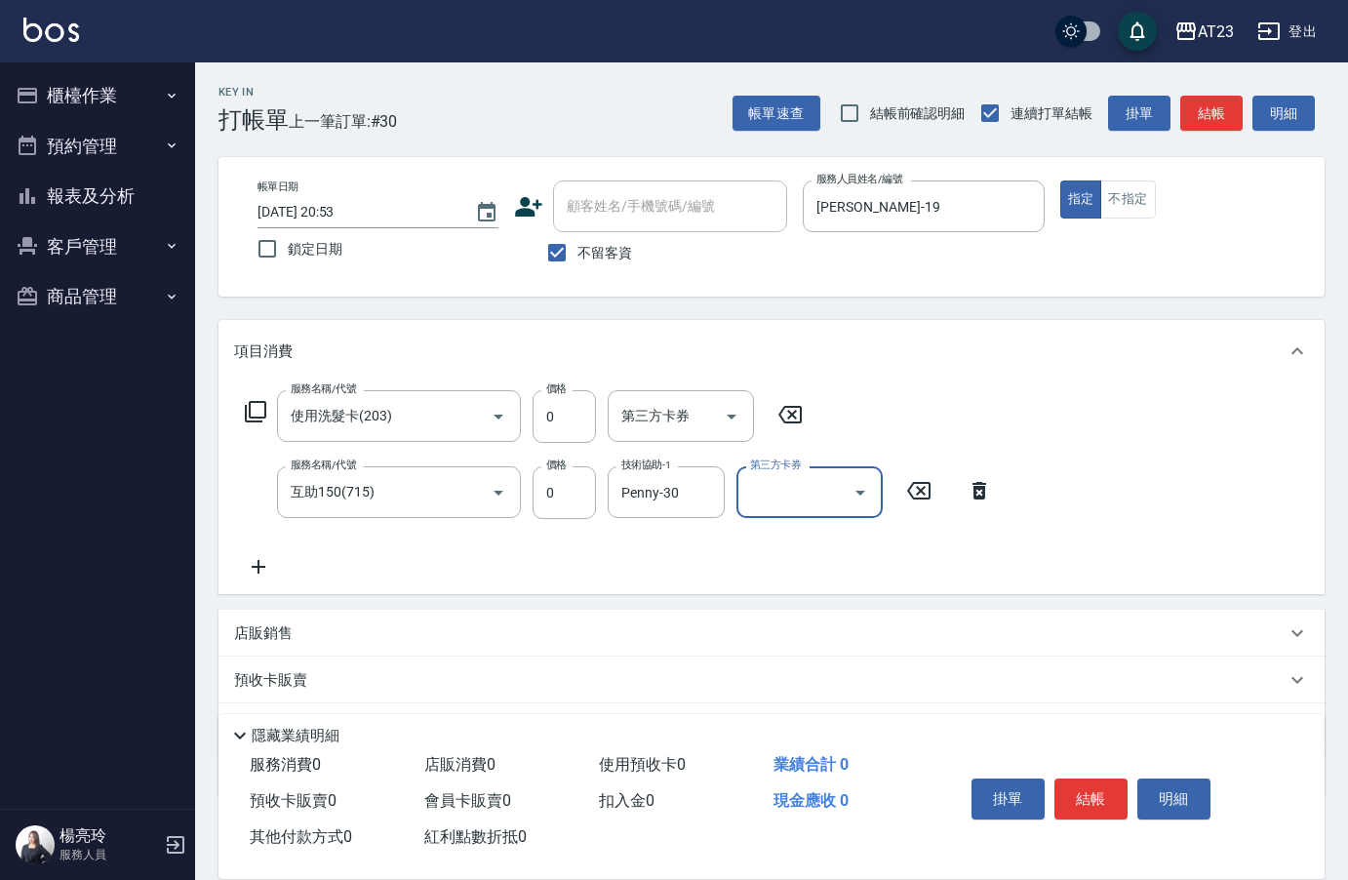
click at [1103, 788] on button "結帳" at bounding box center [1090, 798] width 73 height 41
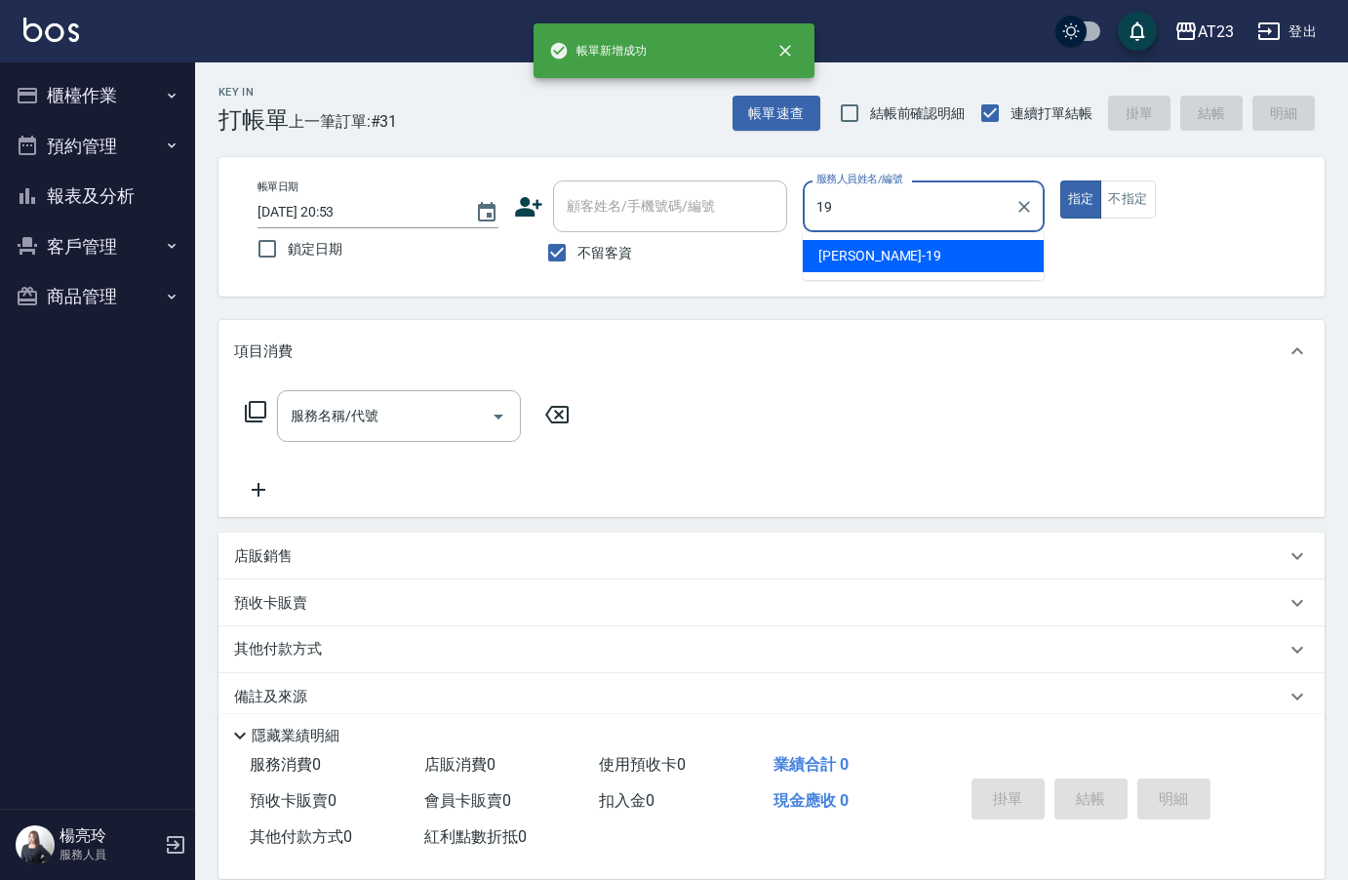
type input "[PERSON_NAME]-19"
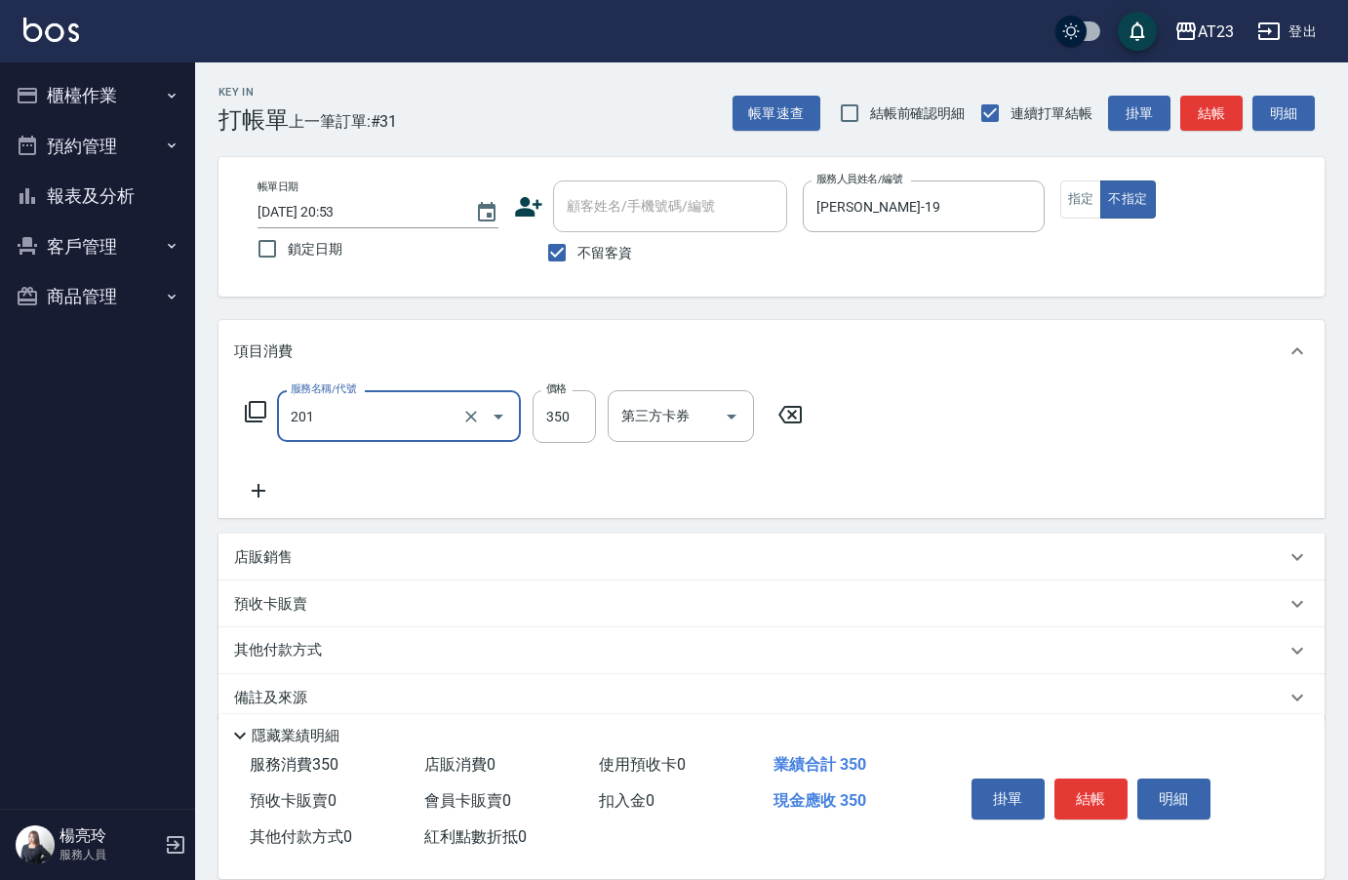
type input "一般洗髮(201)"
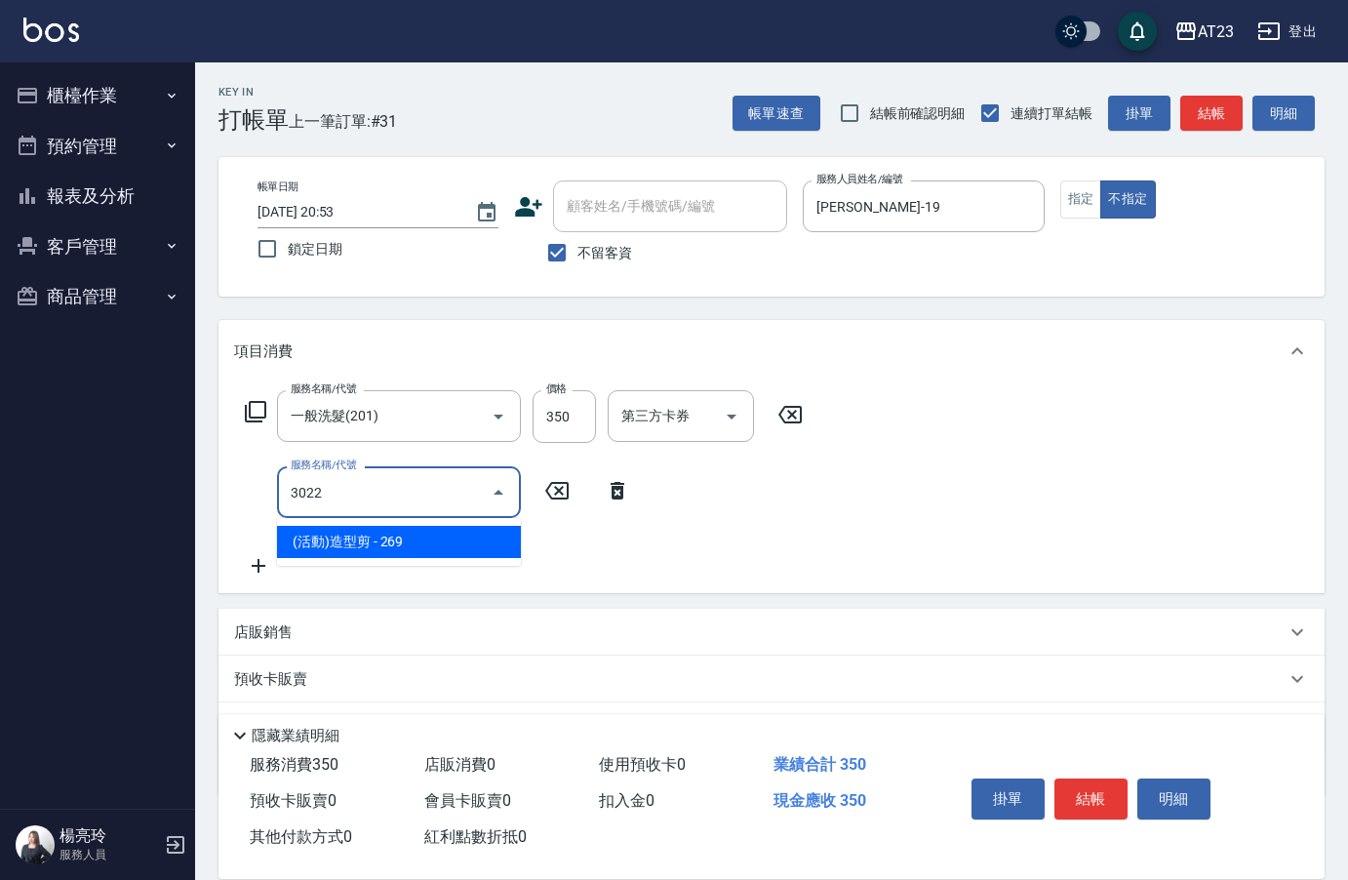
type input "(活動)造型剪(3022)"
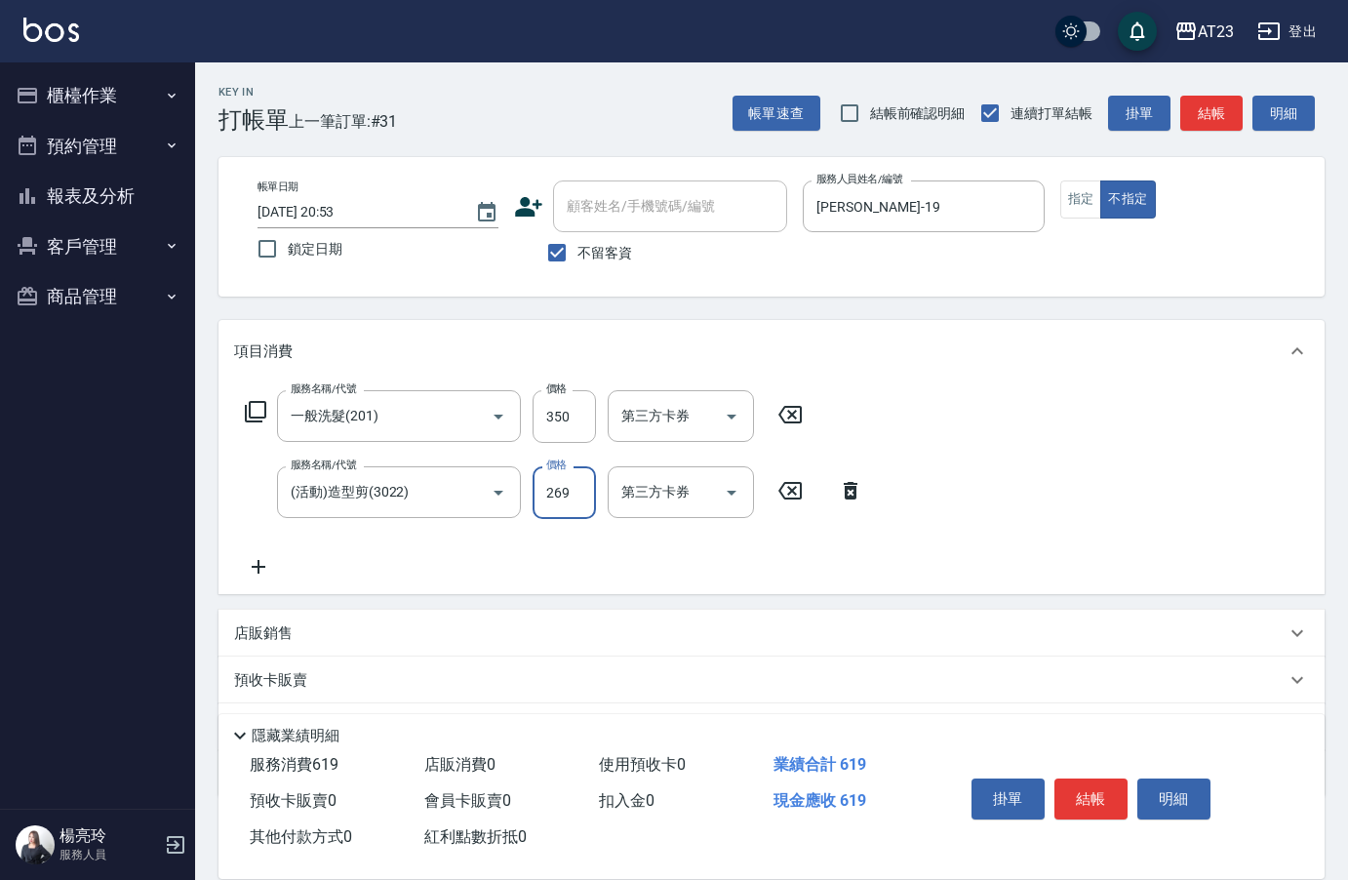
click at [245, 399] on div "服務名稱/代號 一般洗髮(201) 服務名稱/代號 價格 350 價格 第三方卡券 第三方卡券" at bounding box center [524, 416] width 580 height 53
click at [248, 406] on icon at bounding box center [255, 411] width 23 height 23
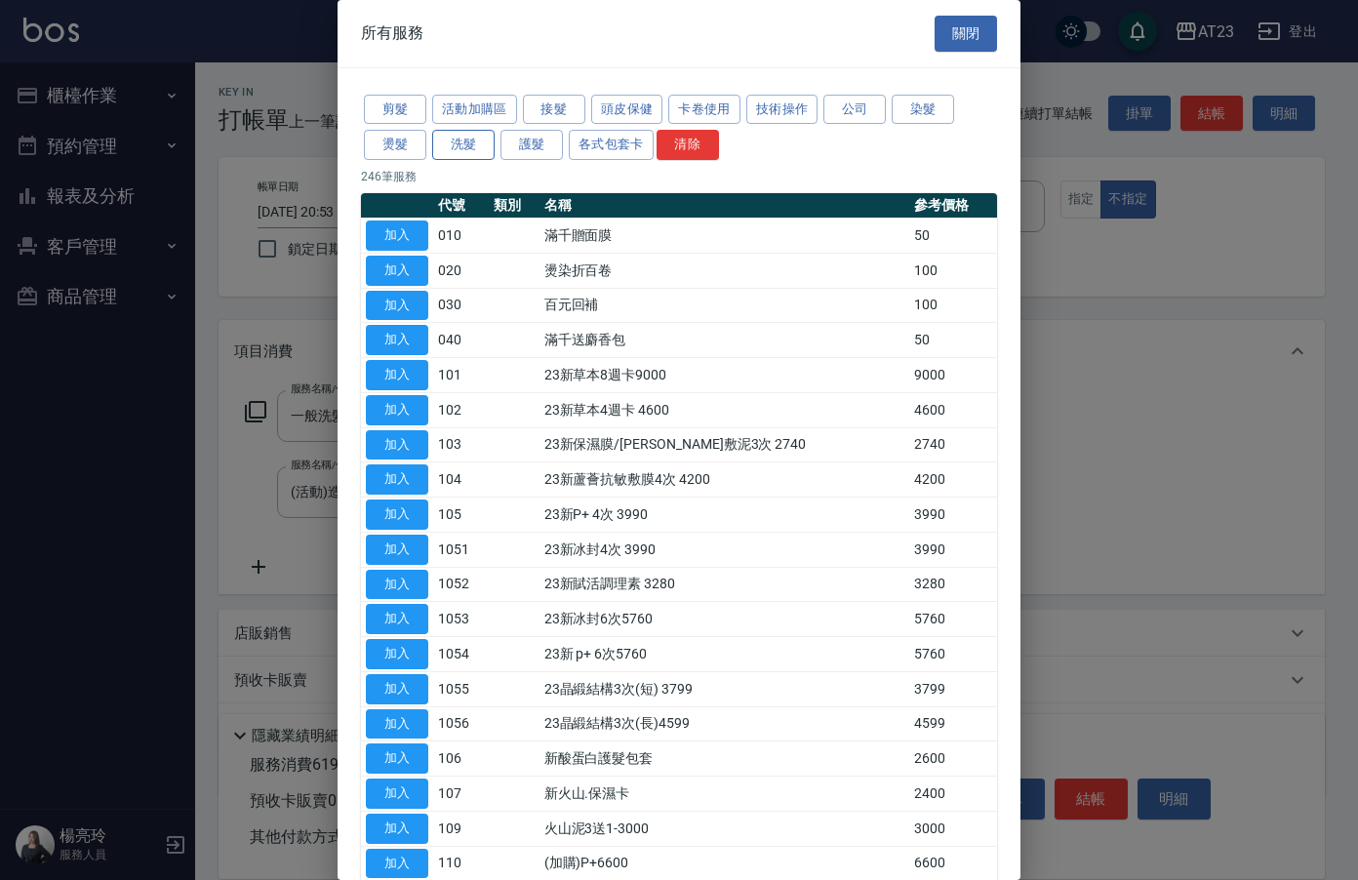
click at [459, 141] on button "洗髮" at bounding box center [463, 145] width 62 height 30
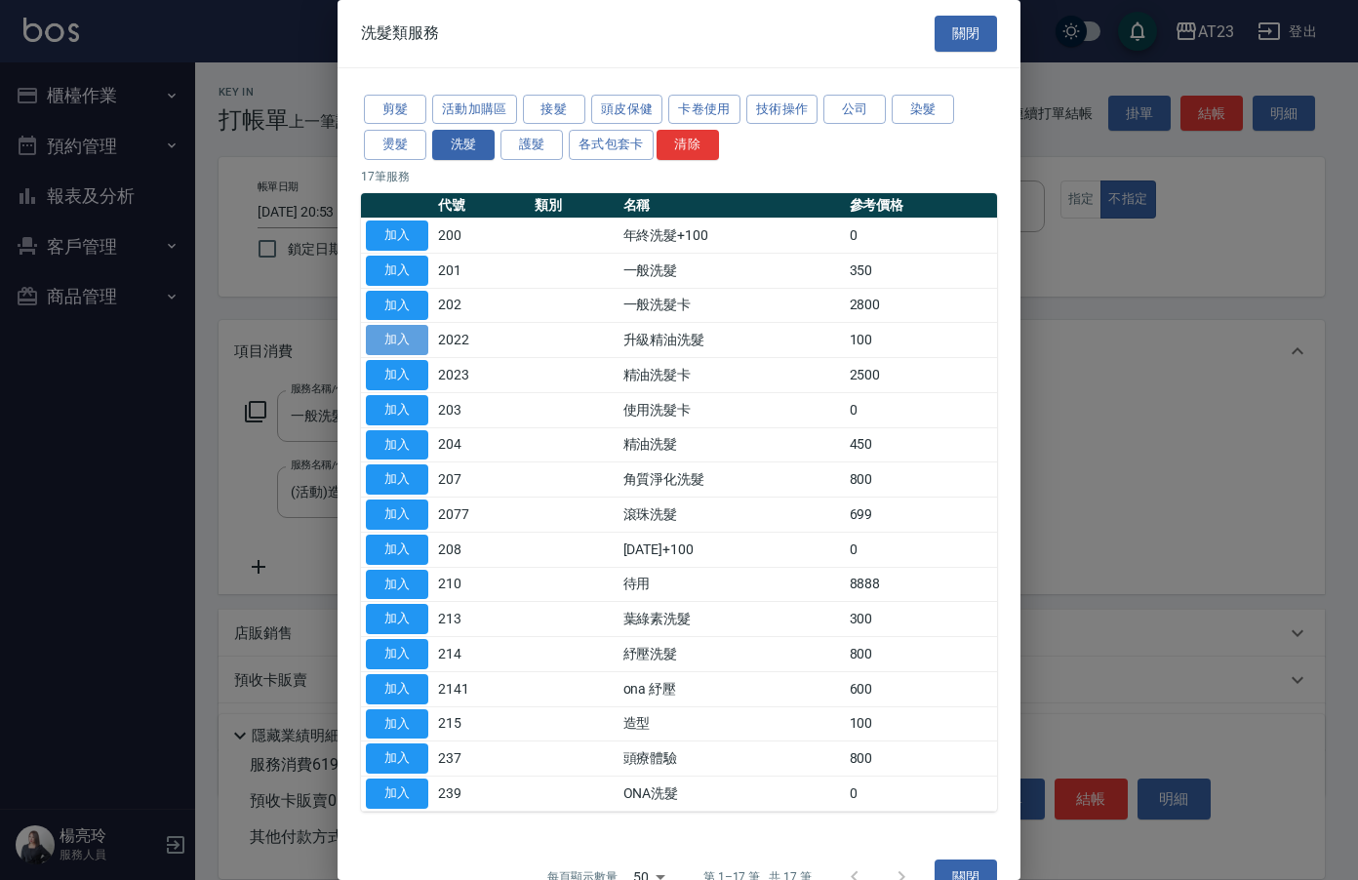
click at [420, 338] on button "加入" at bounding box center [397, 340] width 62 height 30
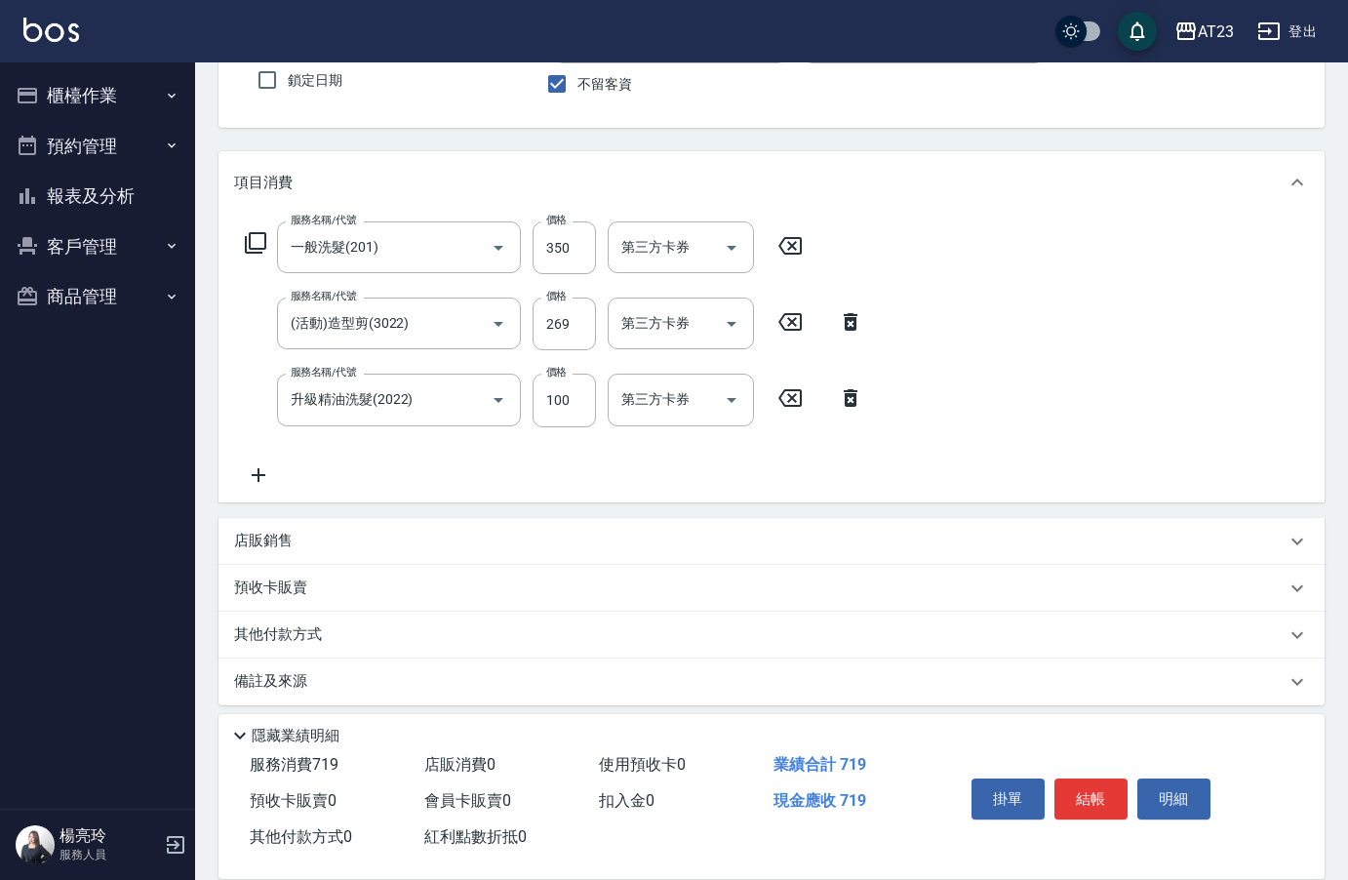
scroll to position [181, 0]
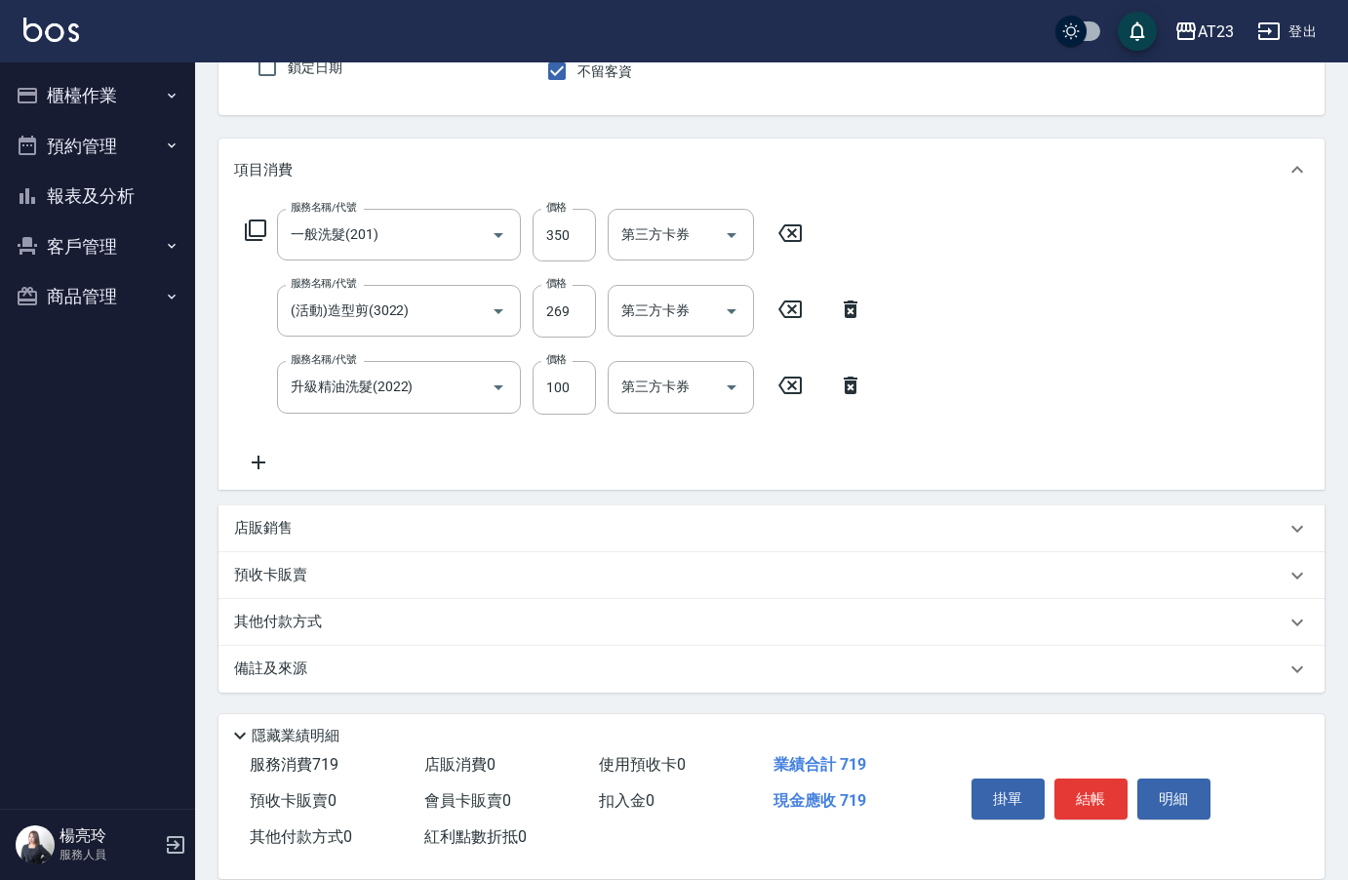
click at [273, 470] on icon at bounding box center [258, 462] width 49 height 23
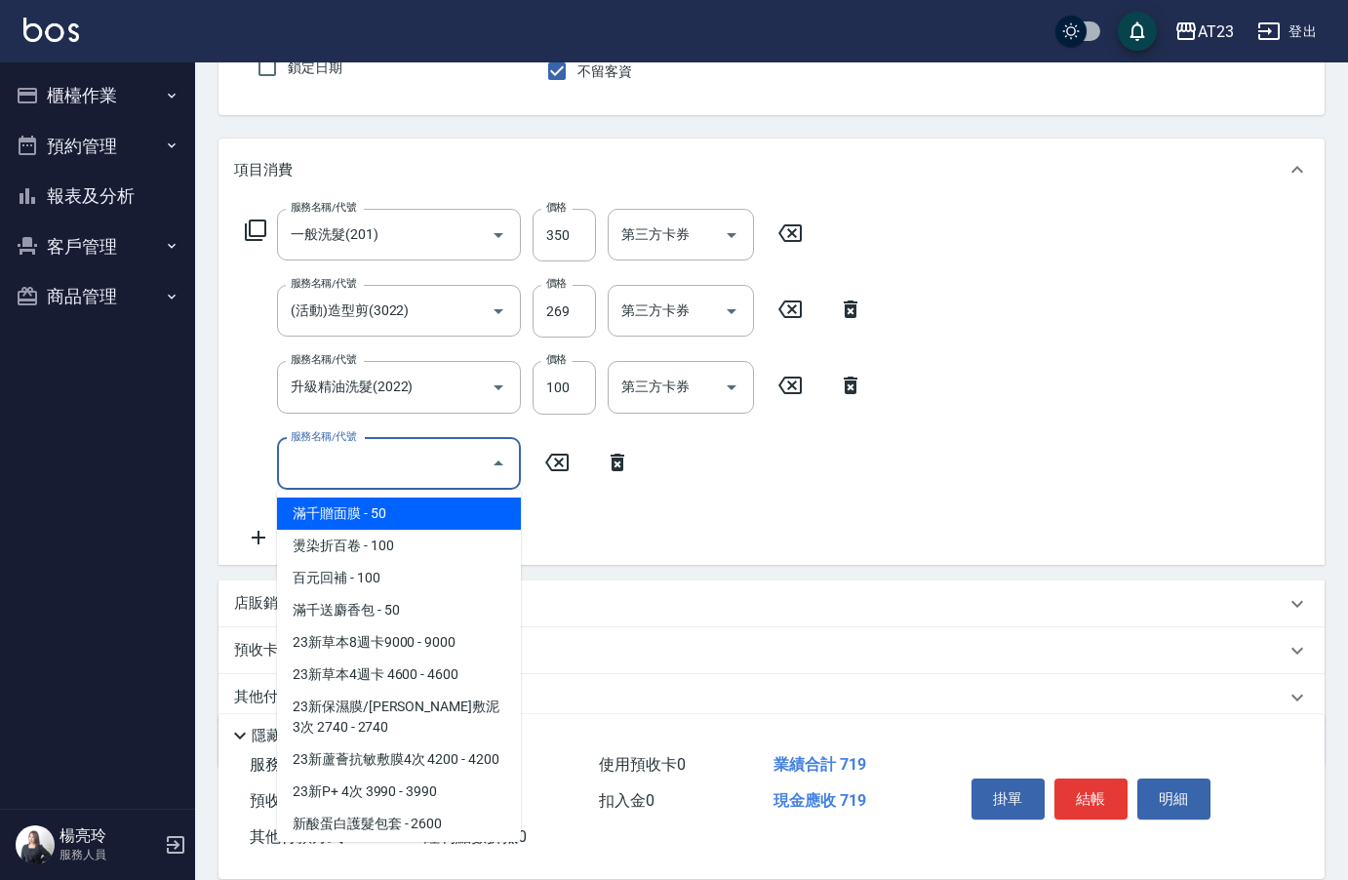
click at [318, 462] on input "服務名稱/代號" at bounding box center [384, 464] width 197 height 34
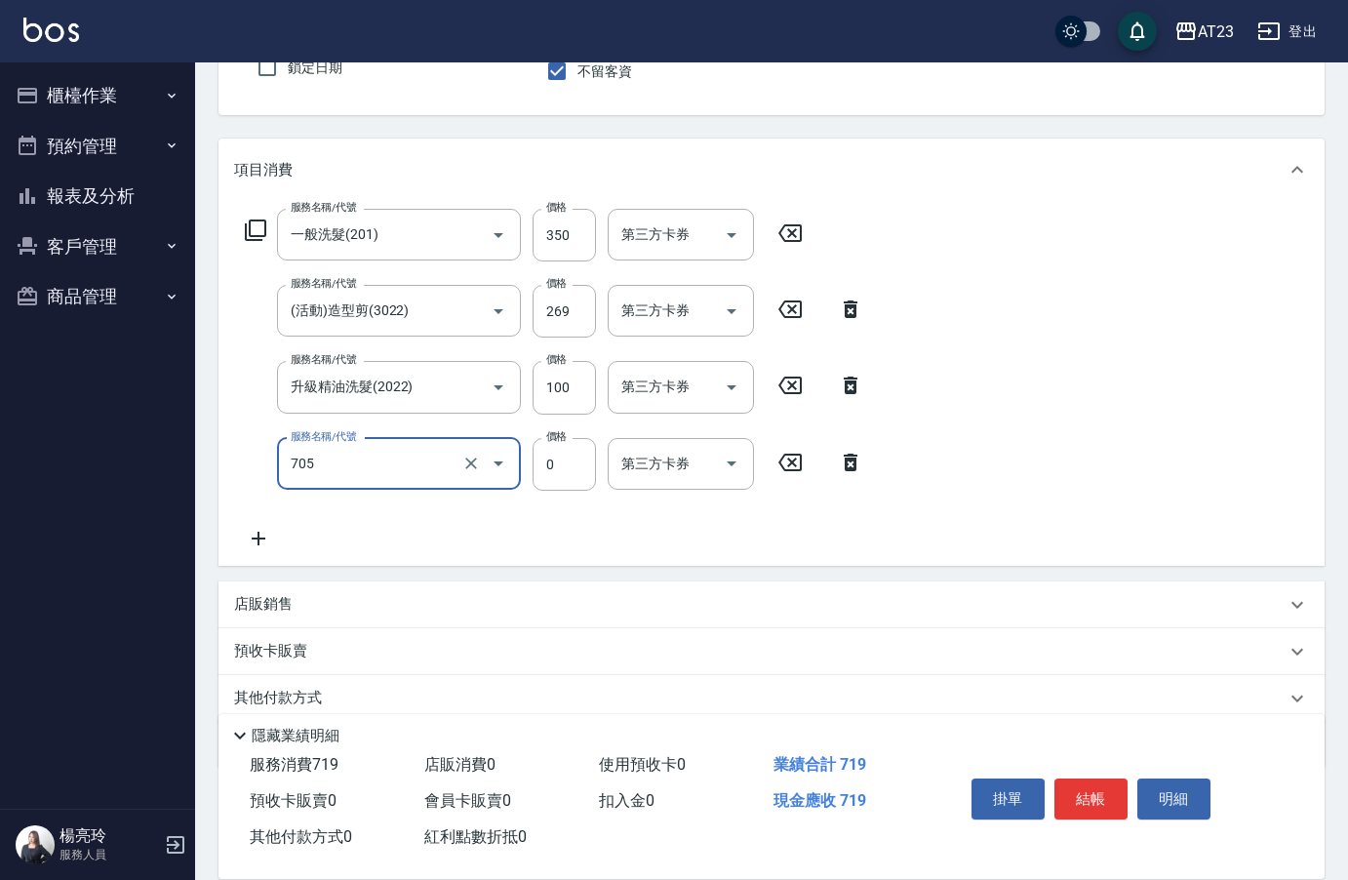
type input "互助50(705)"
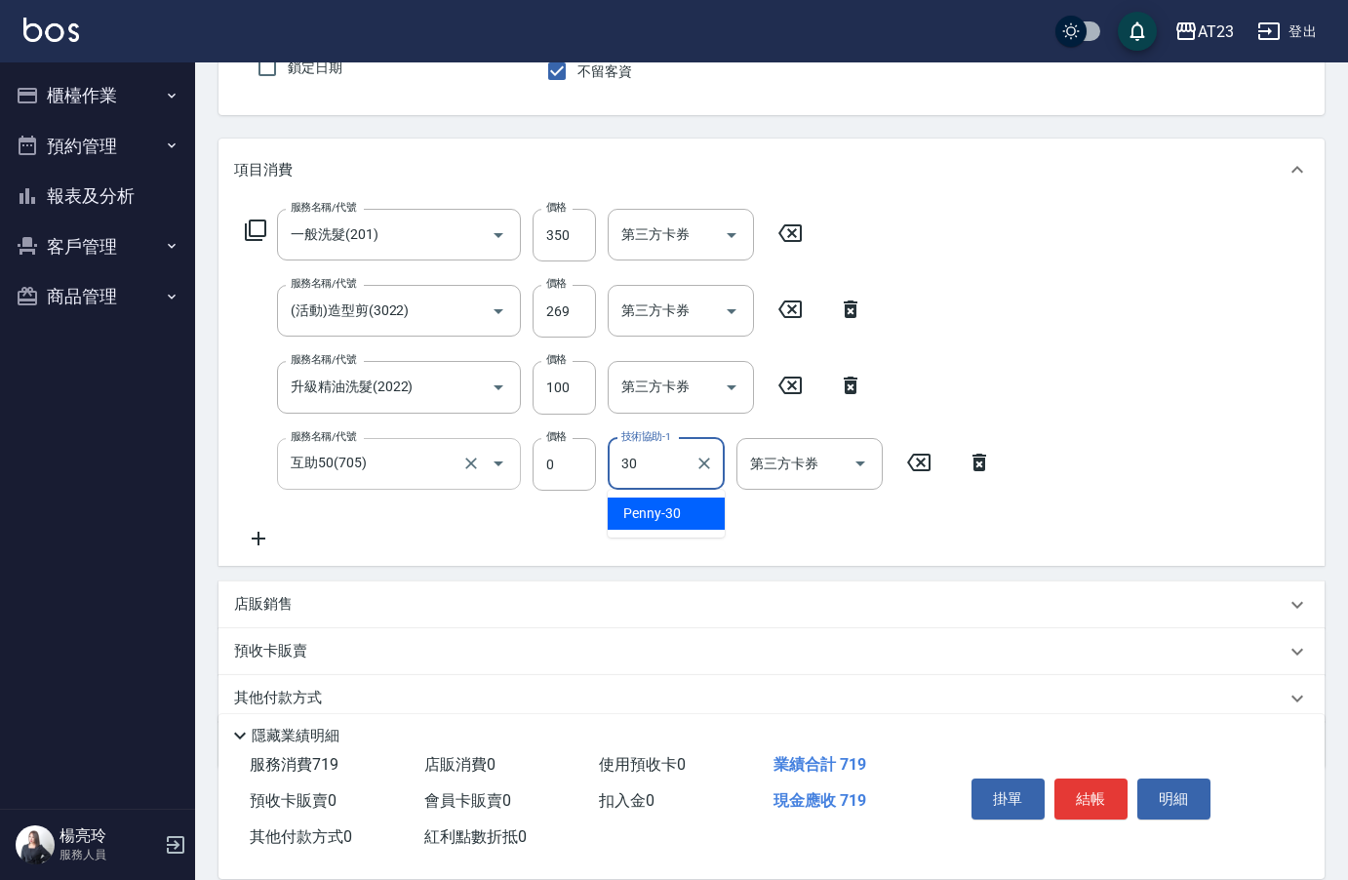
type input "Penny-30"
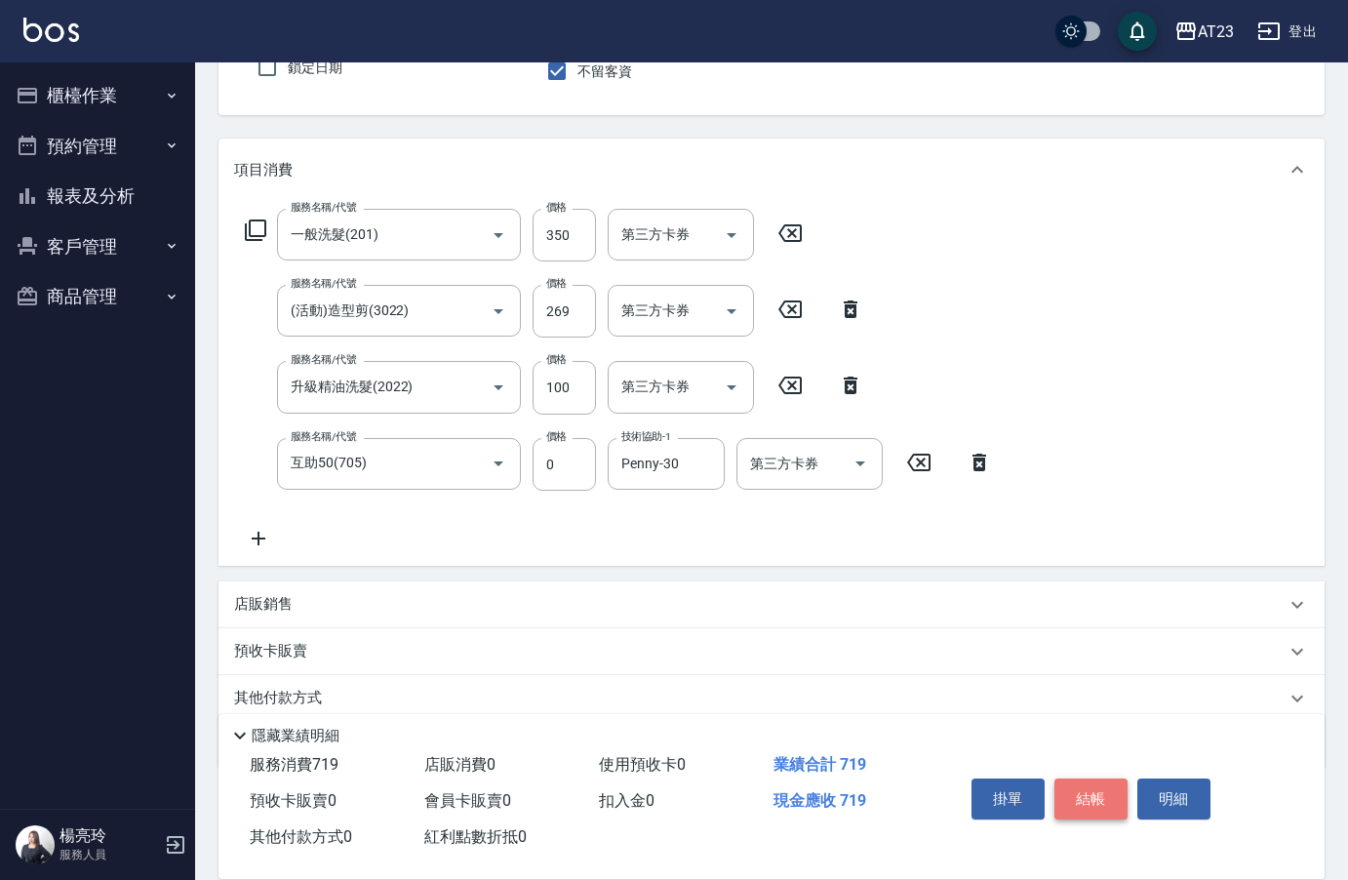
click at [1095, 786] on button "結帳" at bounding box center [1090, 798] width 73 height 41
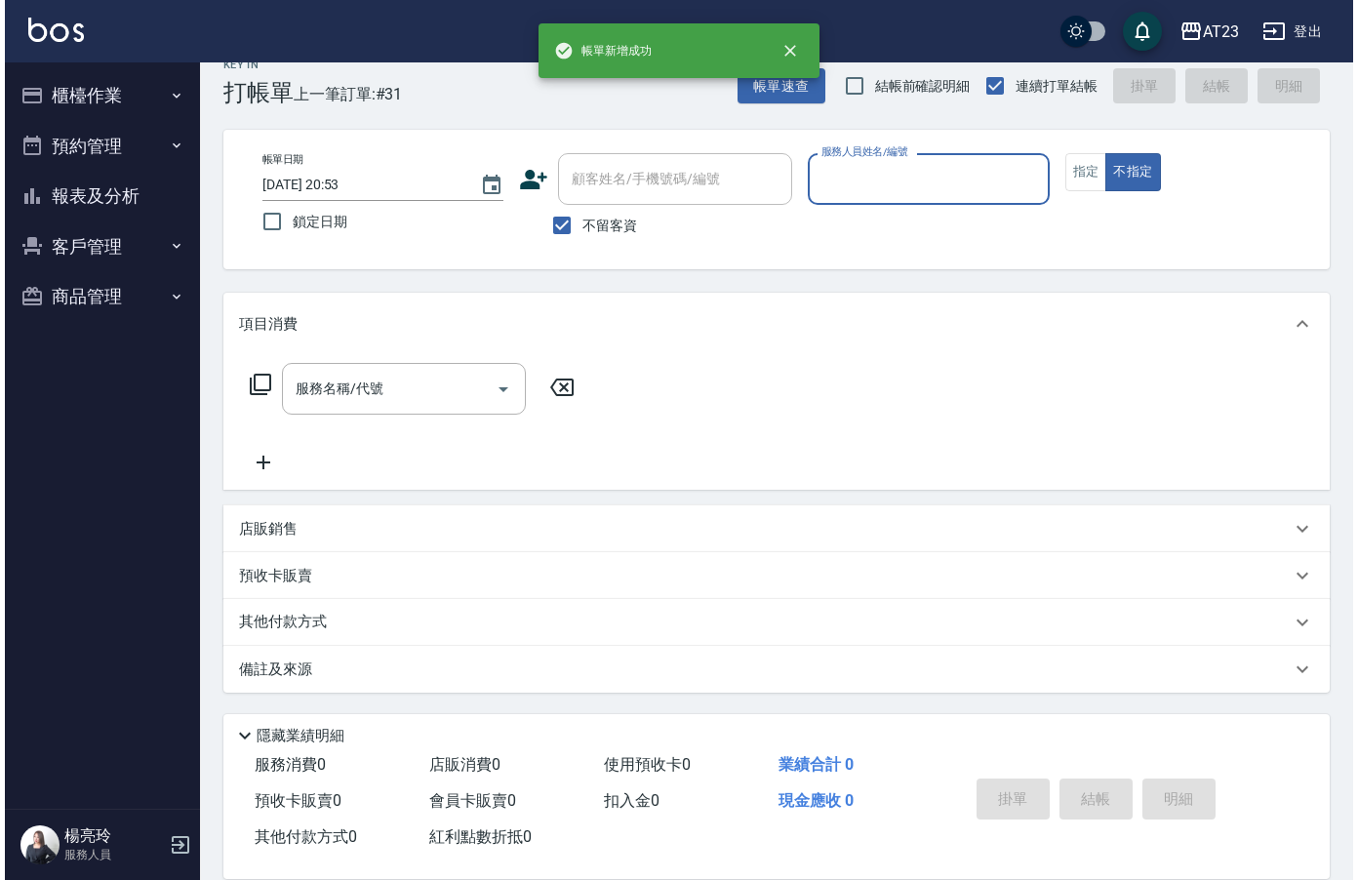
scroll to position [27, 0]
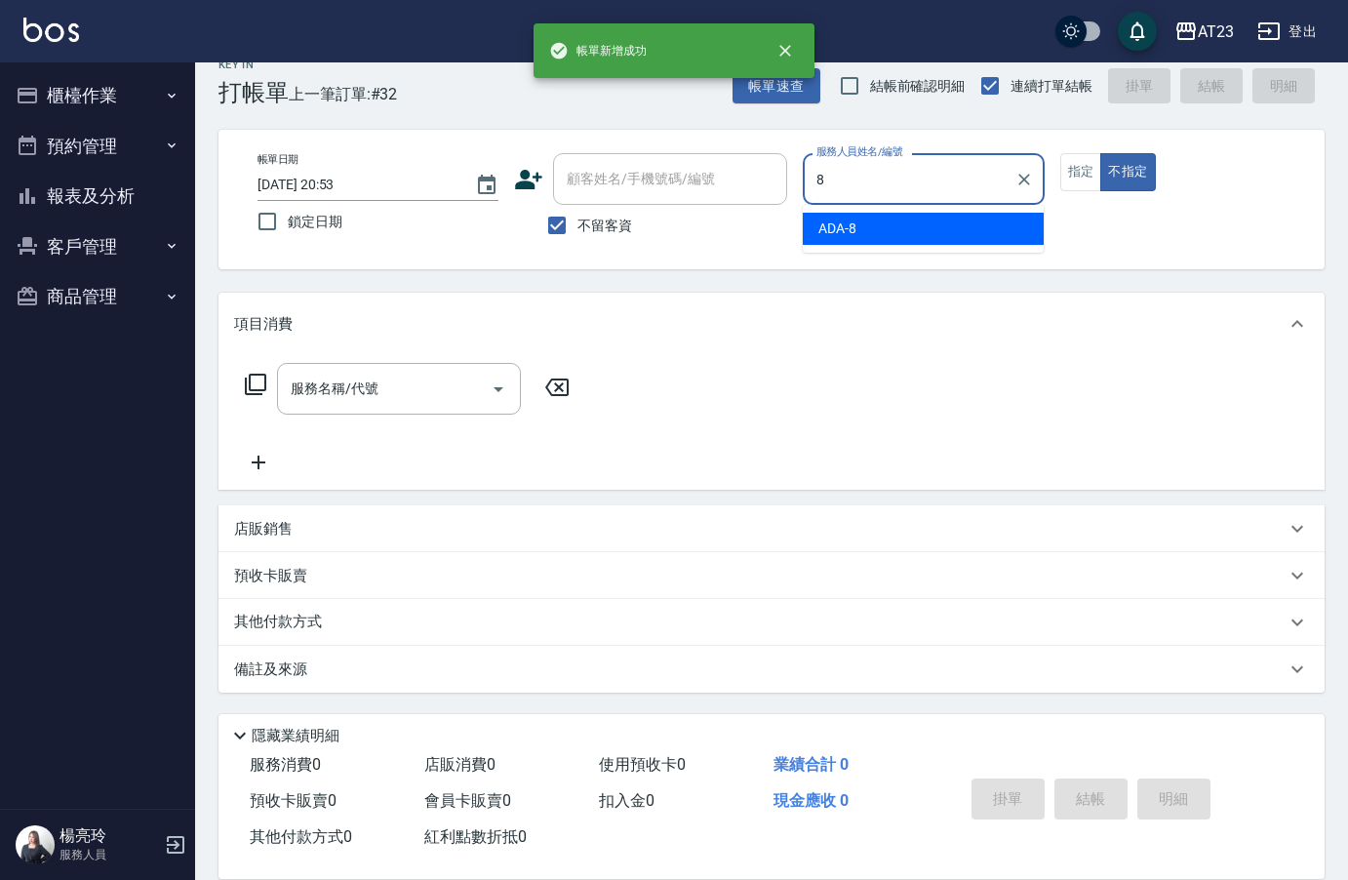
type input "ADA-8"
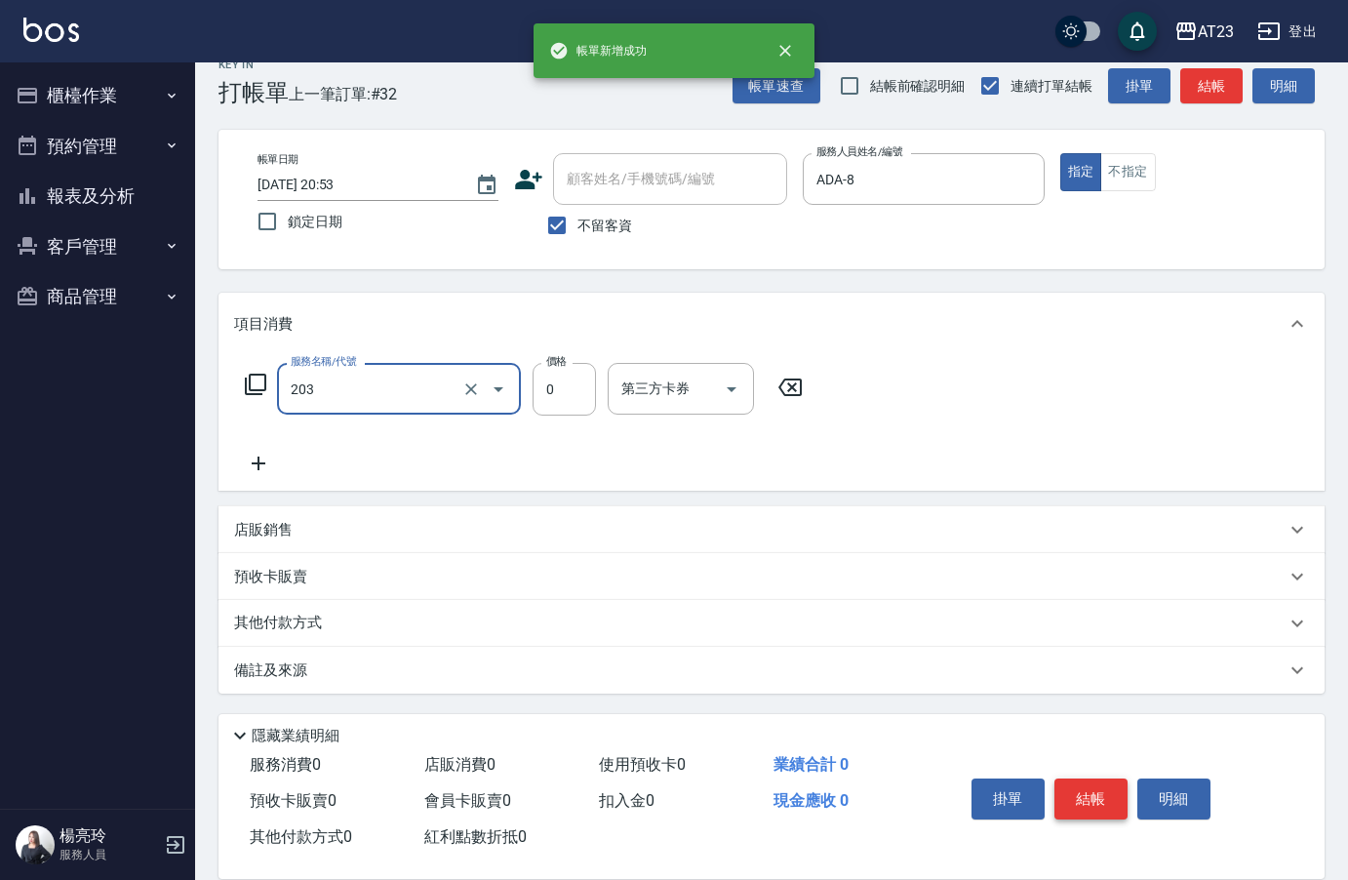
type input "使用洗髮卡(203)"
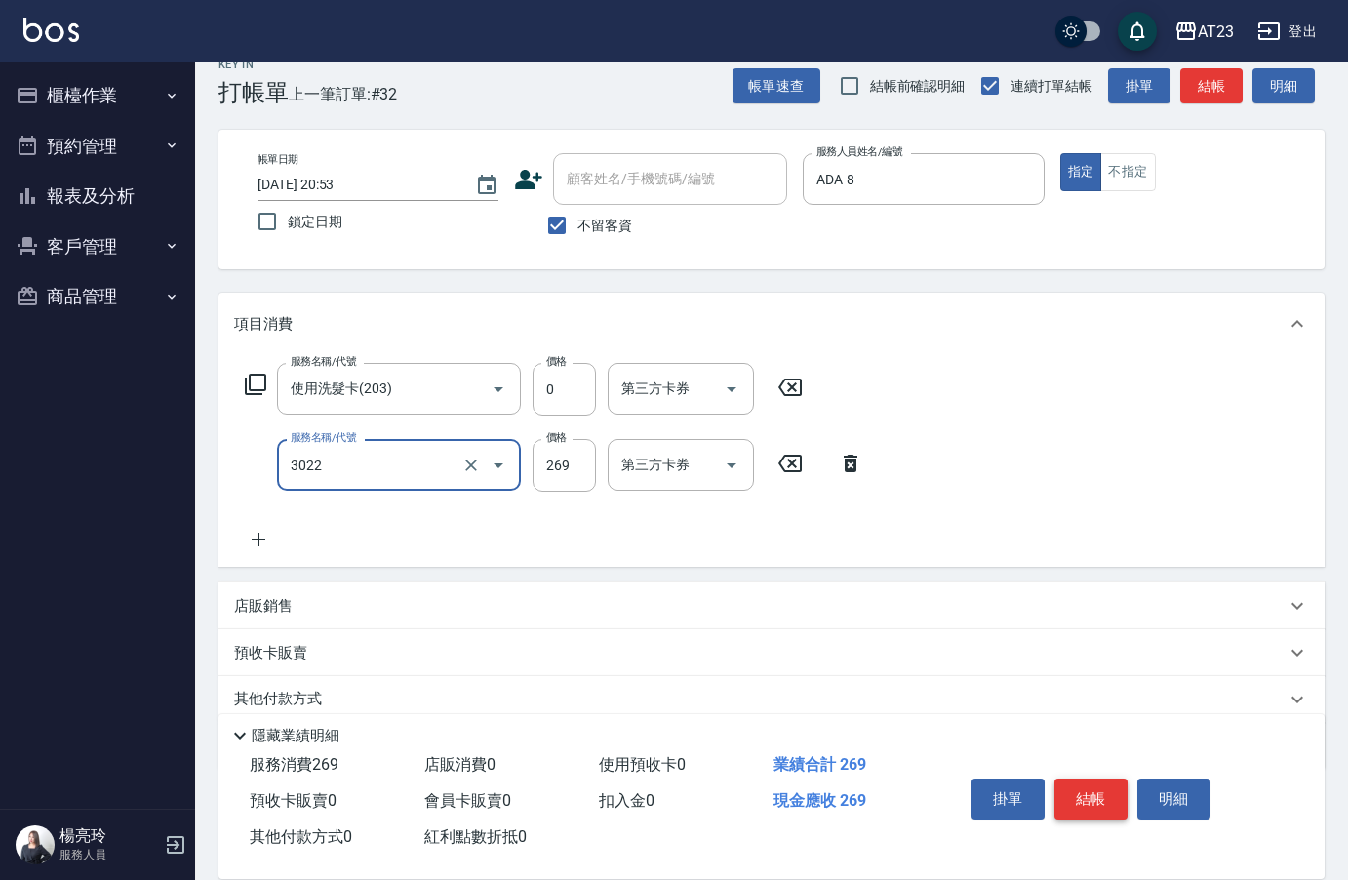
type input "(活動)造型剪(3022)"
click at [1102, 778] on button "結帳" at bounding box center [1090, 798] width 73 height 41
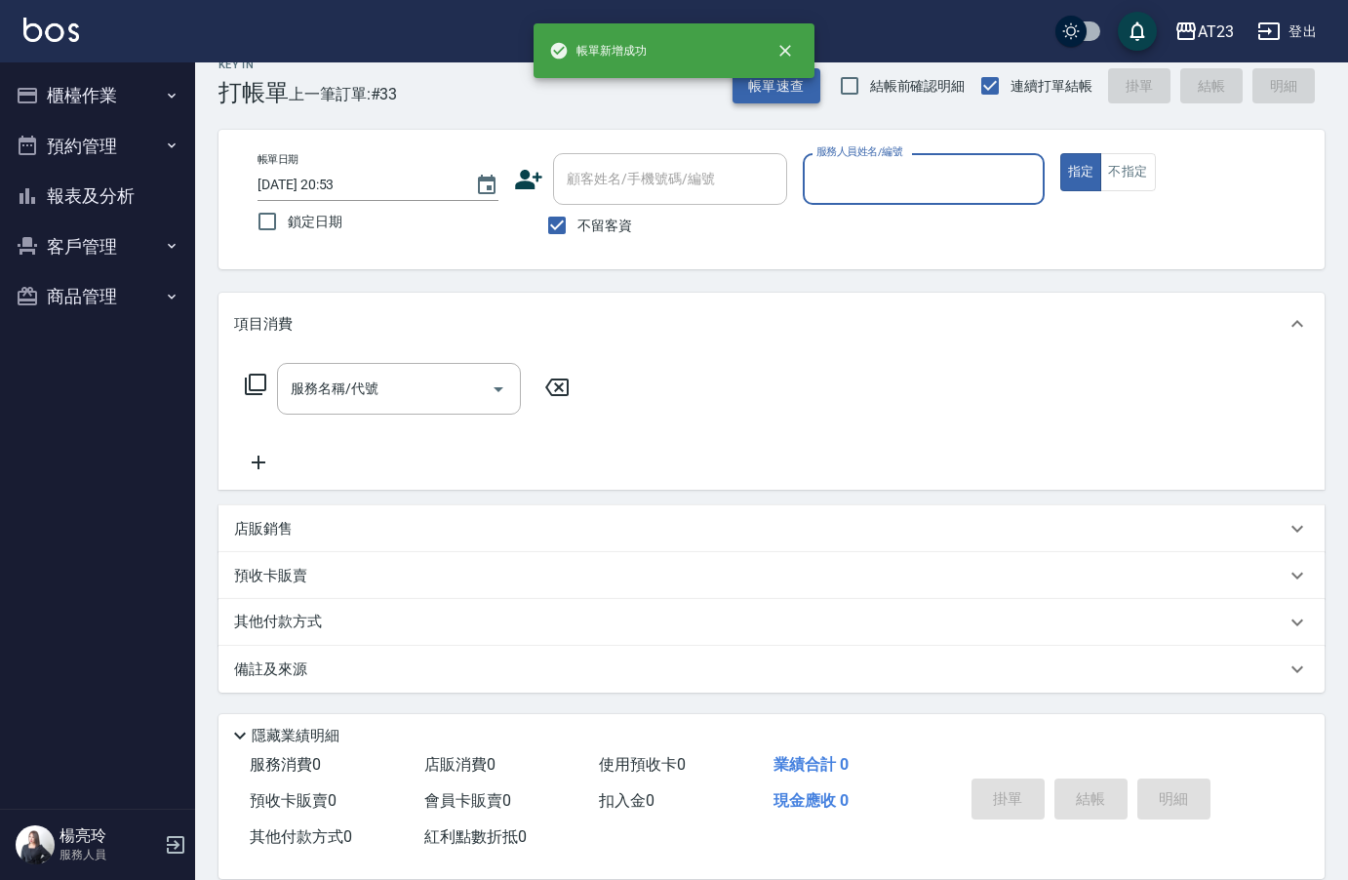
click at [790, 94] on button "帳單速查" at bounding box center [777, 86] width 88 height 36
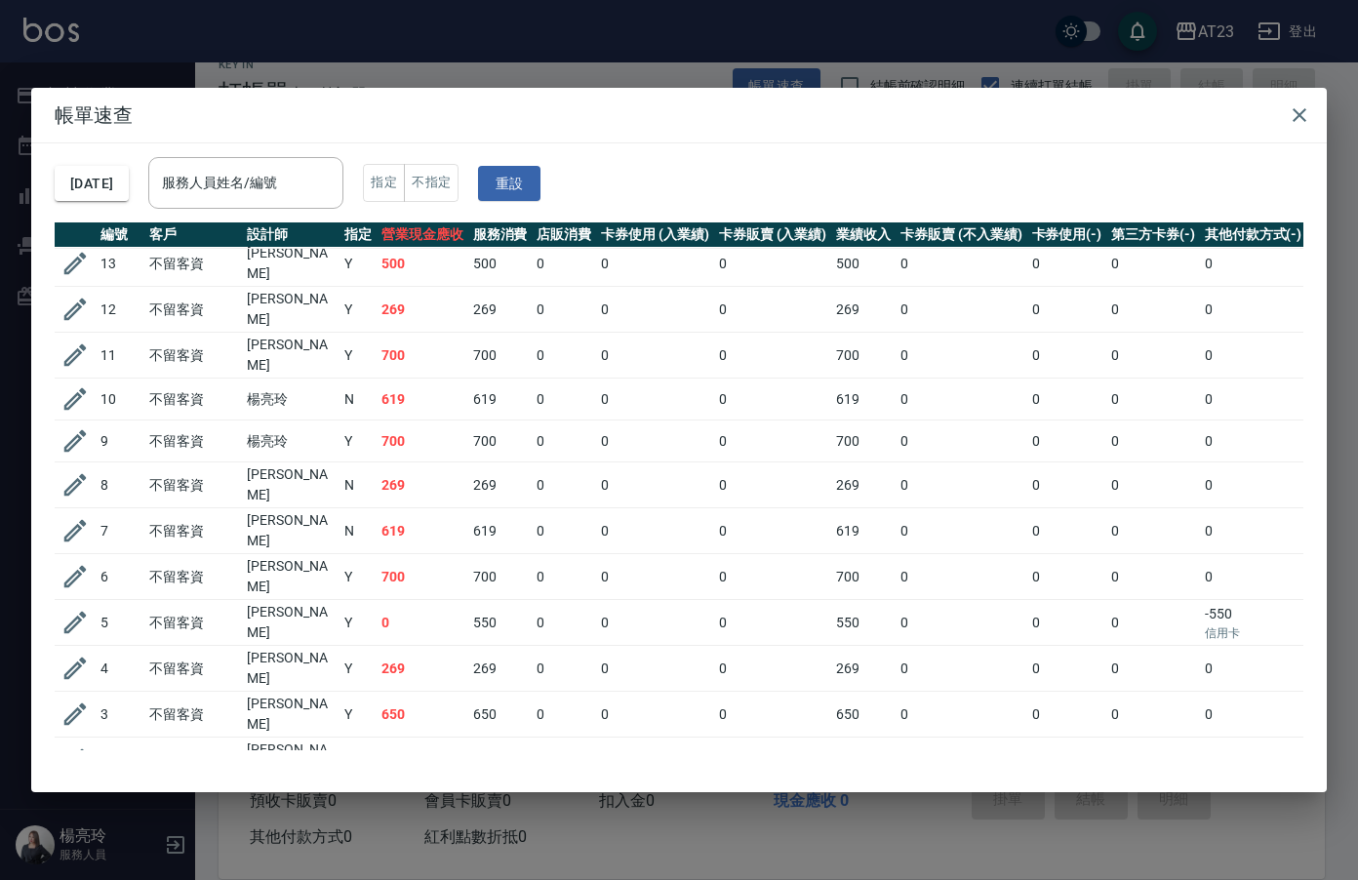
scroll to position [924, 0]
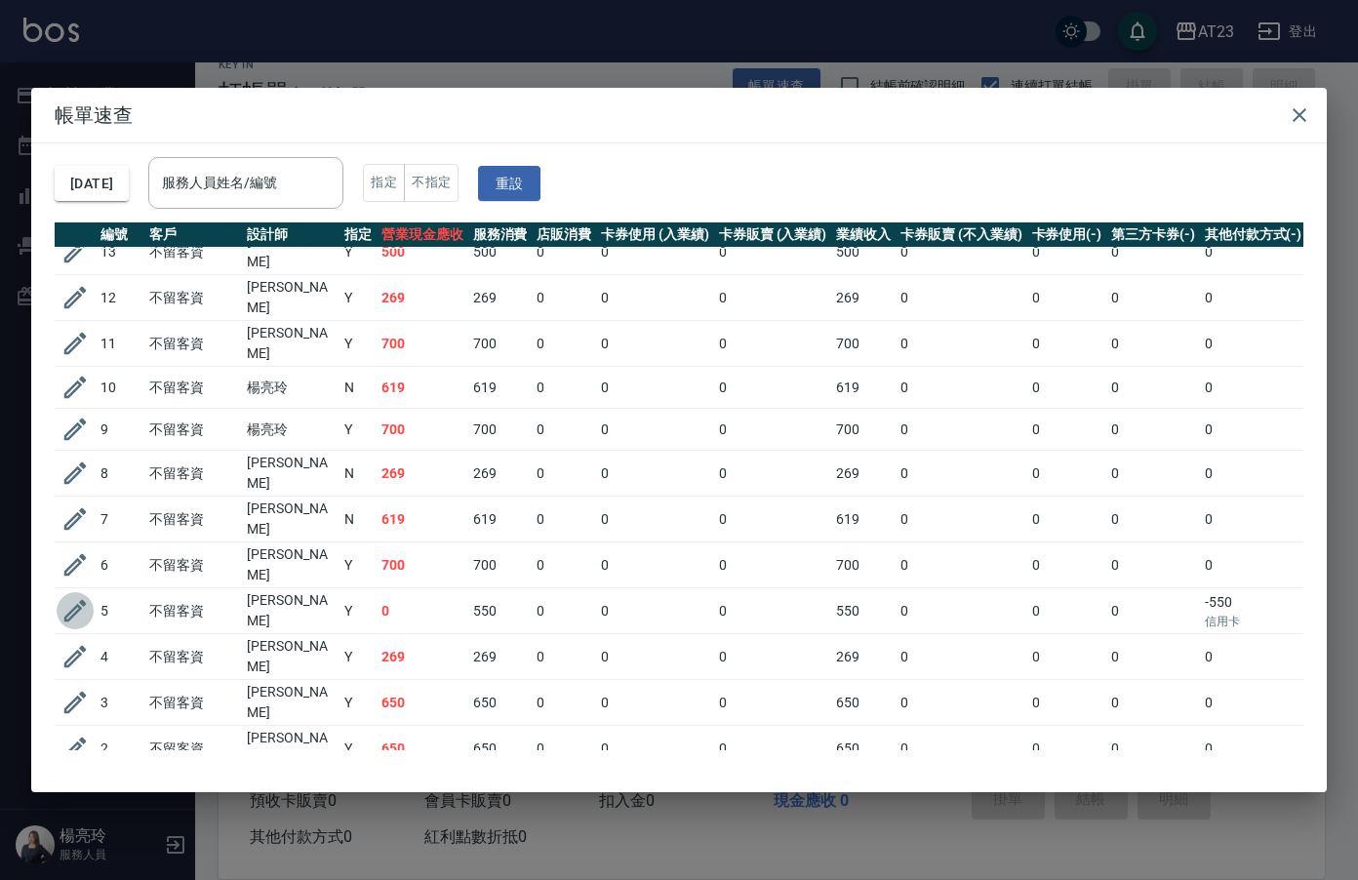
click at [82, 596] on icon "button" at bounding box center [74, 610] width 29 height 29
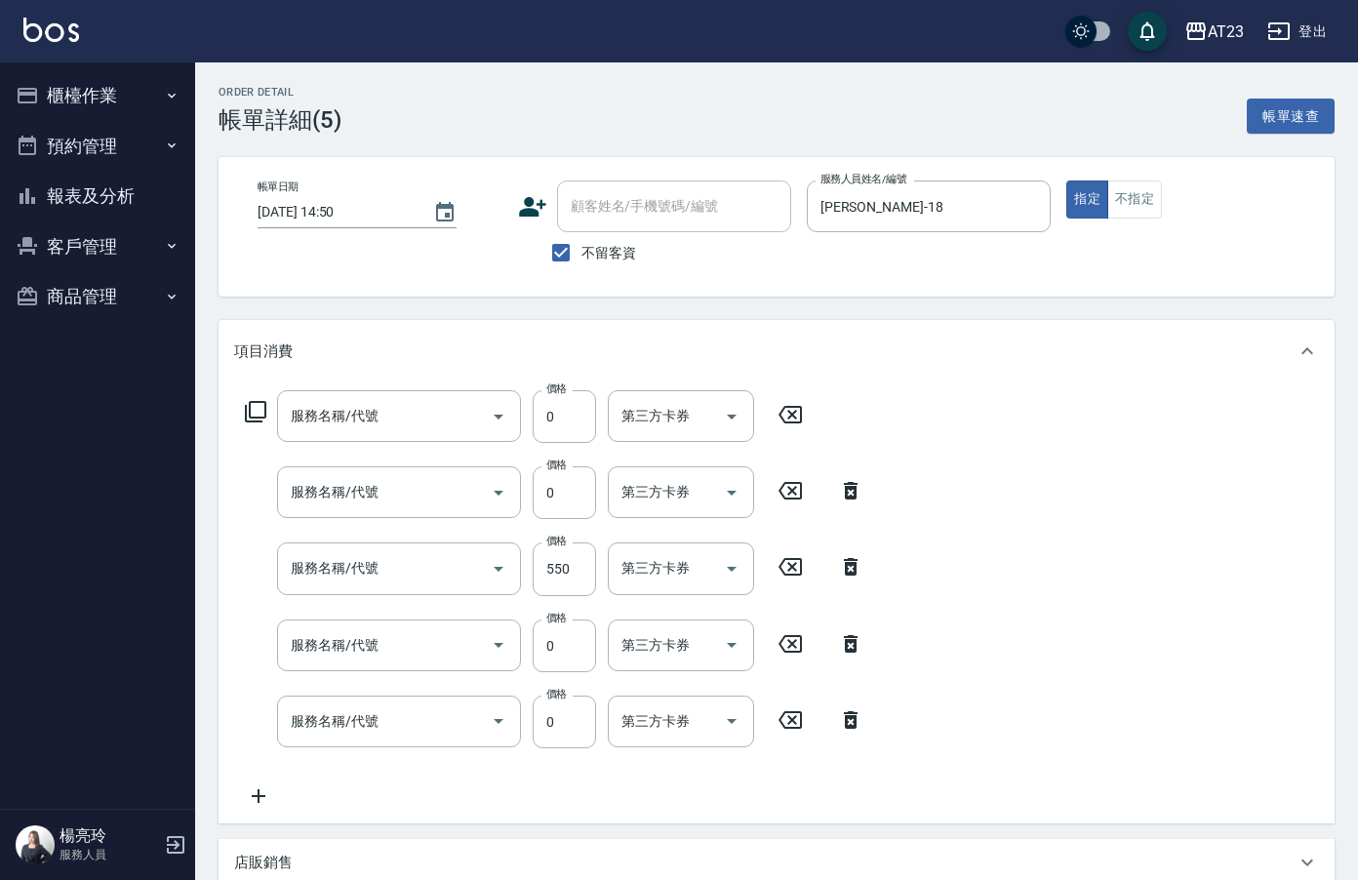
type input "[DATE] 14:50"
checkbox input "true"
type input "[PERSON_NAME]-18"
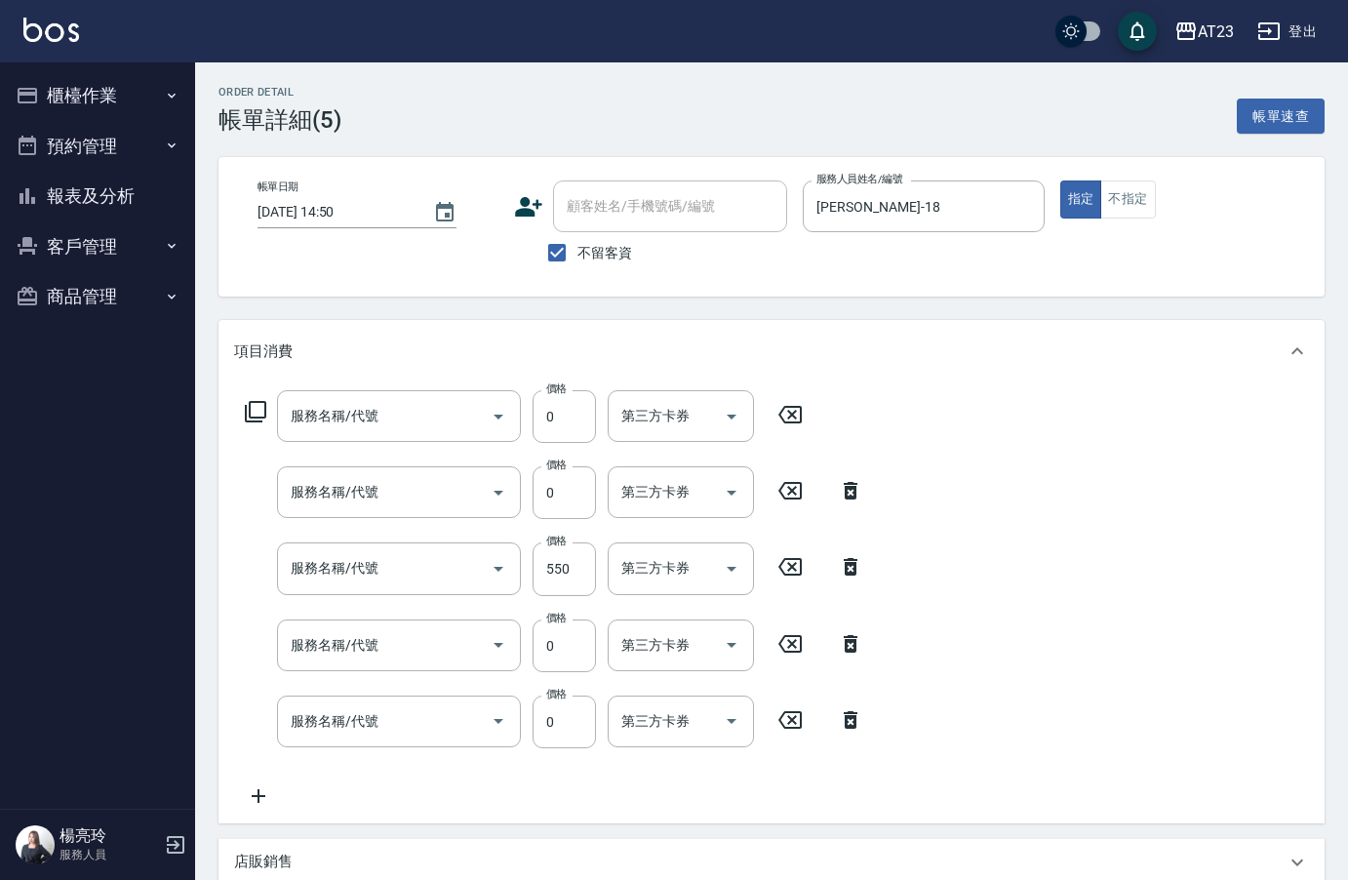
type input "互助60(706)"
type input "互助210(721)"
type input "造型剪髮(301)"
type input "蘆薈卡(913)"
type input "P+卡(6031)"
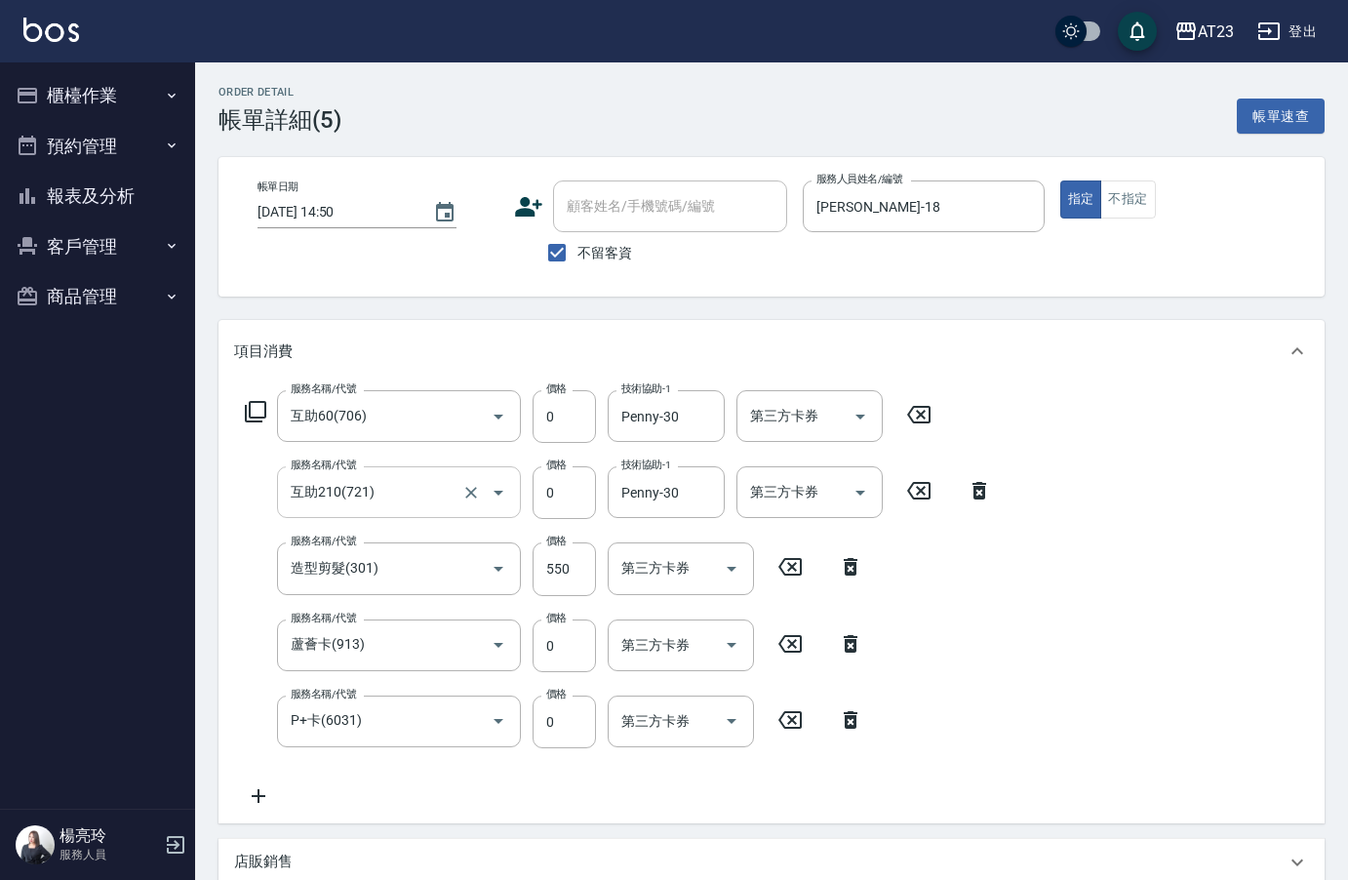
click at [435, 502] on input "互助210(721)" at bounding box center [372, 492] width 172 height 34
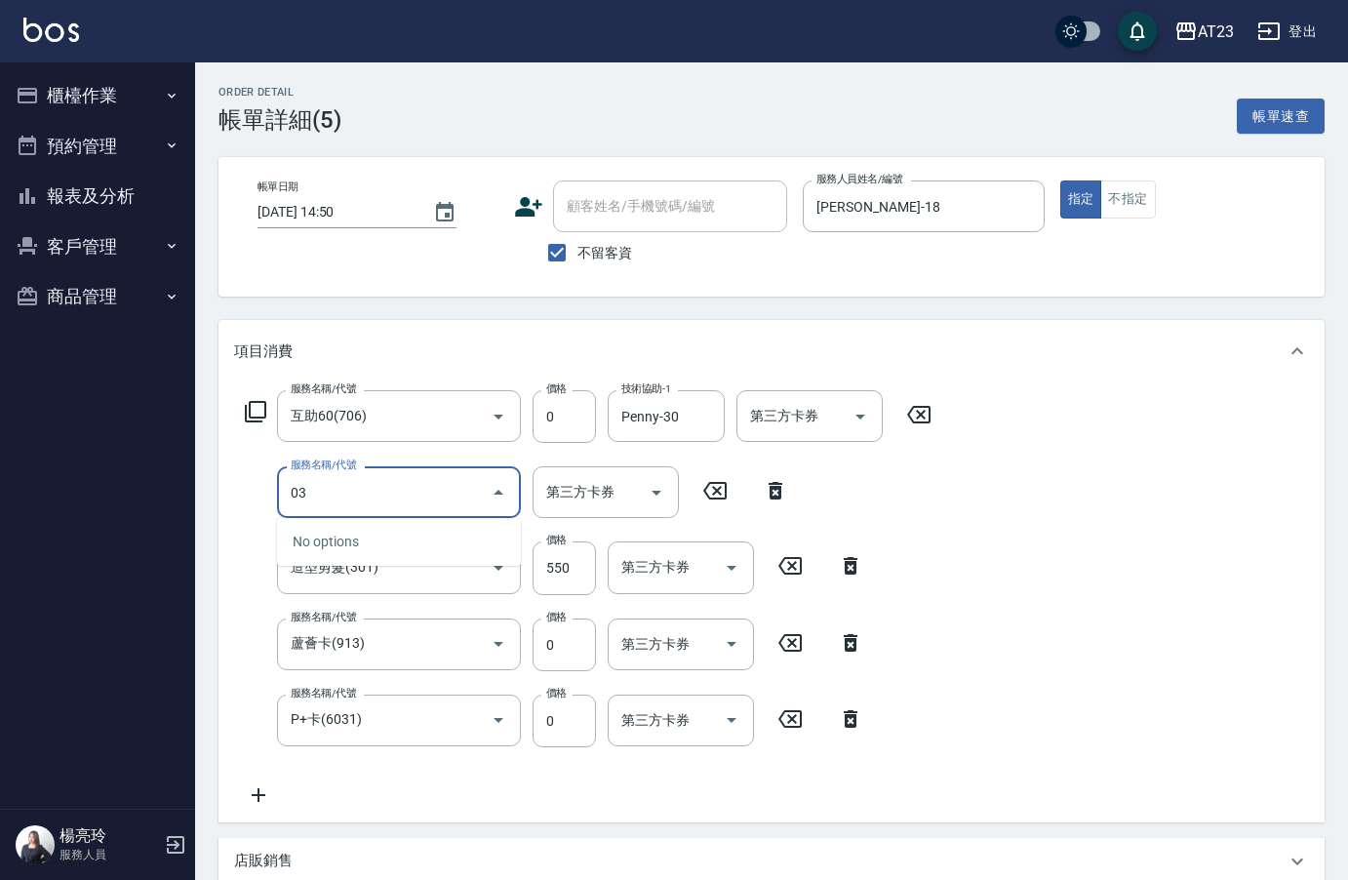
type input "0"
type input "互助200(720)"
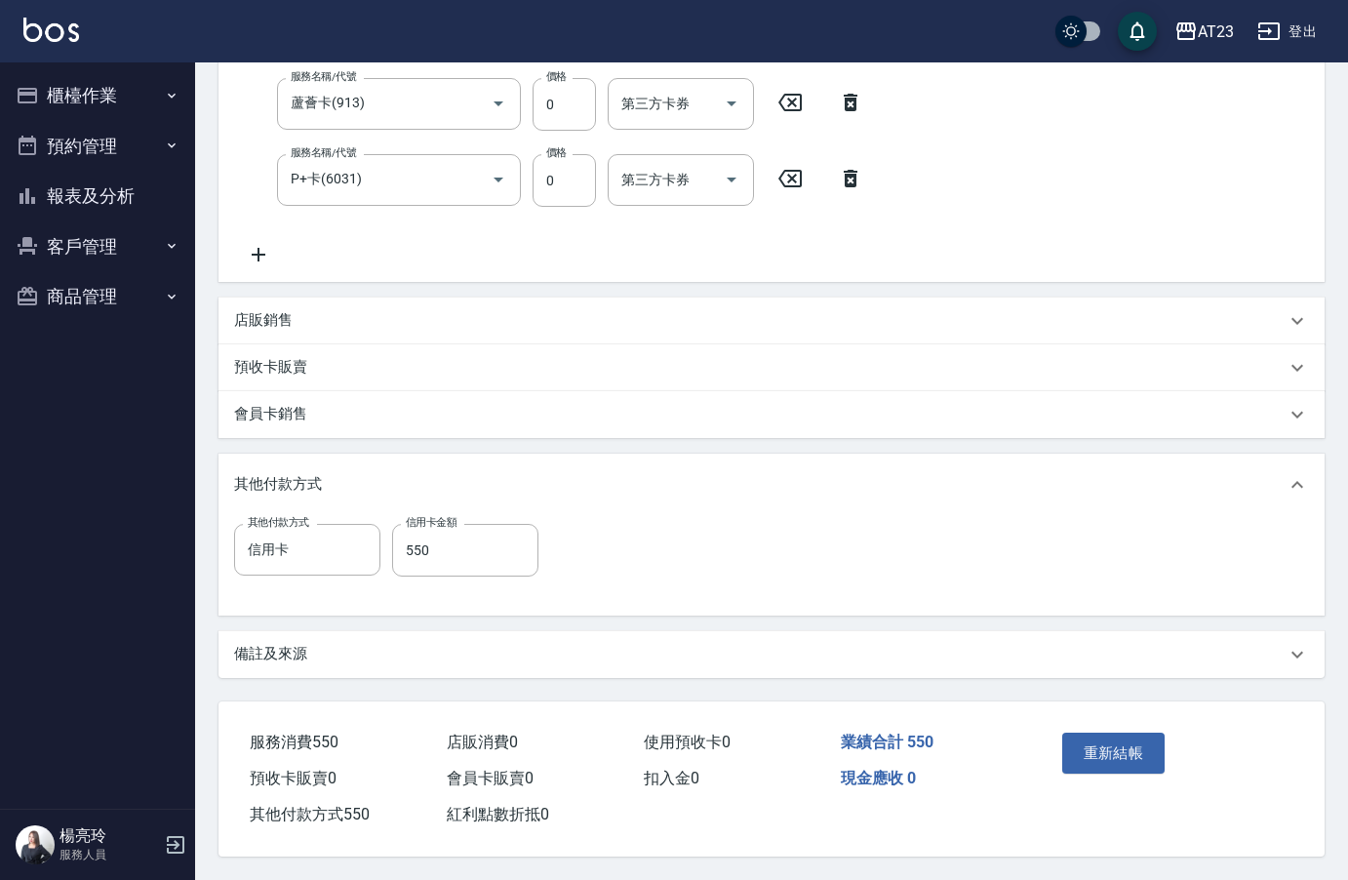
scroll to position [550, 0]
drag, startPoint x: 256, startPoint y: 232, endPoint x: 265, endPoint y: 234, distance: 9.9
click at [258, 233] on div "服務名稱/代號 互助60(706) 服務名稱/代號 價格 0 價格 技術協助-1 Penny-30 技術協助-1 第三方卡券 第三方卡券 服務名稱/代號 互助…" at bounding box center [619, 57] width 770 height 417
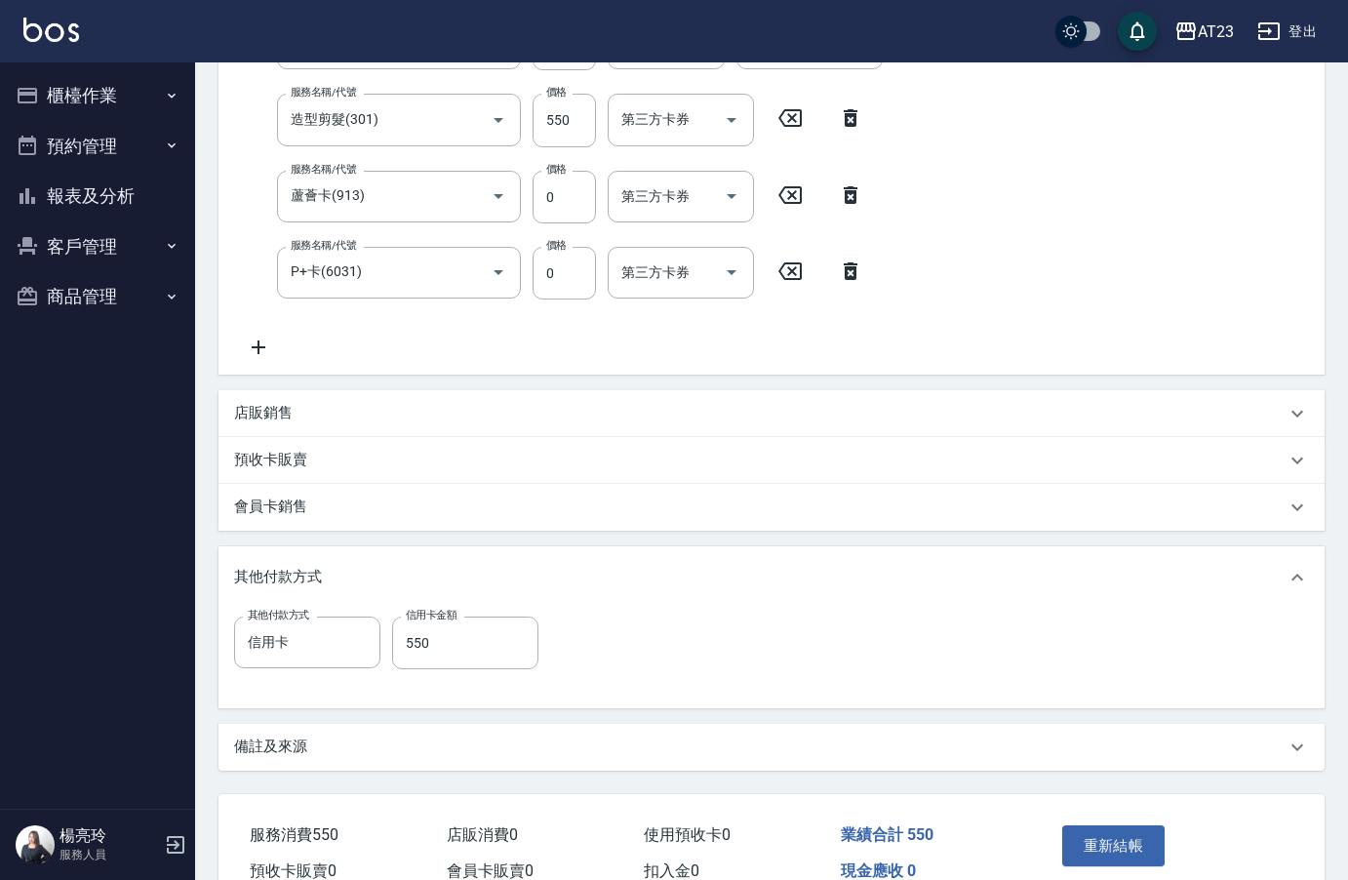
scroll to position [258, 0]
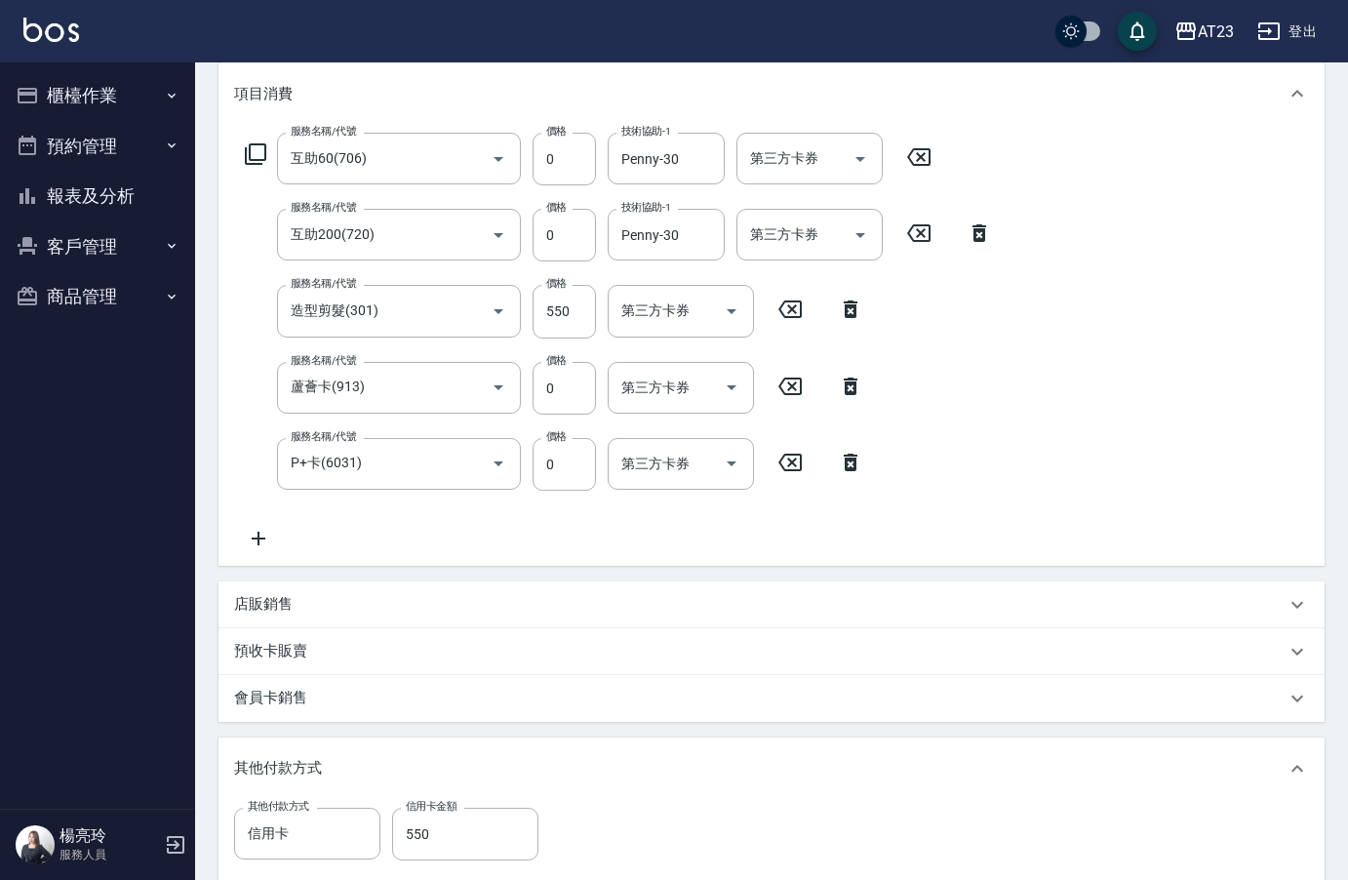
click at [249, 555] on div "服務名稱/代號 互助60(706) 服務名稱/代號 價格 0 價格 技術協助-1 Penny-30 技術協助-1 第三方卡券 第三方卡券 服務名稱/代號 互助…" at bounding box center [772, 345] width 1106 height 441
click at [271, 538] on icon at bounding box center [258, 538] width 49 height 23
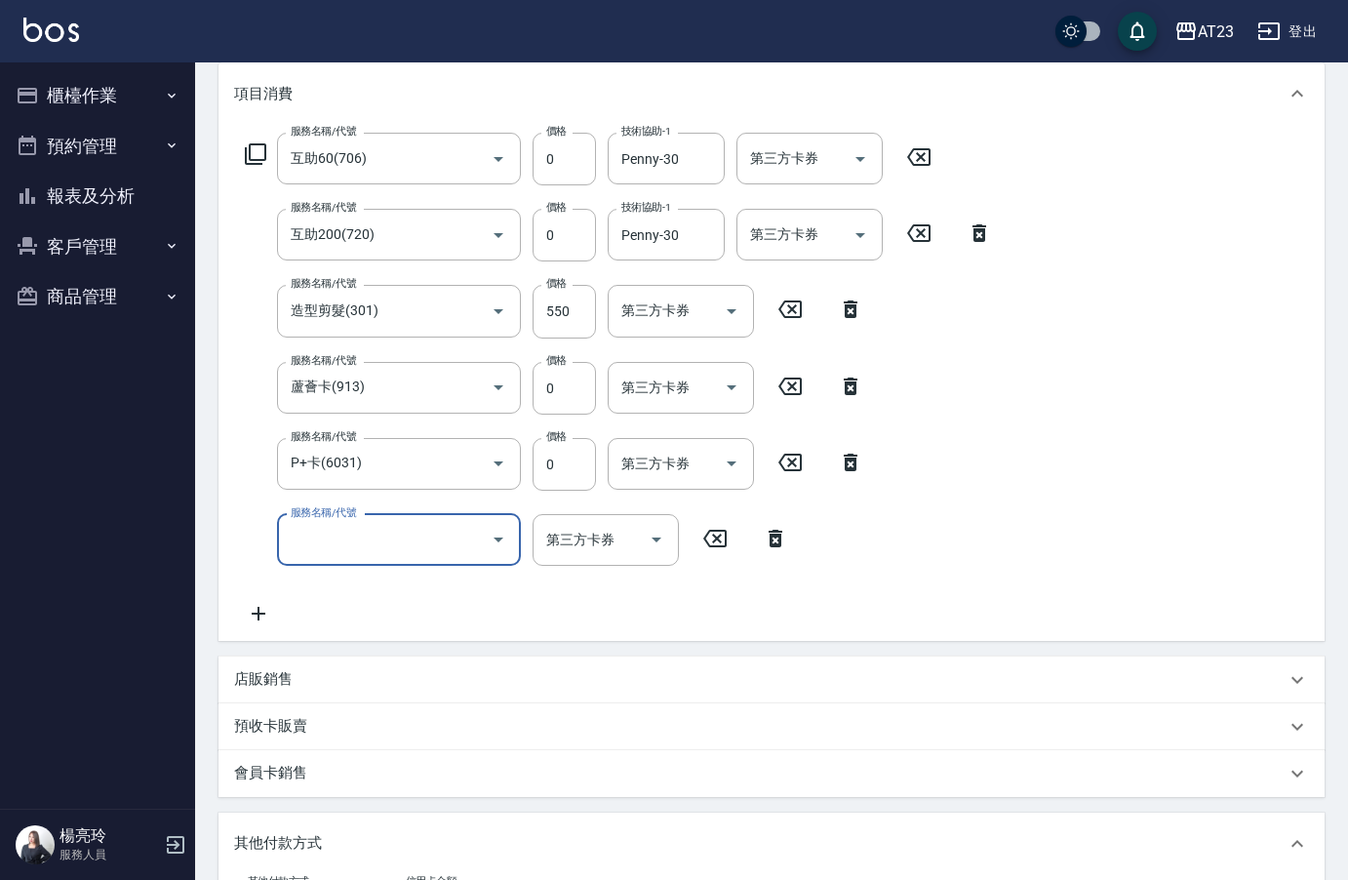
click at [367, 536] on input "服務名稱/代號" at bounding box center [384, 540] width 197 height 34
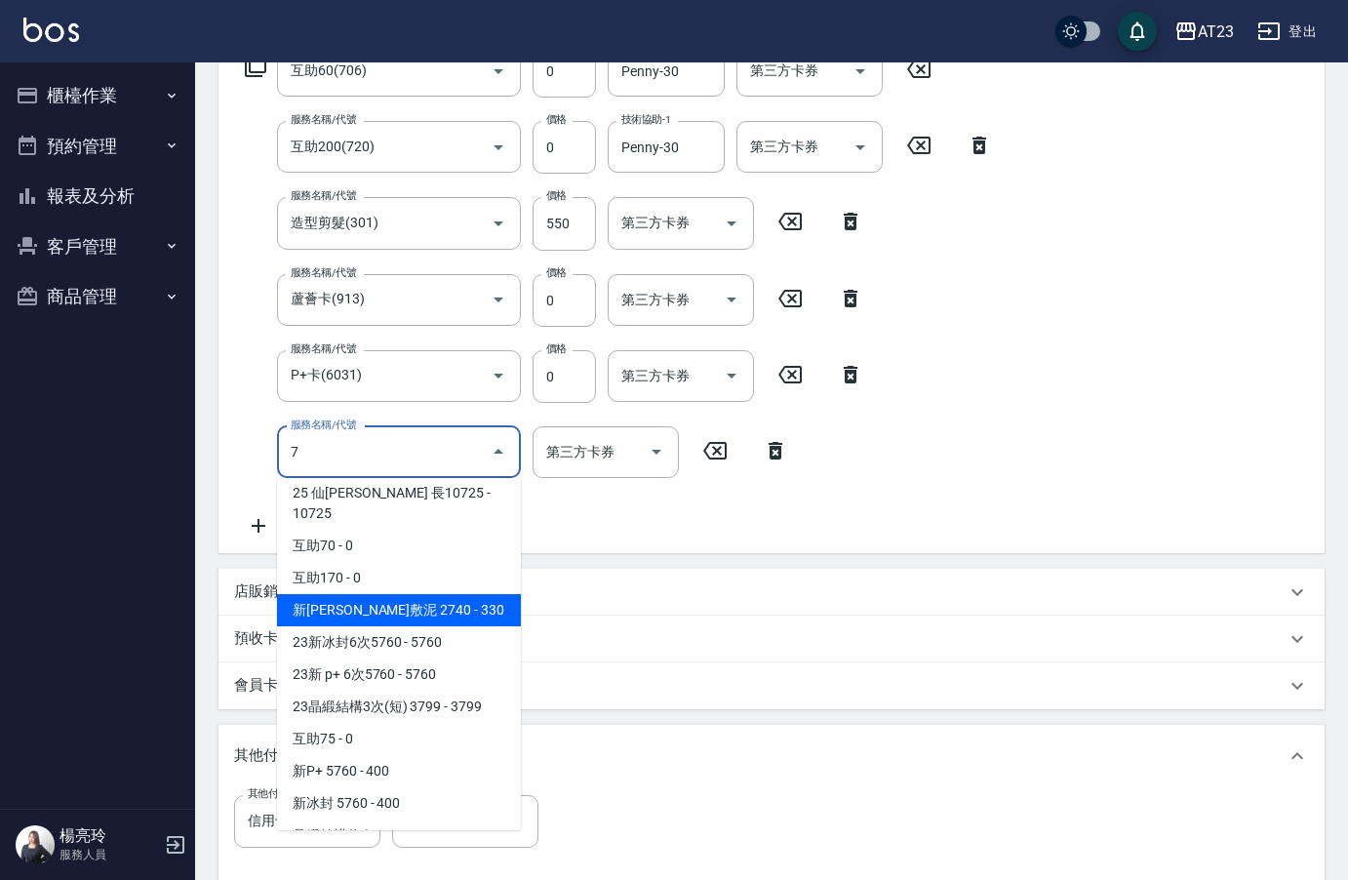
scroll to position [550, 0]
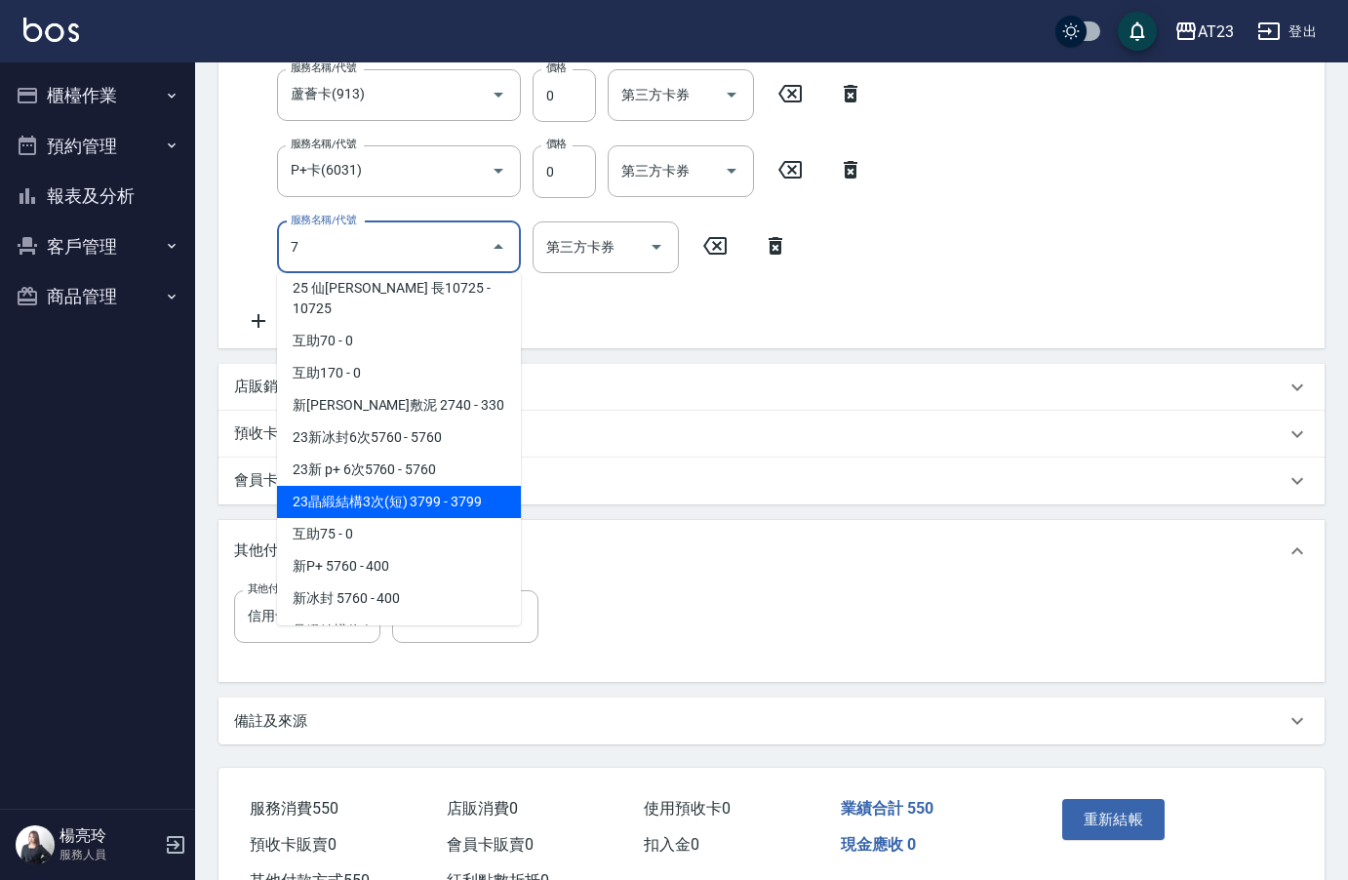
type input "7"
click at [889, 317] on div "服務名稱/代號 互助60(706) 服務名稱/代號 價格 0 價格 技術協助-1 Penny-30 技術協助-1 第三方卡券 第三方卡券 服務名稱/代號 互助…" at bounding box center [619, 86] width 770 height 493
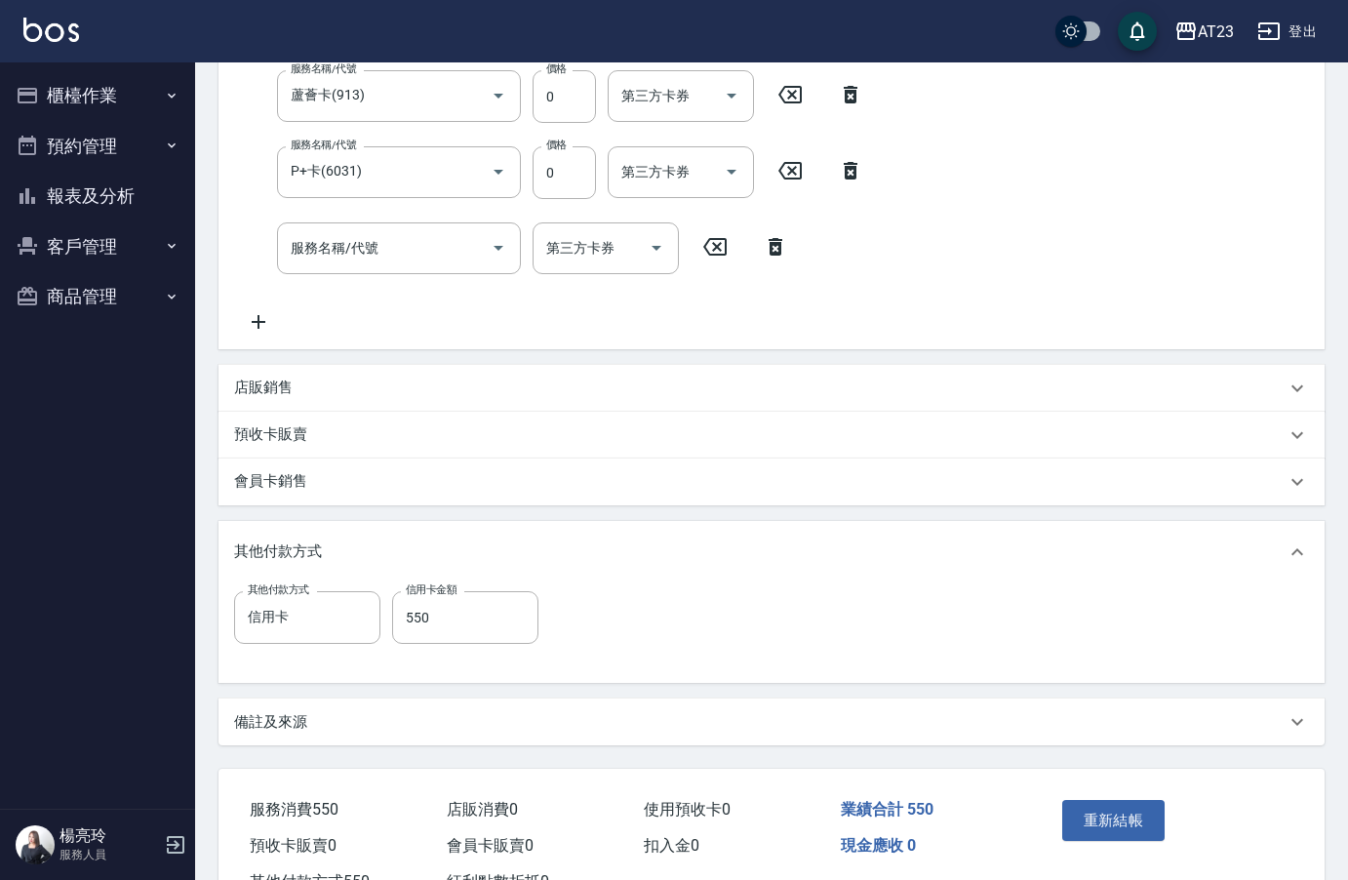
drag, startPoint x: 883, startPoint y: 327, endPoint x: 902, endPoint y: 321, distance: 20.4
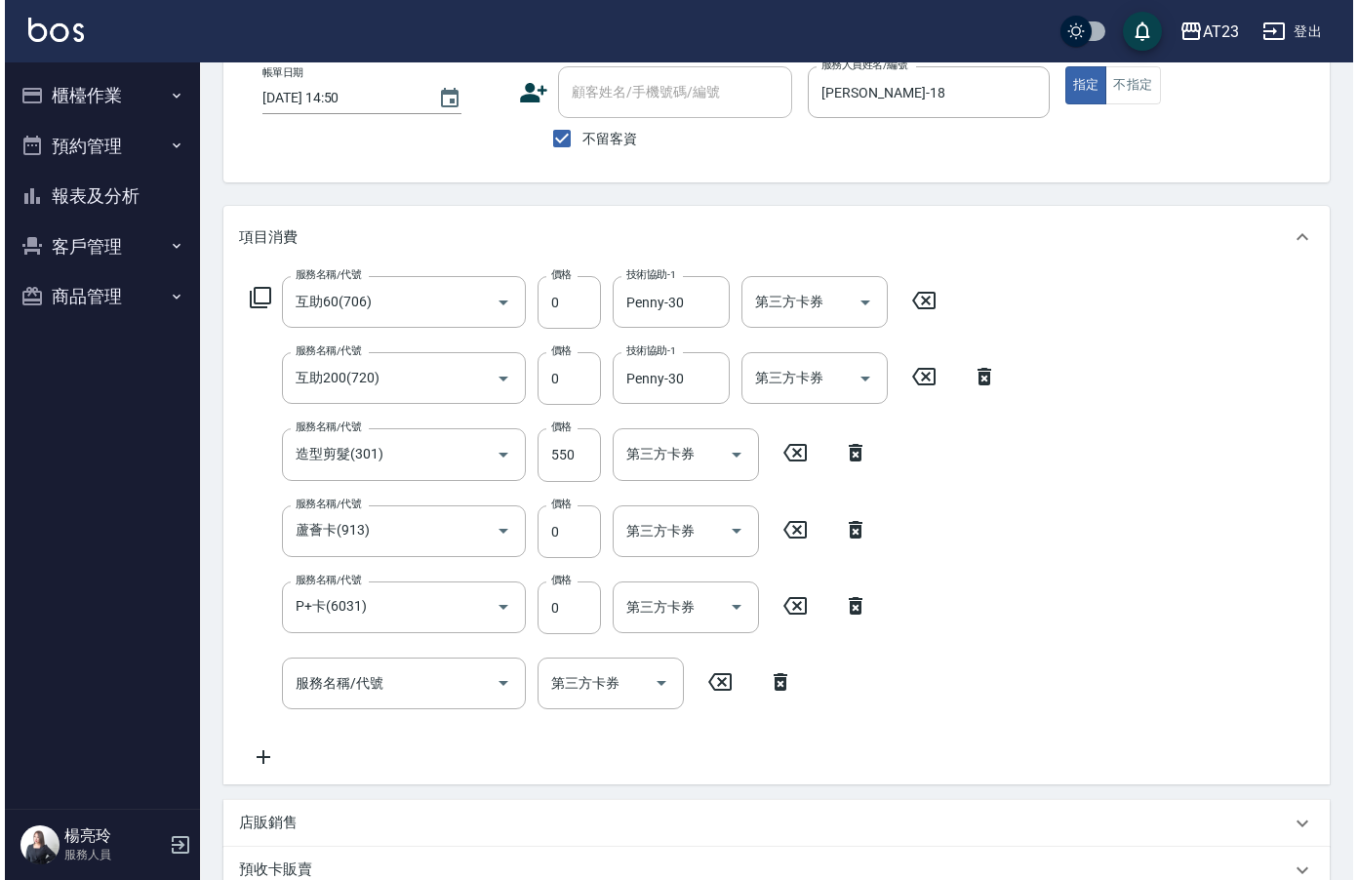
scroll to position [0, 0]
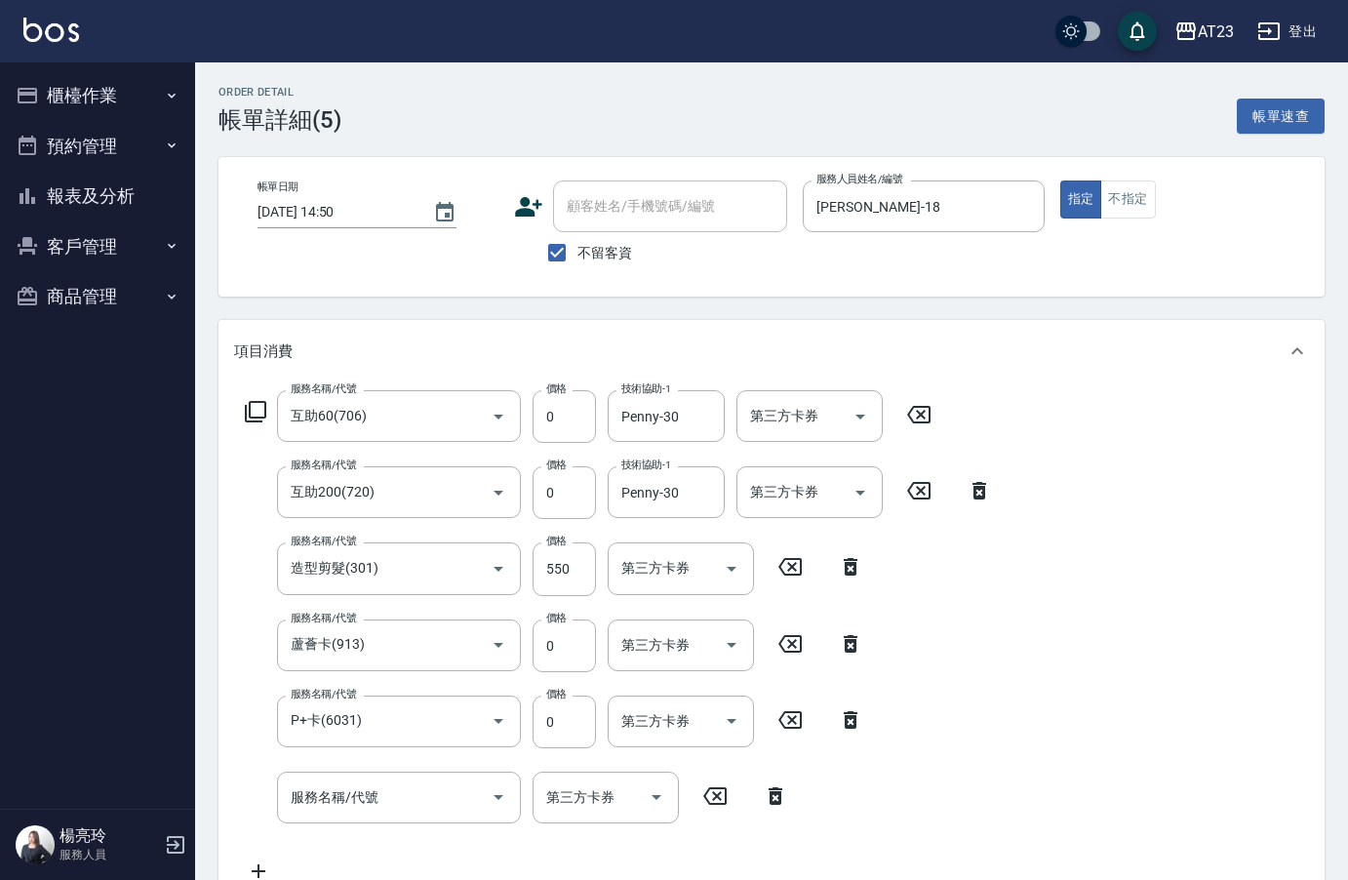
click at [253, 407] on icon at bounding box center [255, 411] width 23 height 23
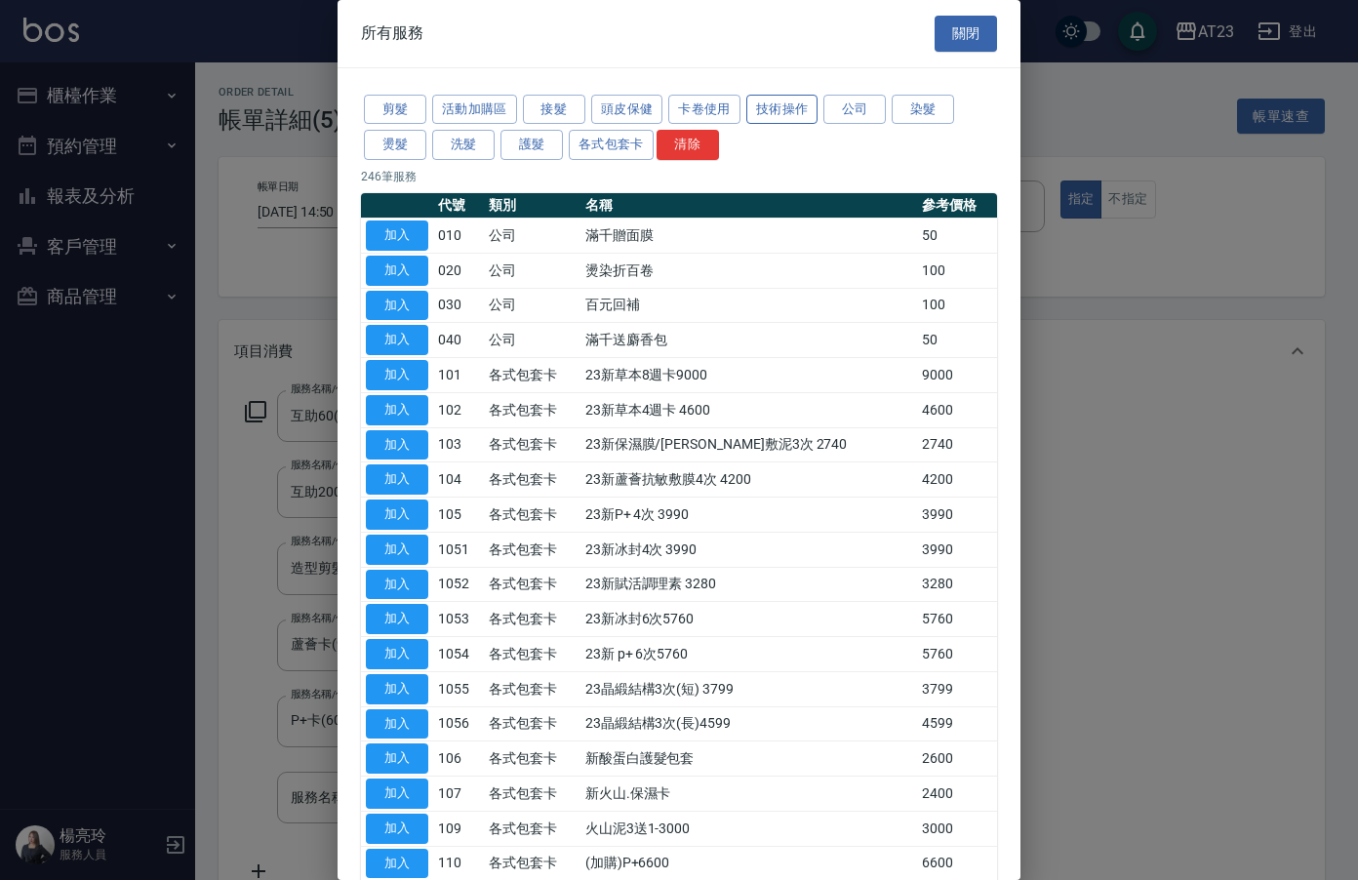
click at [765, 114] on button "技術操作" at bounding box center [782, 110] width 72 height 30
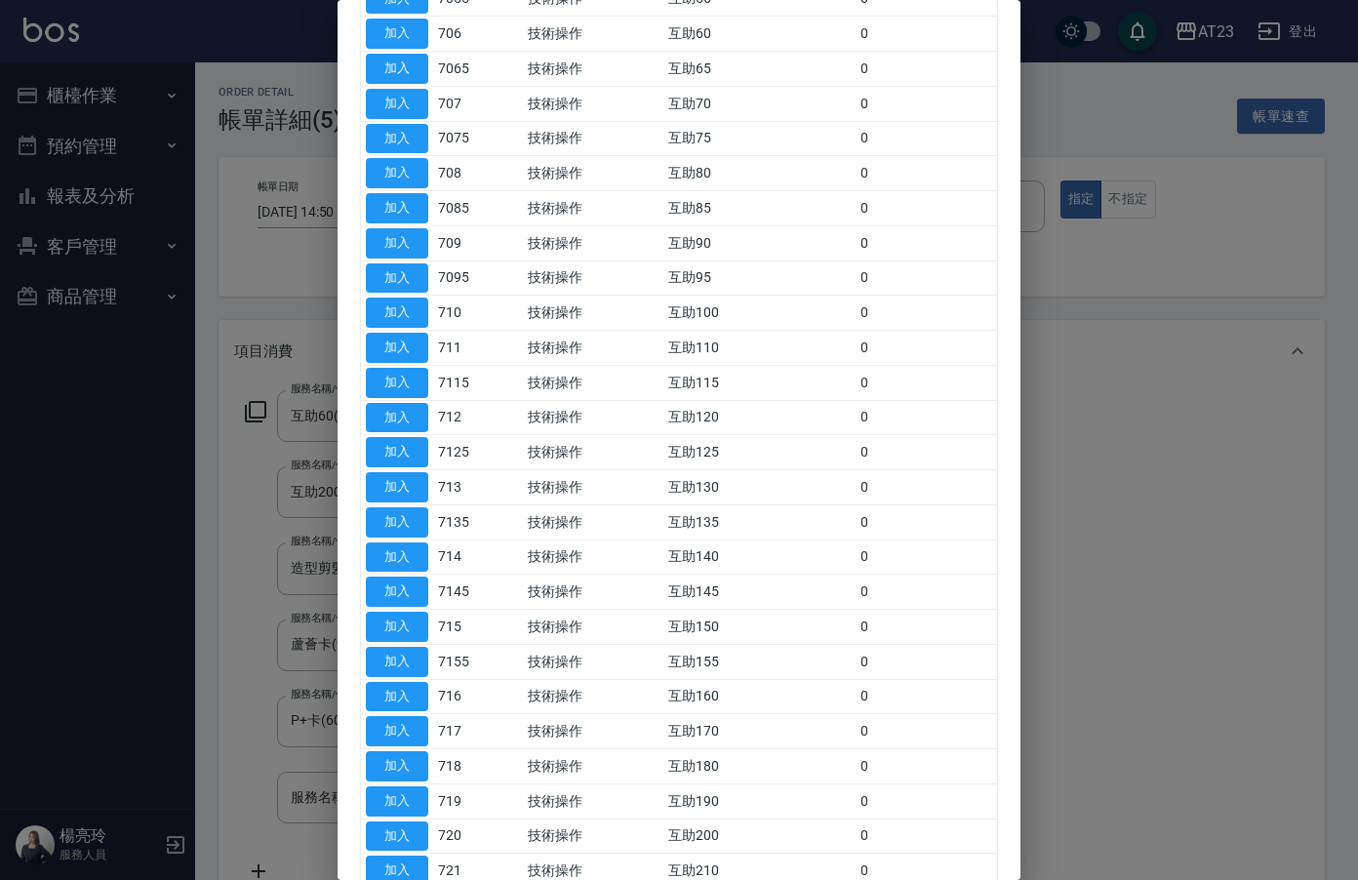
scroll to position [878, 0]
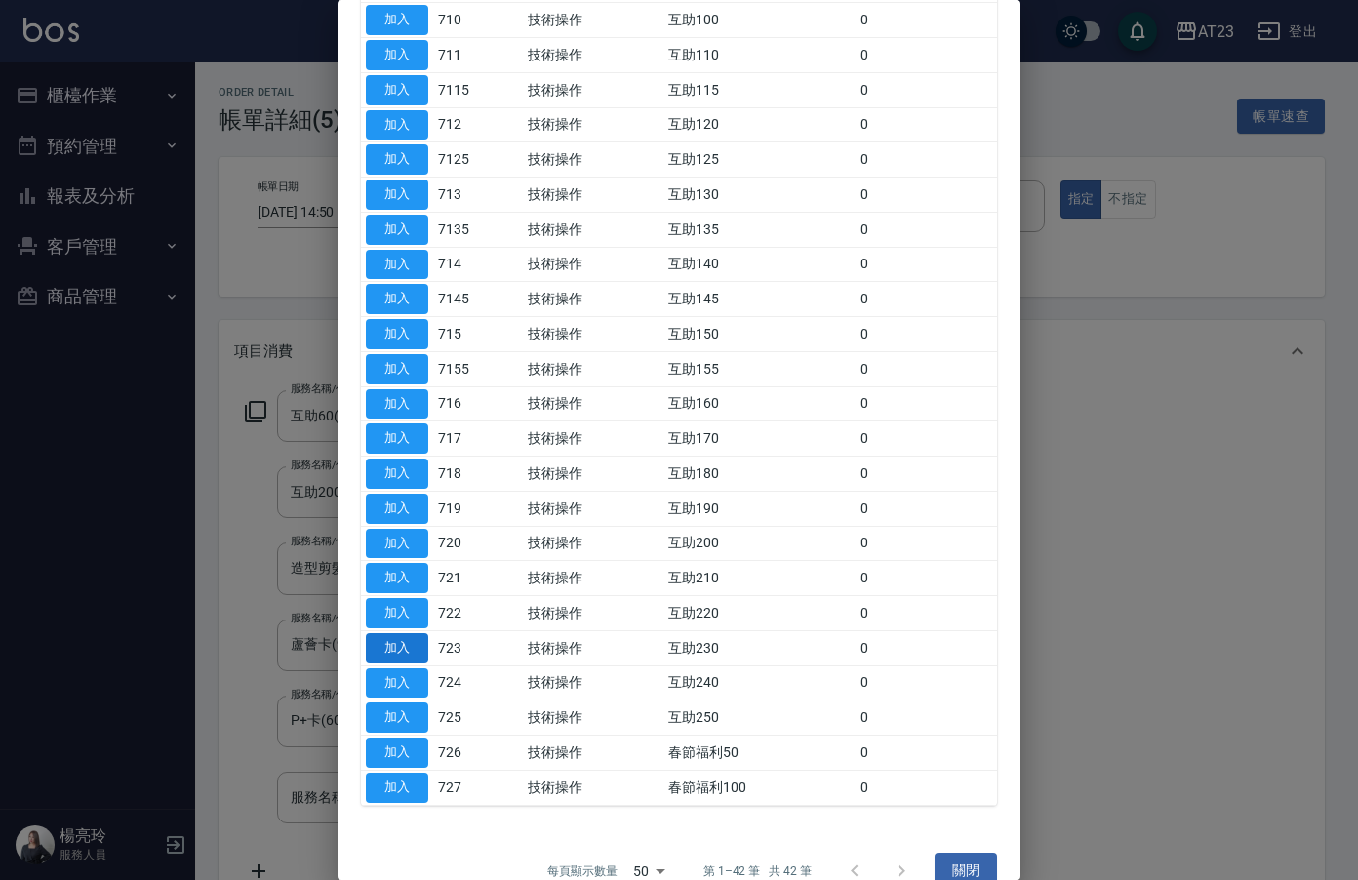
click at [395, 643] on button "加入" at bounding box center [397, 648] width 62 height 30
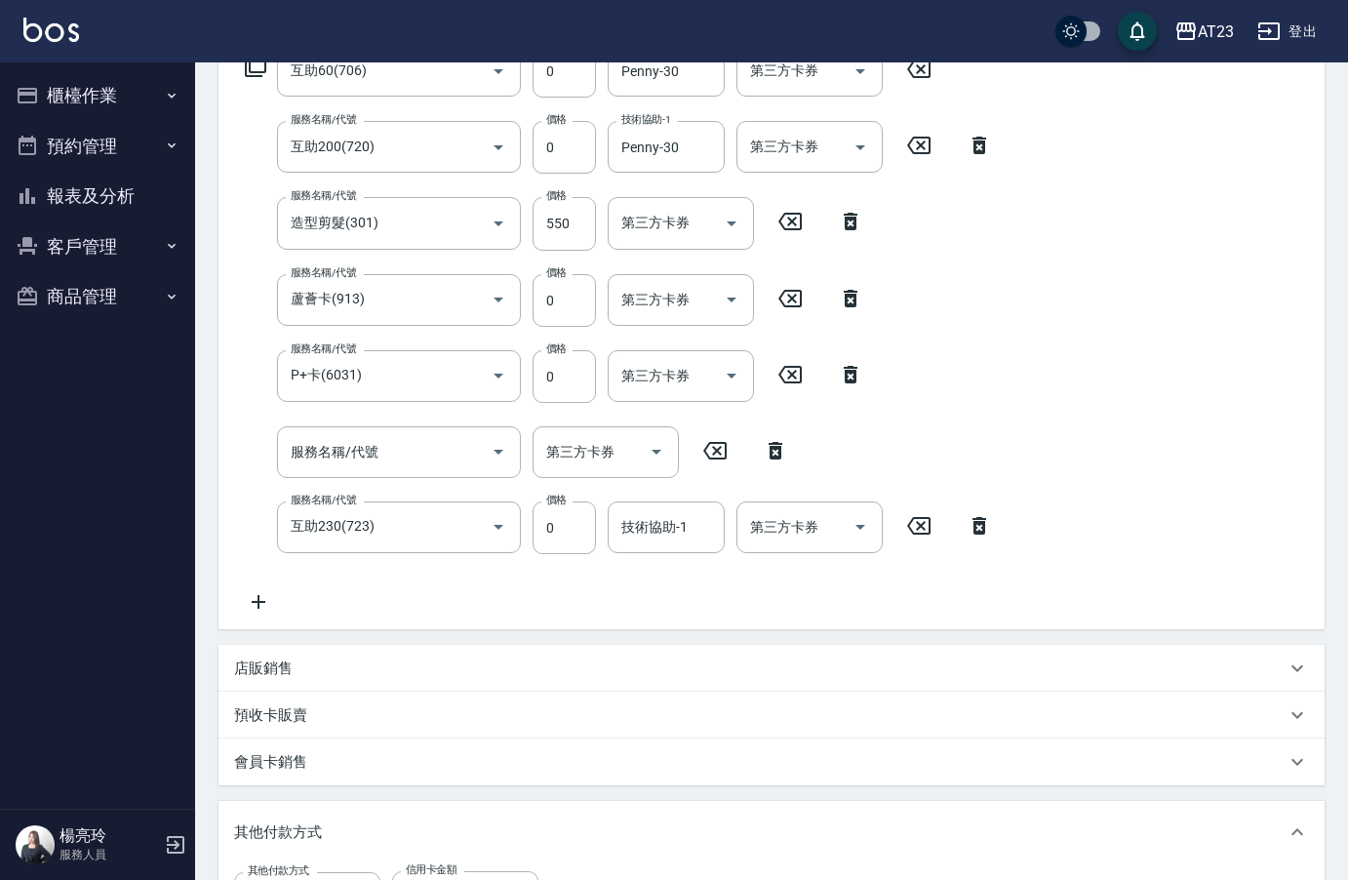
scroll to position [400, 0]
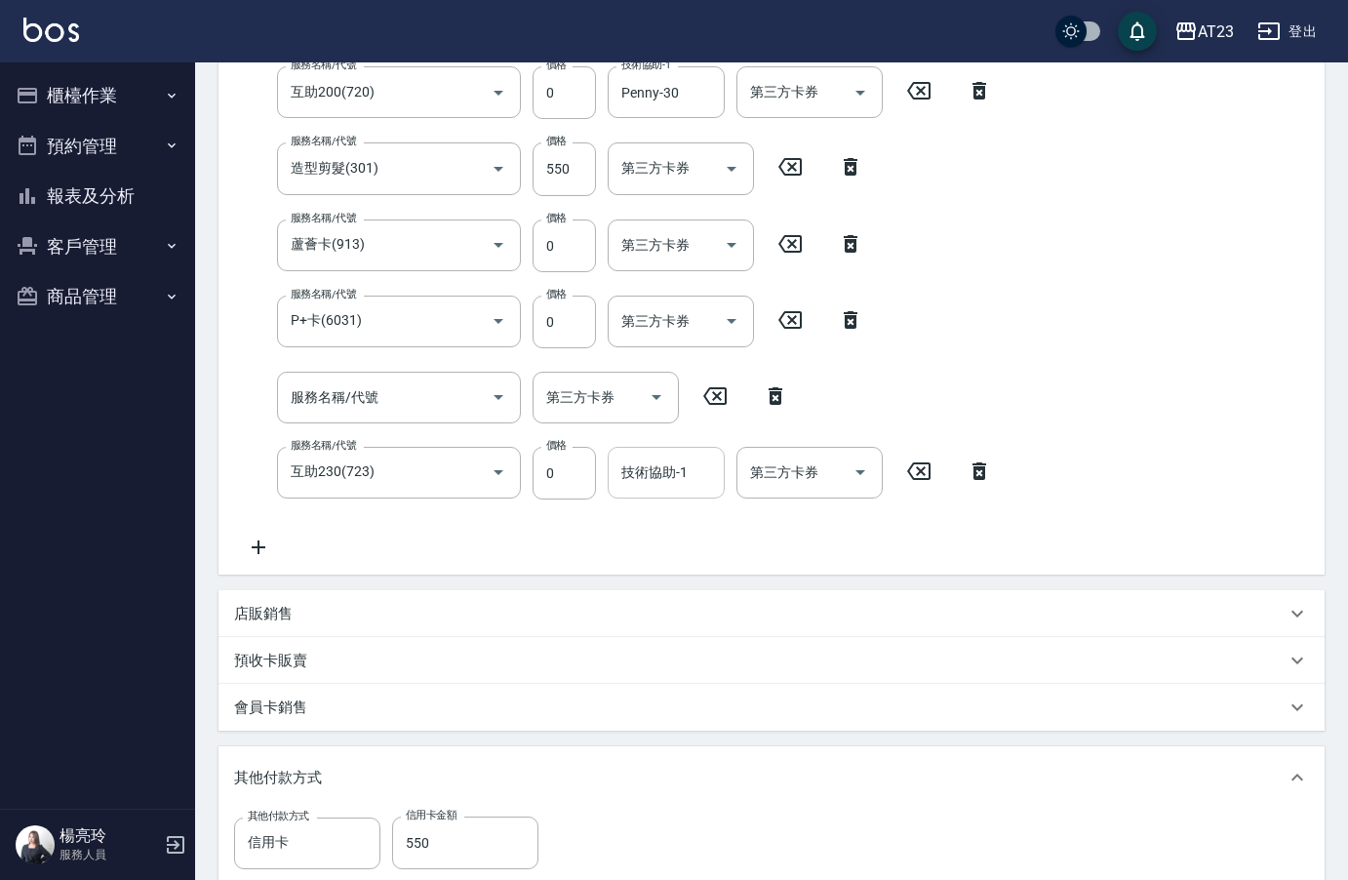
click at [692, 474] on input "技術協助-1" at bounding box center [665, 473] width 99 height 34
type input "Penny-30"
click at [787, 391] on icon at bounding box center [775, 395] width 49 height 23
type input "互助230(723)"
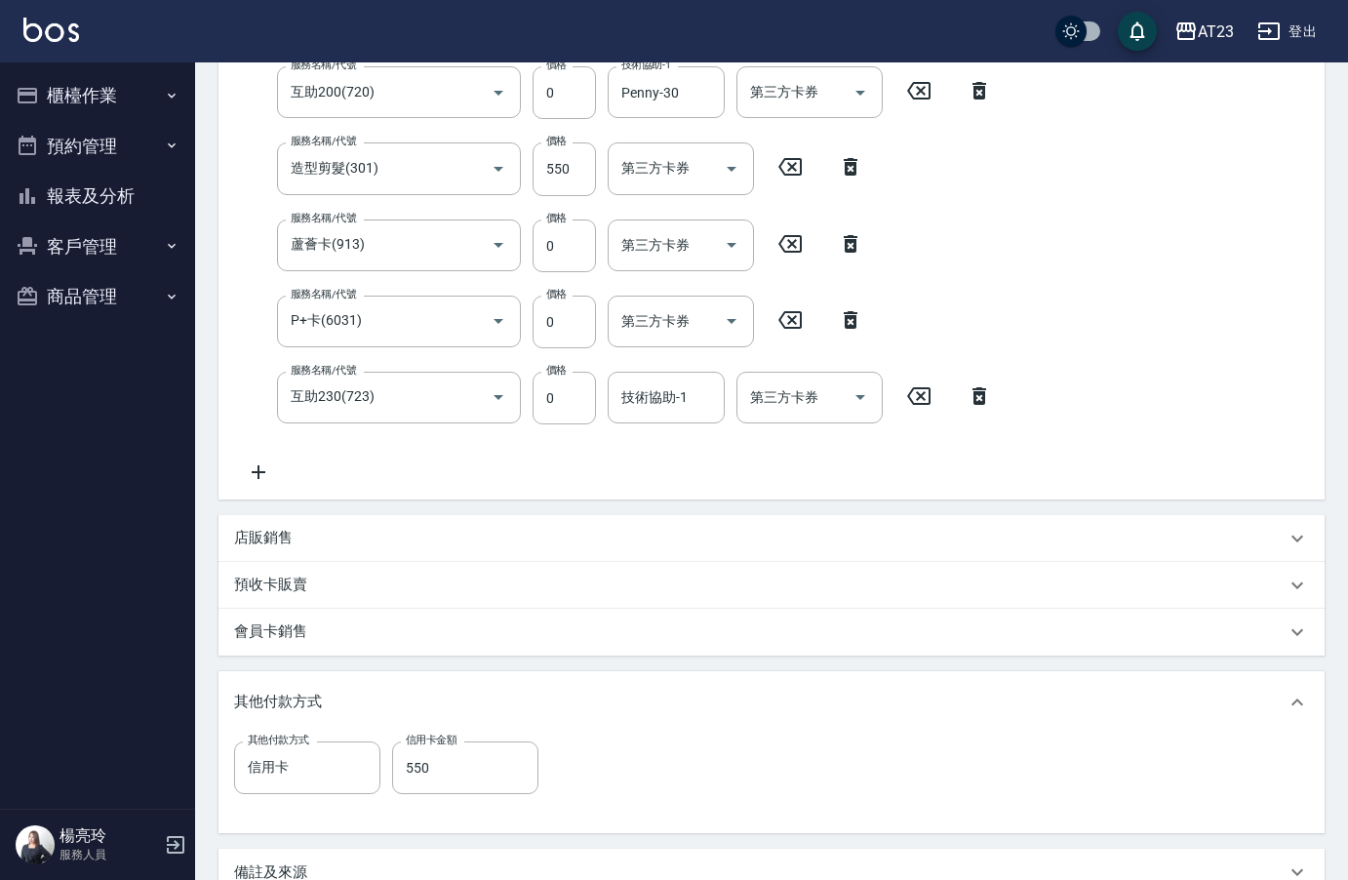
scroll to position [205, 0]
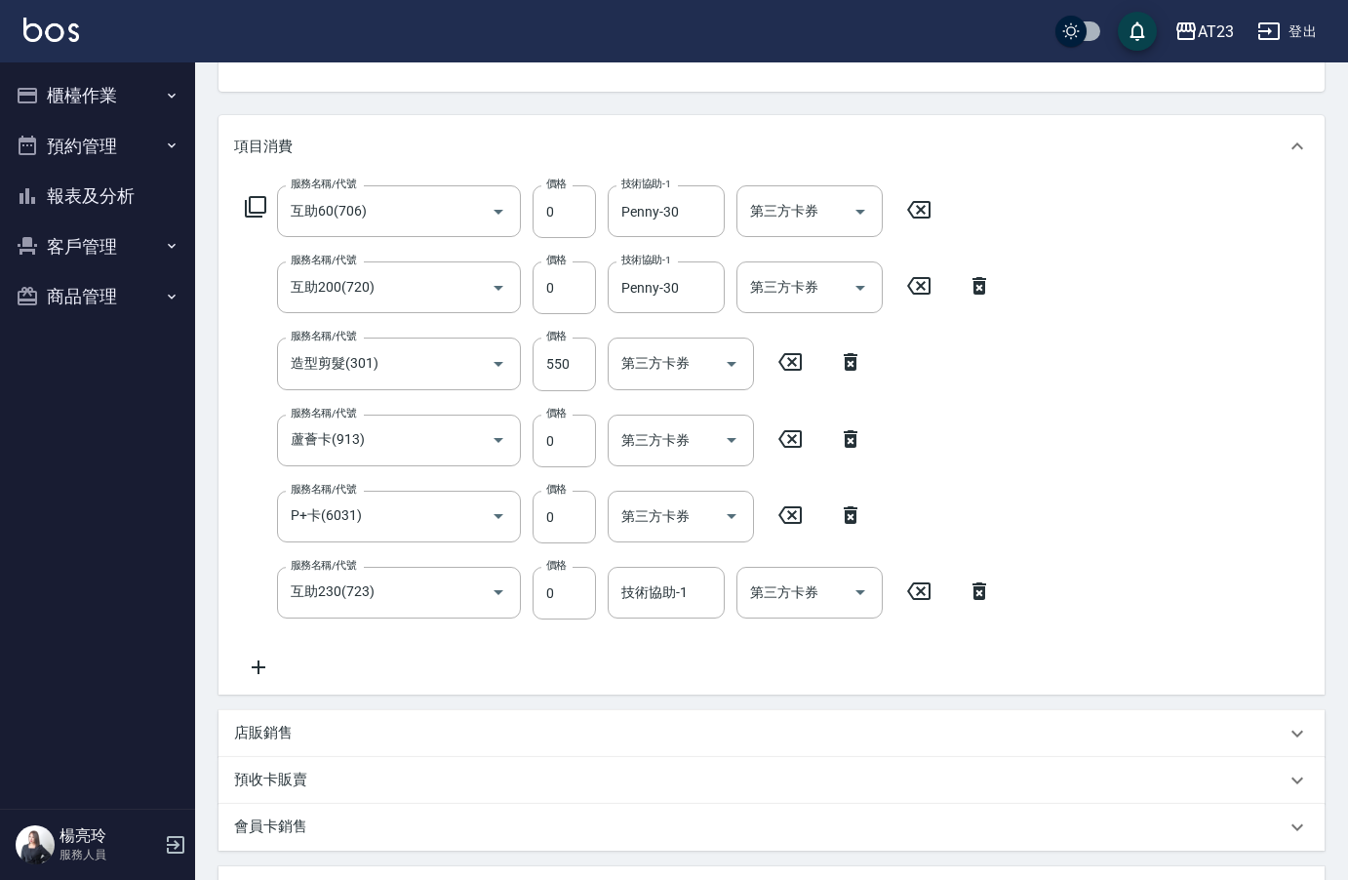
click at [987, 281] on icon at bounding box center [979, 285] width 49 height 23
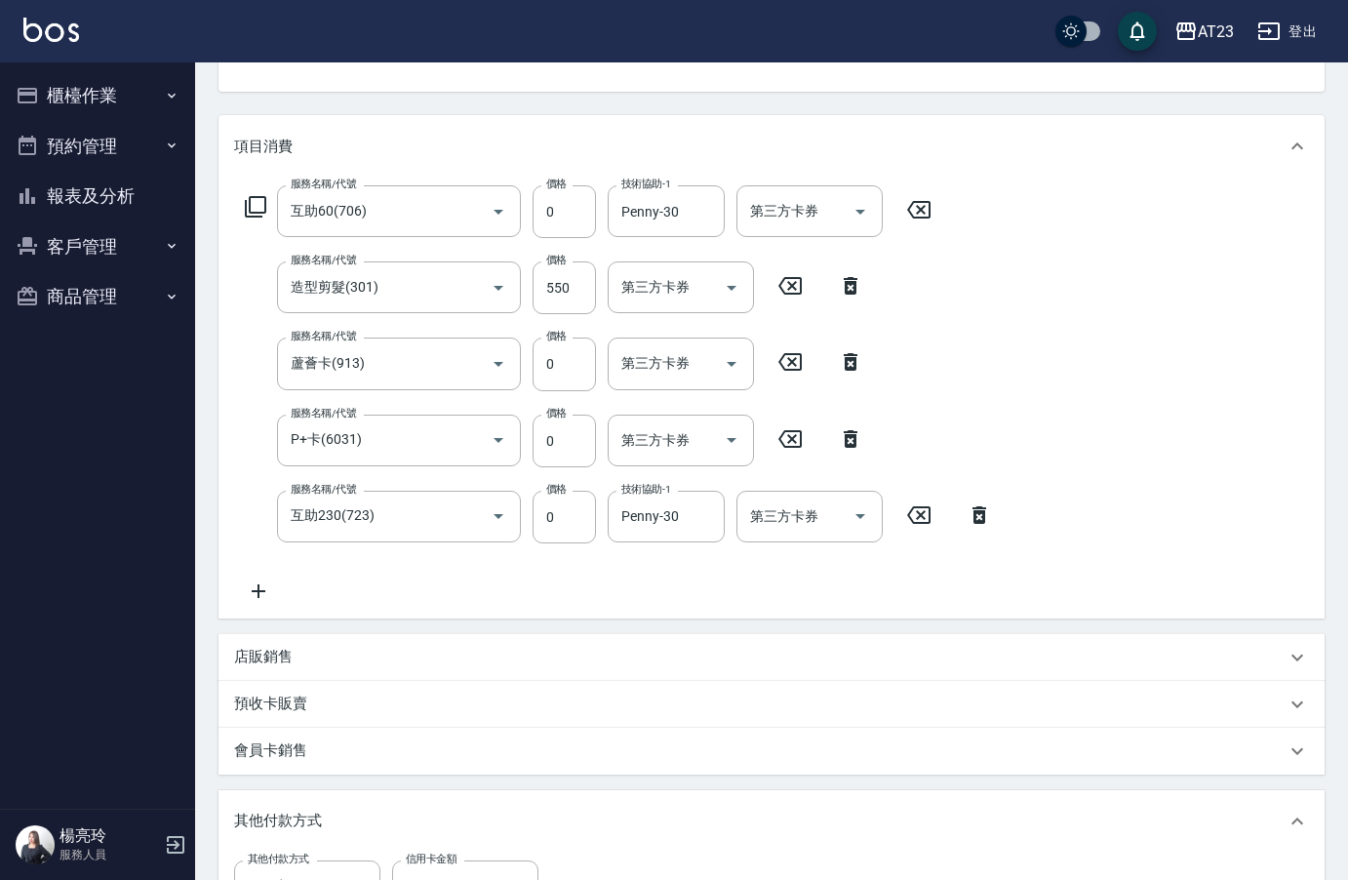
click at [1025, 439] on div "服務名稱/代號 互助60(706) 服務名稱/代號 價格 0 價格 技術協助-1 Penny-30 技術協助-1 第三方卡券 第三方卡券 服務名稱/代號 造型…" at bounding box center [772, 398] width 1106 height 441
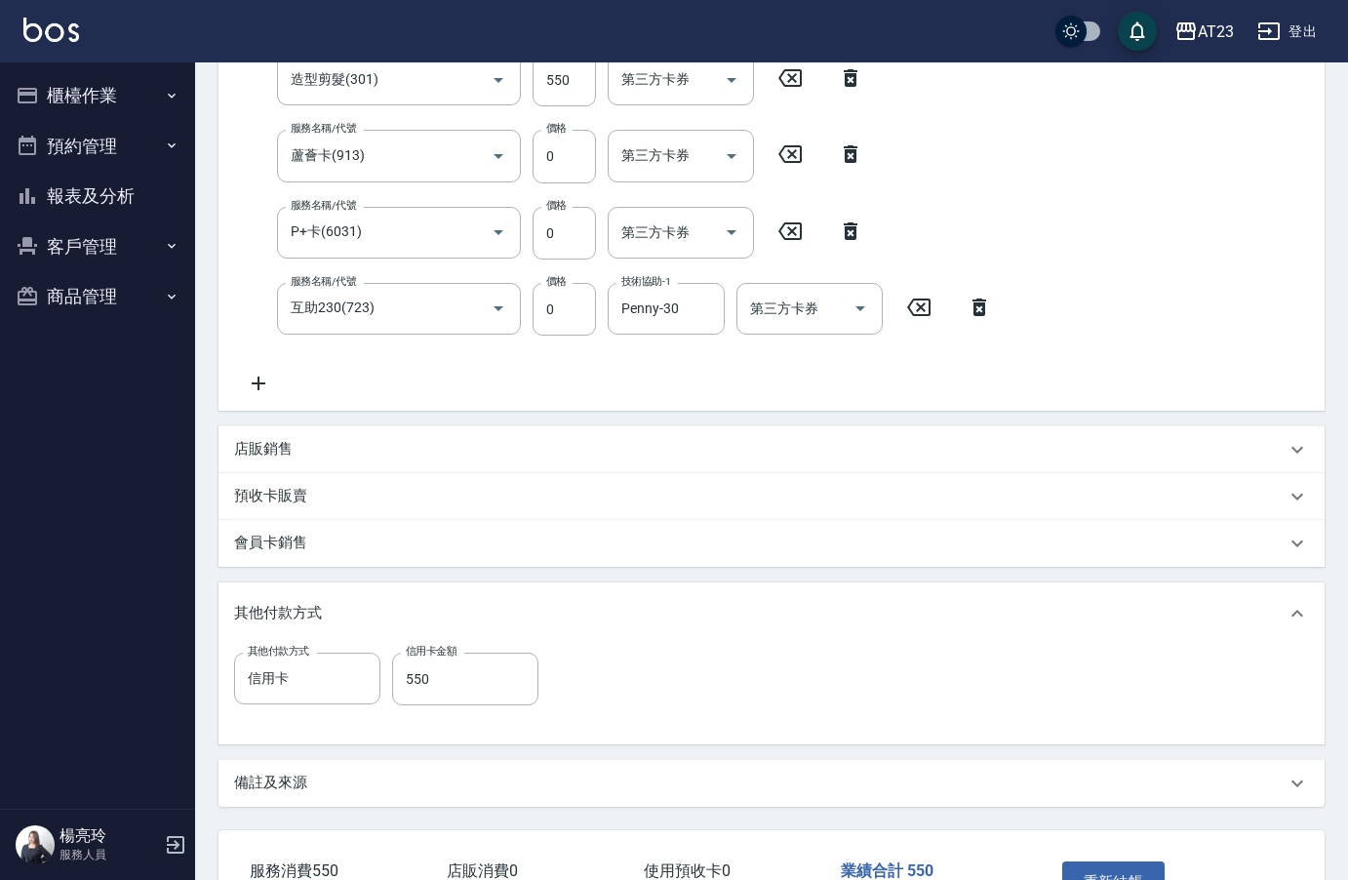
scroll to position [550, 0]
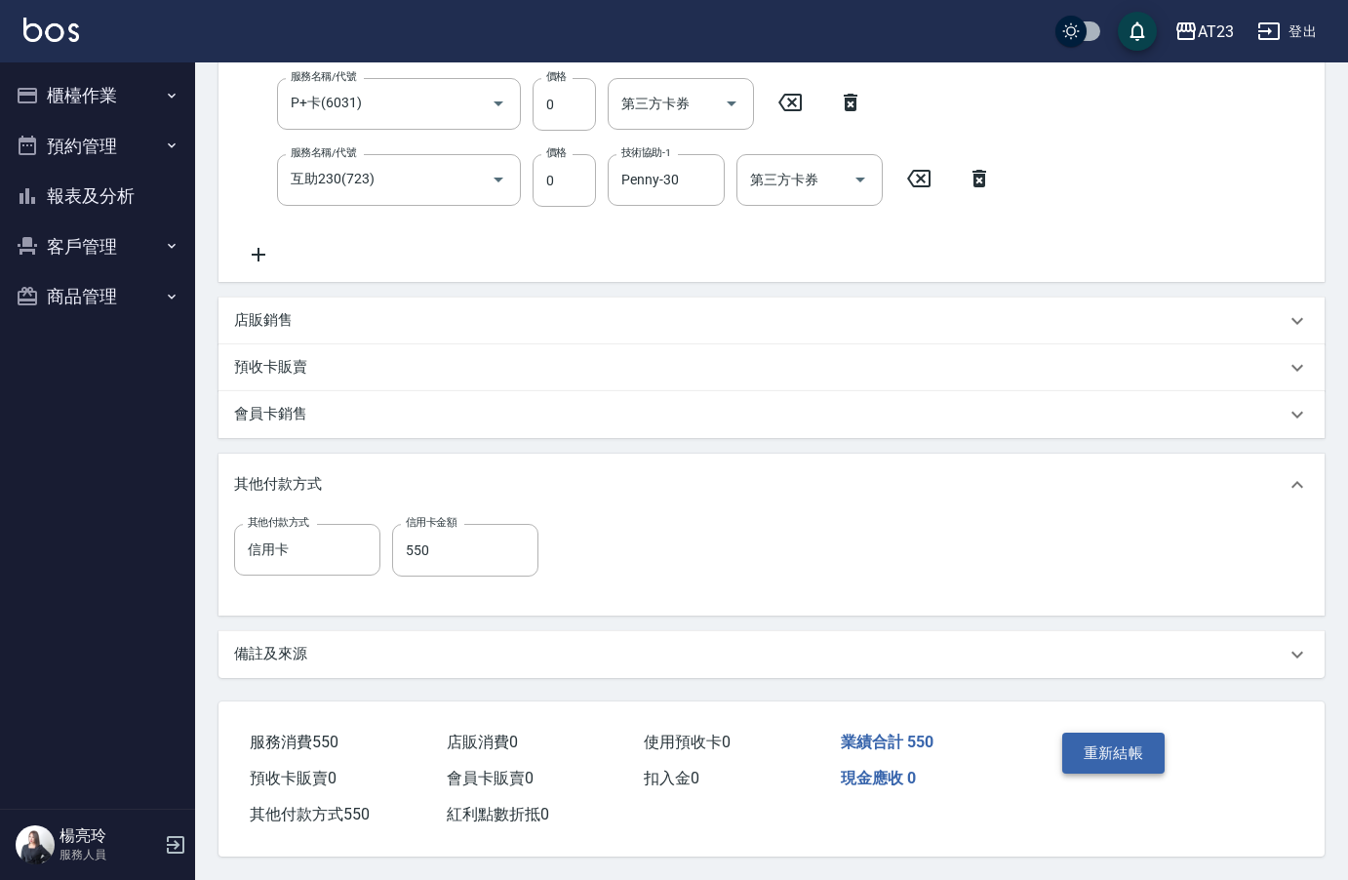
click at [1079, 739] on button "重新結帳" at bounding box center [1113, 753] width 103 height 41
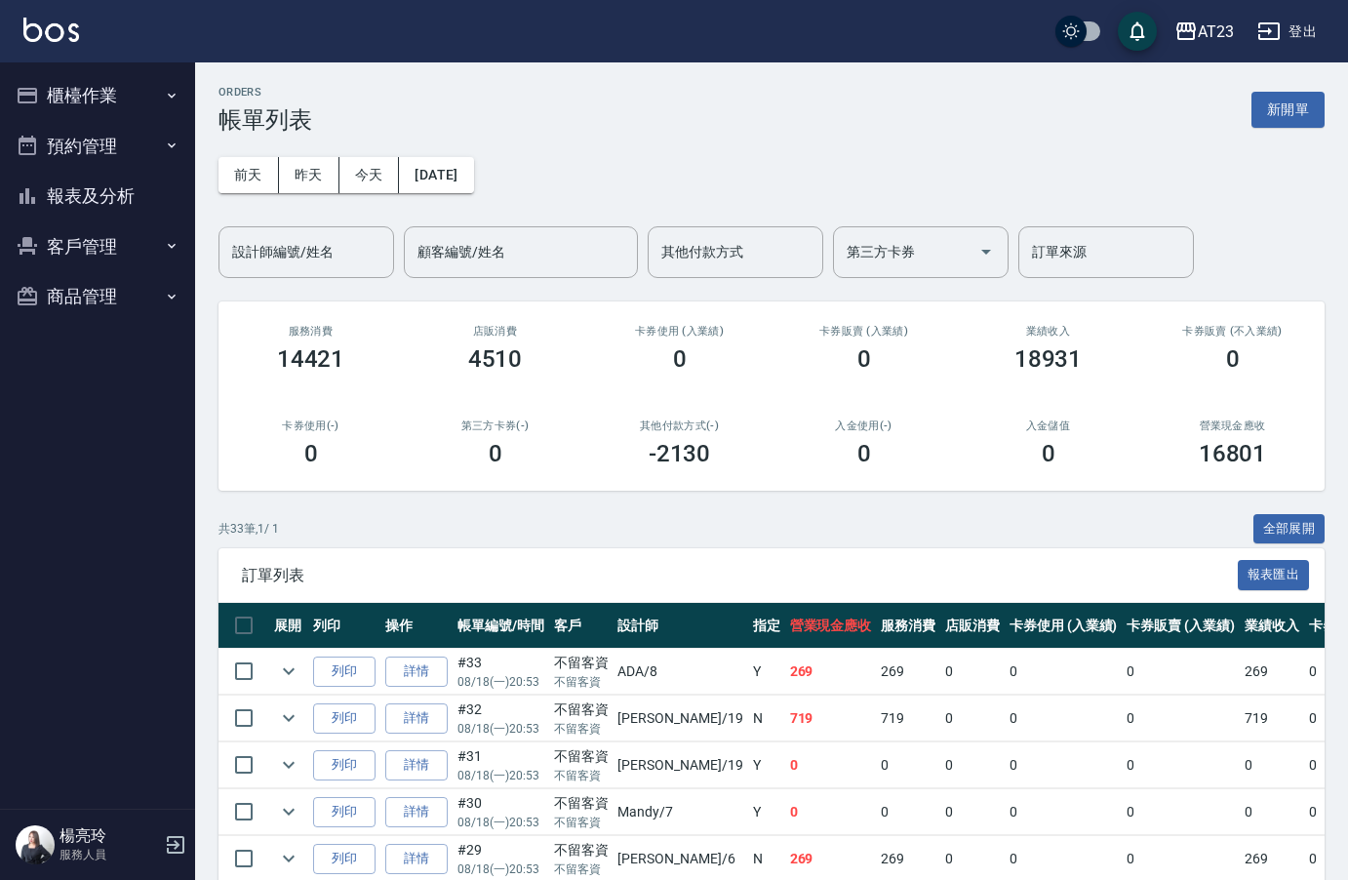
click at [97, 81] on button "櫃檯作業" at bounding box center [97, 95] width 179 height 51
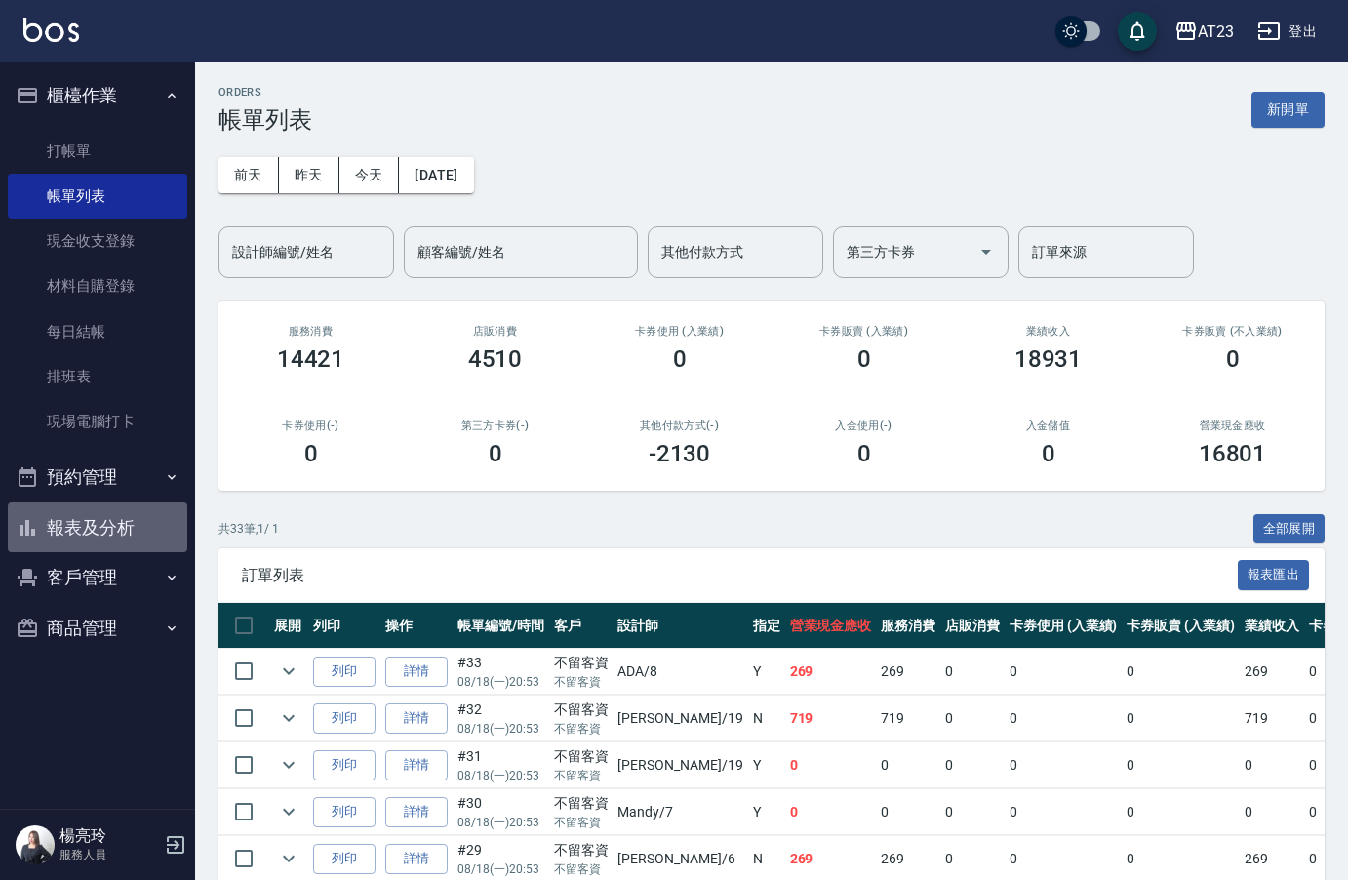
click at [149, 533] on button "報表及分析" at bounding box center [97, 527] width 179 height 51
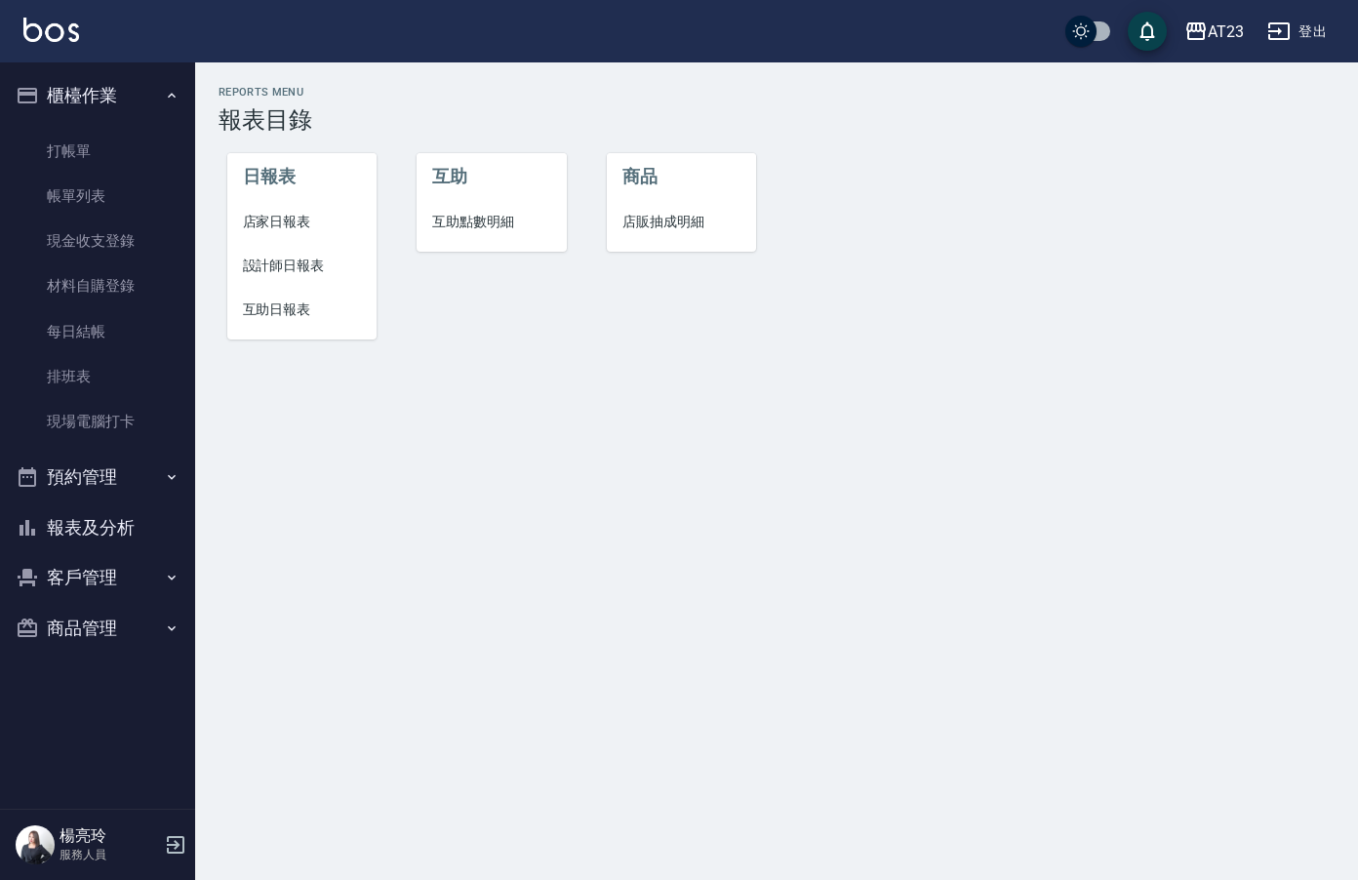
click at [274, 229] on span "店家日報表" at bounding box center [302, 222] width 119 height 20
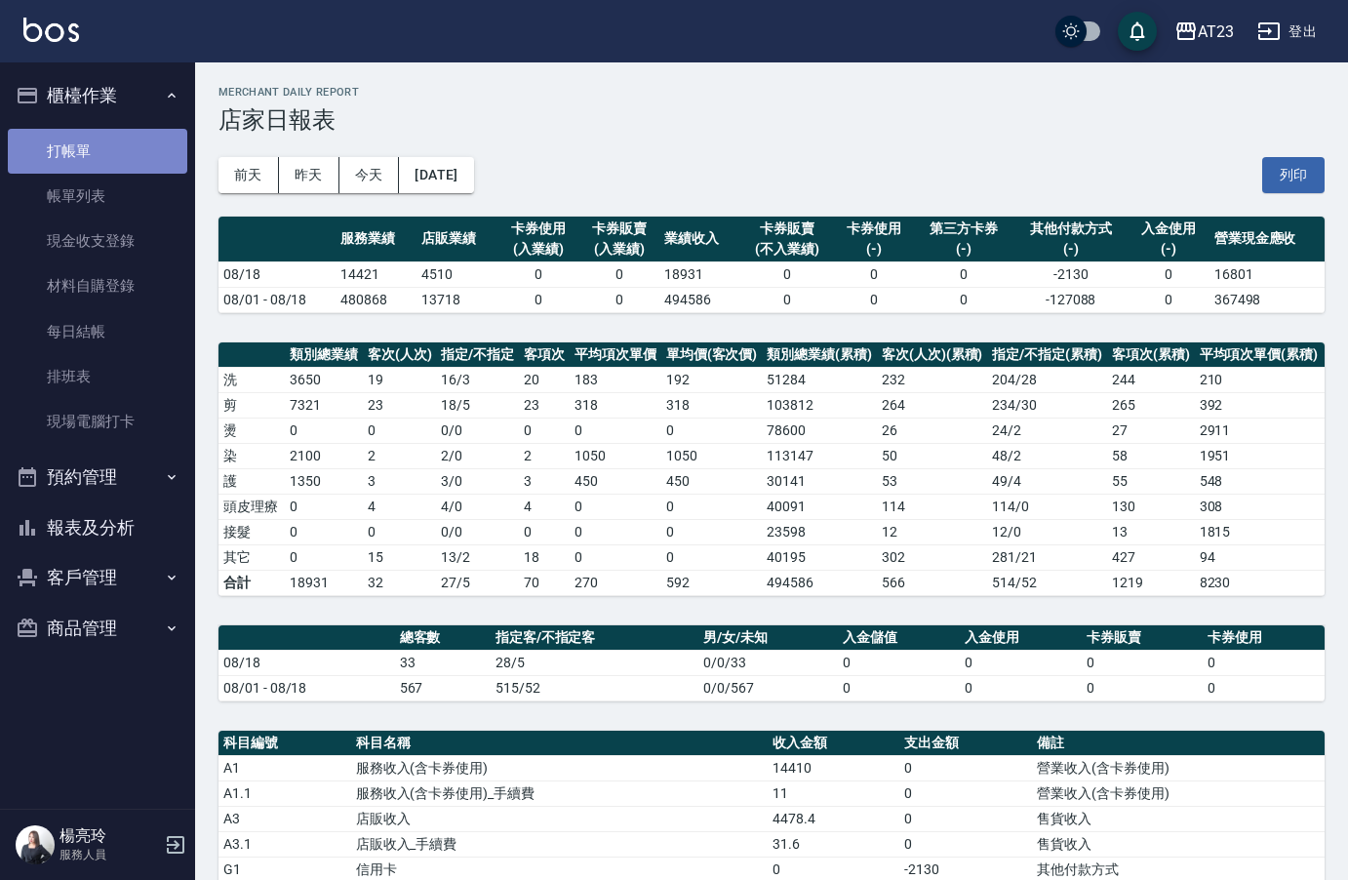
click at [67, 146] on link "打帳單" at bounding box center [97, 151] width 179 height 45
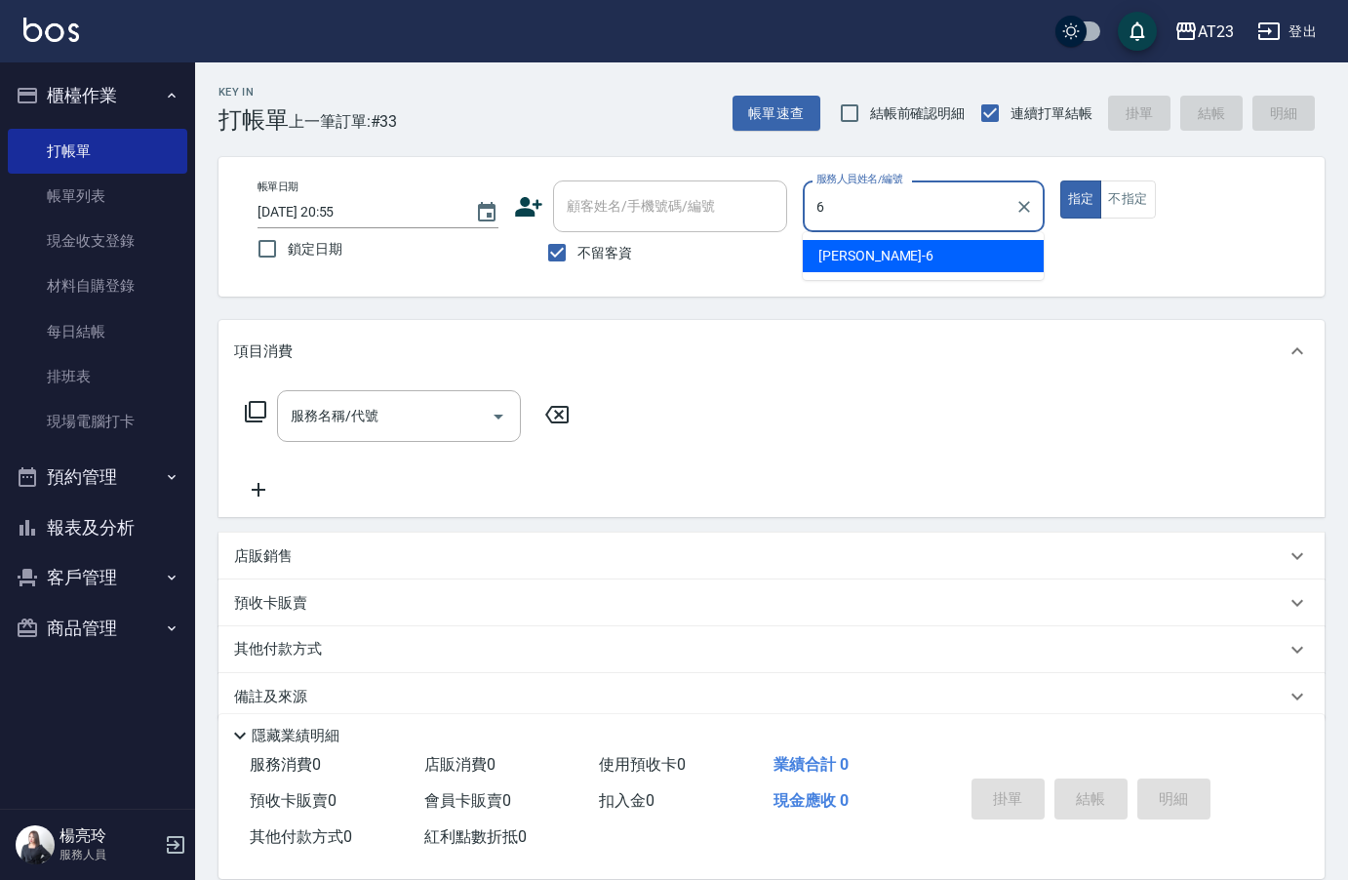
type input "Joann-6"
type button "true"
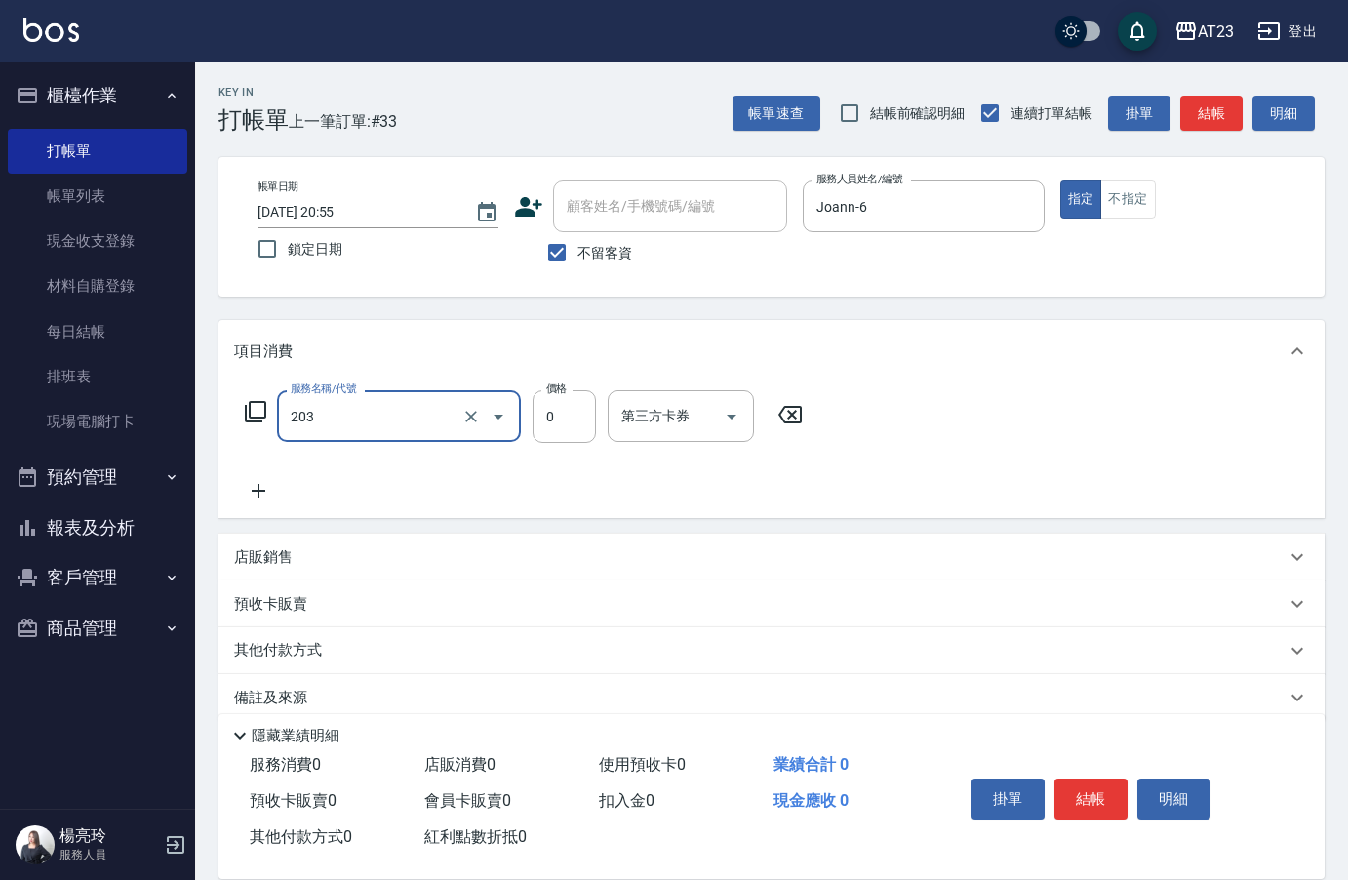
type input "使用洗髮卡(203)"
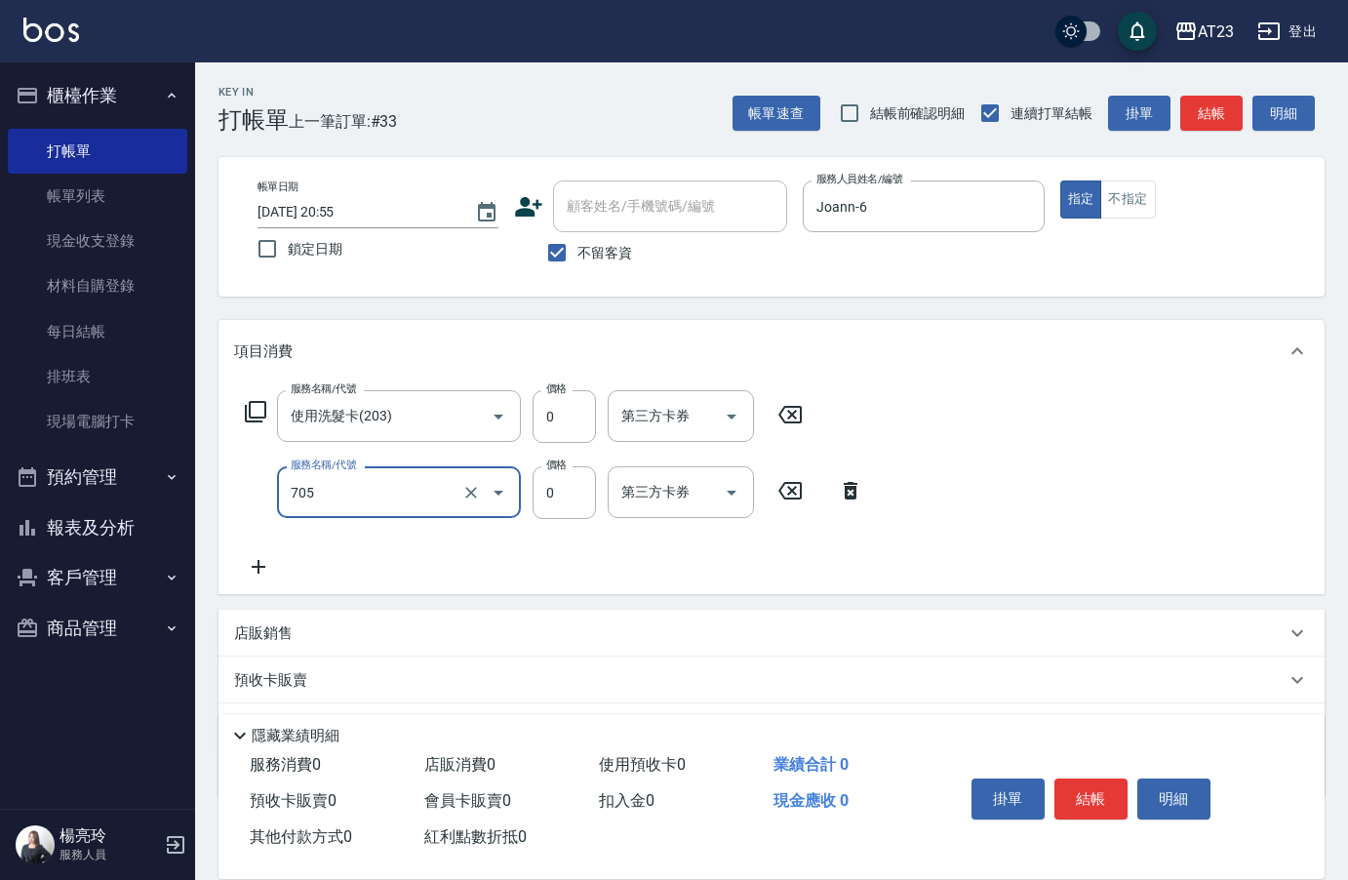
type input "互助50(705)"
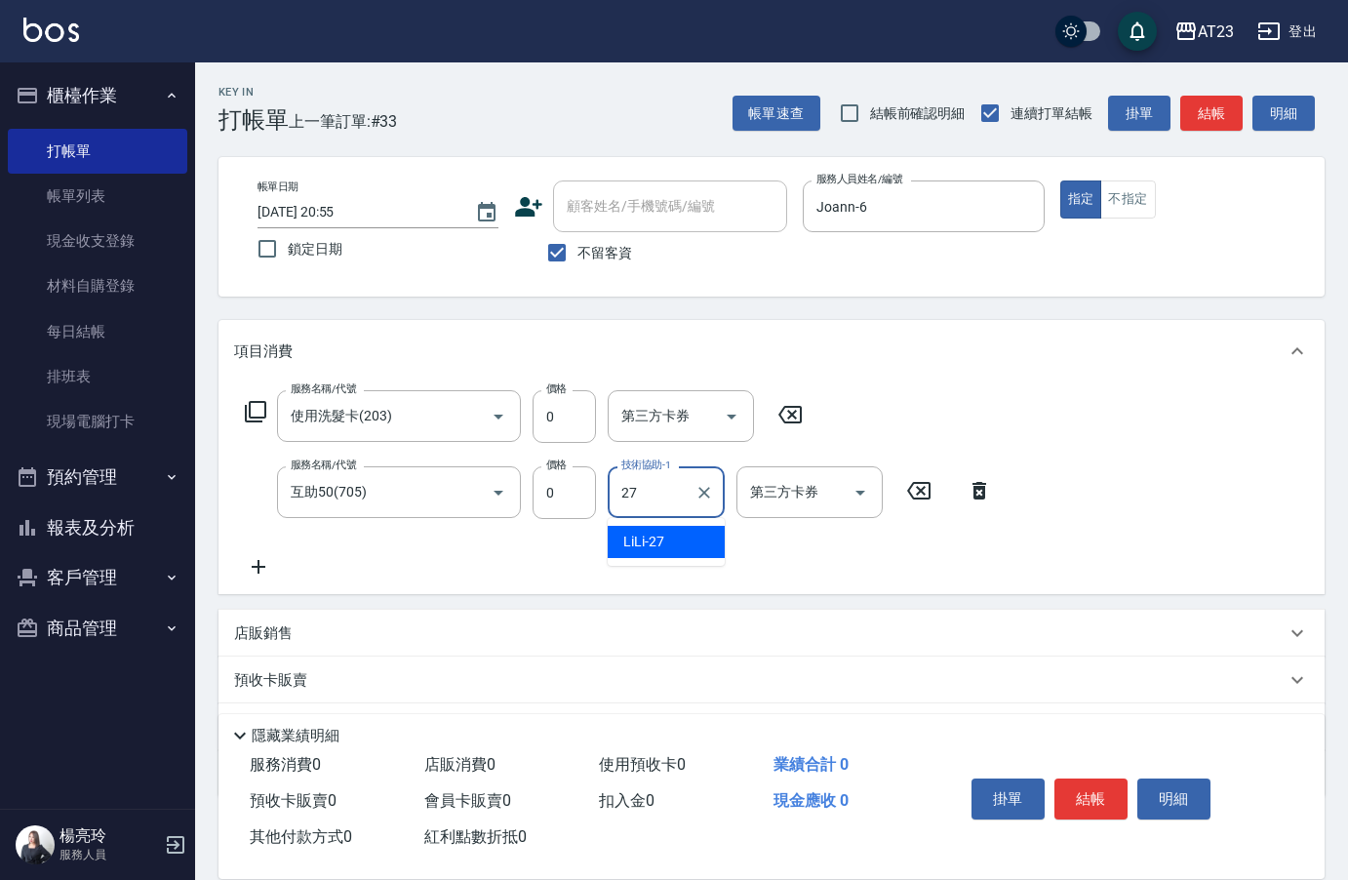
type input "LiLi-27"
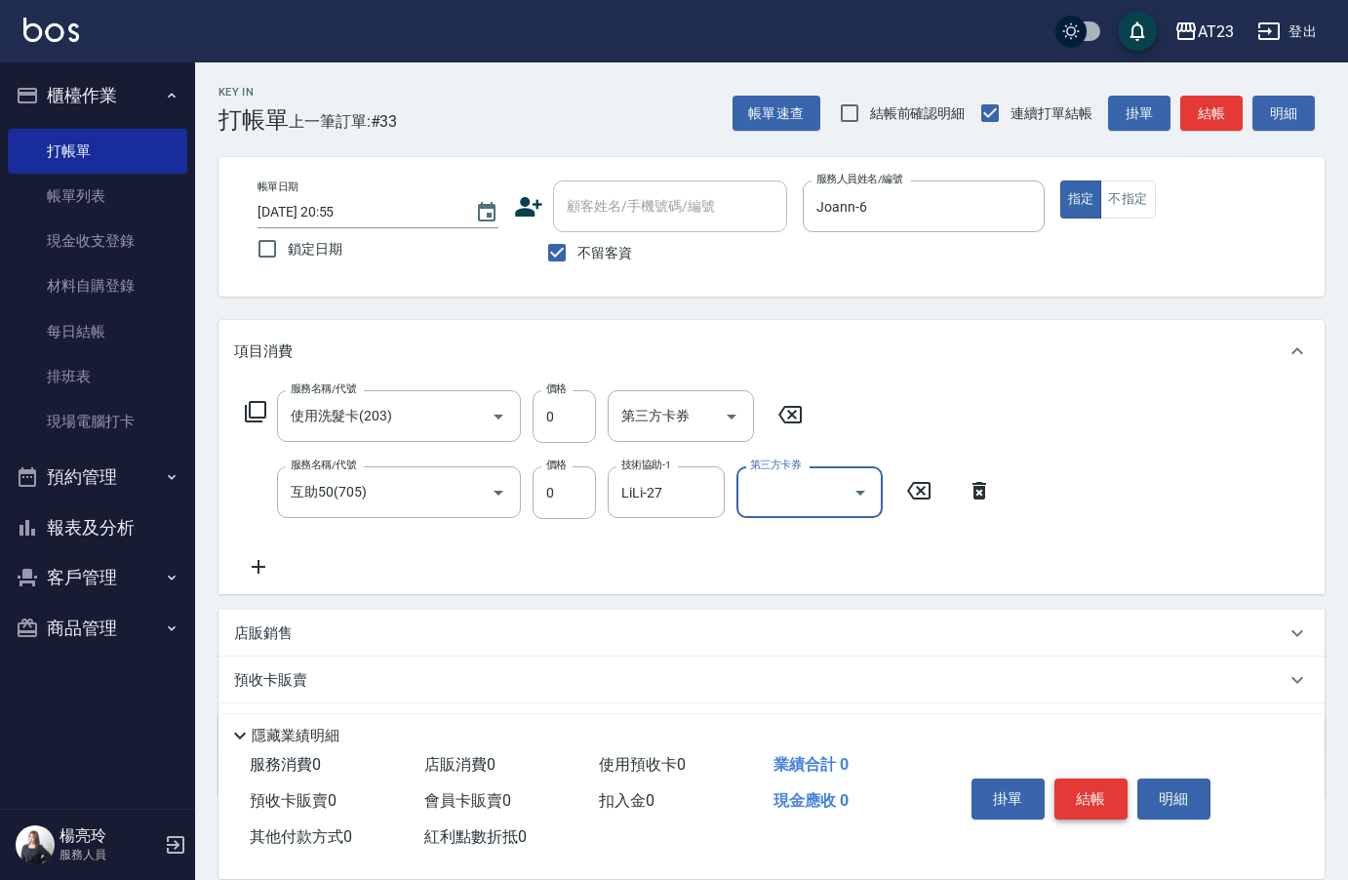
click at [1084, 807] on button "結帳" at bounding box center [1090, 798] width 73 height 41
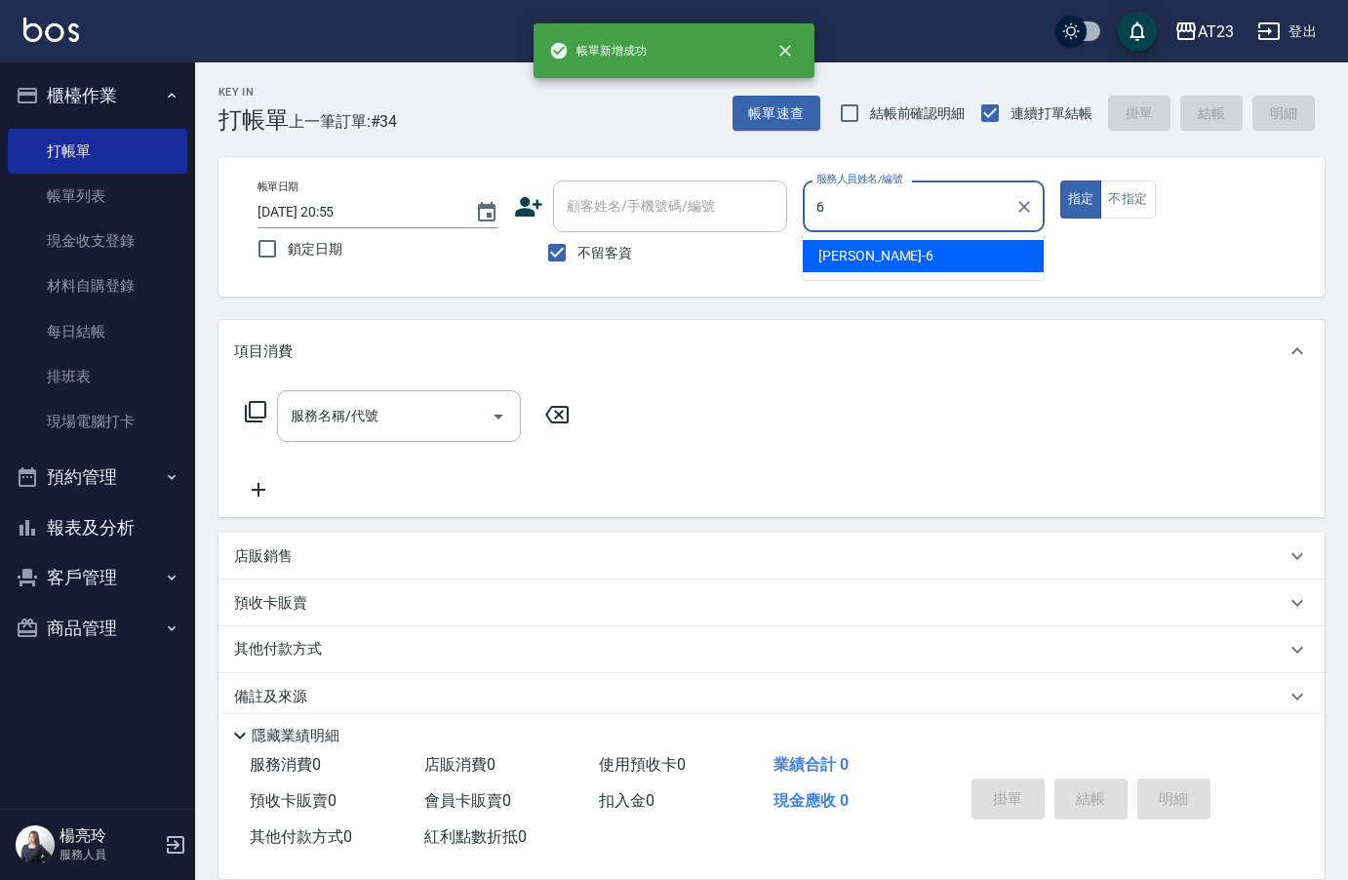
type input "Joann-6"
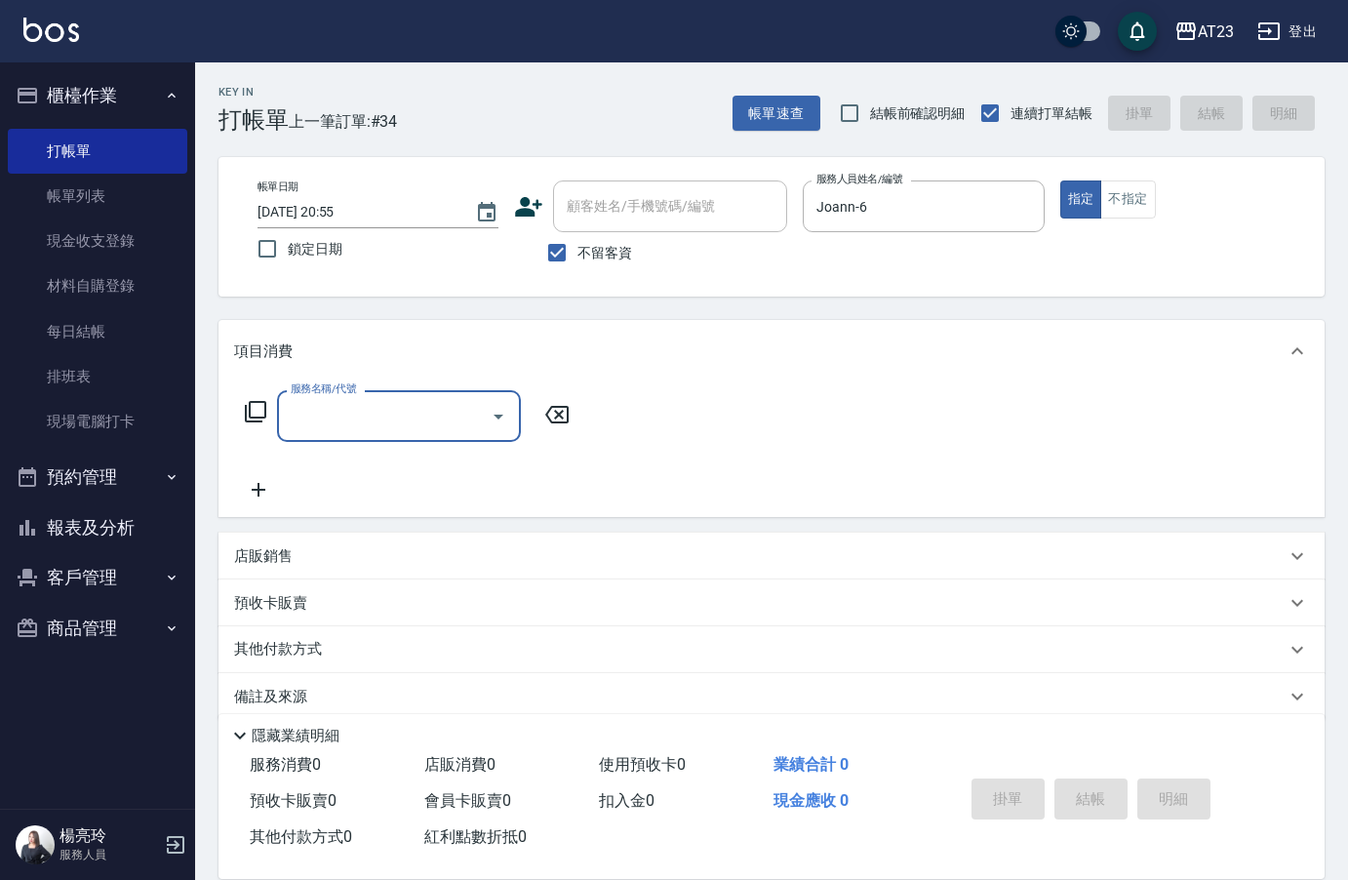
click at [257, 406] on icon at bounding box center [255, 411] width 23 height 23
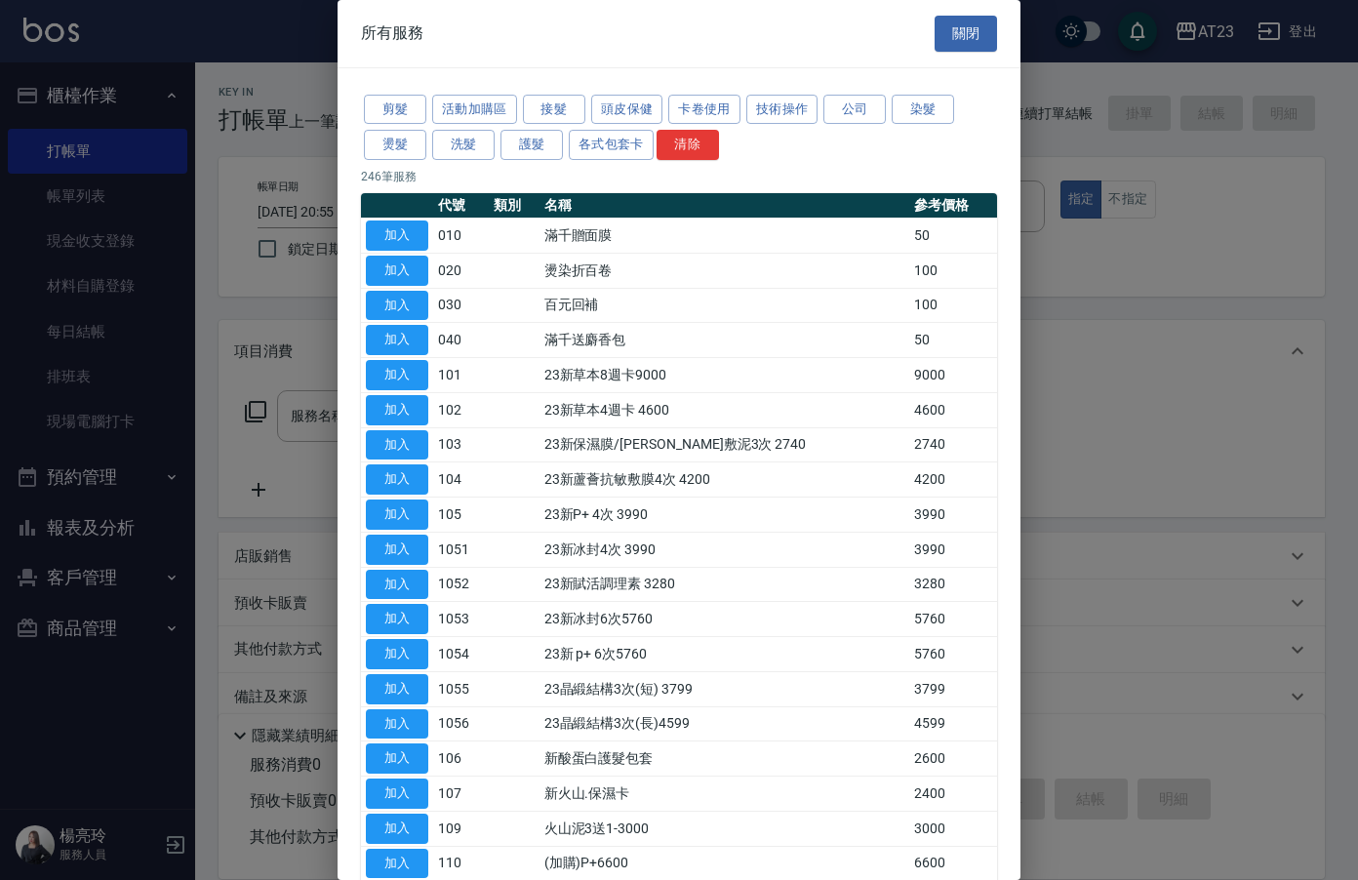
drag, startPoint x: 930, startPoint y: 29, endPoint x: 709, endPoint y: 75, distance: 225.2
click at [921, 29] on div "所有服務 關閉" at bounding box center [679, 33] width 683 height 67
click at [242, 444] on div at bounding box center [679, 440] width 1358 height 880
drag, startPoint x: 953, startPoint y: 60, endPoint x: 960, endPoint y: 40, distance: 21.6
click at [955, 56] on div "所有服務 關閉" at bounding box center [679, 33] width 683 height 67
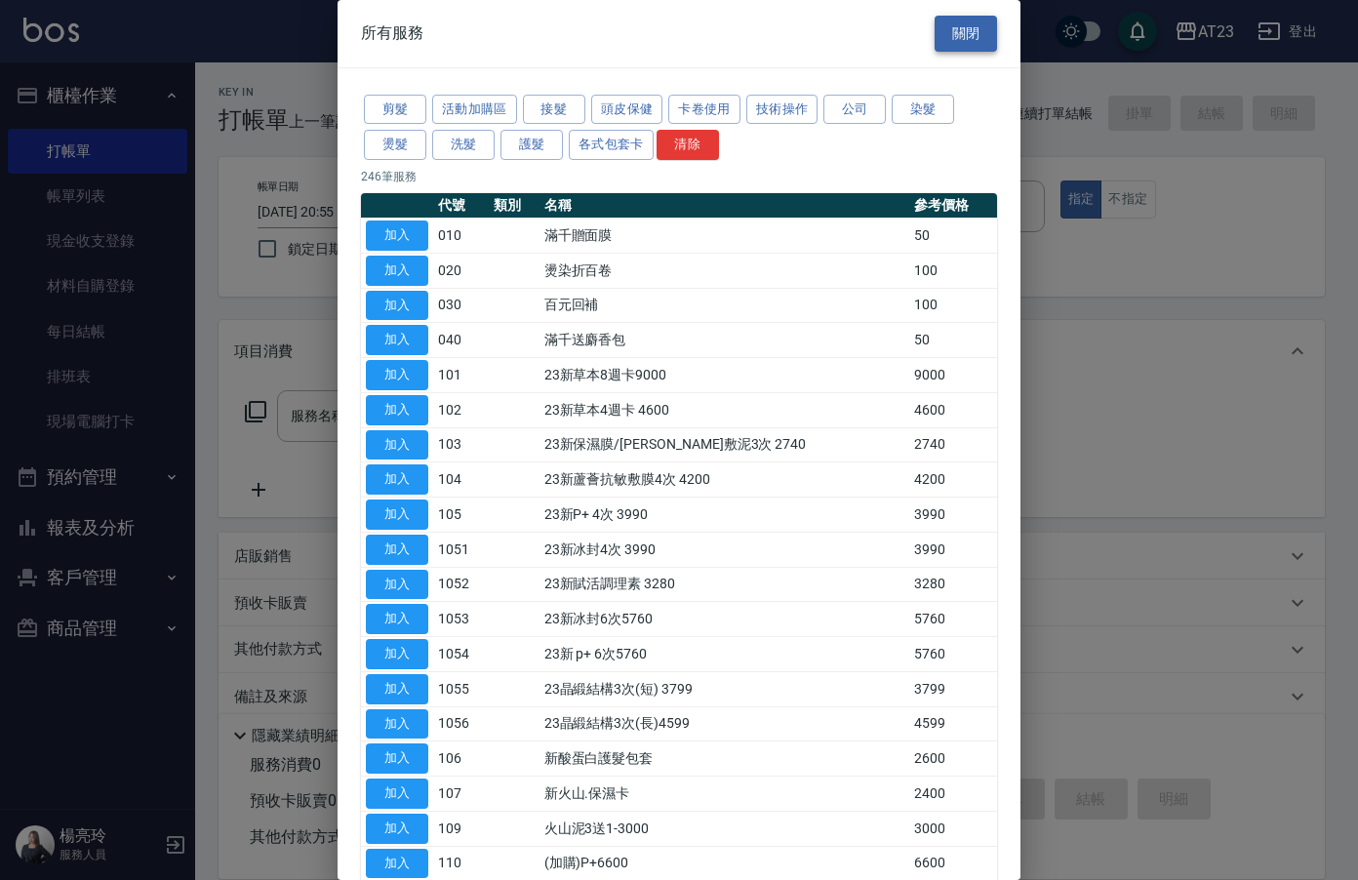
click at [964, 28] on button "關閉" at bounding box center [965, 34] width 62 height 36
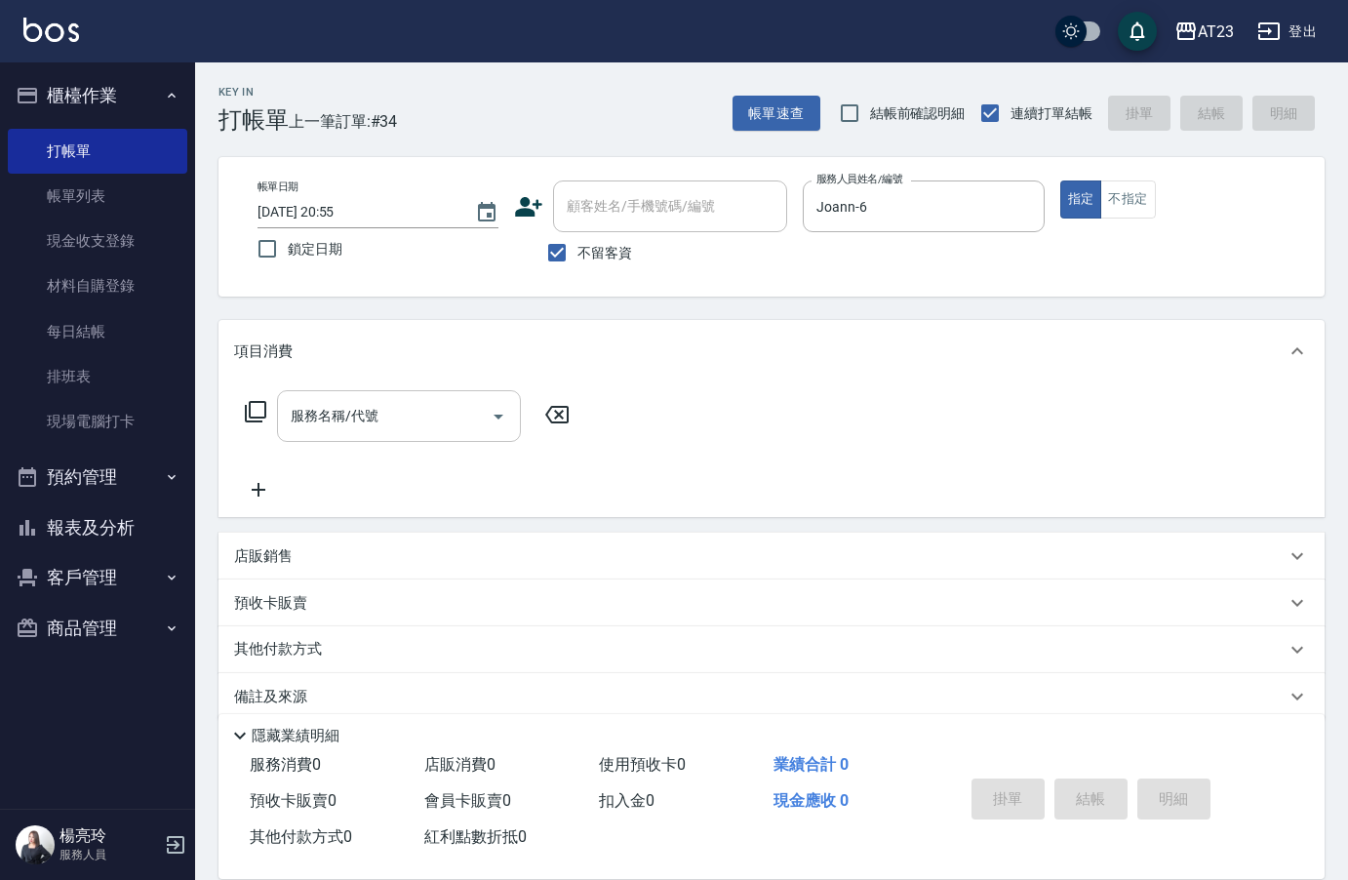
click at [428, 411] on input "服務名稱/代號" at bounding box center [384, 416] width 197 height 34
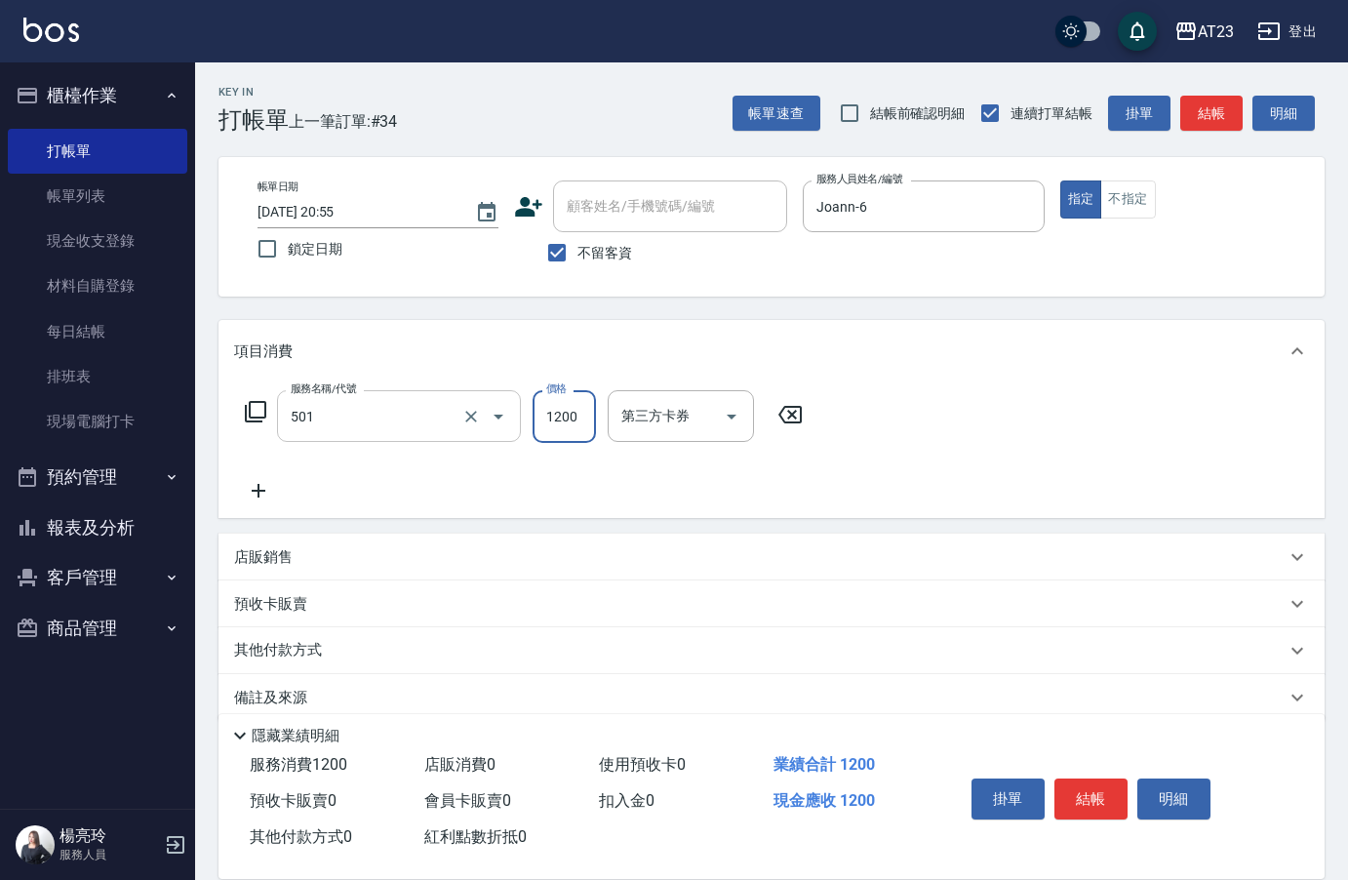
type input "染髮(501)"
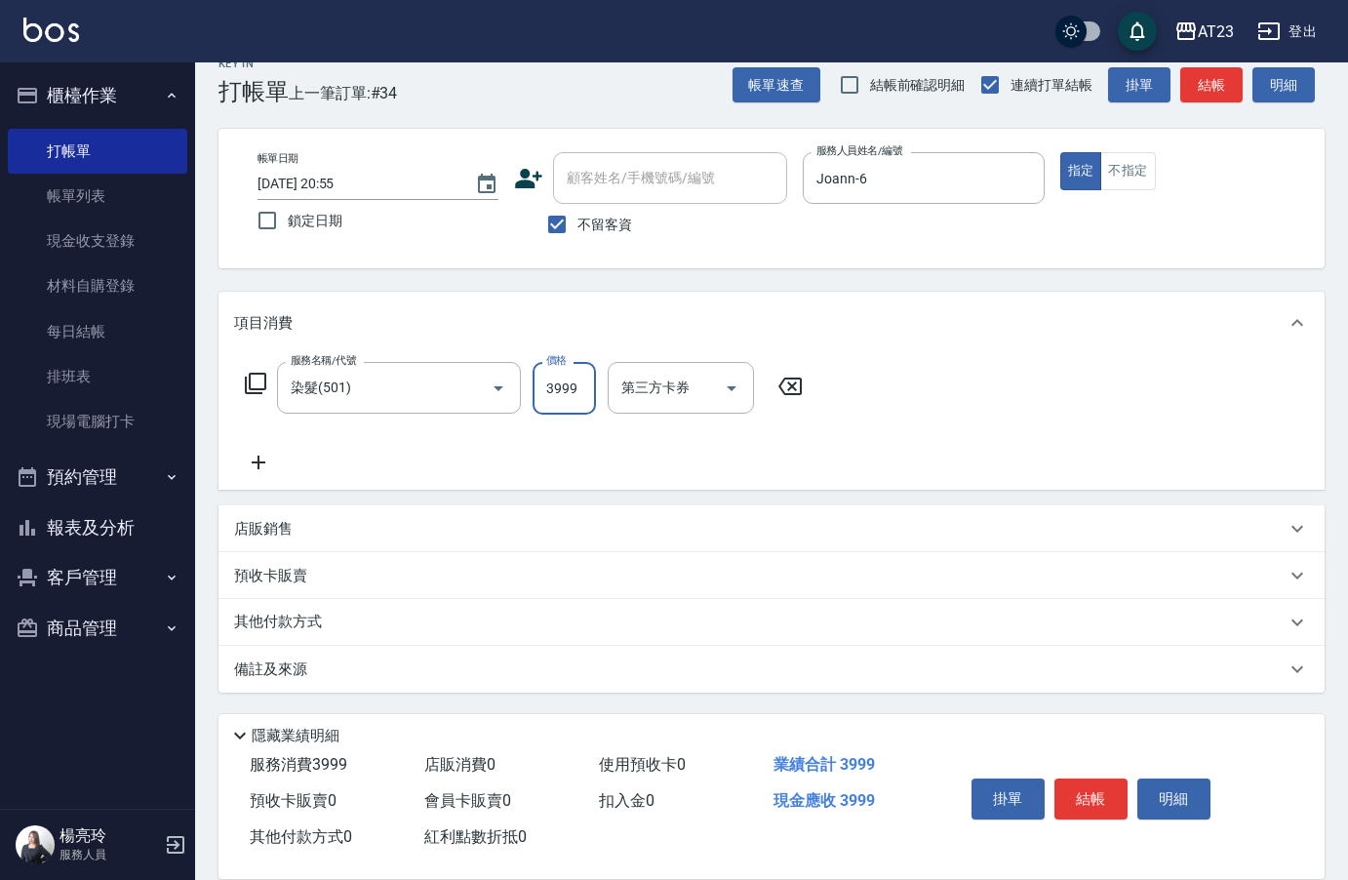
type input "3999"
click at [319, 628] on p "其他付款方式" at bounding box center [283, 622] width 98 height 21
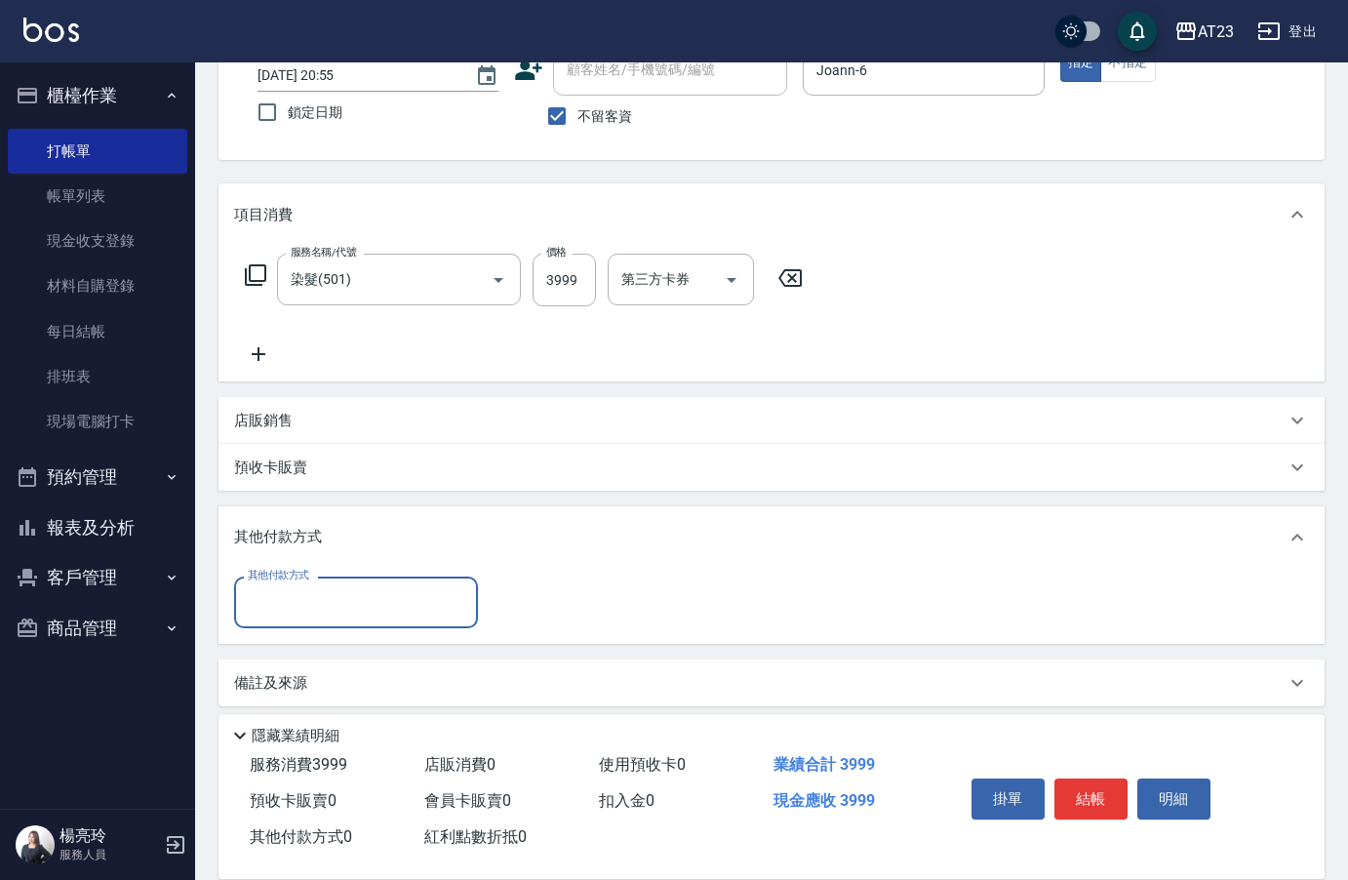
scroll to position [147, 0]
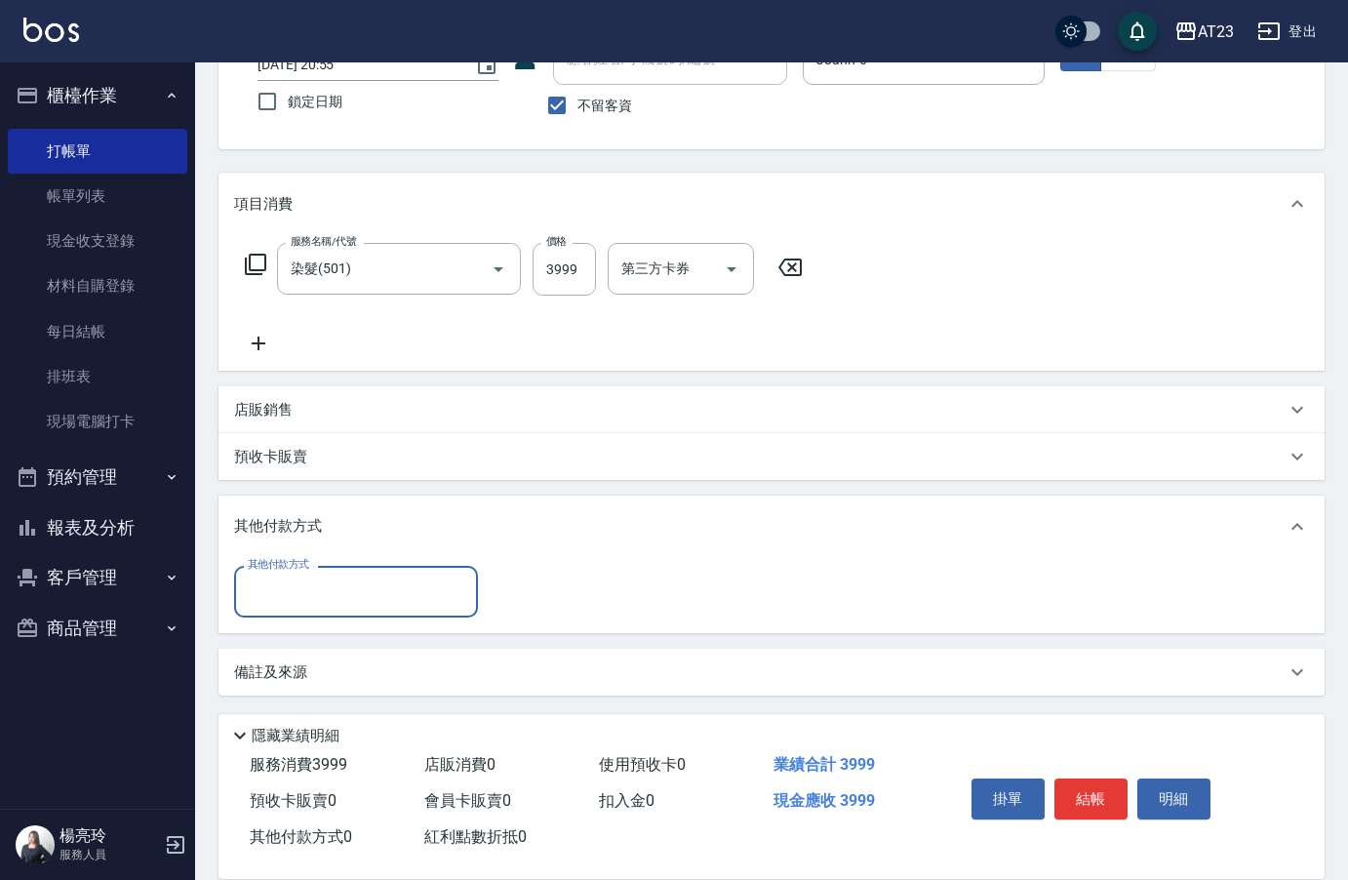
click at [305, 601] on input "其他付款方式" at bounding box center [356, 592] width 226 height 34
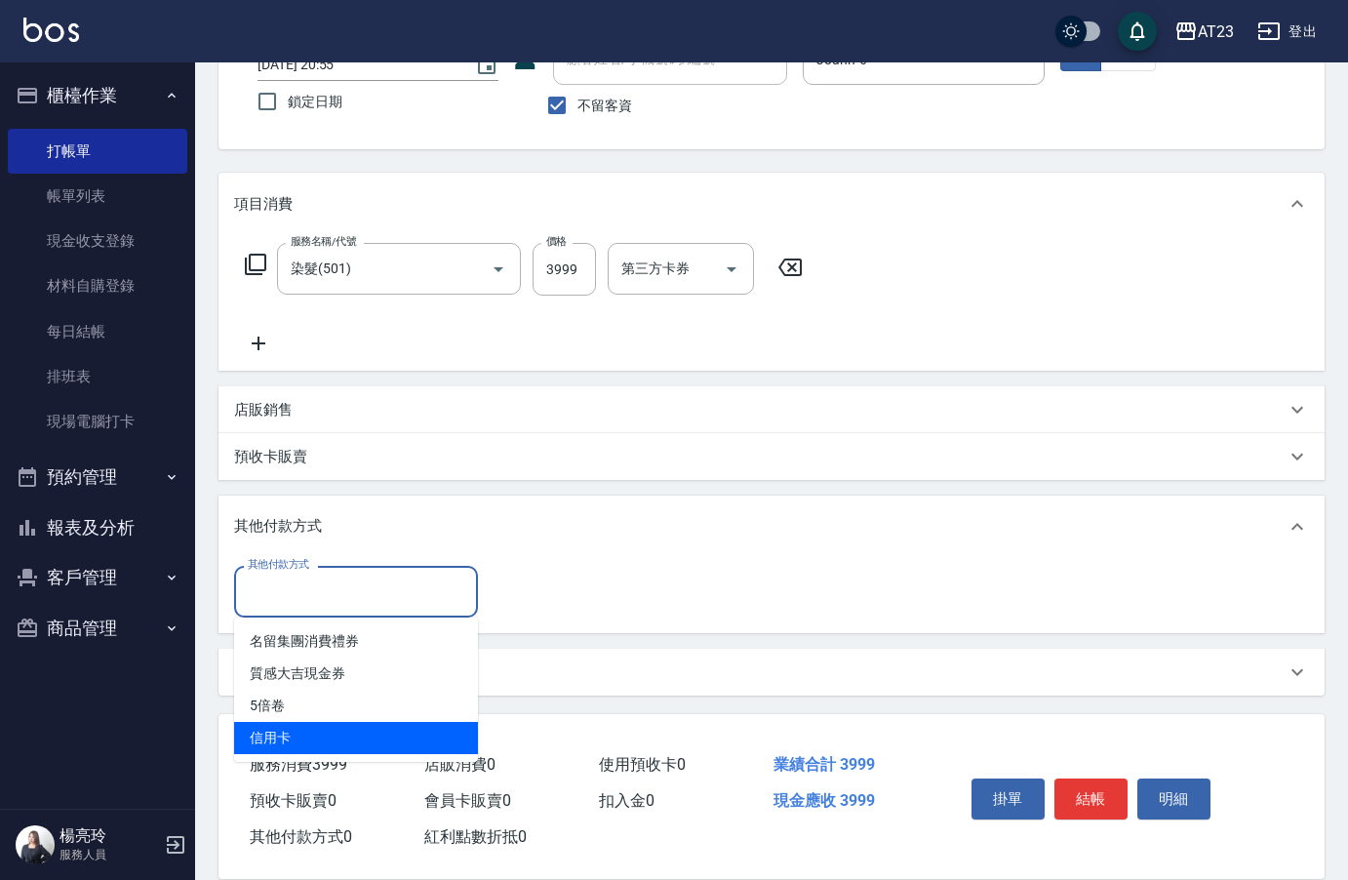
click at [281, 749] on span "信用卡" at bounding box center [356, 738] width 244 height 32
type input "信用卡"
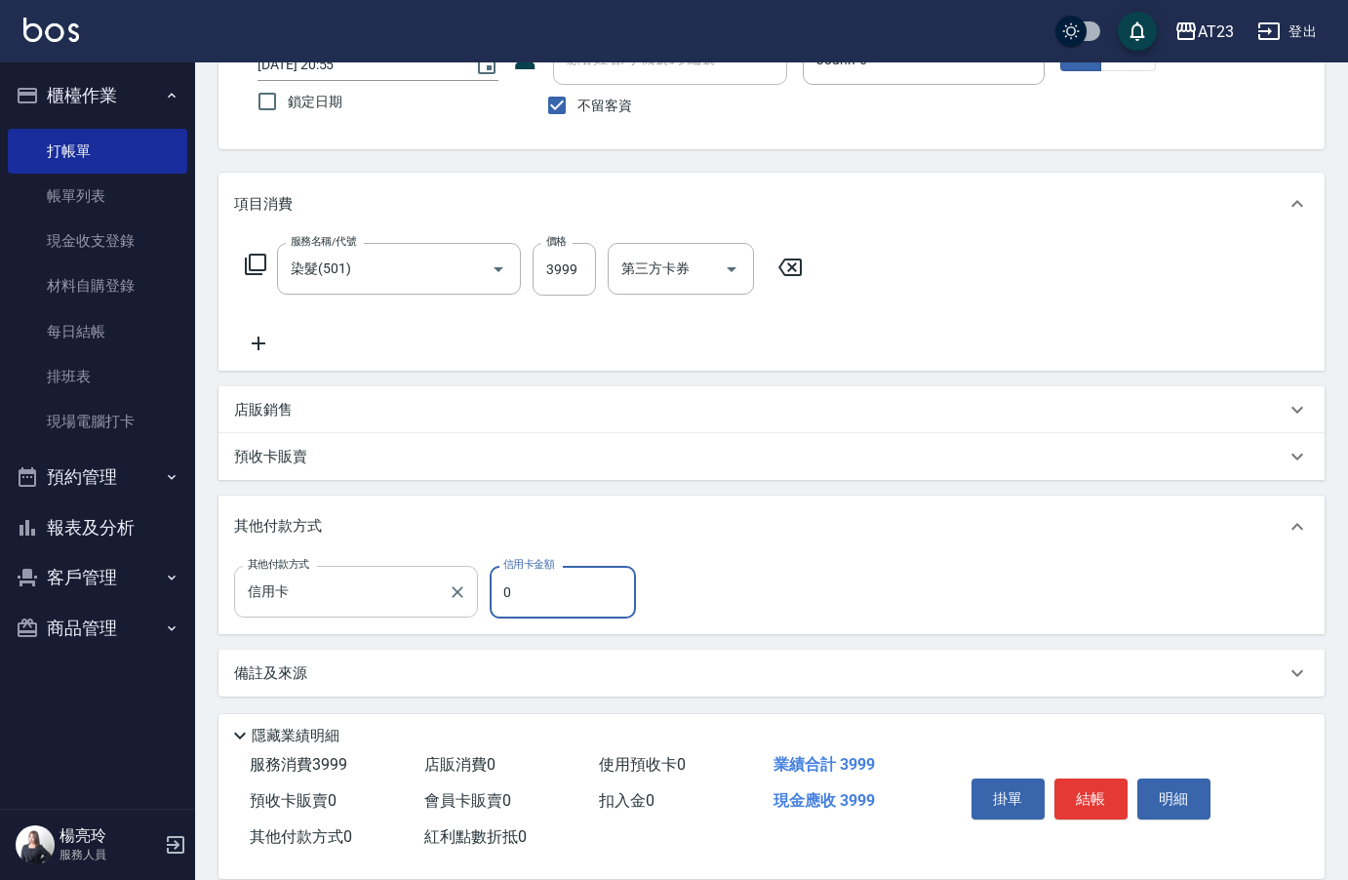
drag, startPoint x: 523, startPoint y: 596, endPoint x: 442, endPoint y: 611, distance: 82.3
click at [450, 598] on div "其他付款方式 信用卡 其他付款方式 信用卡金額 0 信用卡金額" at bounding box center [441, 592] width 414 height 53
type input "3999"
click at [1087, 797] on button "結帳" at bounding box center [1090, 798] width 73 height 41
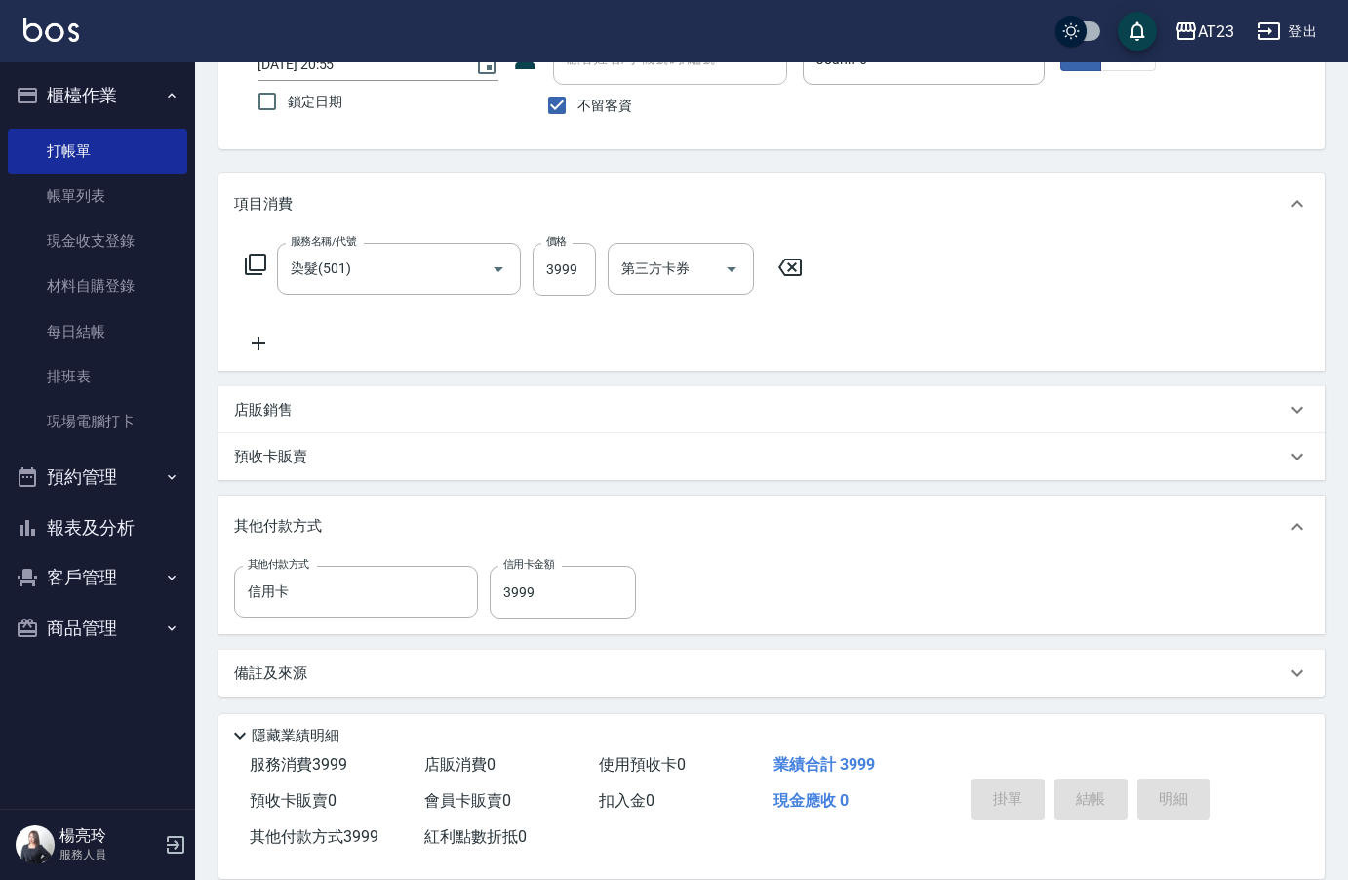
type input "[DATE] 20:56"
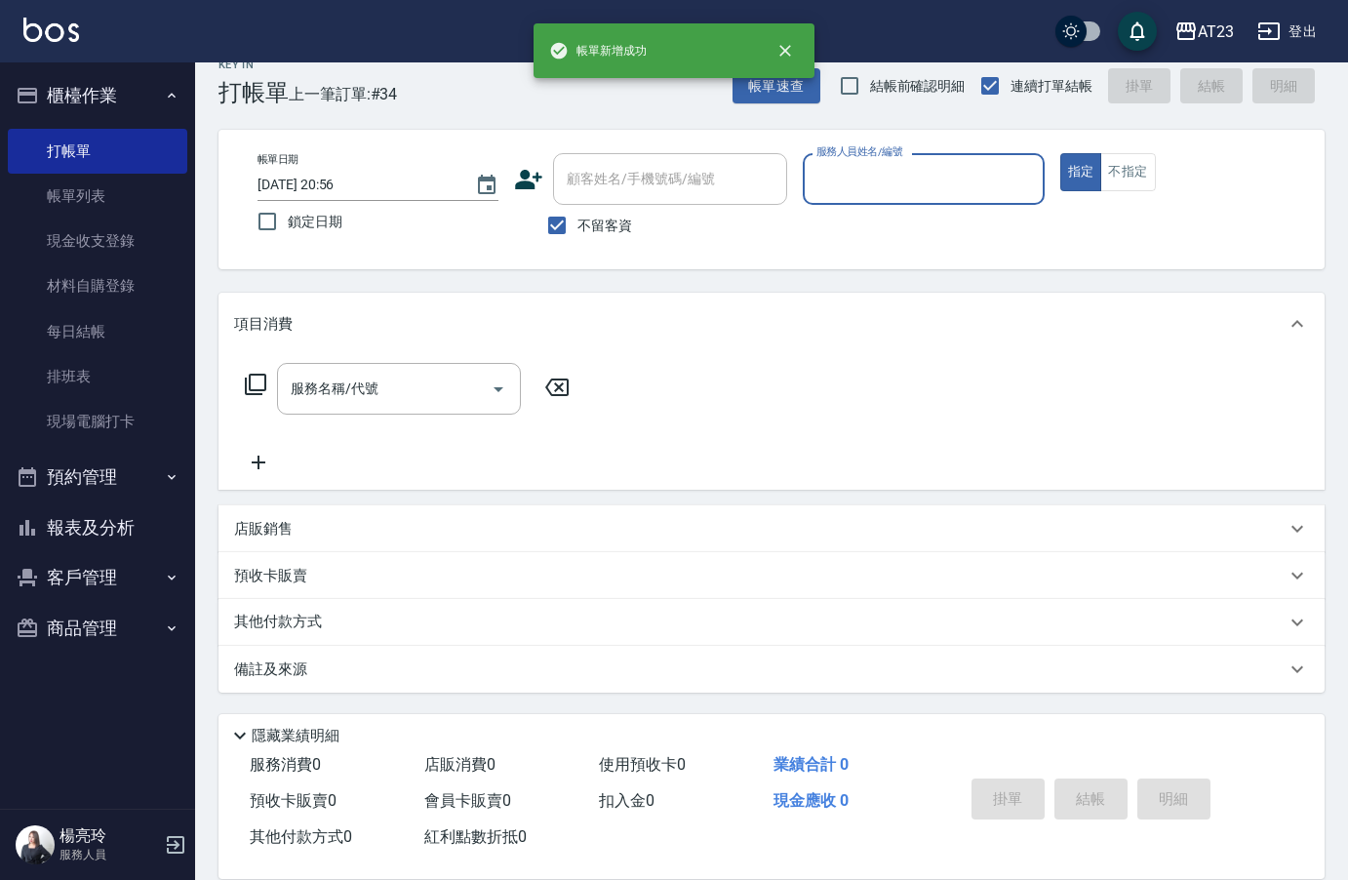
scroll to position [27, 0]
type input "Joann-6"
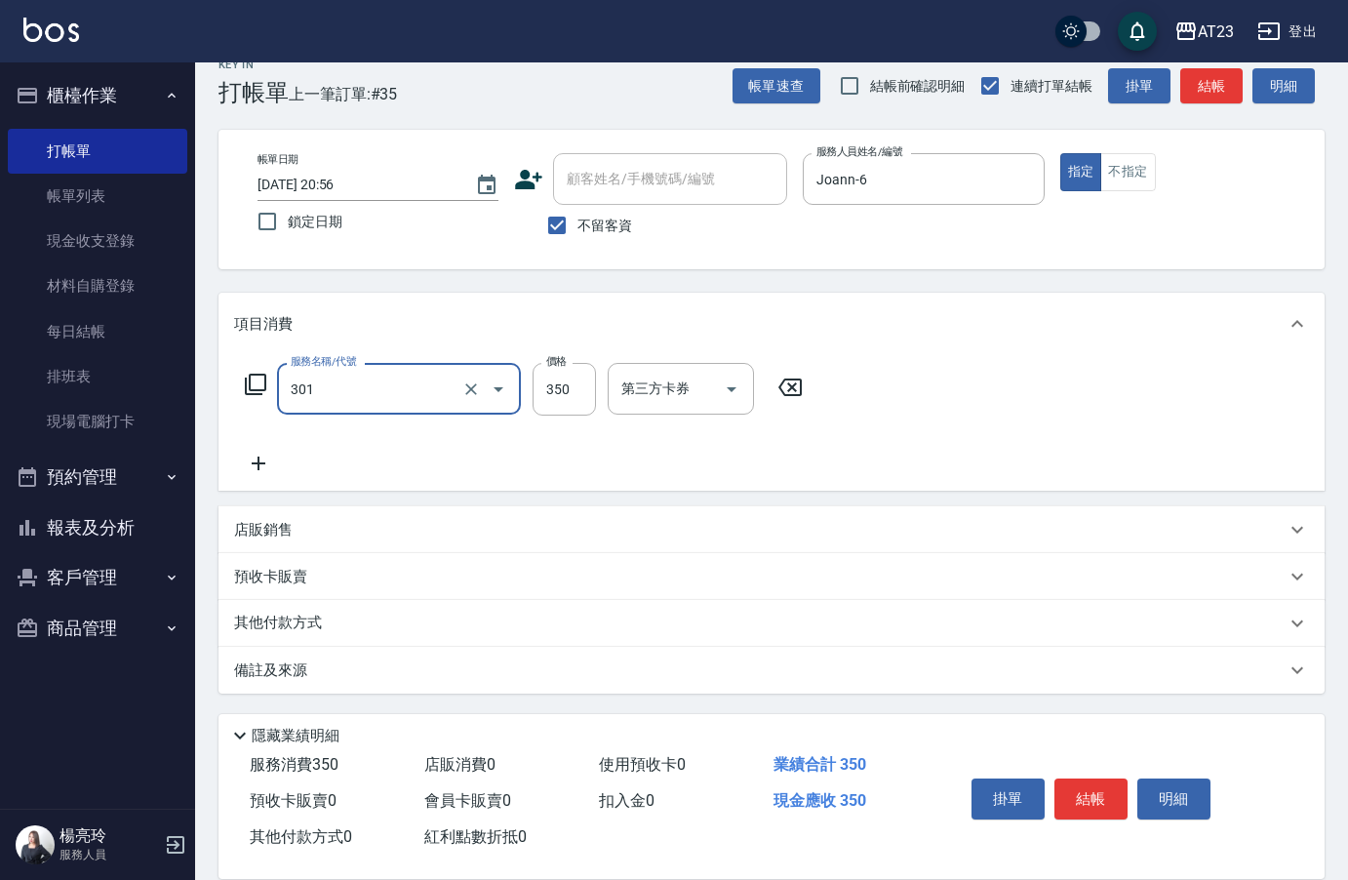
type input "造型剪髮(301)"
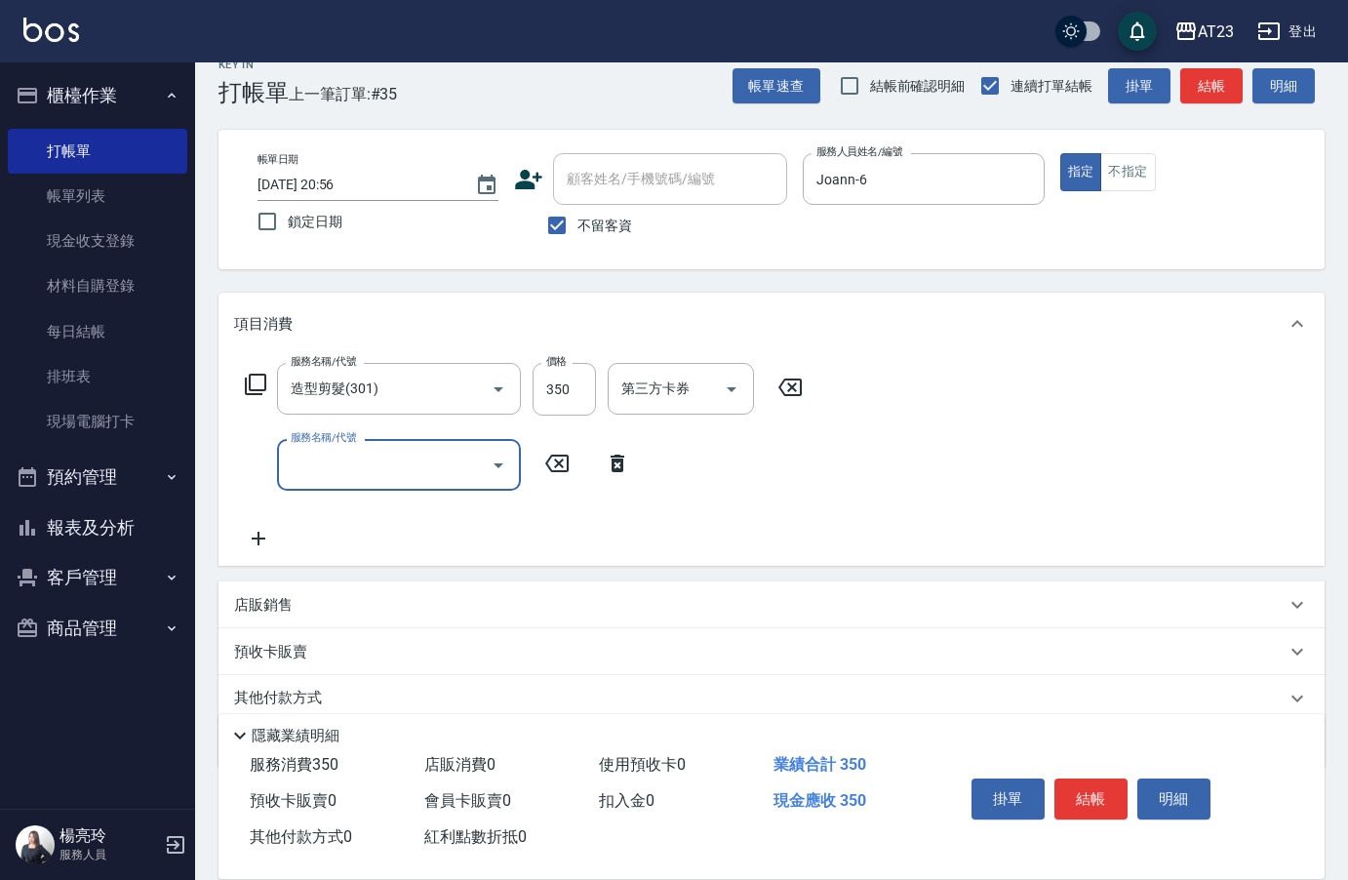
click at [258, 381] on icon at bounding box center [255, 384] width 23 height 23
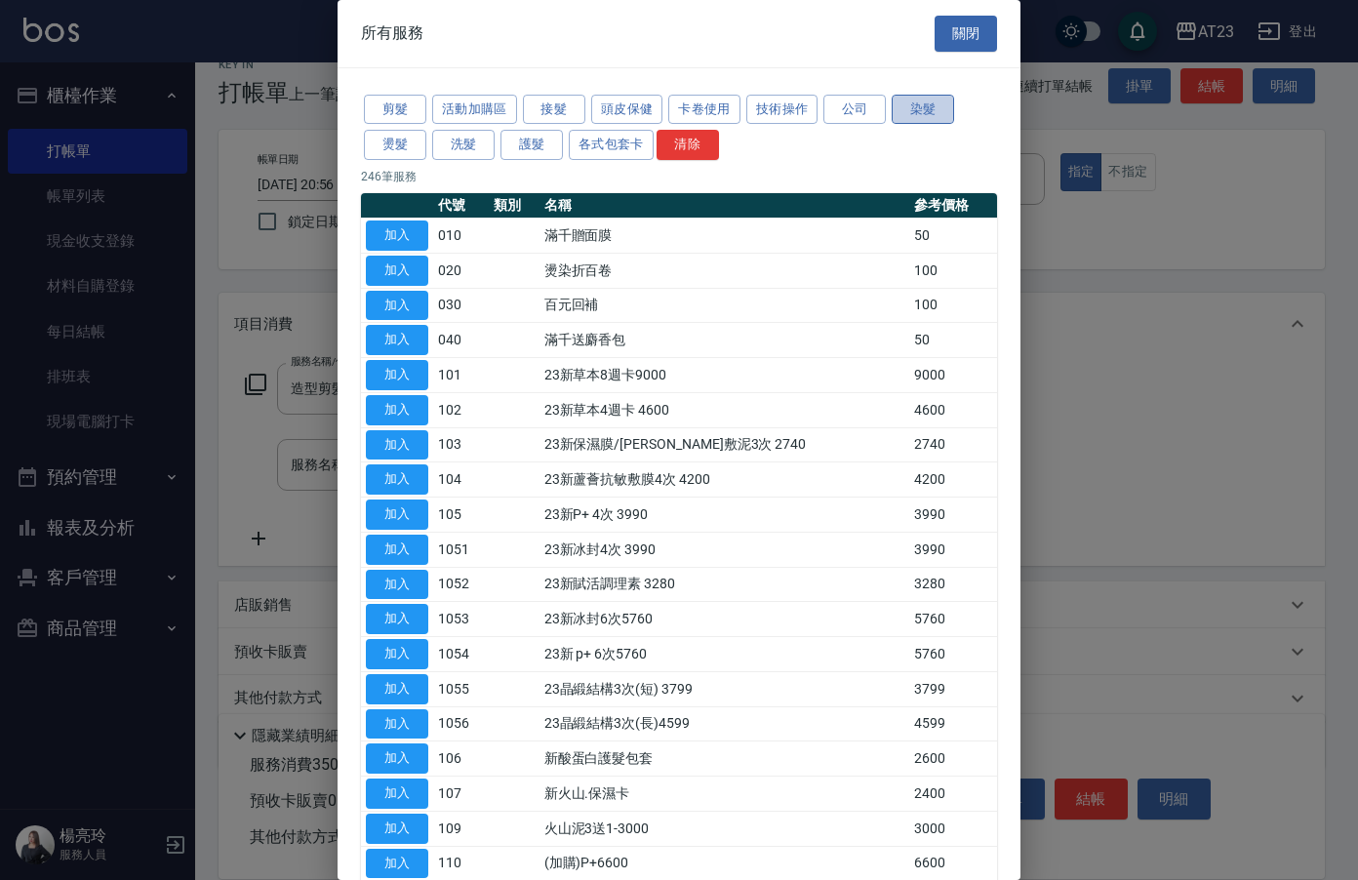
click at [908, 115] on button "染髮" at bounding box center [923, 110] width 62 height 30
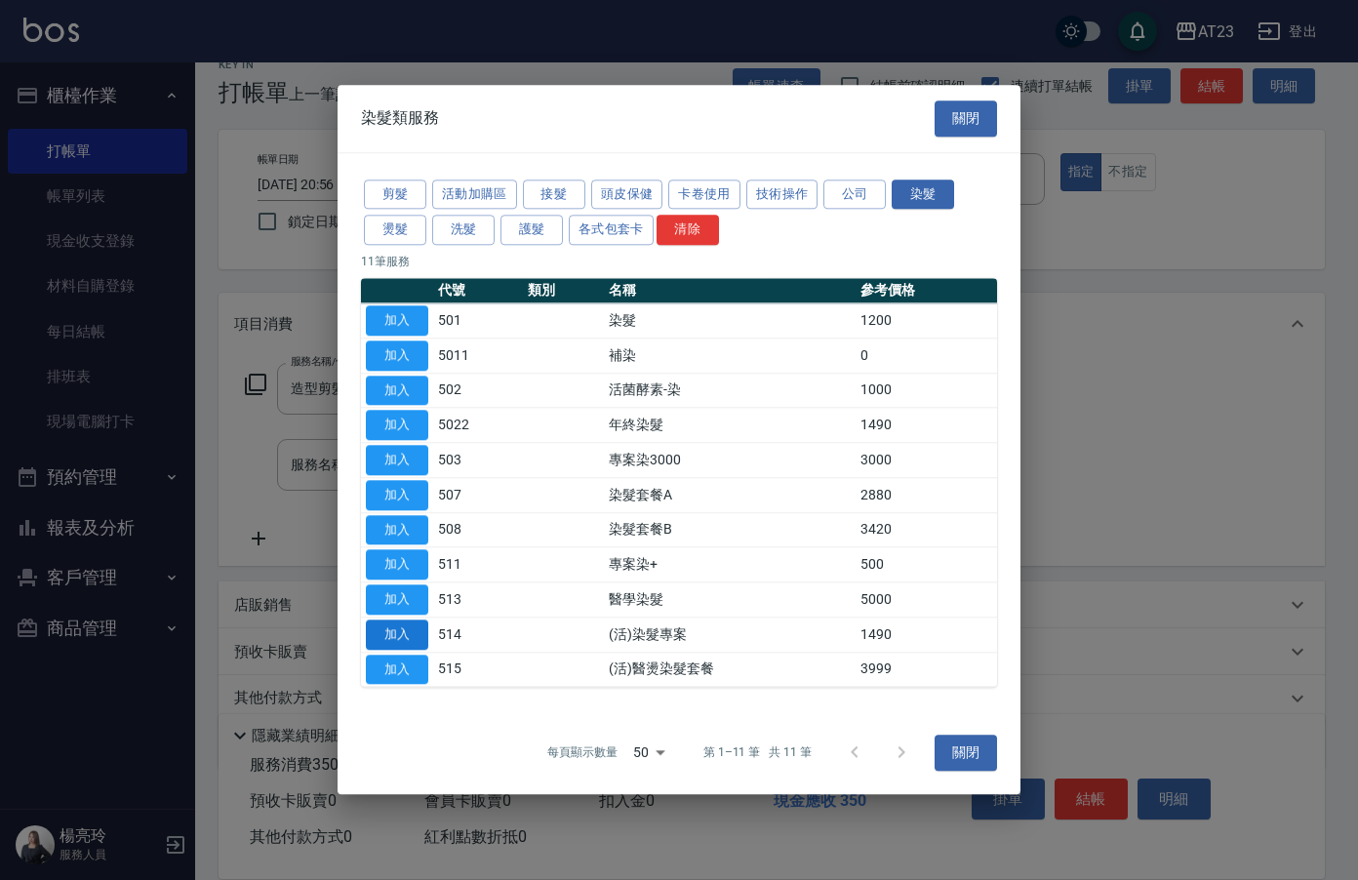
click at [383, 642] on button "加入" at bounding box center [397, 634] width 62 height 30
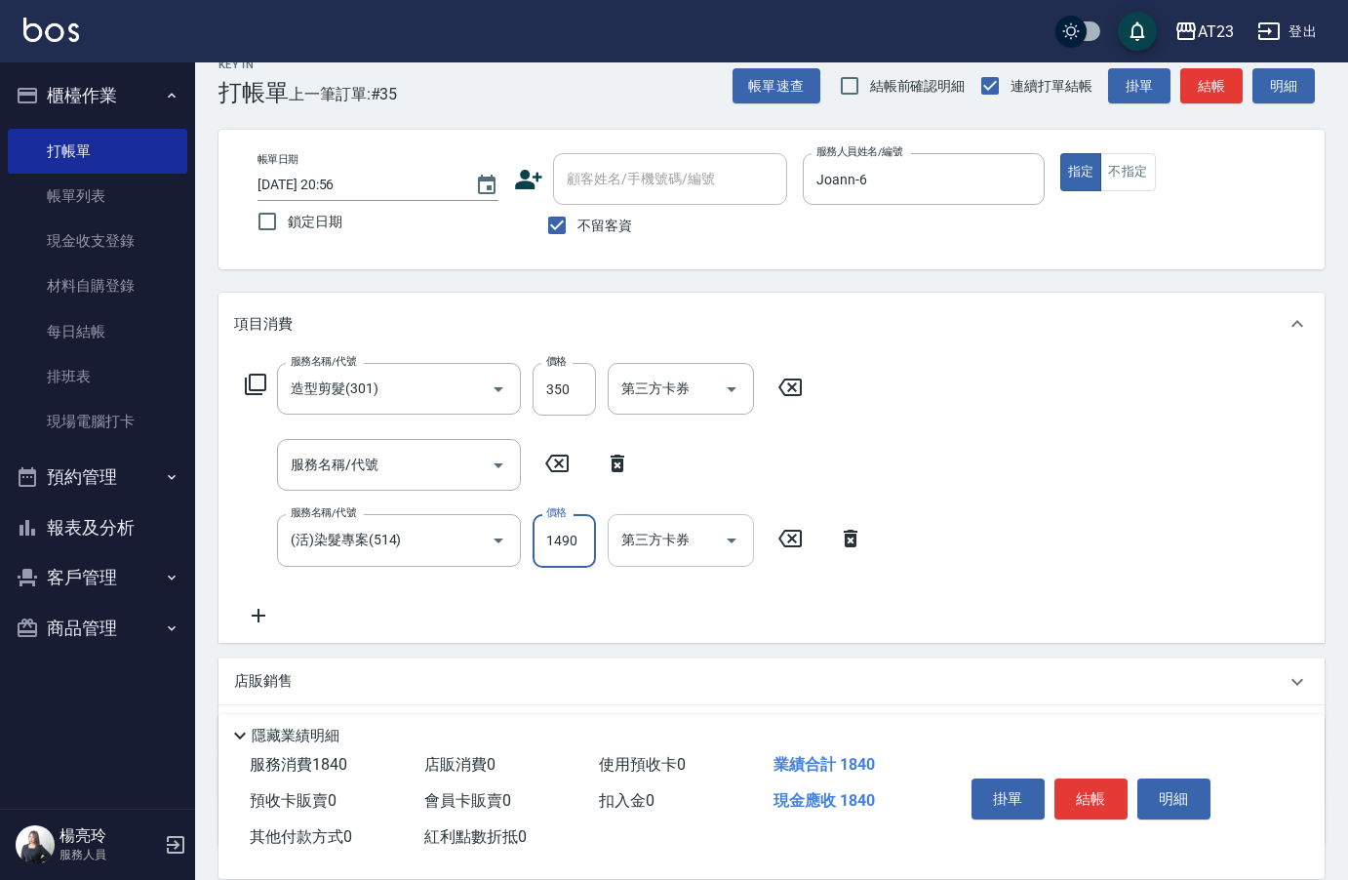
drag, startPoint x: 544, startPoint y: 548, endPoint x: 619, endPoint y: 564, distance: 76.7
click at [546, 548] on input "1490" at bounding box center [564, 540] width 63 height 53
type input "2490"
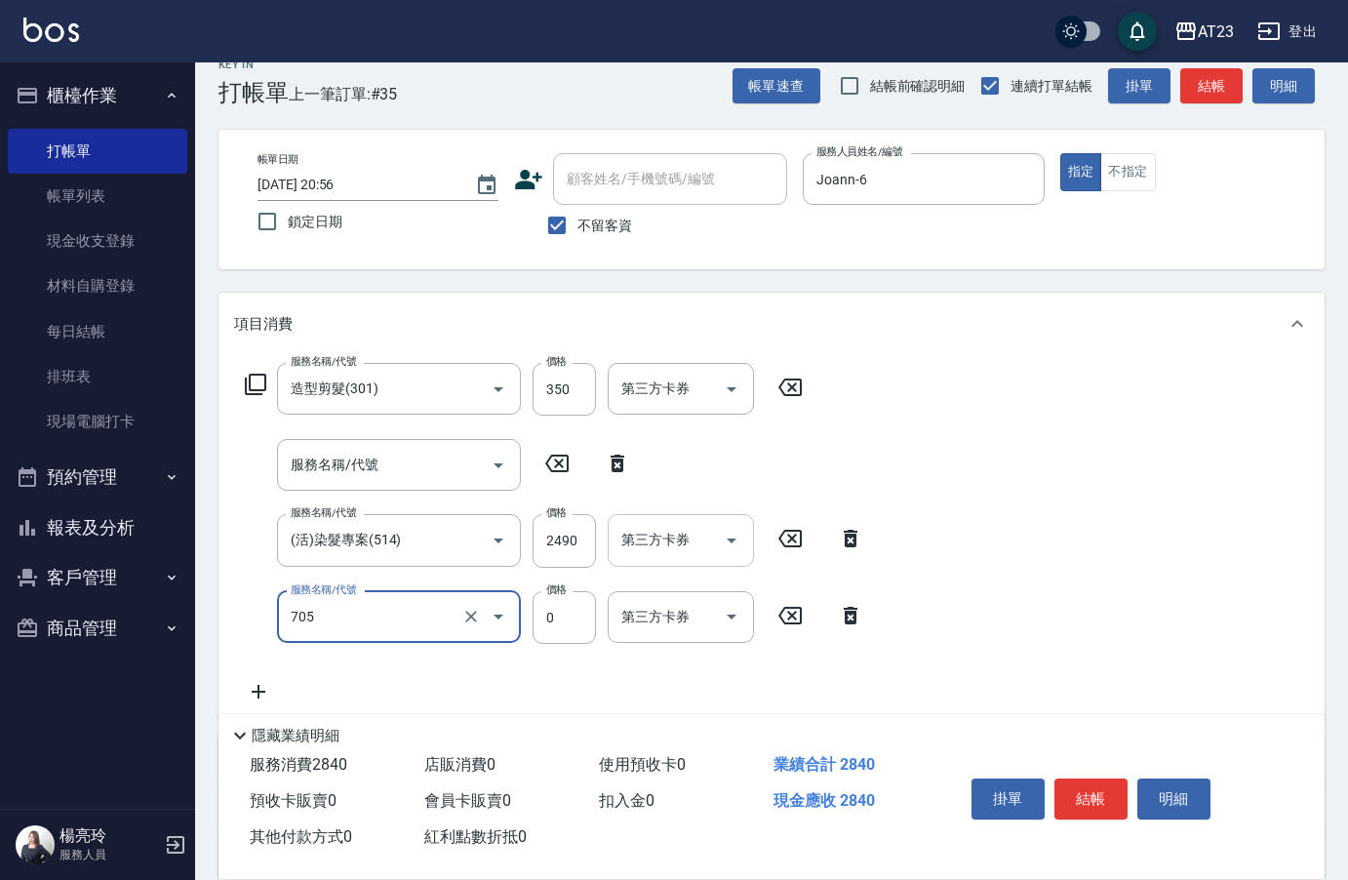
type input "互助50(705)"
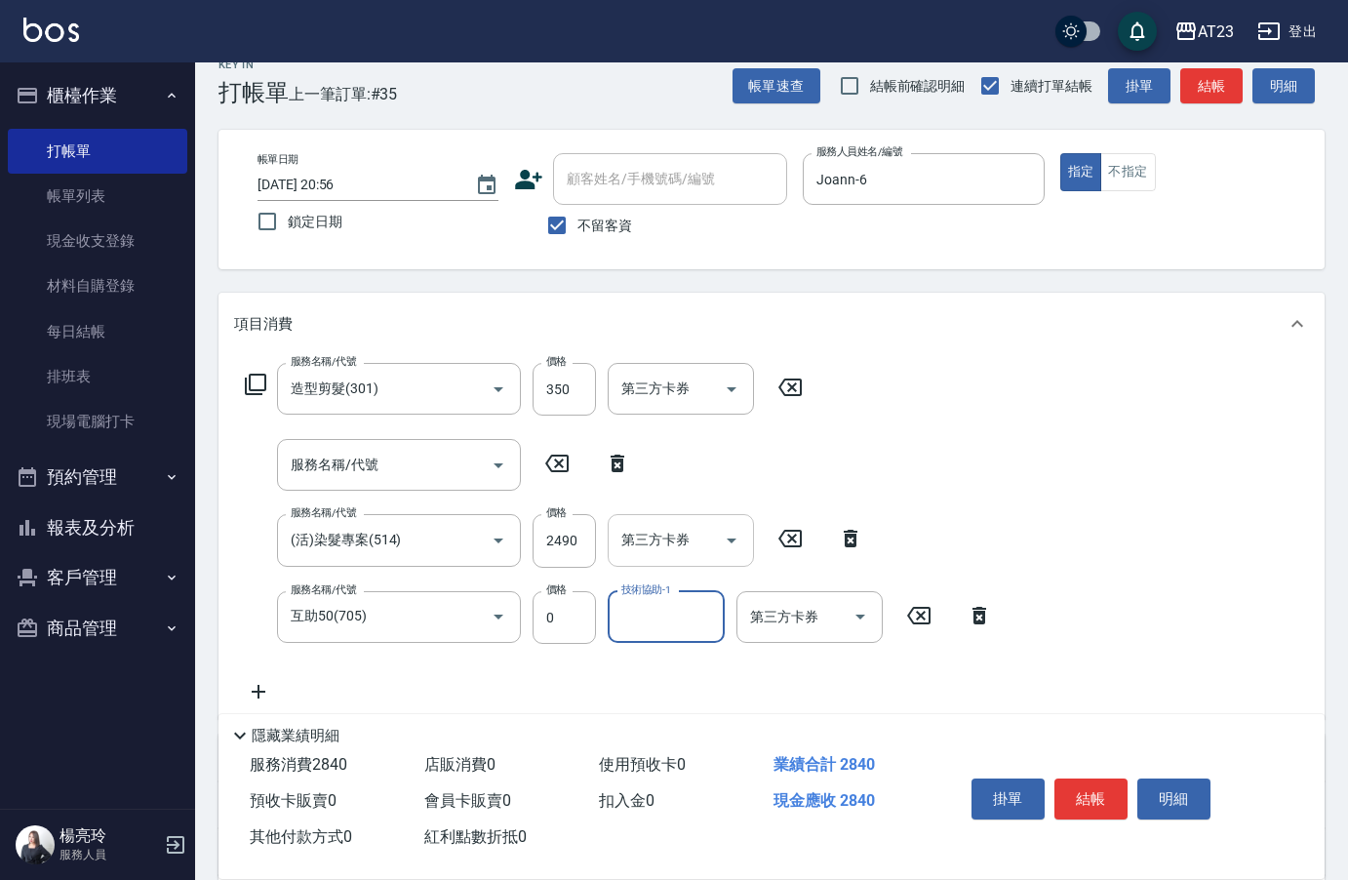
type input "3"
type input "LiLi-27"
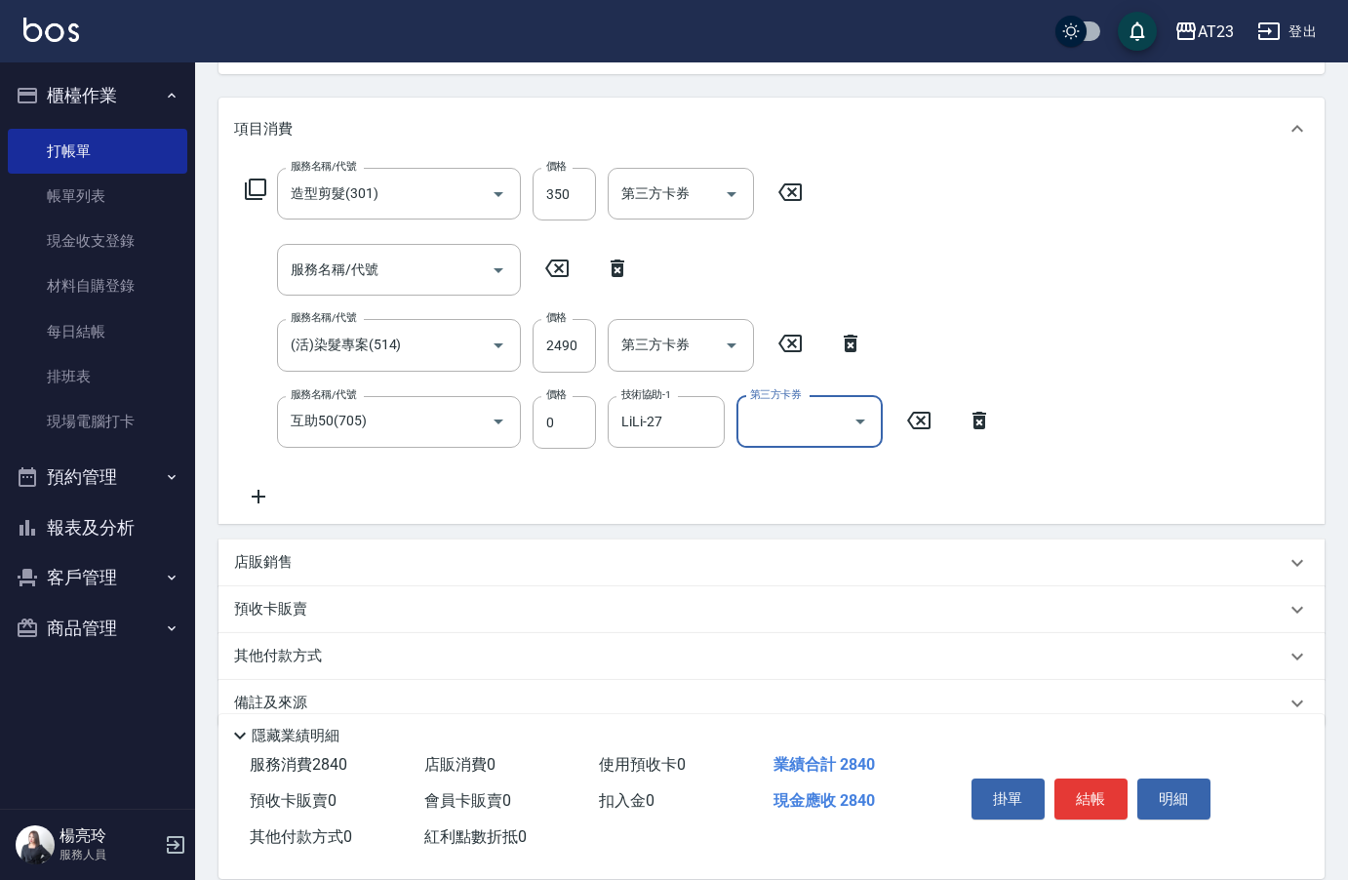
scroll to position [257, 0]
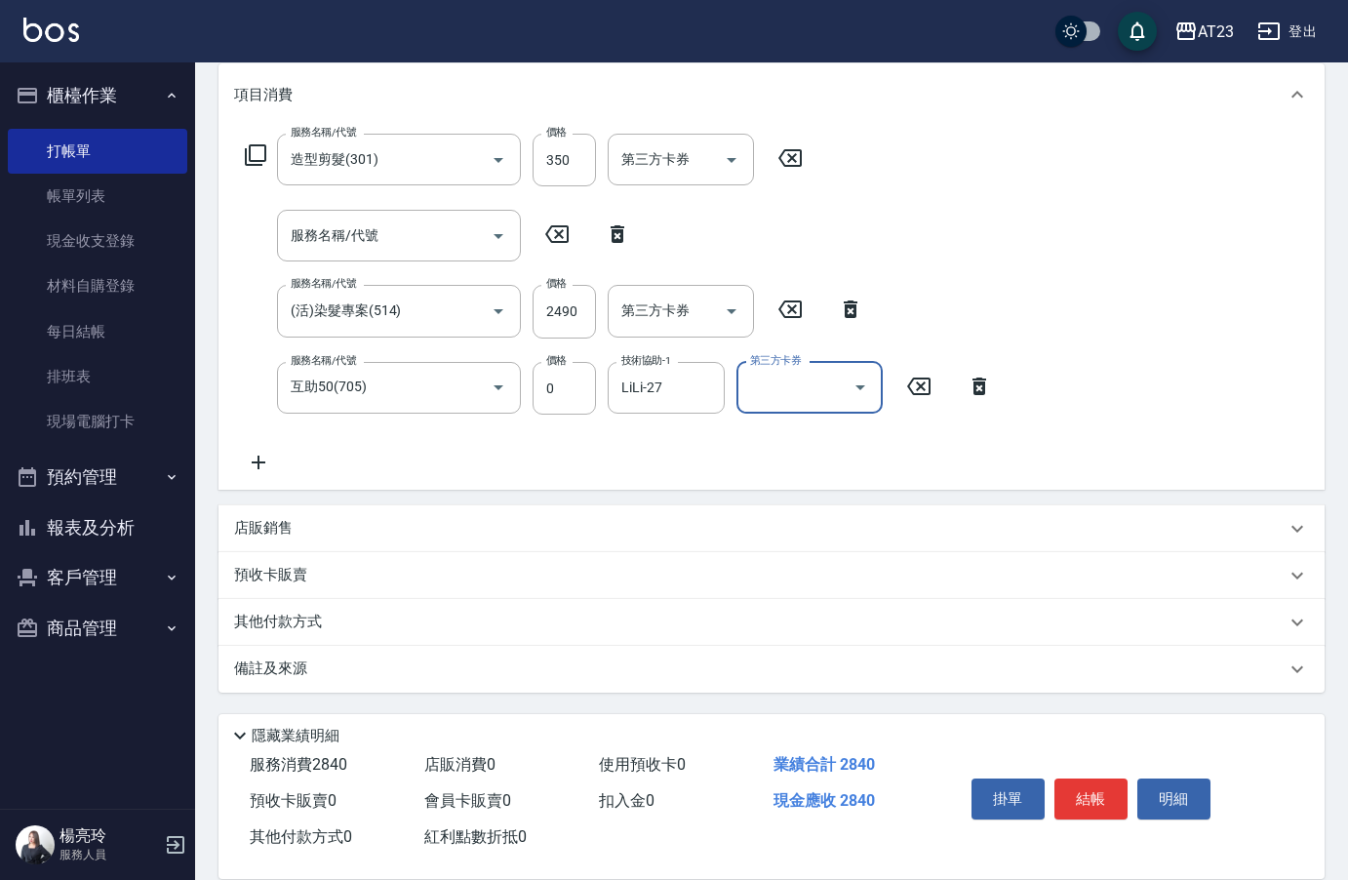
click at [289, 625] on p "其他付款方式" at bounding box center [283, 622] width 98 height 21
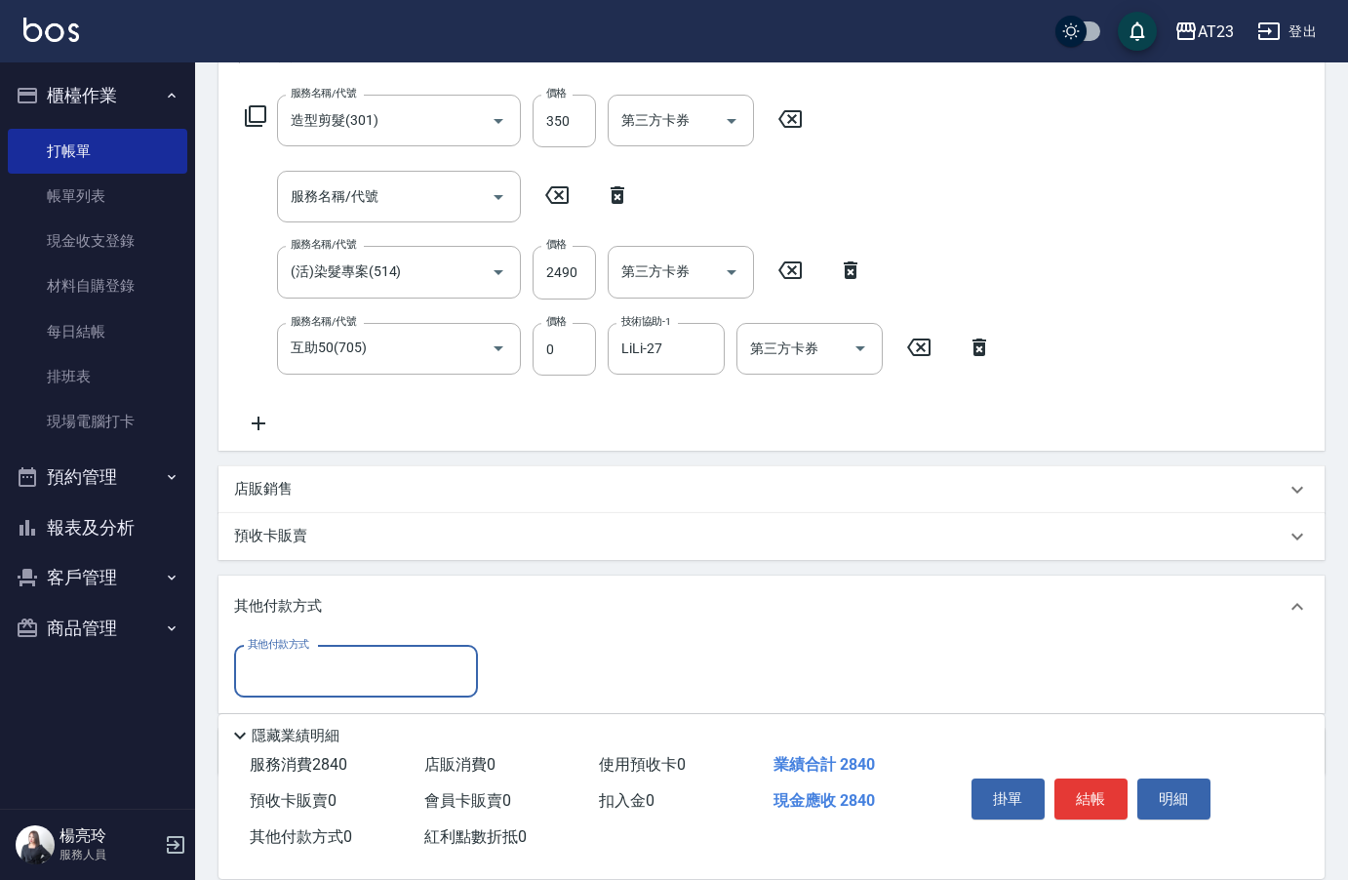
scroll to position [0, 0]
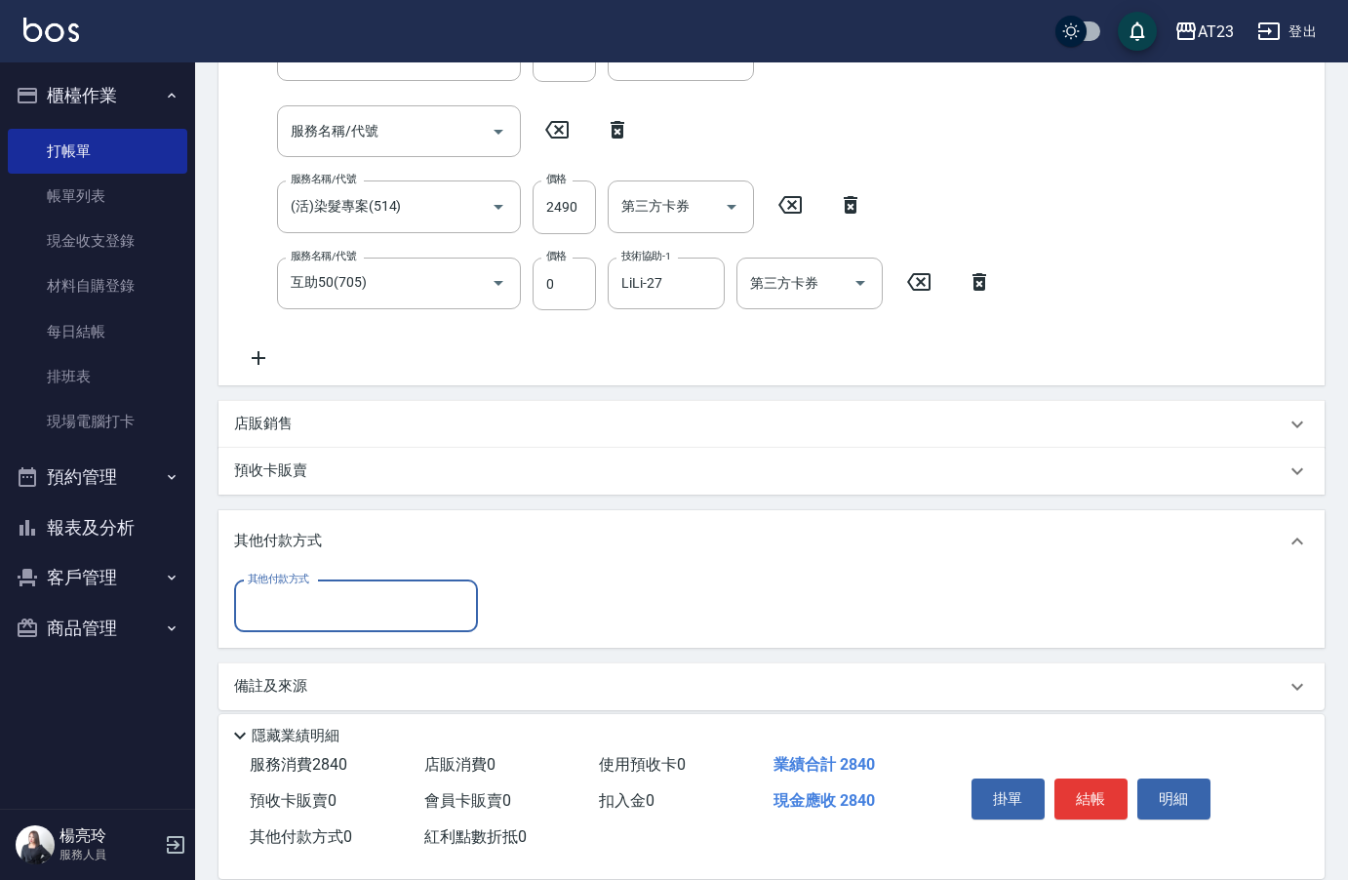
click at [289, 624] on div "其他付款方式" at bounding box center [356, 606] width 244 height 52
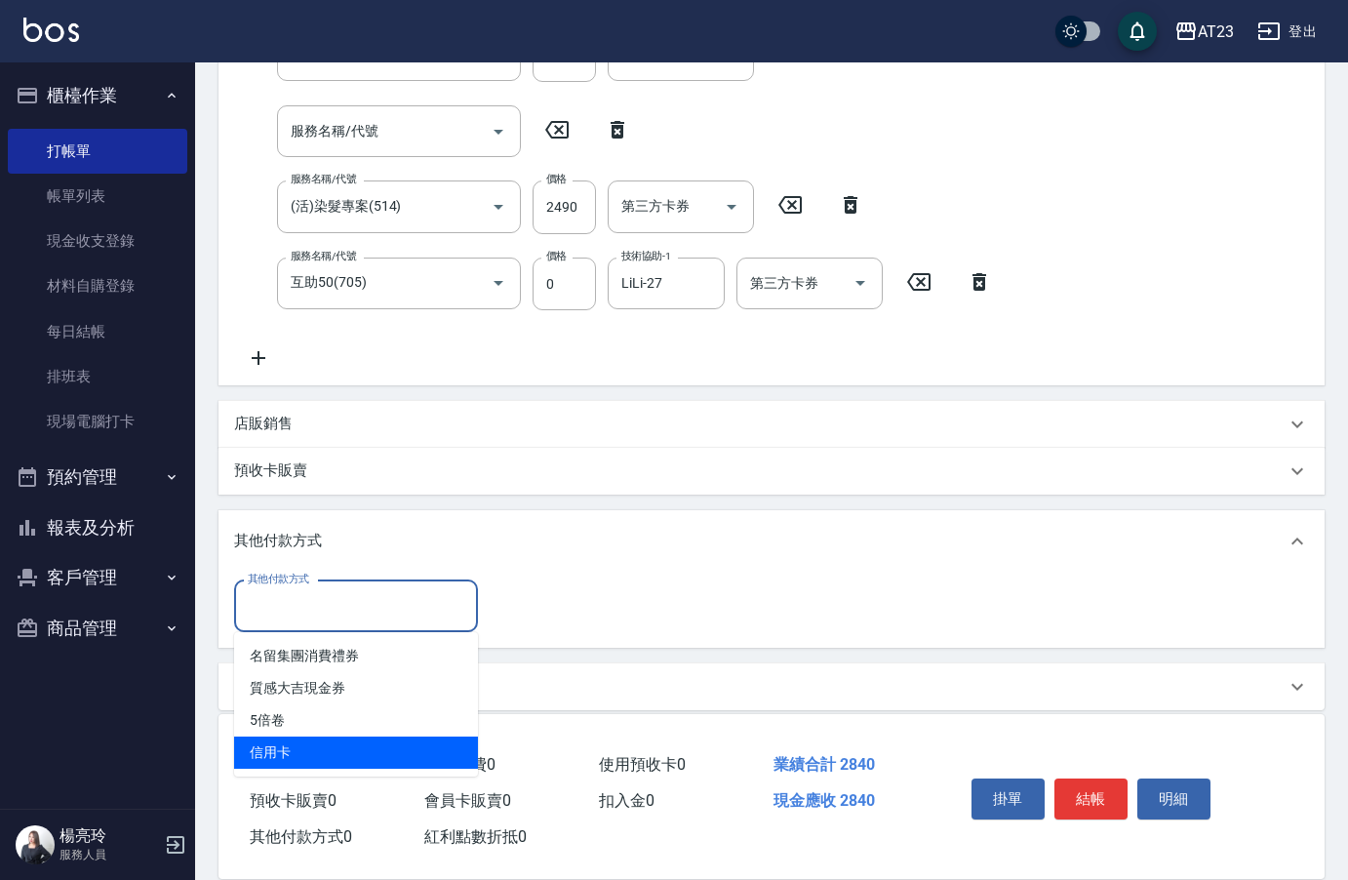
click at [298, 746] on span "信用卡" at bounding box center [356, 752] width 244 height 32
type input "信用卡"
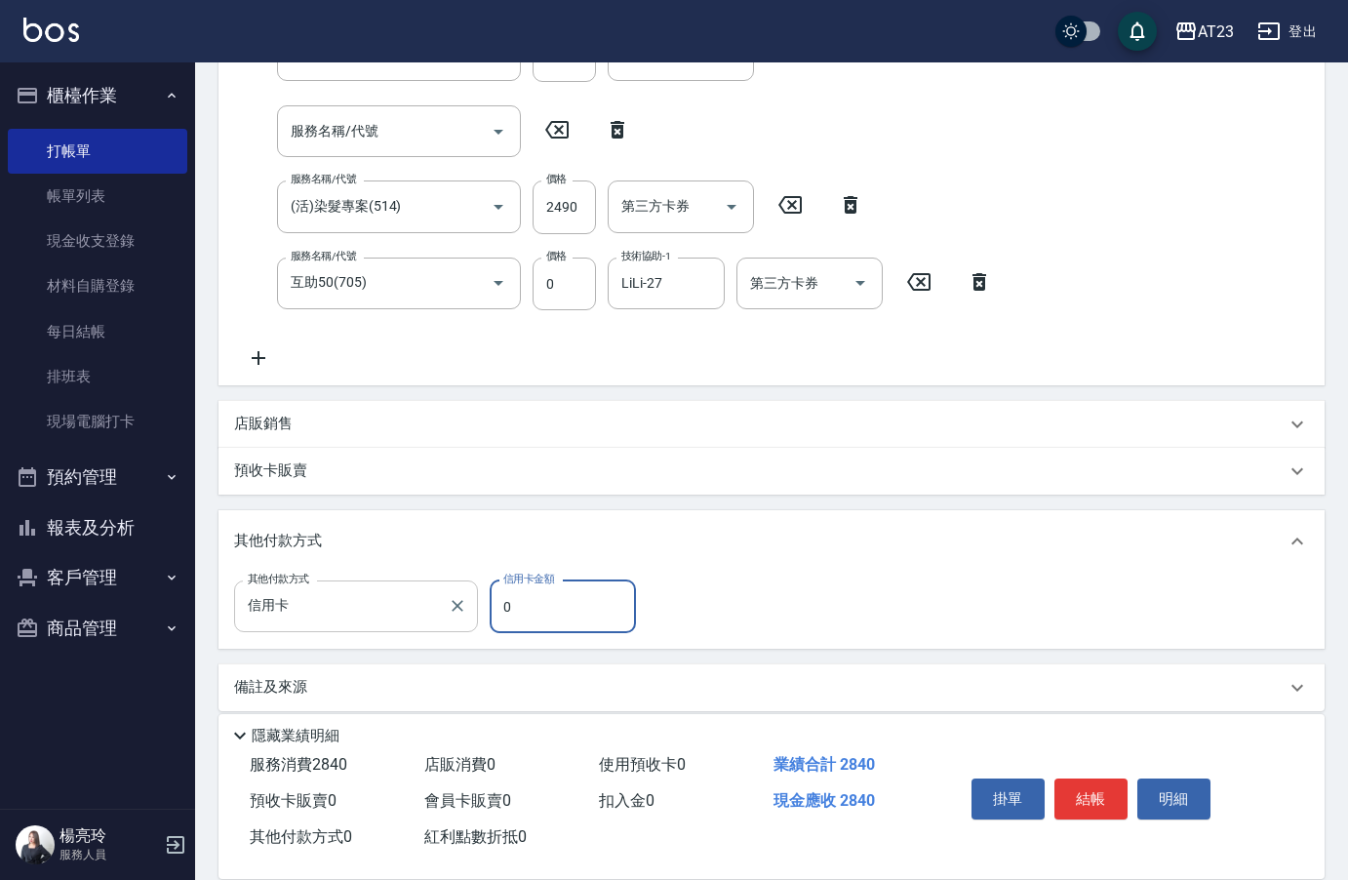
drag, startPoint x: 545, startPoint y: 613, endPoint x: 442, endPoint y: 602, distance: 104.0
click at [442, 602] on div "其他付款方式 信用卡 其他付款方式 信用卡金額 0 信用卡金額" at bounding box center [441, 606] width 414 height 53
type input "2840"
click at [1076, 778] on button "結帳" at bounding box center [1090, 798] width 73 height 41
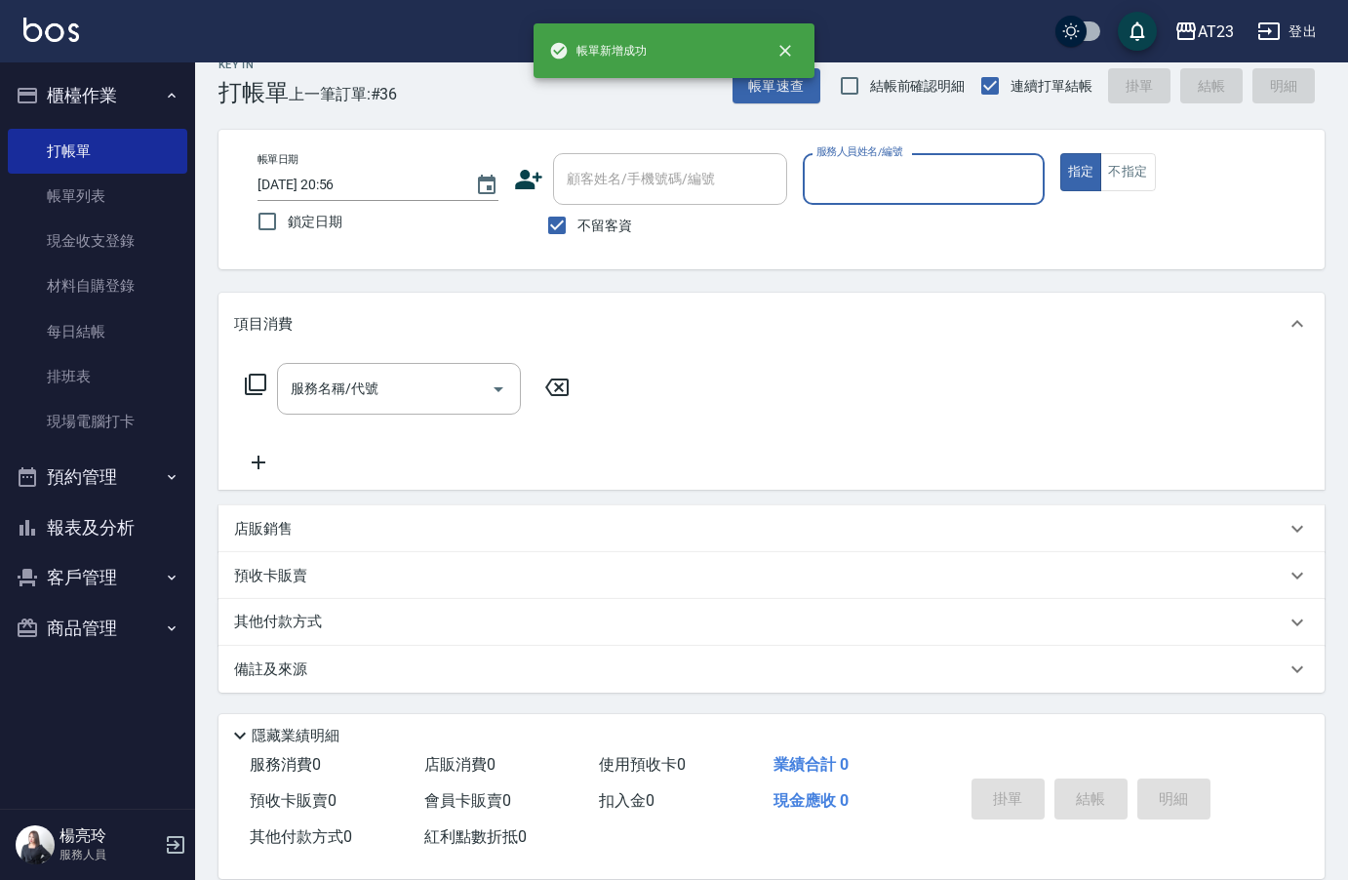
scroll to position [27, 0]
click at [103, 527] on button "報表及分析" at bounding box center [97, 527] width 179 height 51
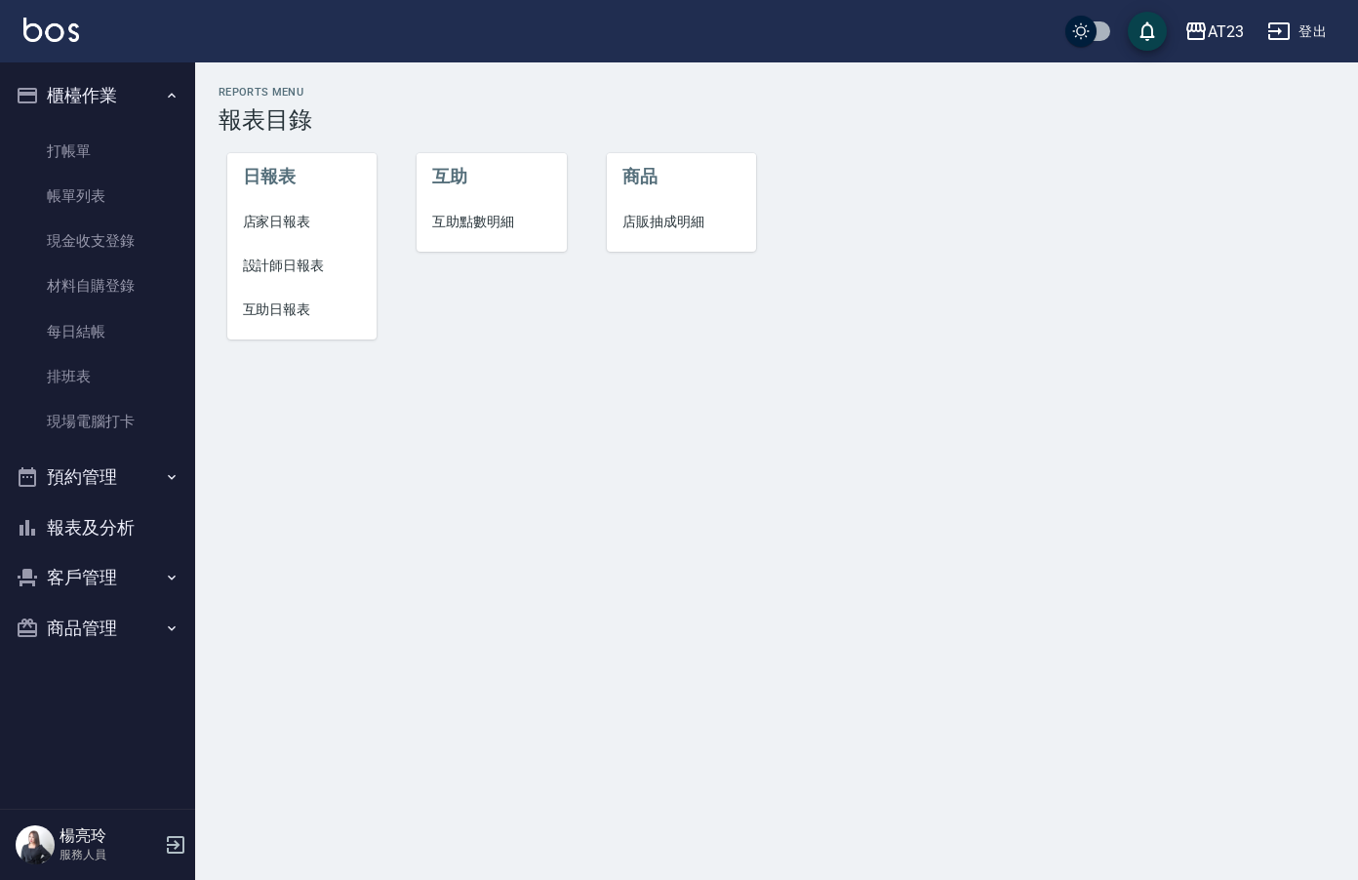
click at [278, 228] on span "店家日報表" at bounding box center [302, 222] width 119 height 20
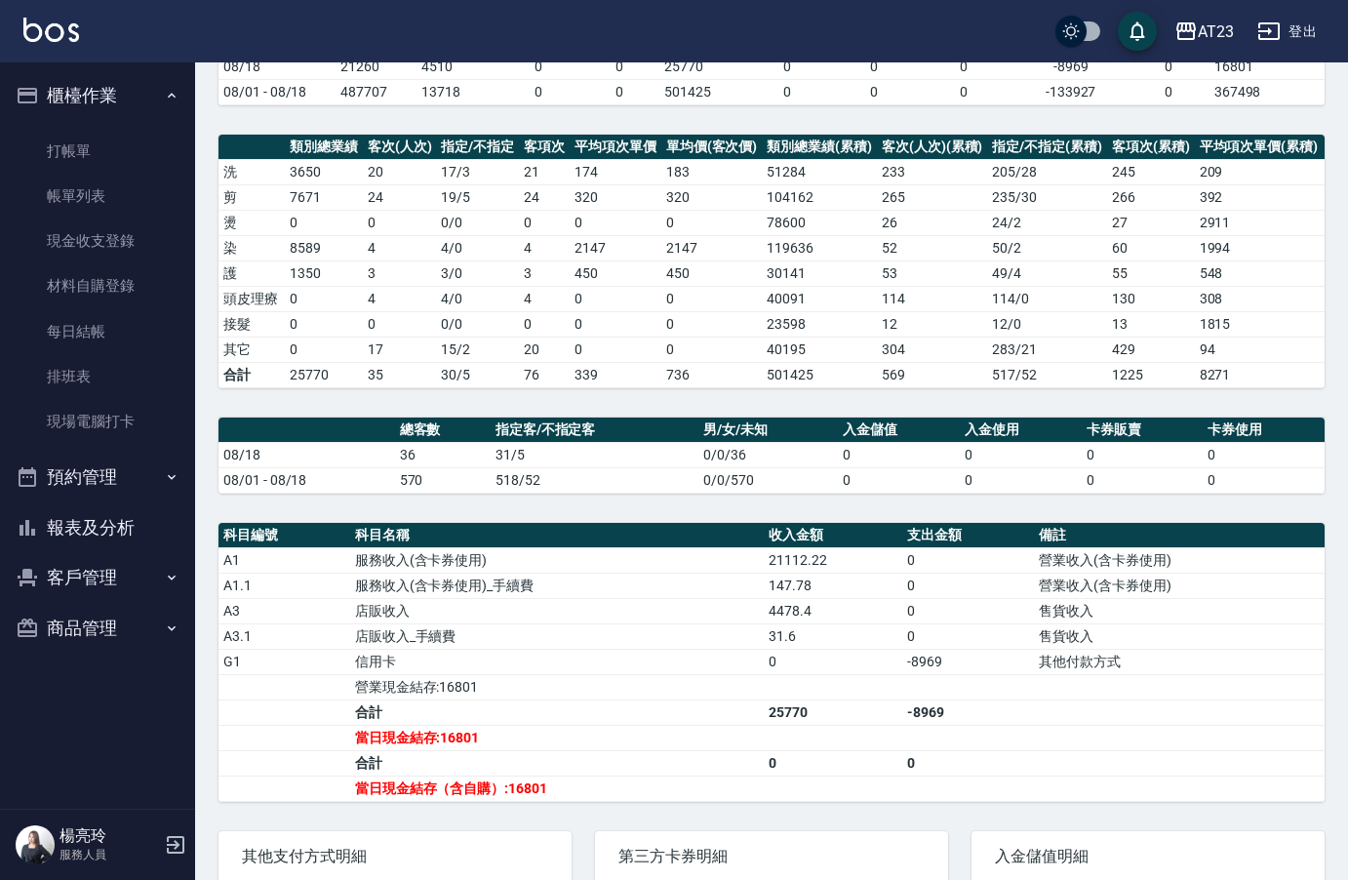
scroll to position [374, 0]
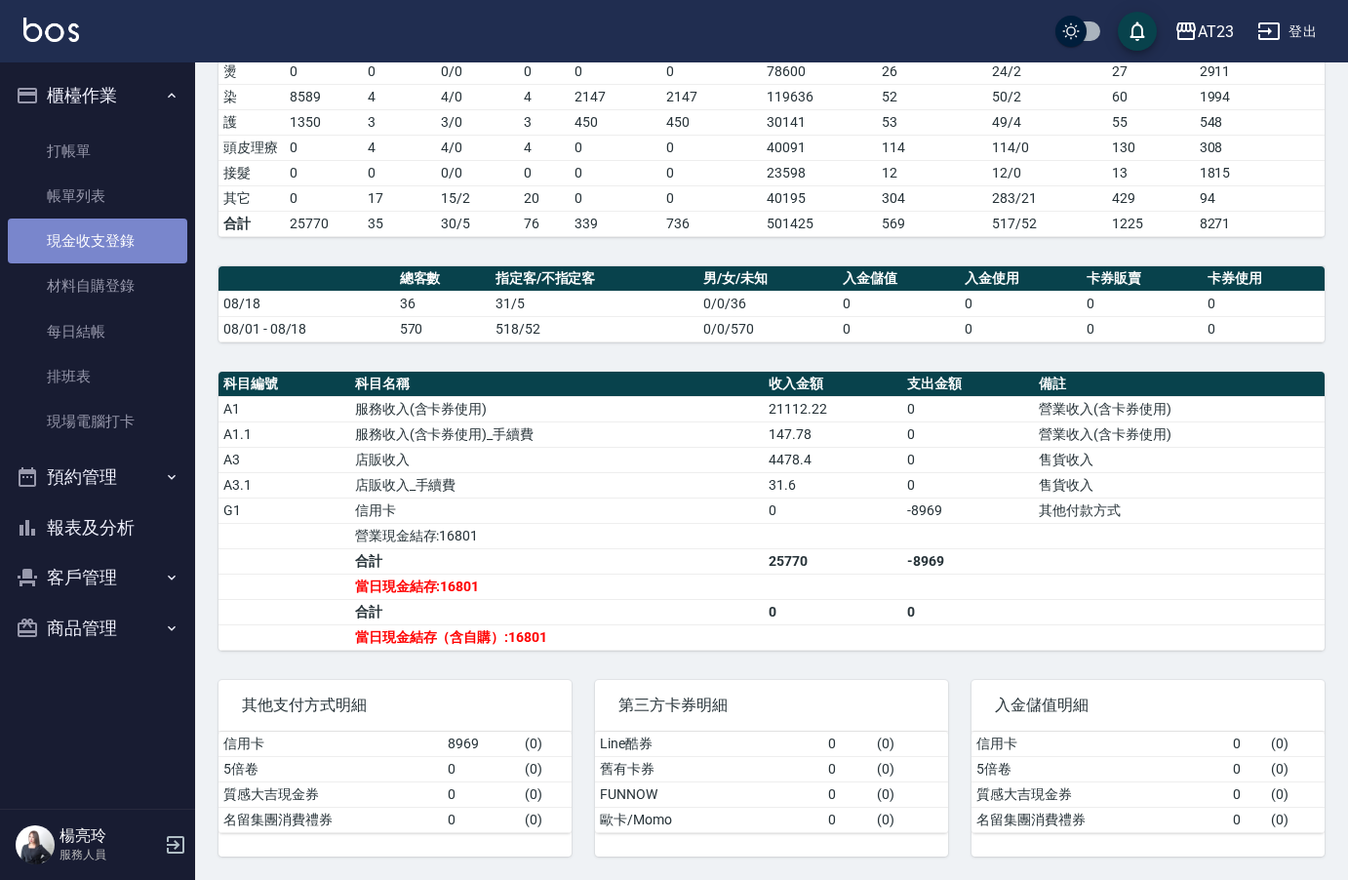
click at [141, 233] on link "現金收支登錄" at bounding box center [97, 241] width 179 height 45
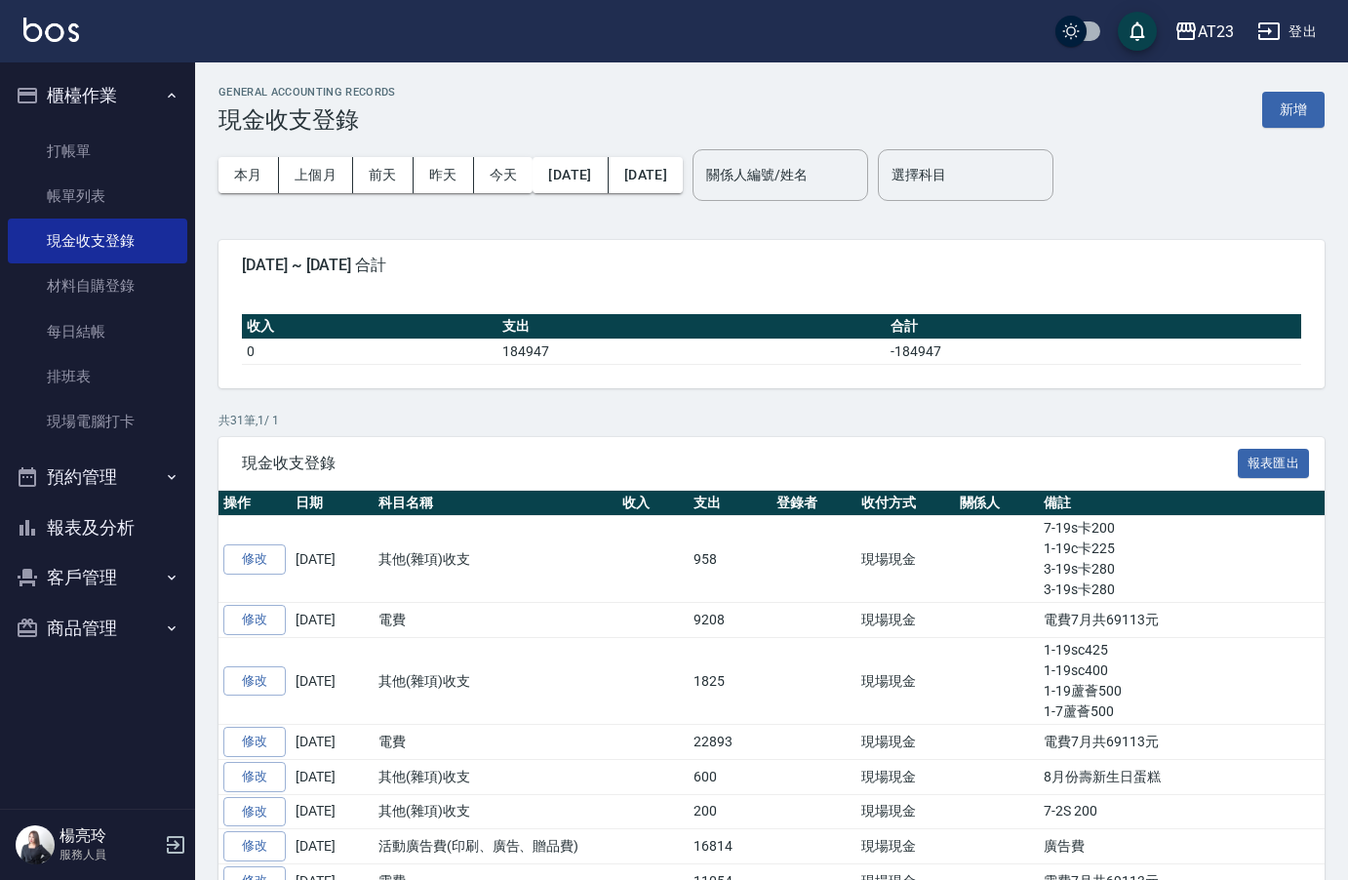
click at [1298, 109] on button "新增" at bounding box center [1293, 110] width 62 height 36
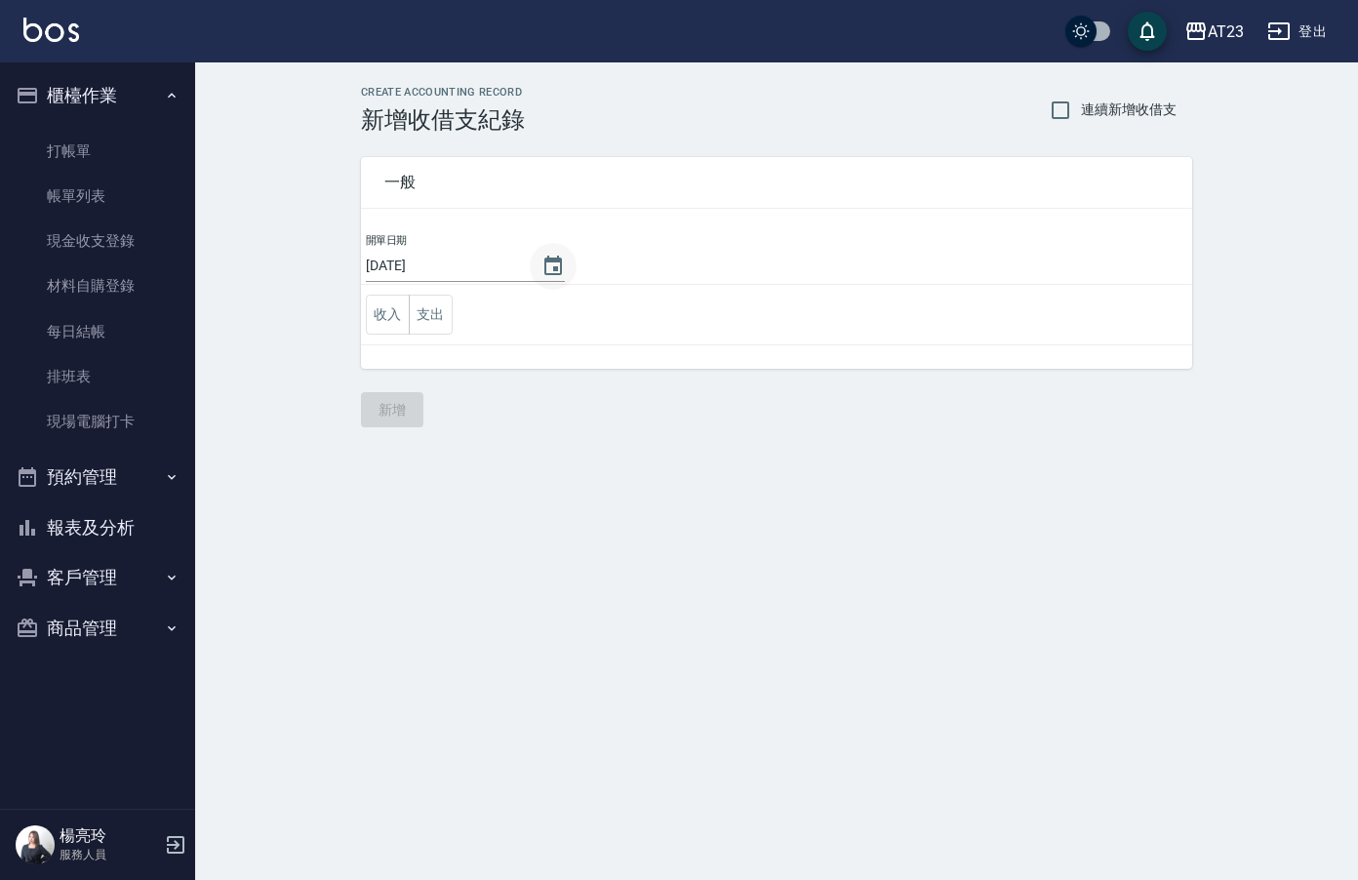
click at [566, 271] on button "Choose date, selected date is 2025-08-18" at bounding box center [553, 266] width 47 height 47
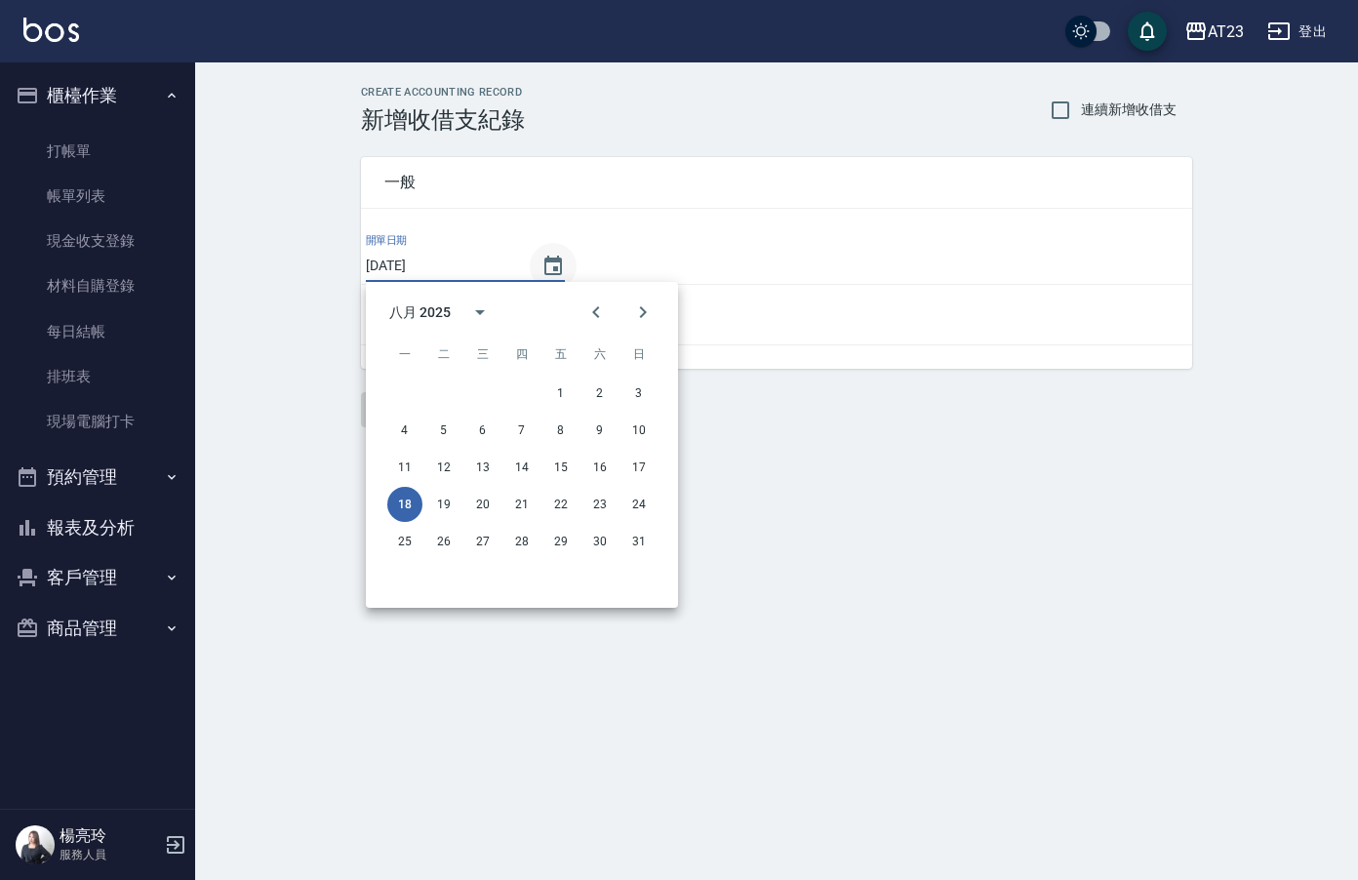
click at [554, 268] on icon "Choose date, selected date is 2025-08-18" at bounding box center [553, 266] width 18 height 20
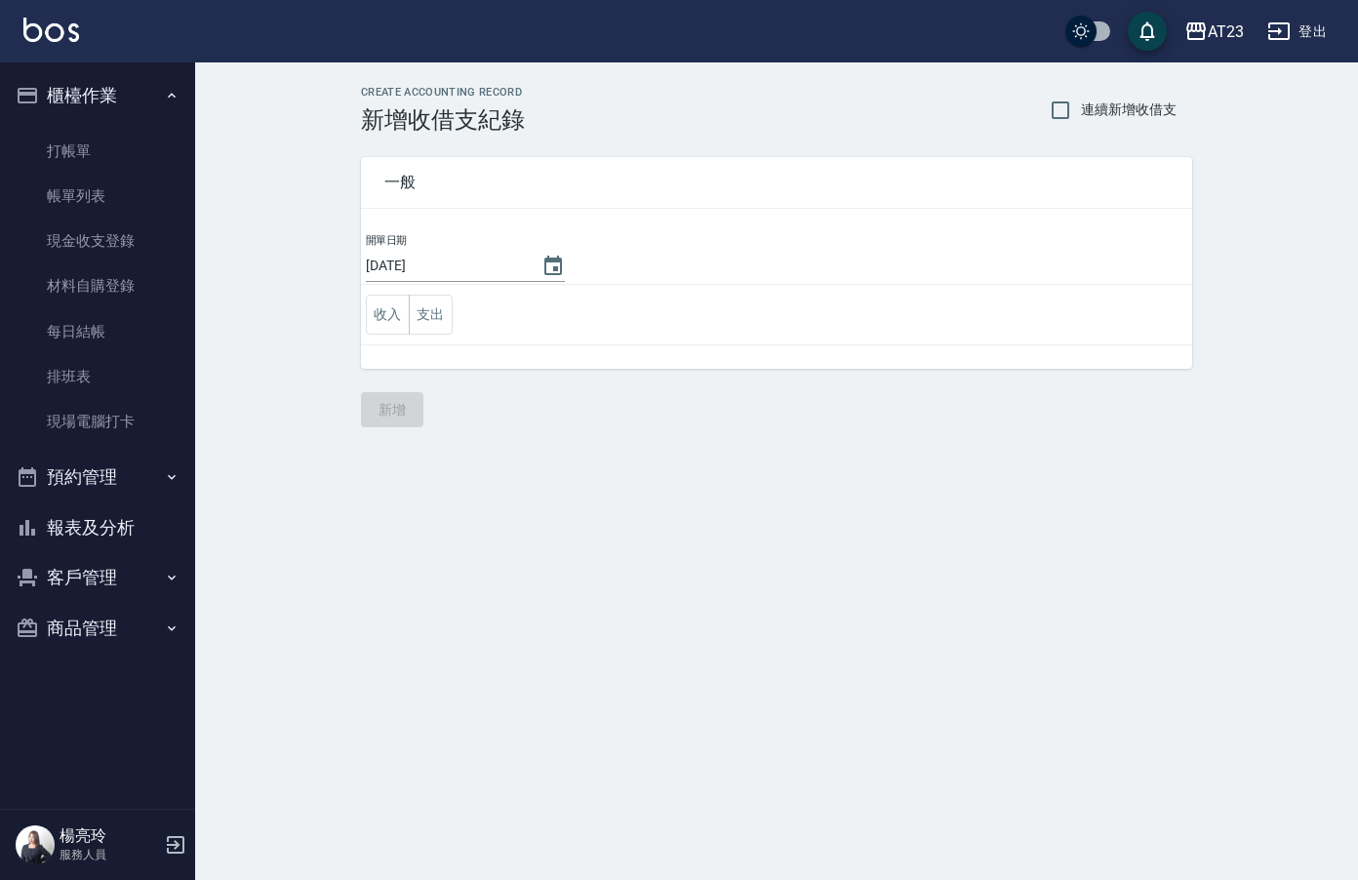
drag, startPoint x: 944, startPoint y: 458, endPoint x: 913, endPoint y: 436, distance: 38.4
click at [944, 456] on div "CREATE ACCOUNTING RECORD 新增收借支紀錄 連續新增收借支 一般 開單日期 [DATE] 收入 支出 新增" at bounding box center [679, 440] width 1358 height 880
click at [435, 311] on button "支出" at bounding box center [431, 315] width 44 height 40
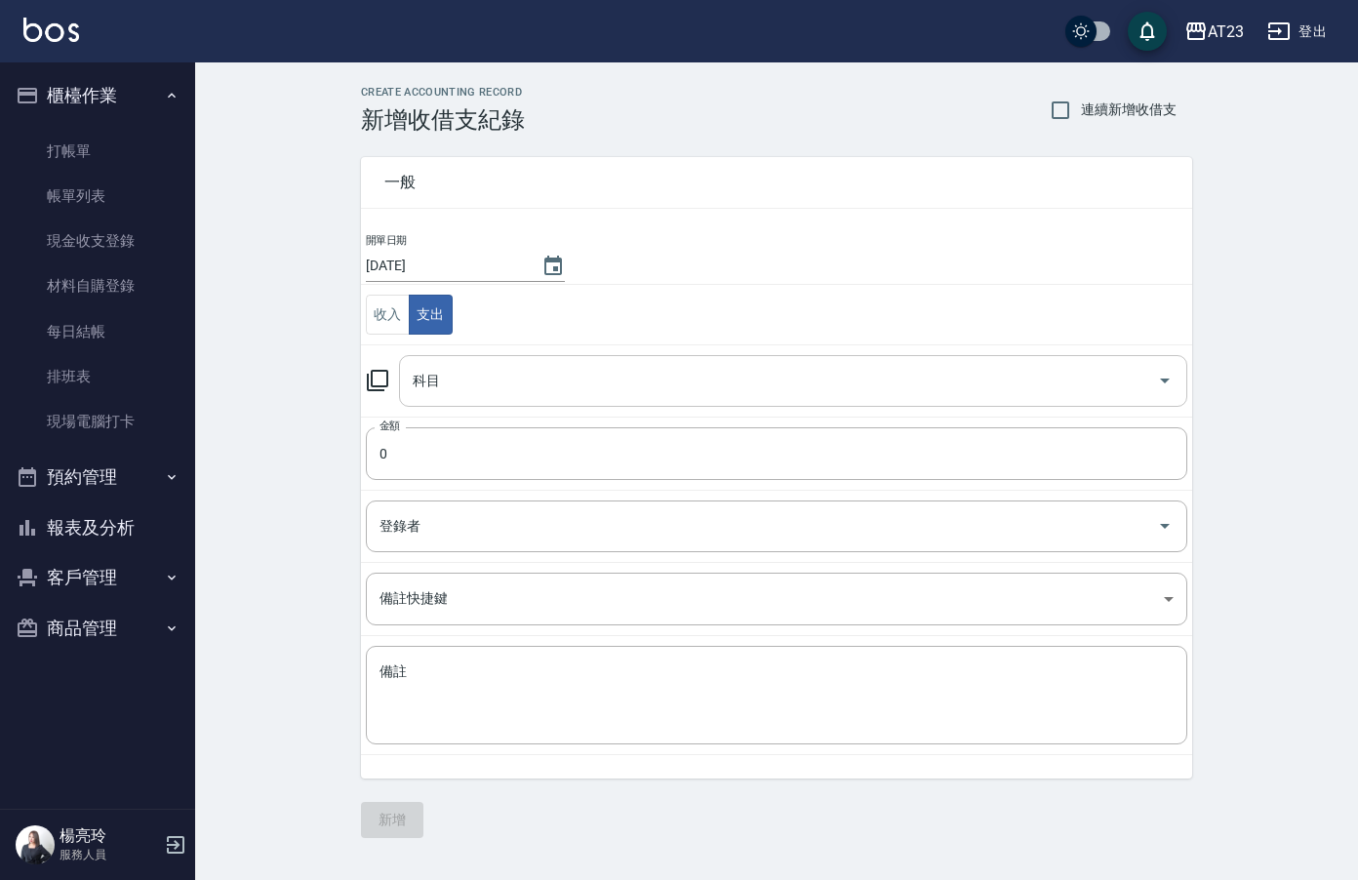
click at [499, 373] on input "科目" at bounding box center [778, 381] width 741 height 34
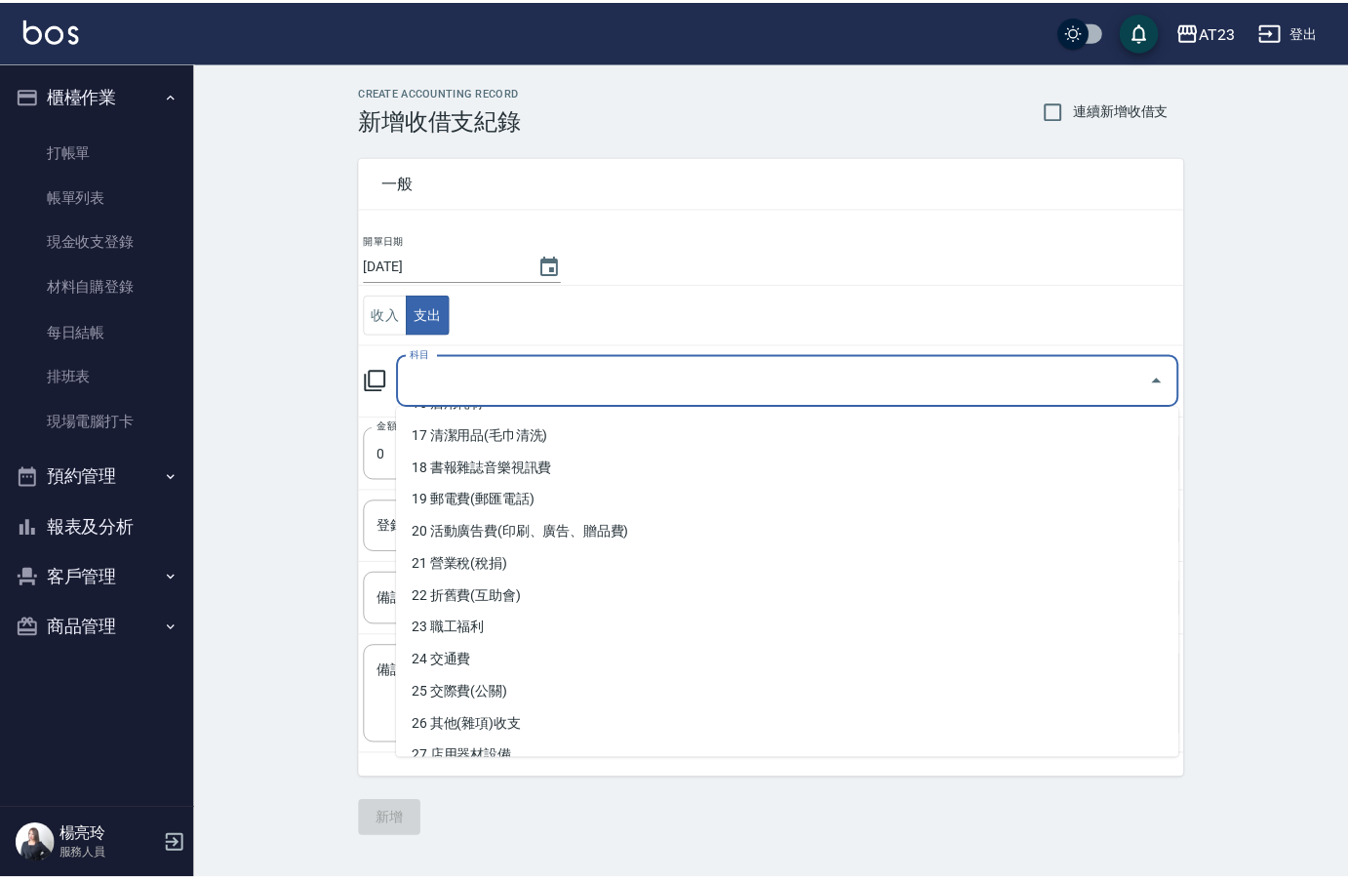
scroll to position [497, 0]
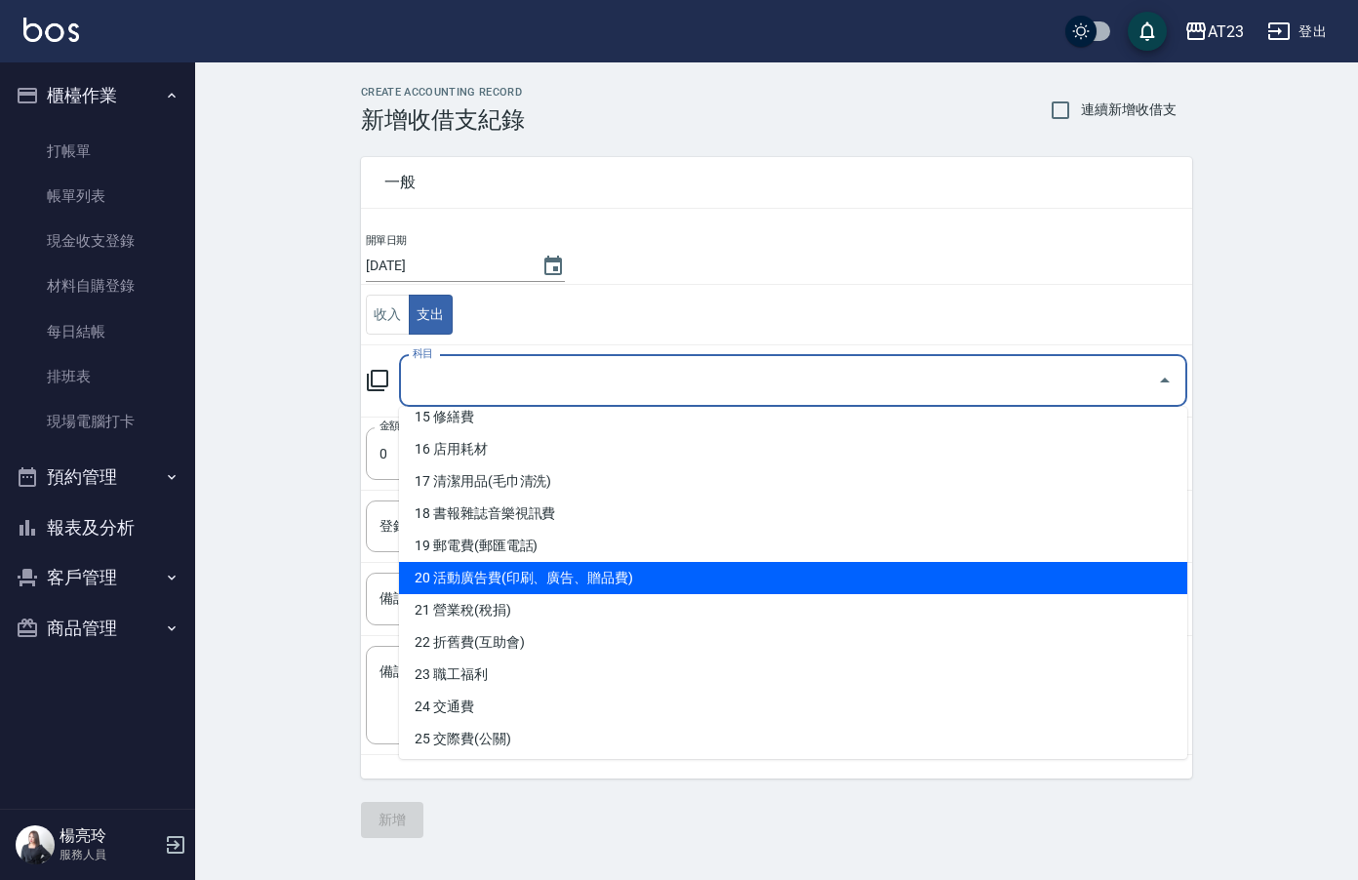
click at [581, 586] on li "20 活動廣告費(印刷、廣告、贈品費)" at bounding box center [793, 578] width 788 height 32
type input "20 活動廣告費(印刷、廣告、贈品費)"
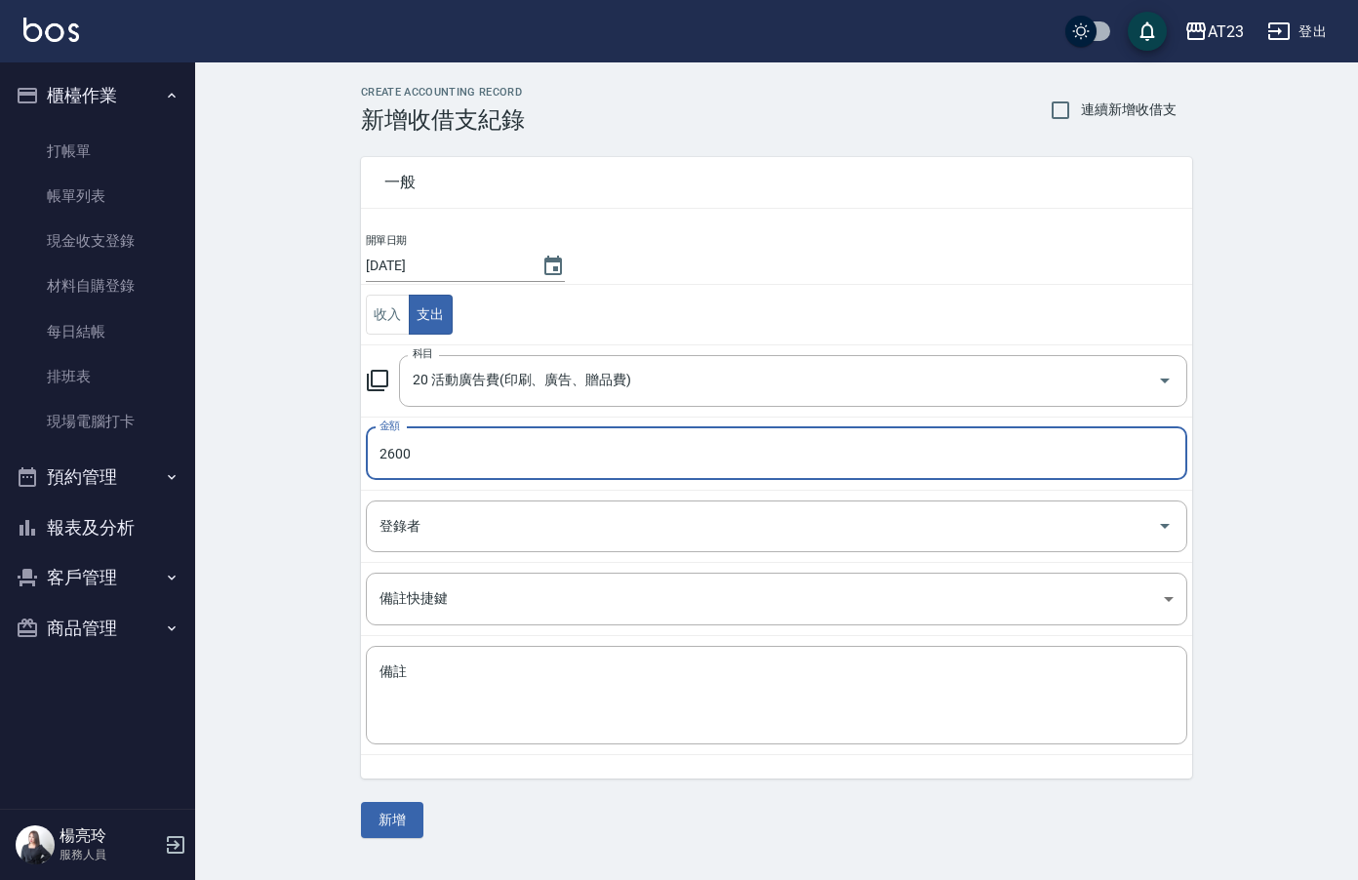
type input "2600"
drag, startPoint x: 543, startPoint y: 572, endPoint x: 522, endPoint y: 641, distance: 72.5
click at [539, 585] on td "備註快捷鍵 ​ 備註快捷鍵" at bounding box center [776, 599] width 831 height 73
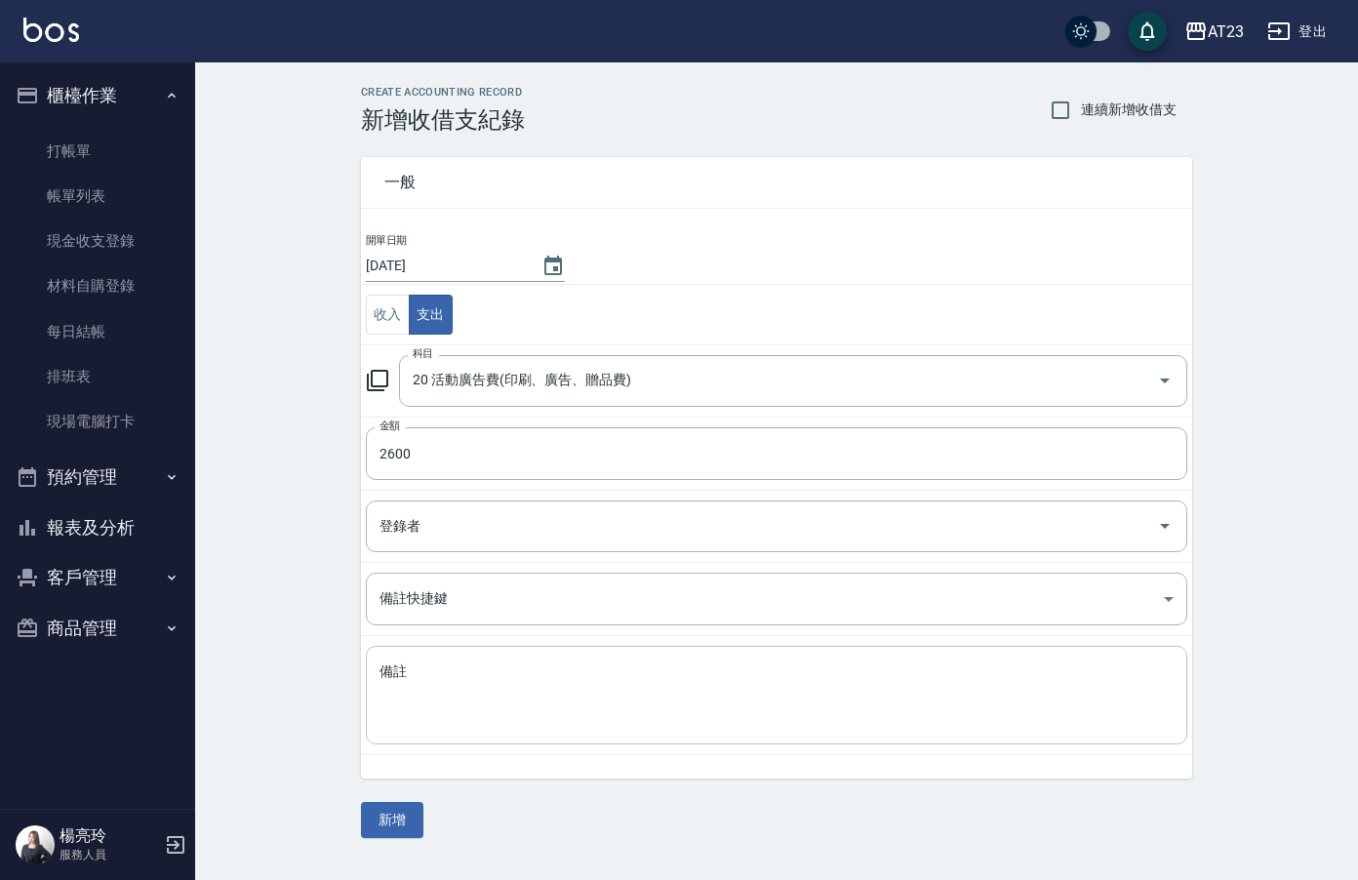
click at [512, 646] on div "x 備註" at bounding box center [776, 695] width 821 height 99
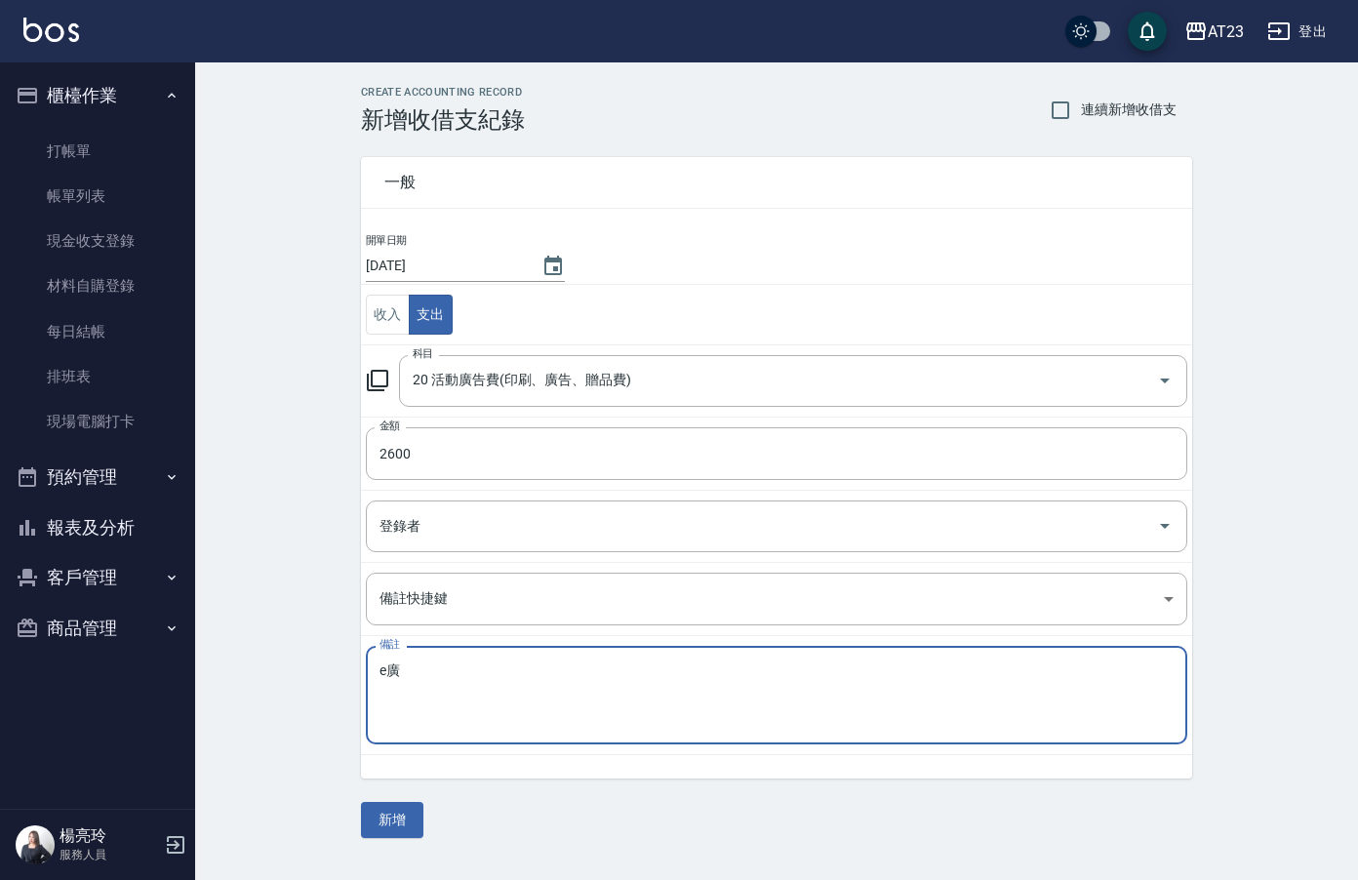
type textarea "e"
type textarea "廣告費"
click at [396, 817] on button "新增" at bounding box center [392, 820] width 62 height 36
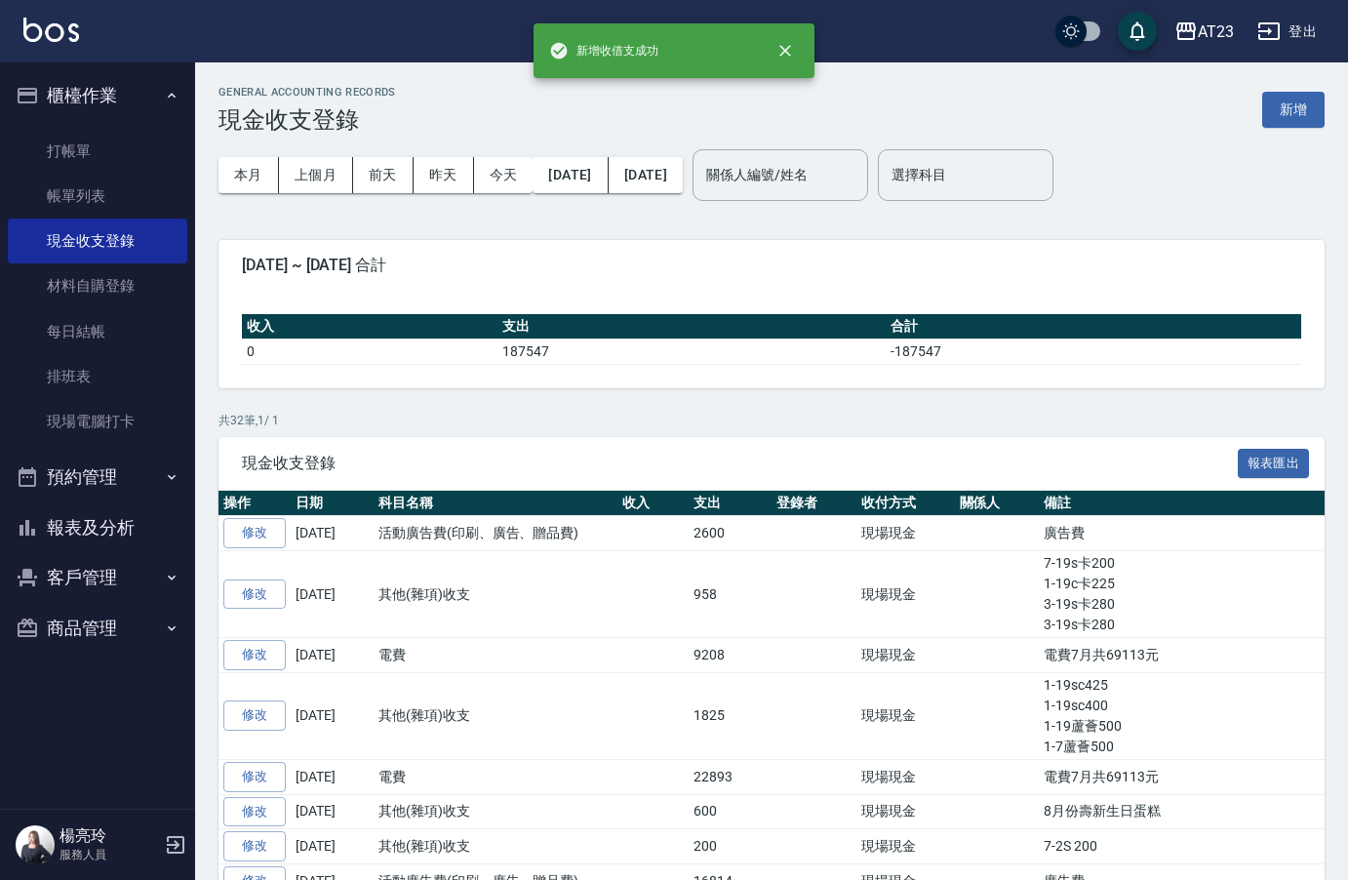
click at [109, 535] on button "報表及分析" at bounding box center [97, 527] width 179 height 51
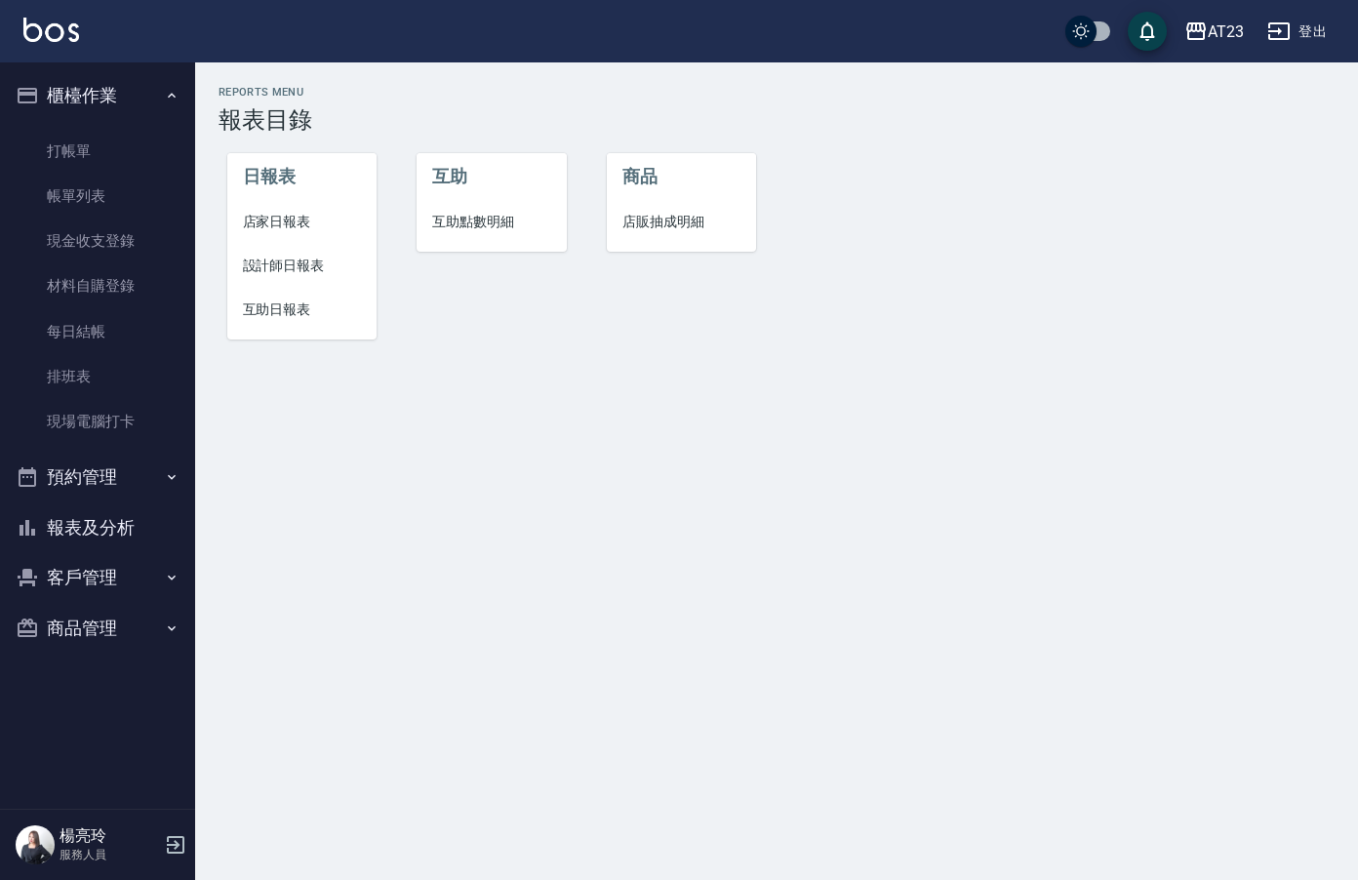
click at [277, 220] on span "店家日報表" at bounding box center [302, 222] width 119 height 20
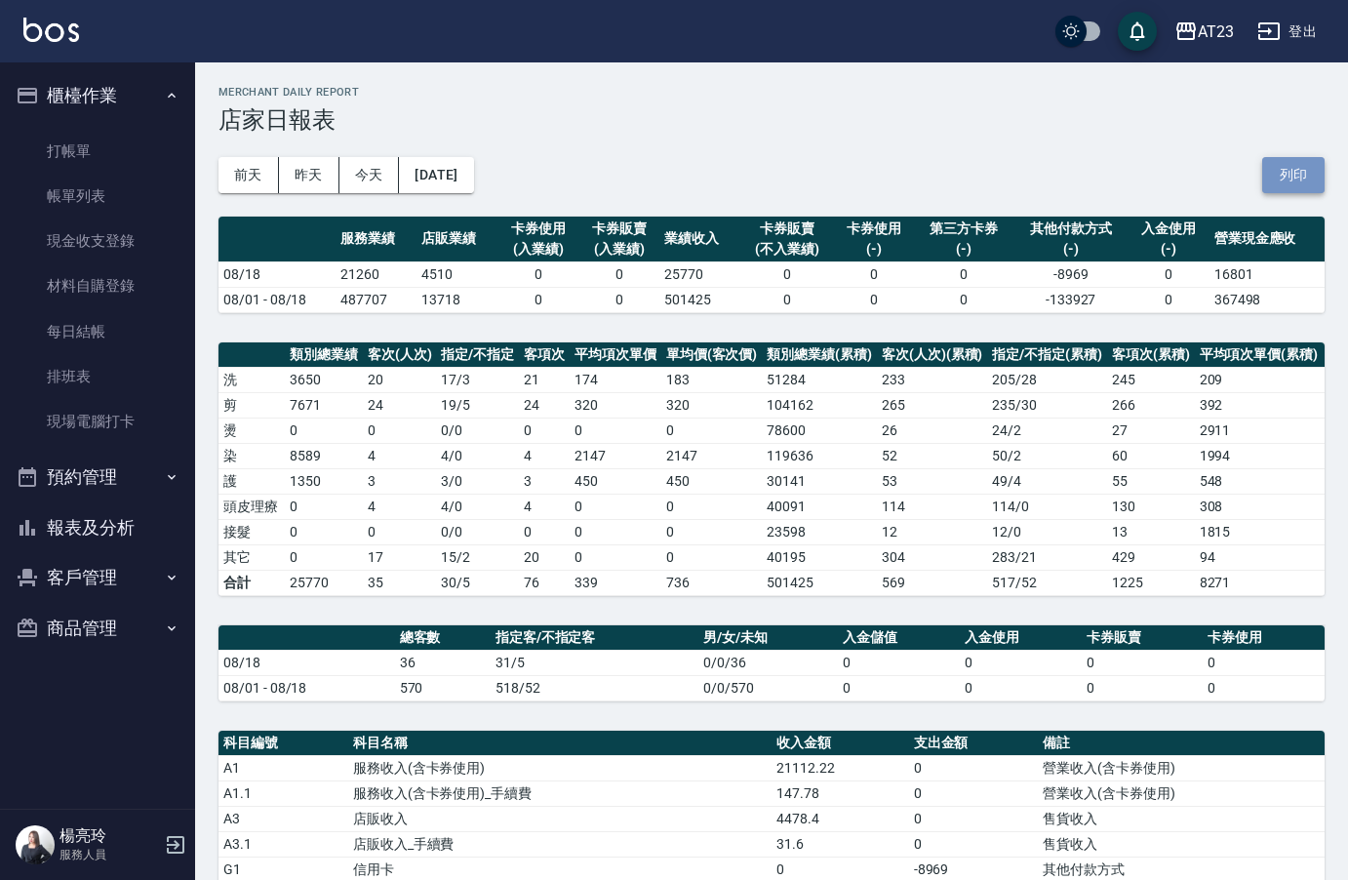
click at [1284, 178] on button "列印" at bounding box center [1293, 175] width 62 height 36
click at [77, 530] on button "報表及分析" at bounding box center [97, 527] width 179 height 51
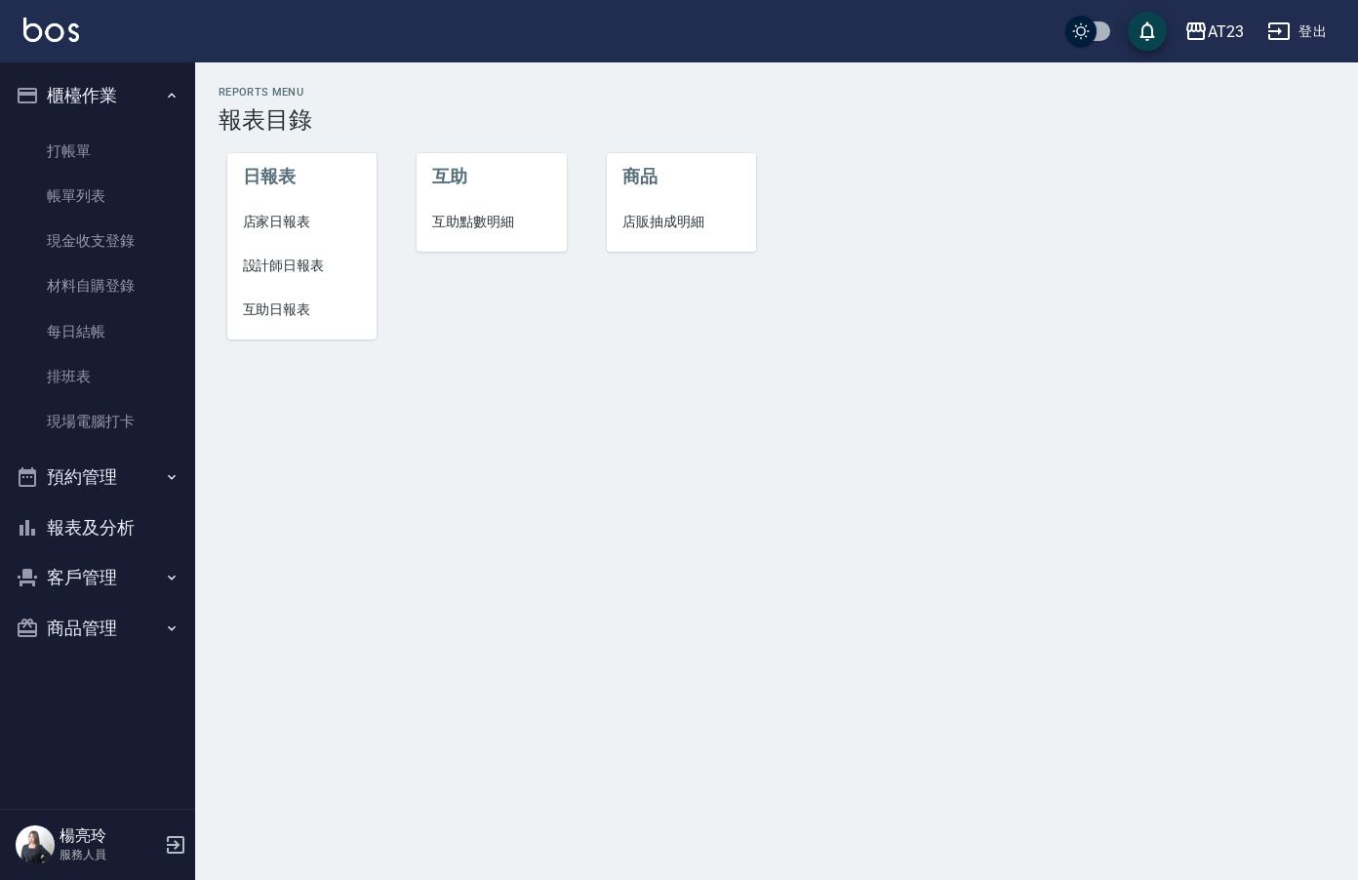
click at [292, 251] on li "設計師日報表" at bounding box center [302, 266] width 150 height 44
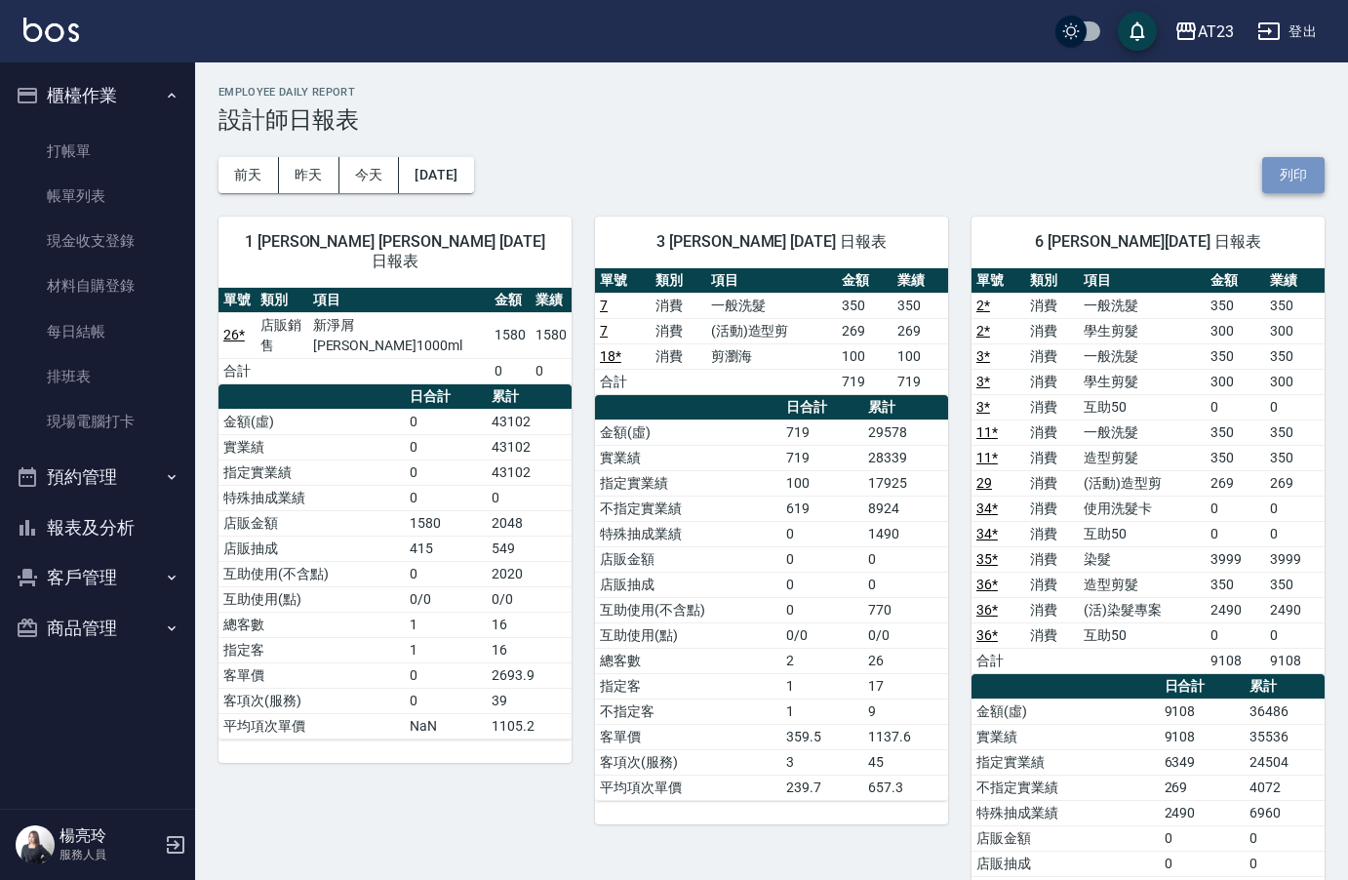
click at [1305, 180] on button "列印" at bounding box center [1293, 175] width 62 height 36
click at [98, 527] on button "報表及分析" at bounding box center [97, 527] width 179 height 51
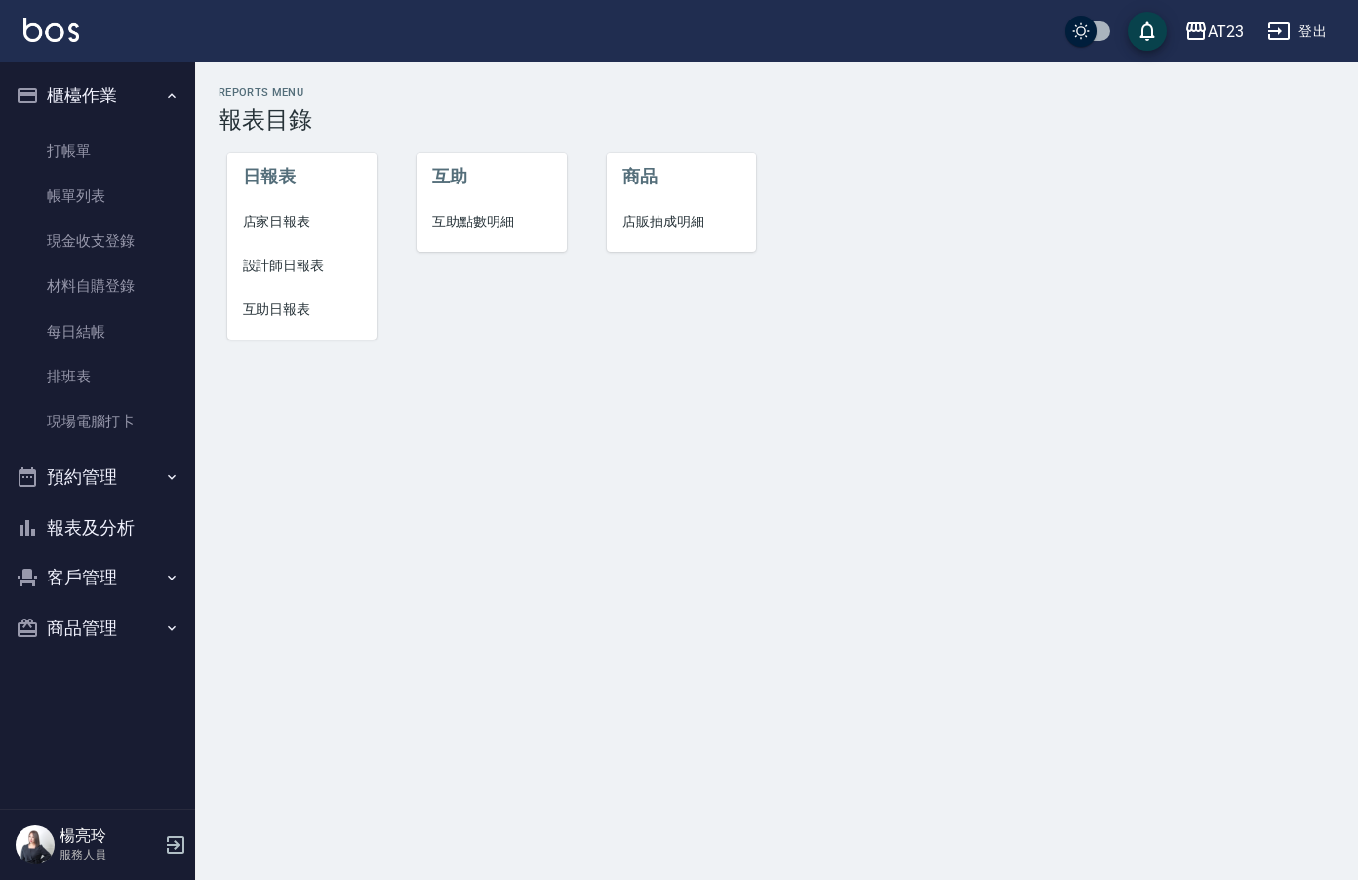
click at [268, 309] on span "互助日報表" at bounding box center [302, 309] width 119 height 20
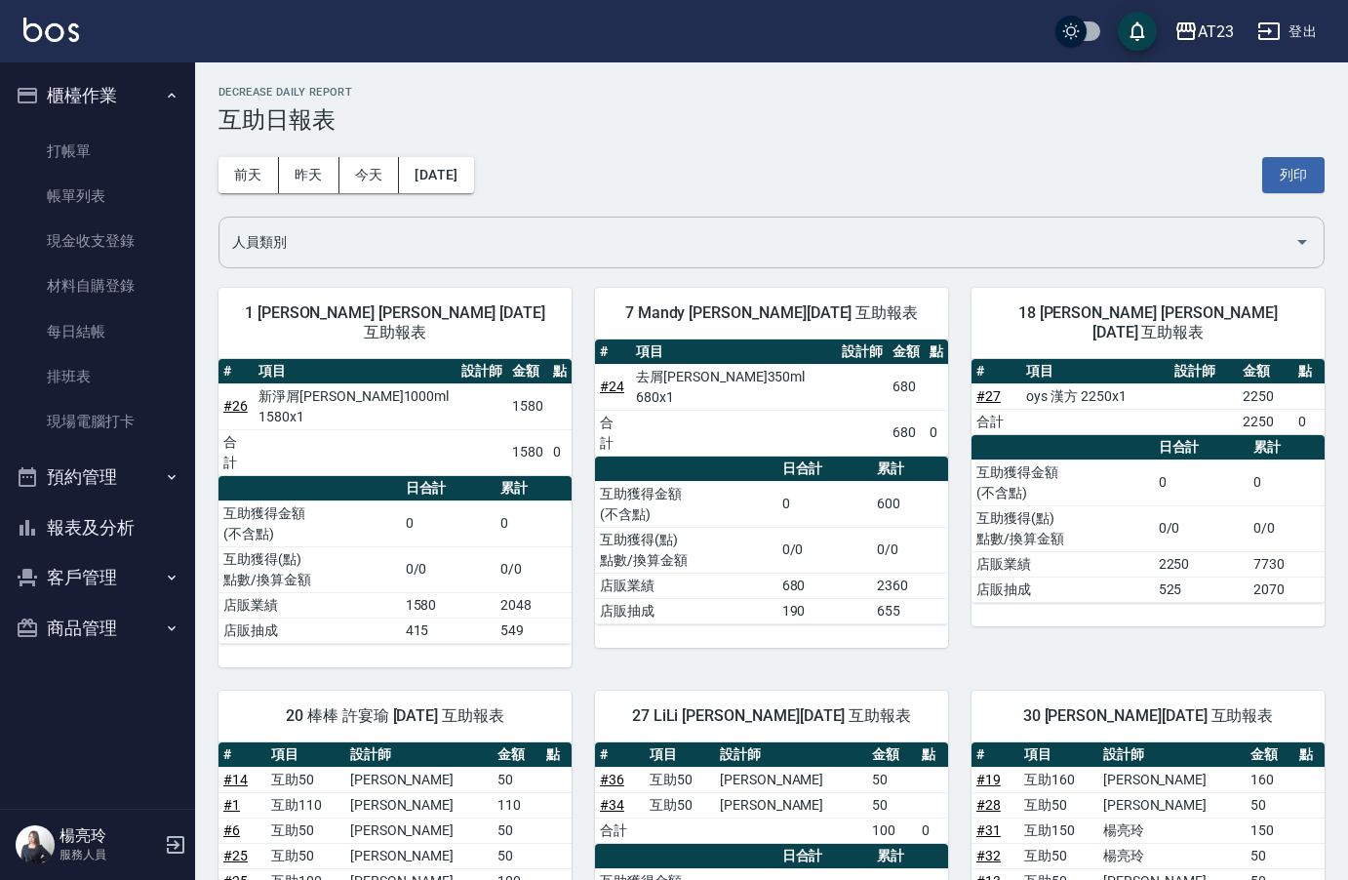
click at [709, 240] on input "人員類別" at bounding box center [756, 242] width 1059 height 34
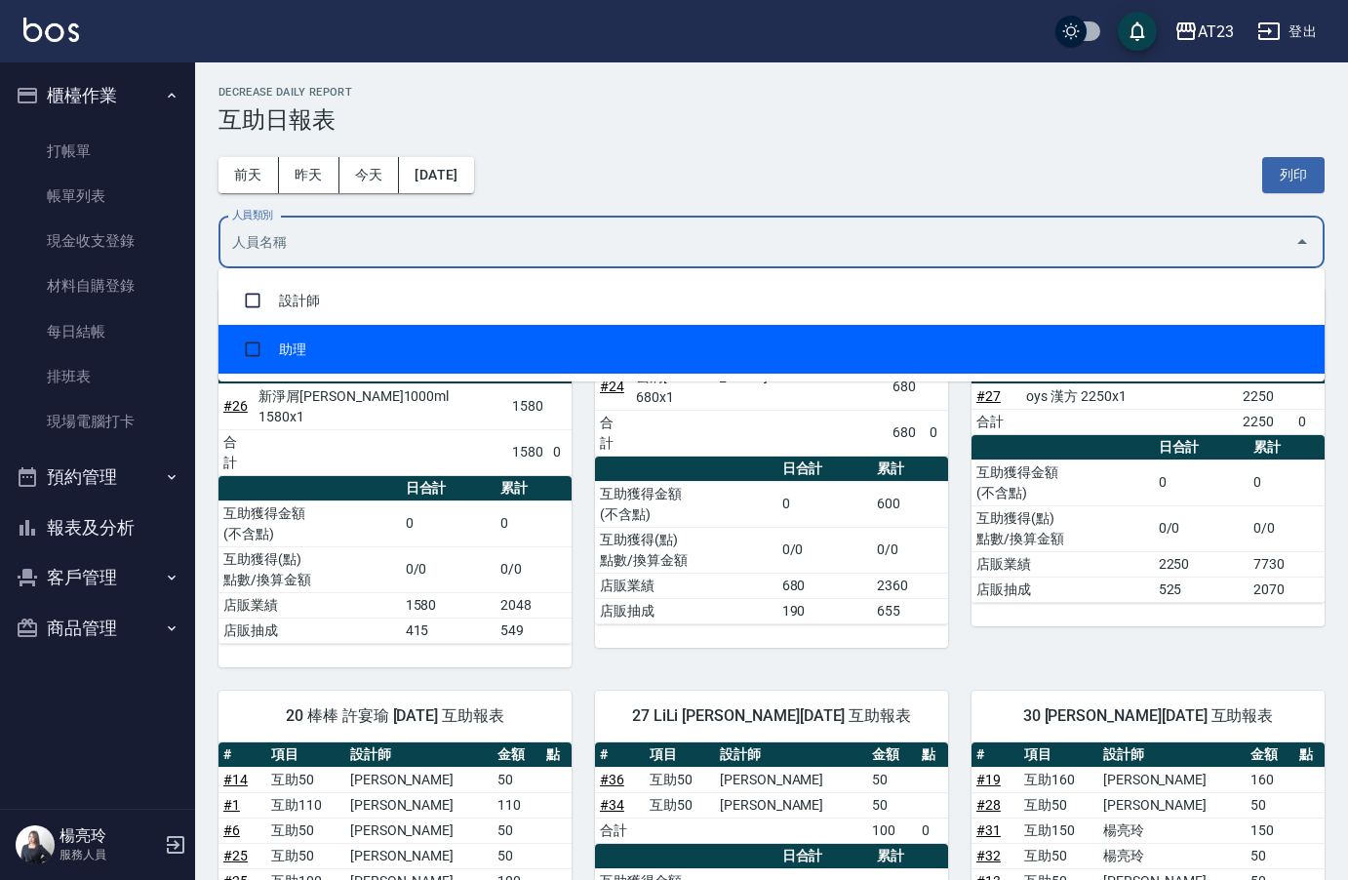
click at [656, 351] on li "助理" at bounding box center [772, 349] width 1106 height 49
checkbox input "true"
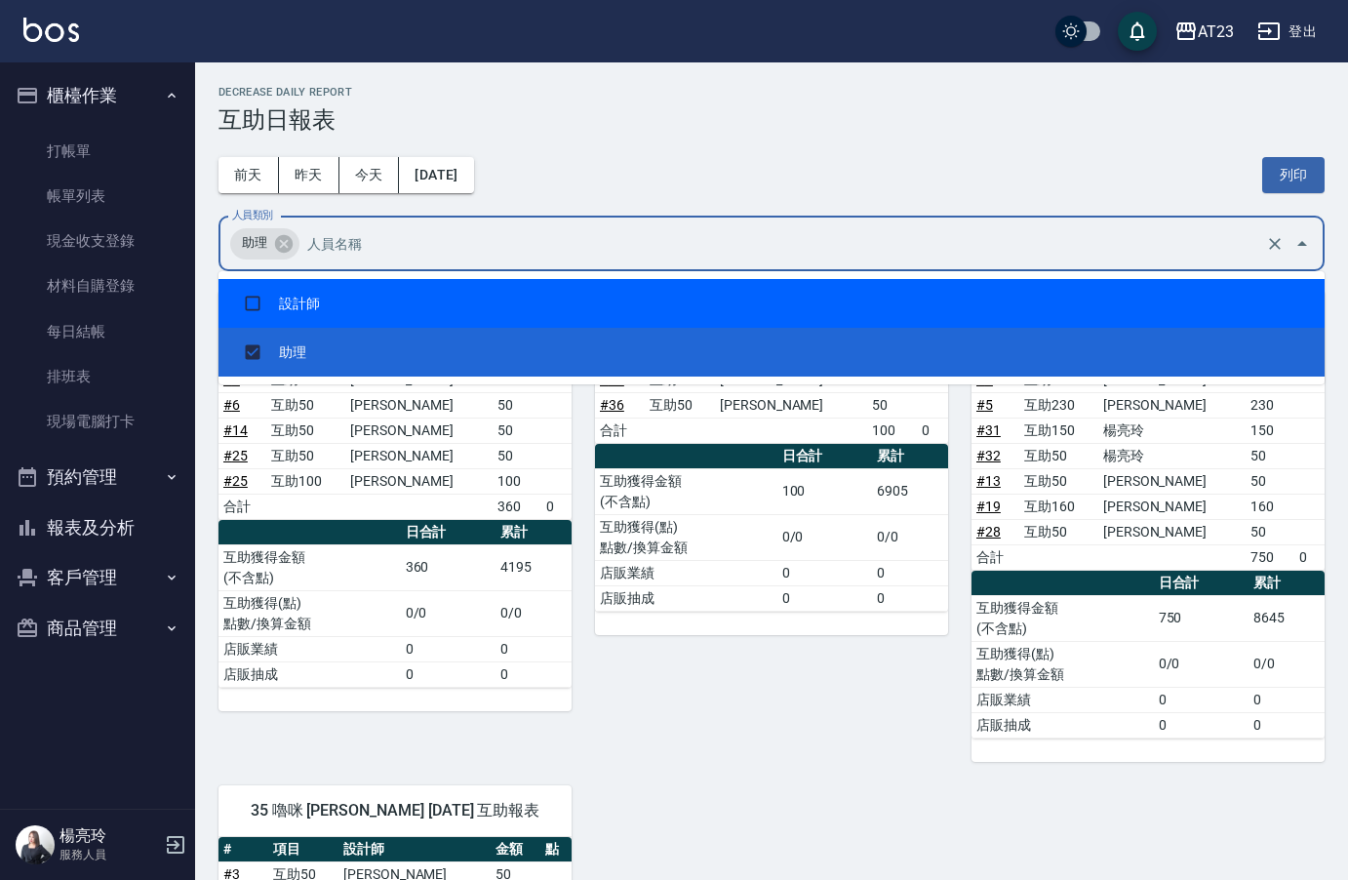
click at [883, 141] on div "[DATE] [DATE] [DATE] [DATE] 列印" at bounding box center [772, 175] width 1106 height 83
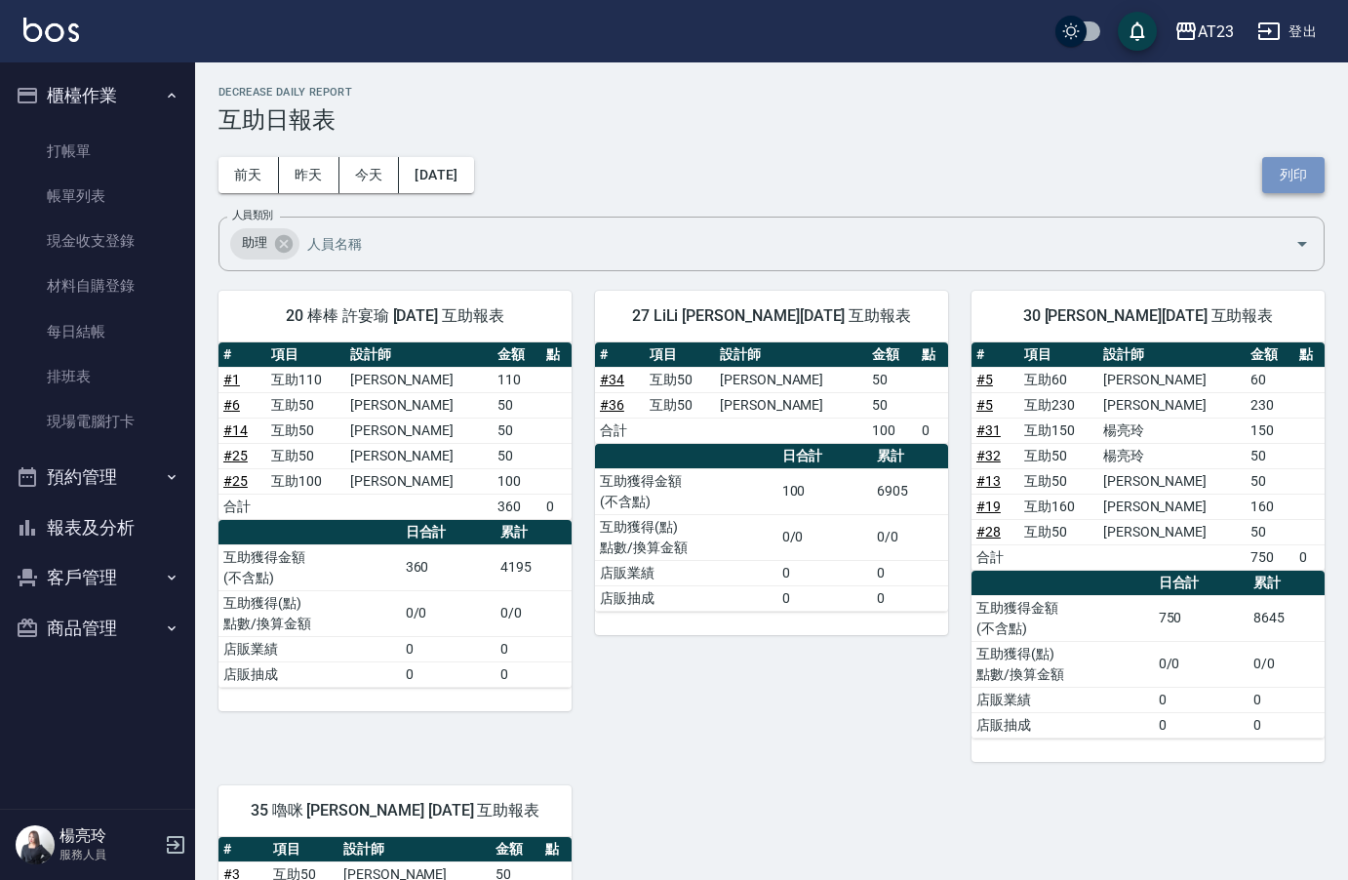
click at [1290, 173] on button "列印" at bounding box center [1293, 175] width 62 height 36
